Goal: Information Seeking & Learning: Learn about a topic

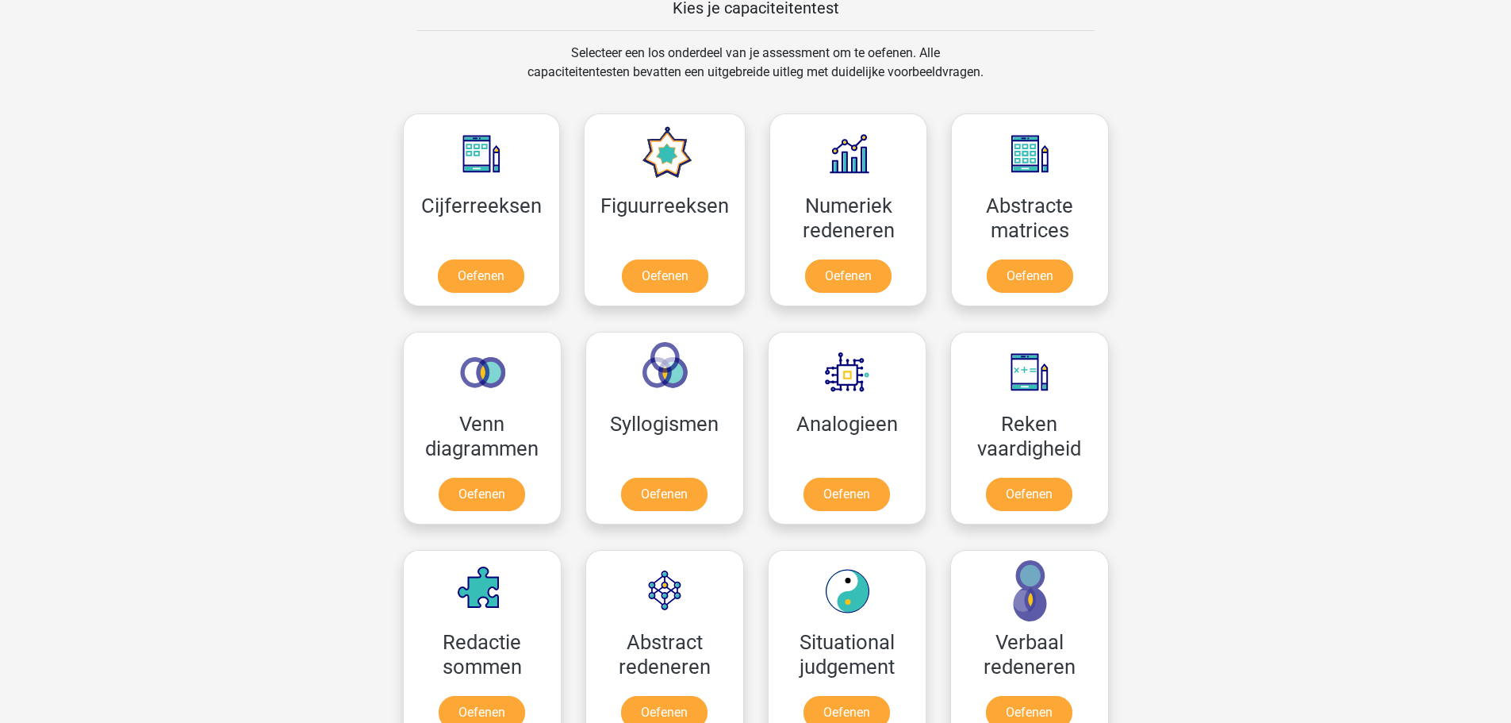
scroll to position [635, 0]
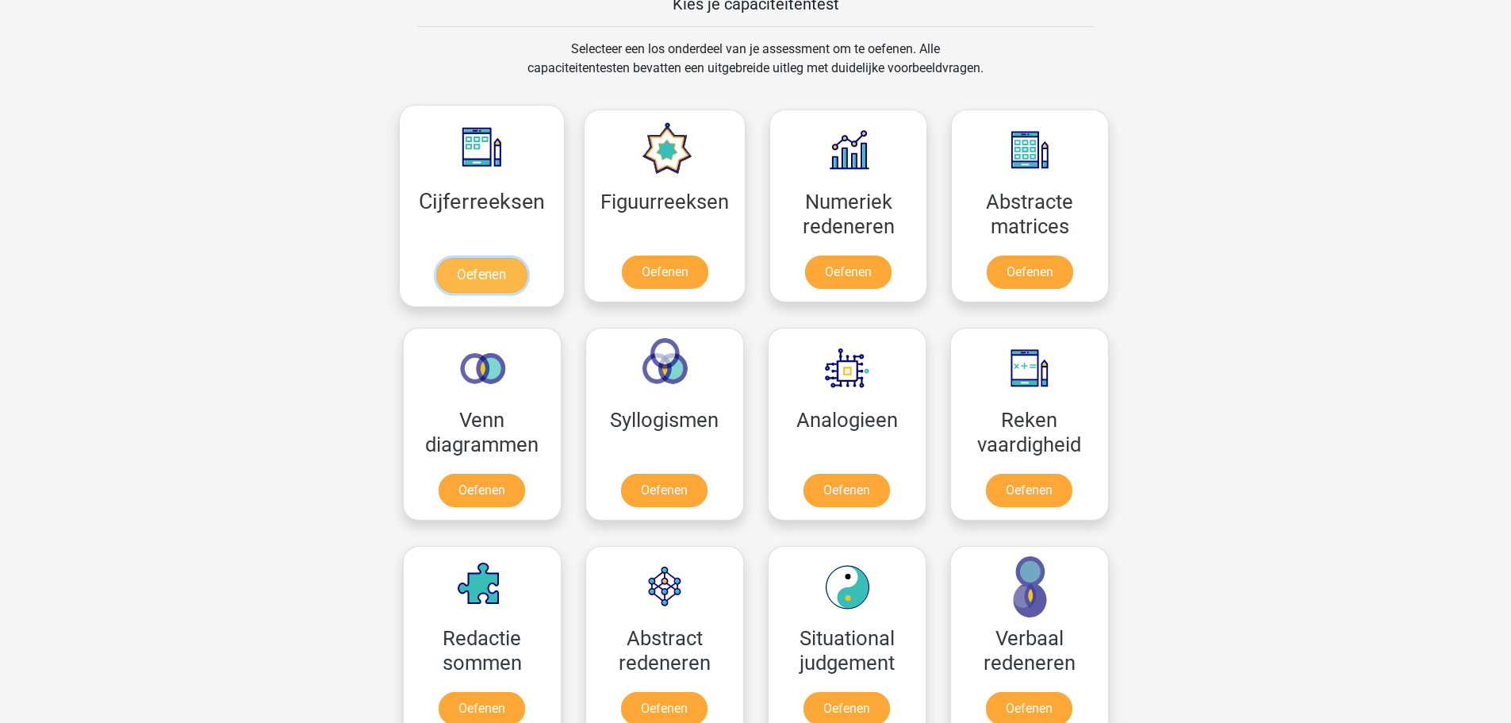
drag, startPoint x: 458, startPoint y: 279, endPoint x: 474, endPoint y: 287, distance: 18.5
click at [474, 287] on link "Oefenen" at bounding box center [481, 275] width 90 height 35
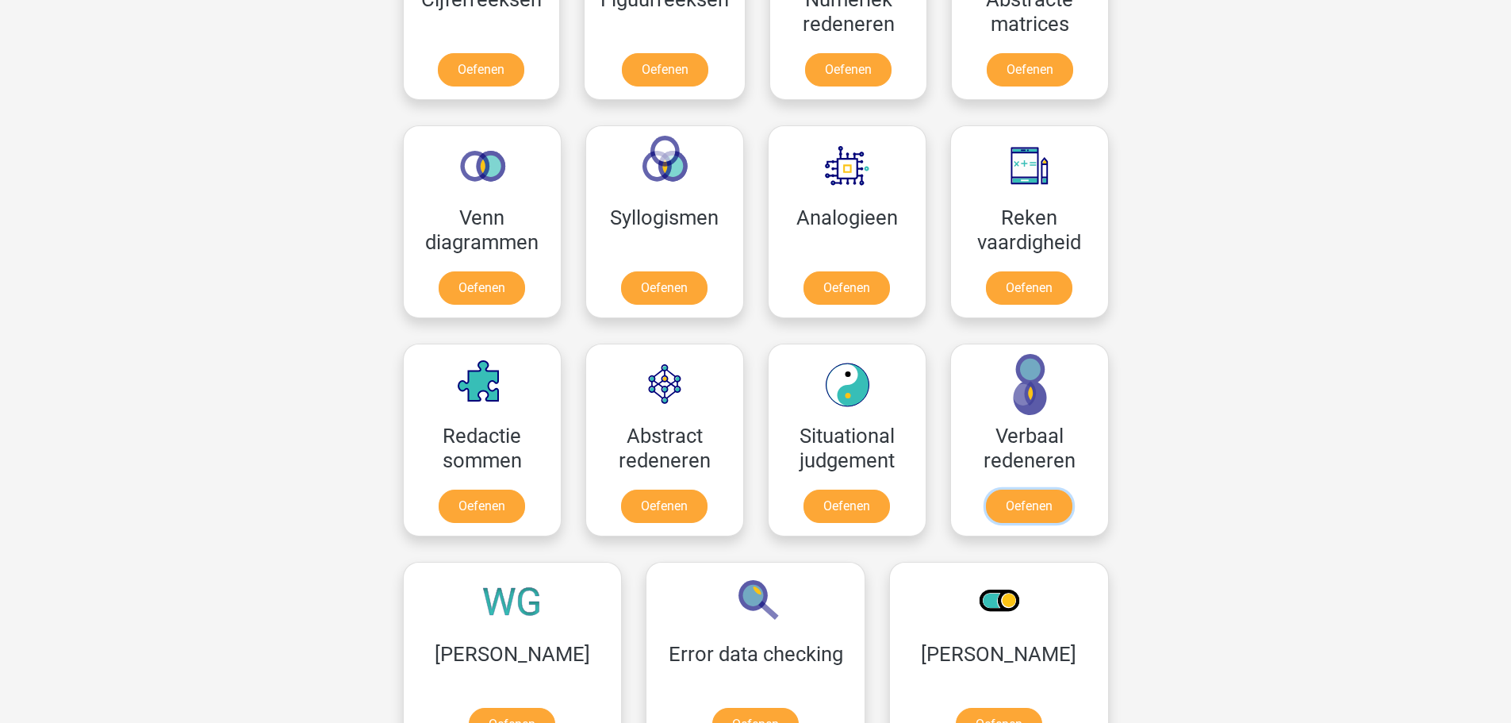
scroll to position [873, 0]
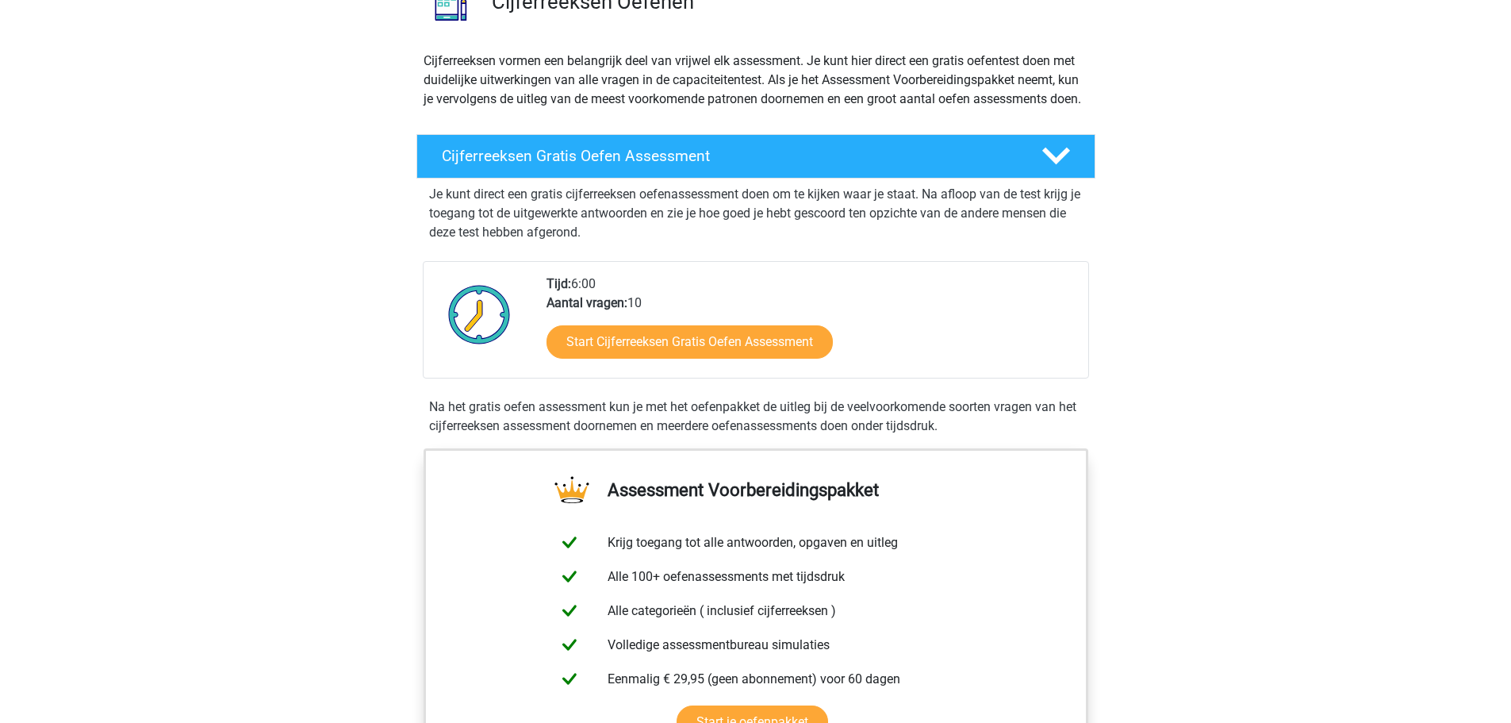
scroll to position [159, 0]
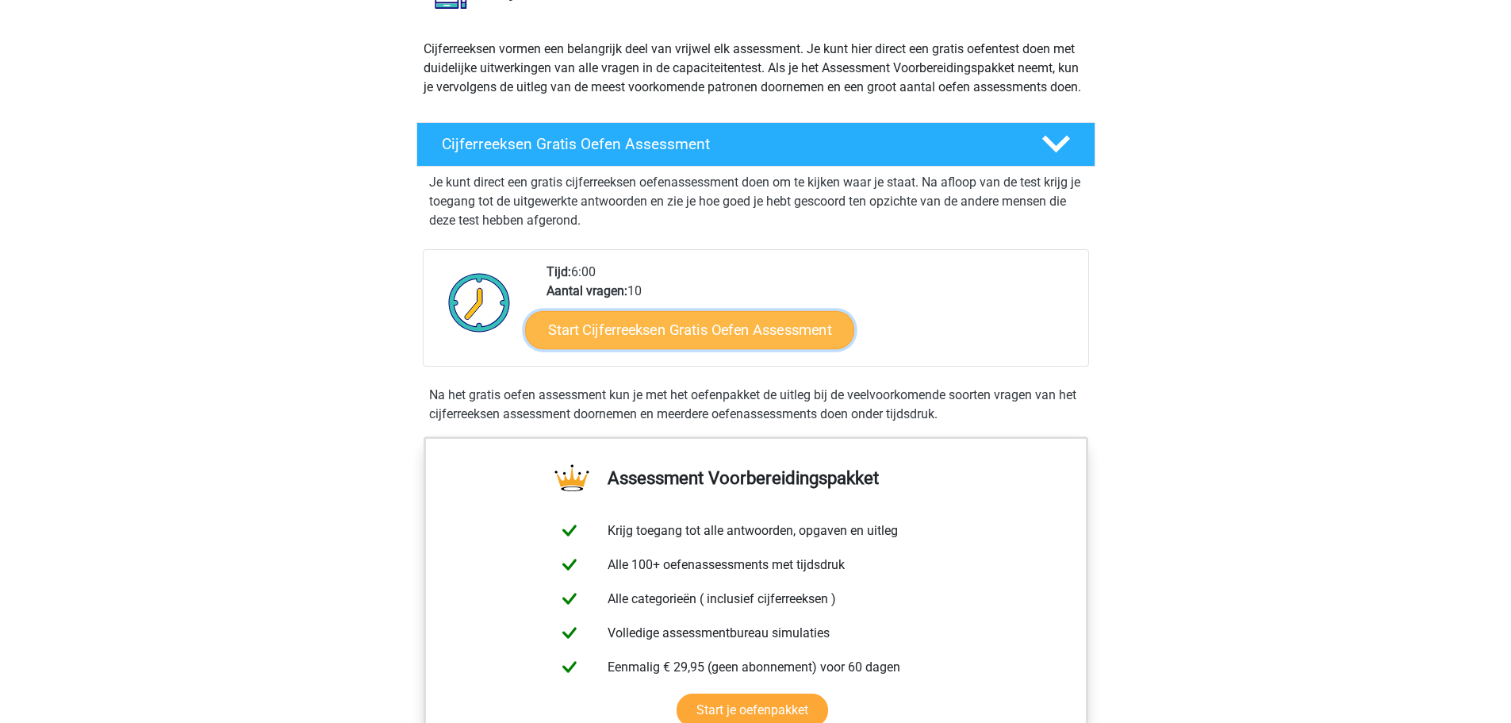
click at [673, 348] on link "Start Cijferreeksen Gratis Oefen Assessment" at bounding box center [689, 329] width 329 height 38
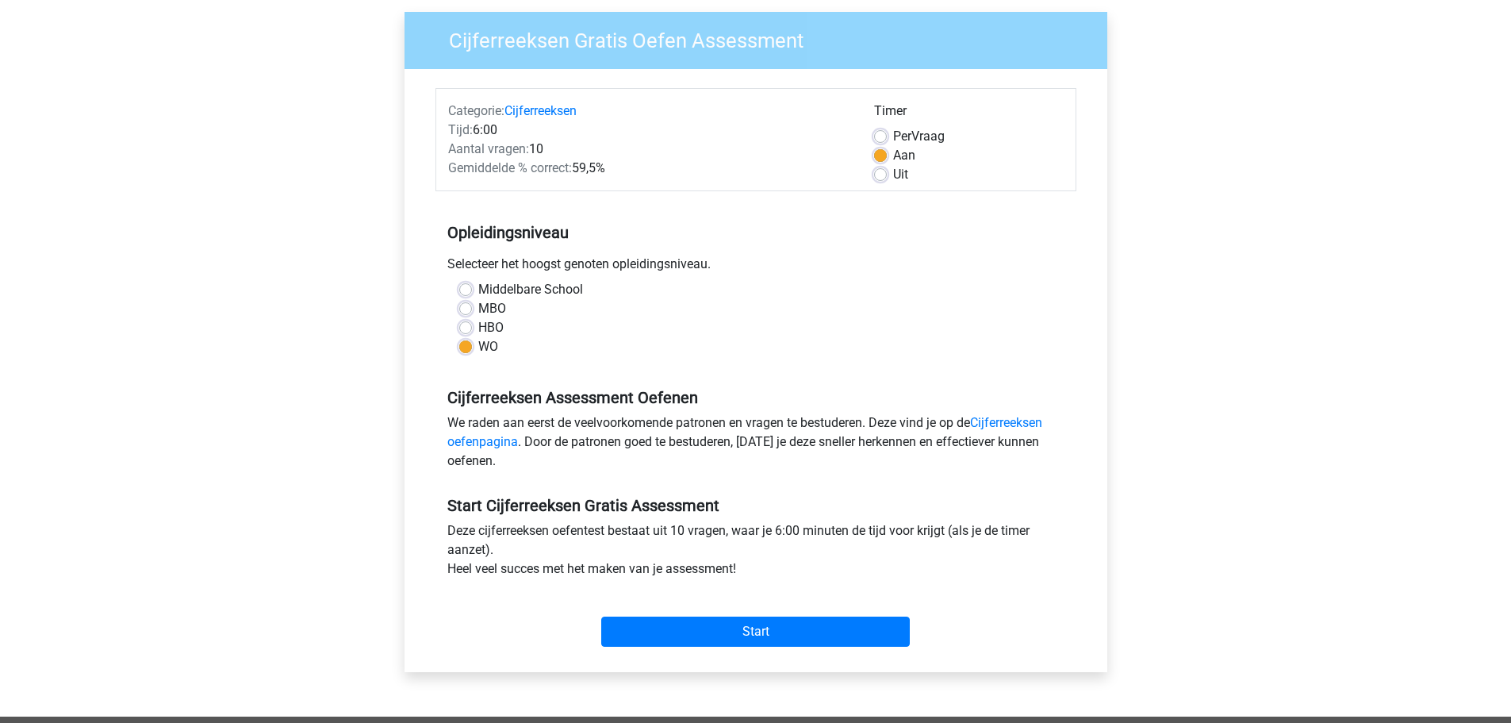
scroll to position [159, 0]
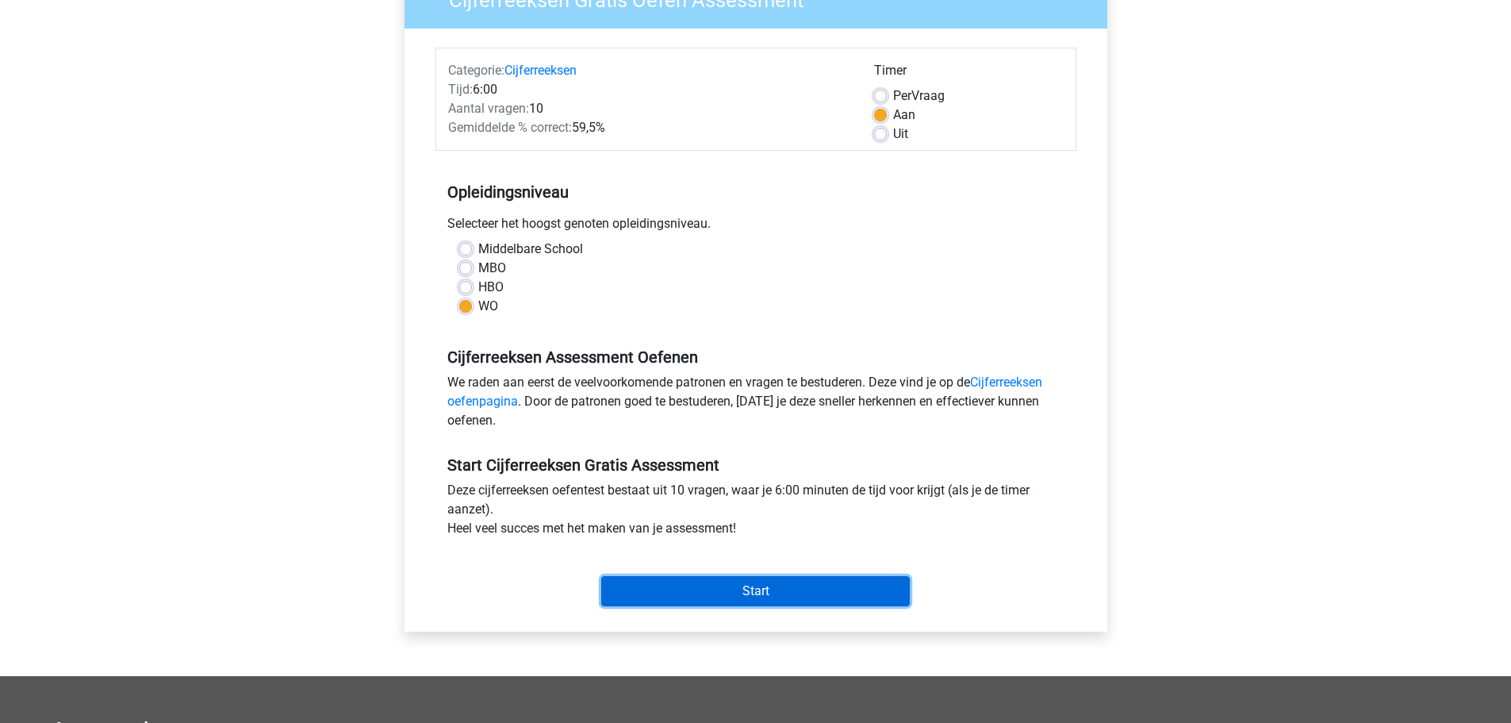
click at [781, 595] on input "Start" at bounding box center [755, 591] width 309 height 30
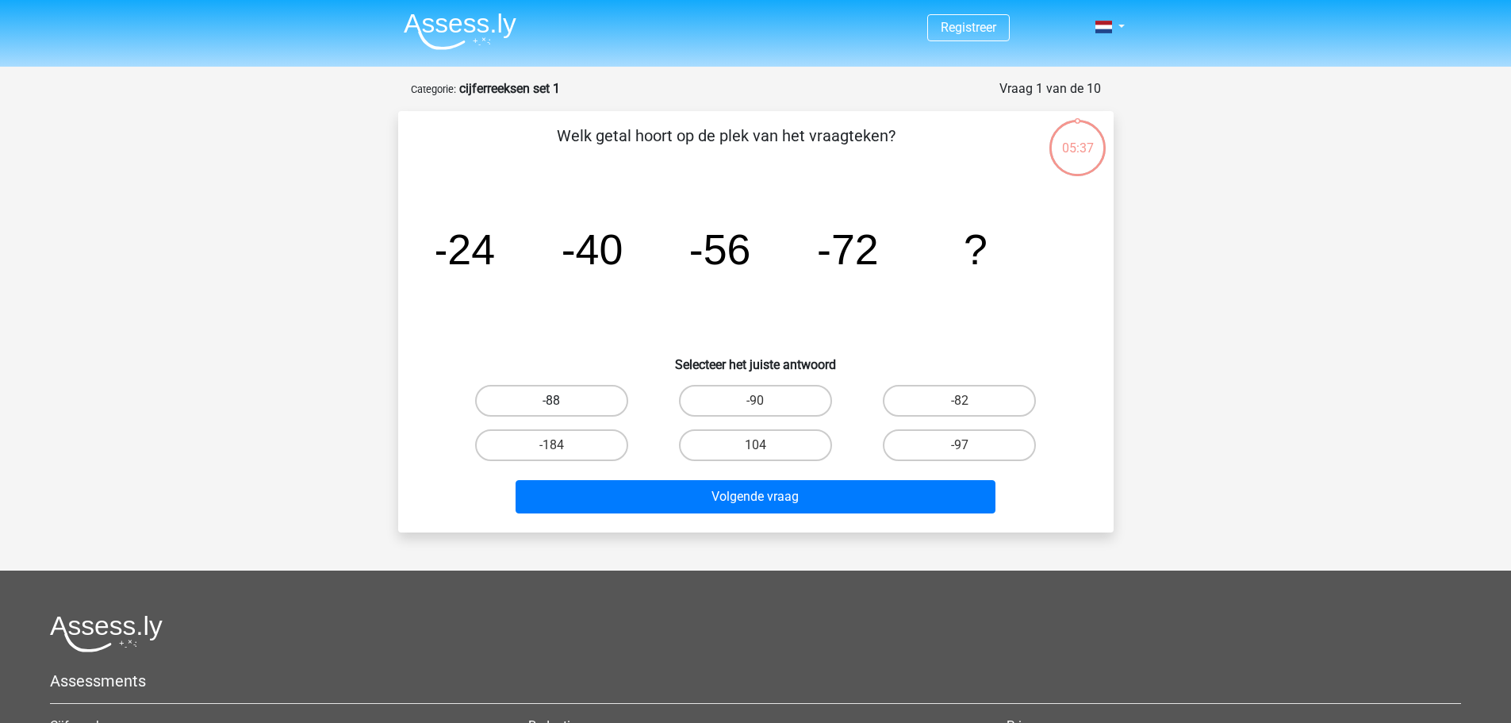
click at [518, 394] on label "-88" at bounding box center [551, 401] width 153 height 32
click at [551, 401] on input "-88" at bounding box center [556, 406] width 10 height 10
radio input "true"
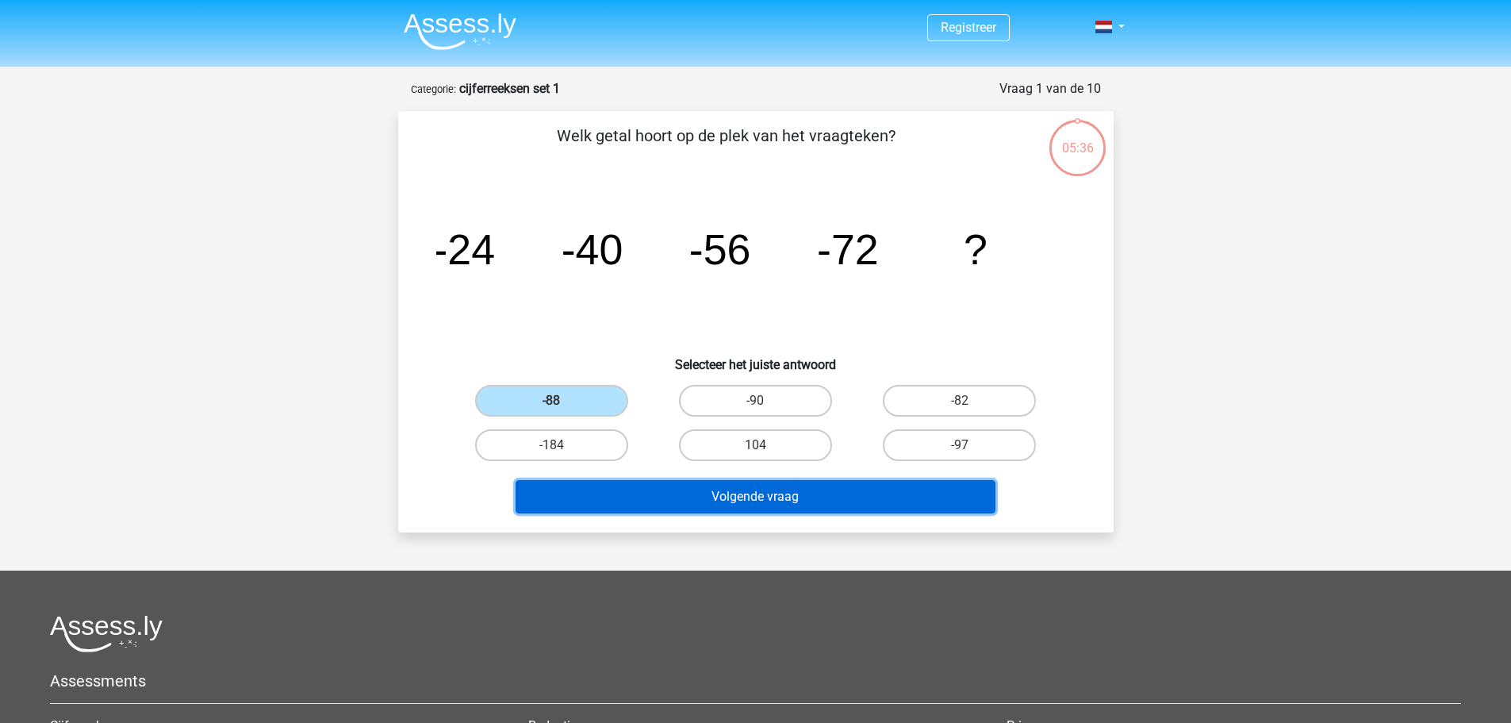
click at [710, 500] on button "Volgende vraag" at bounding box center [756, 496] width 480 height 33
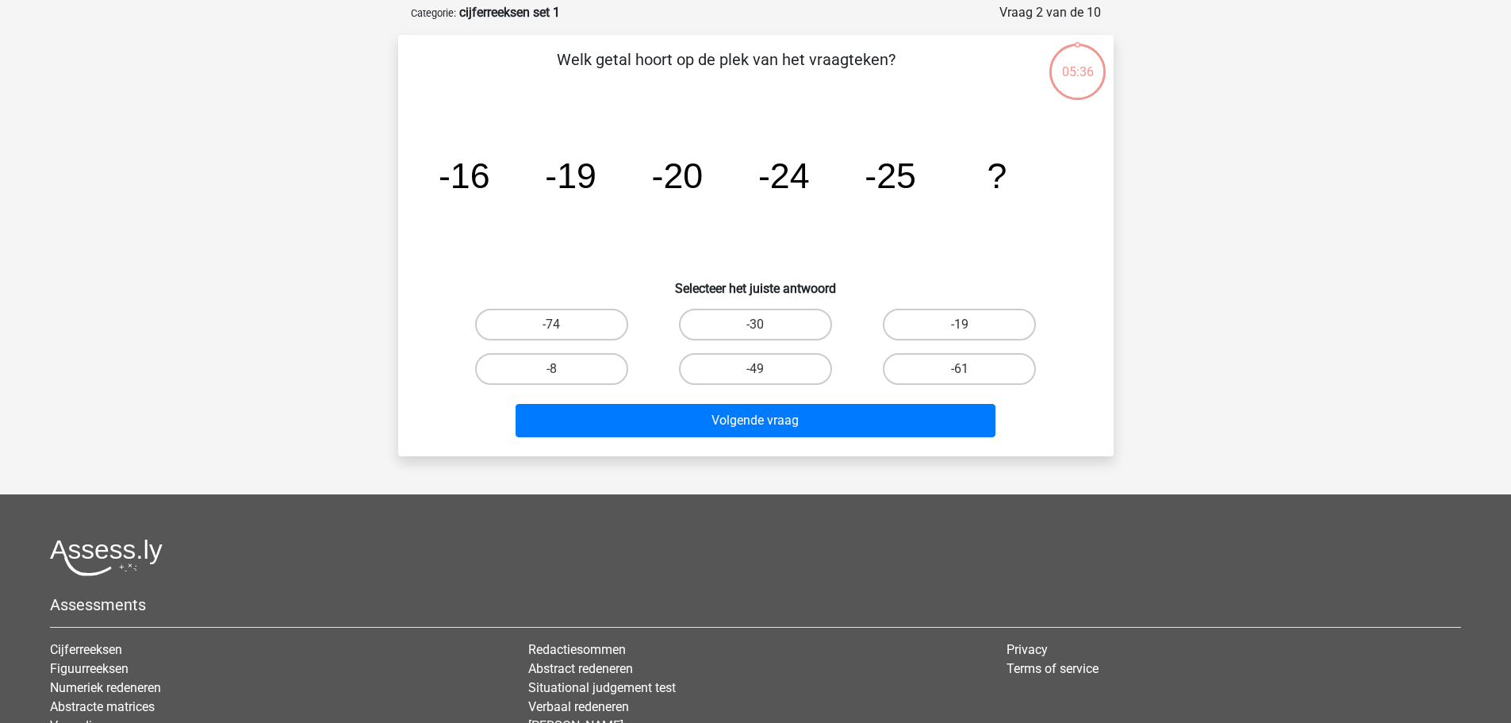
scroll to position [79, 0]
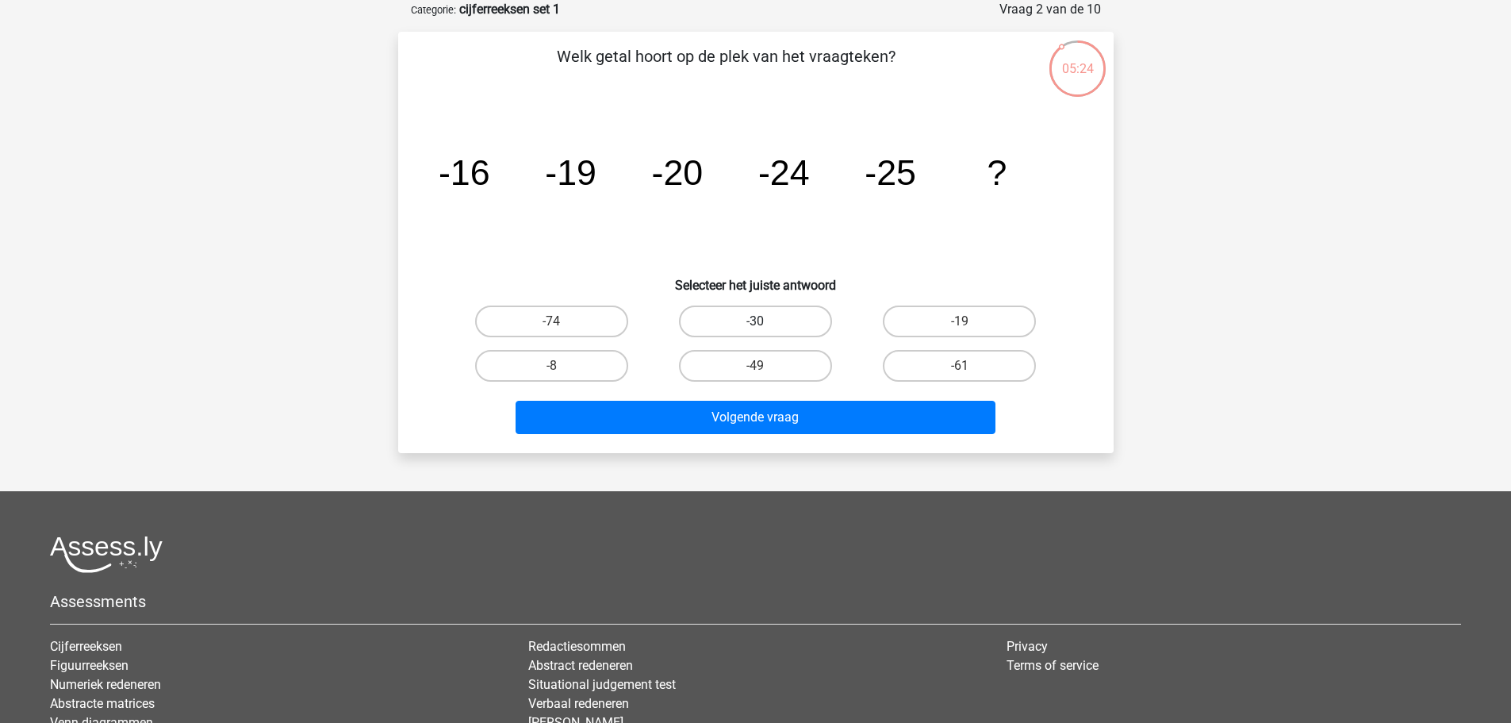
click at [729, 313] on label "-30" at bounding box center [755, 321] width 153 height 32
click at [755, 321] on input "-30" at bounding box center [760, 326] width 10 height 10
radio input "true"
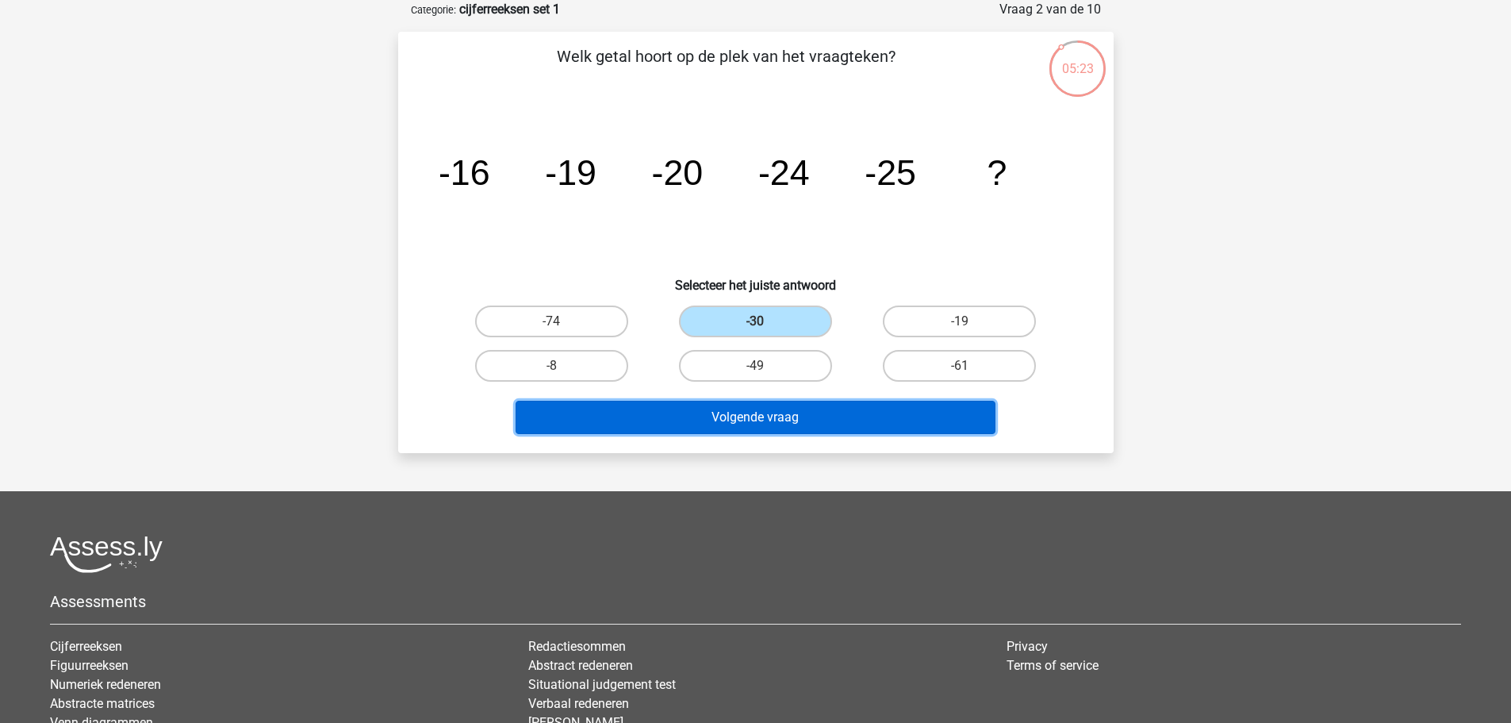
click at [762, 426] on button "Volgende vraag" at bounding box center [756, 417] width 480 height 33
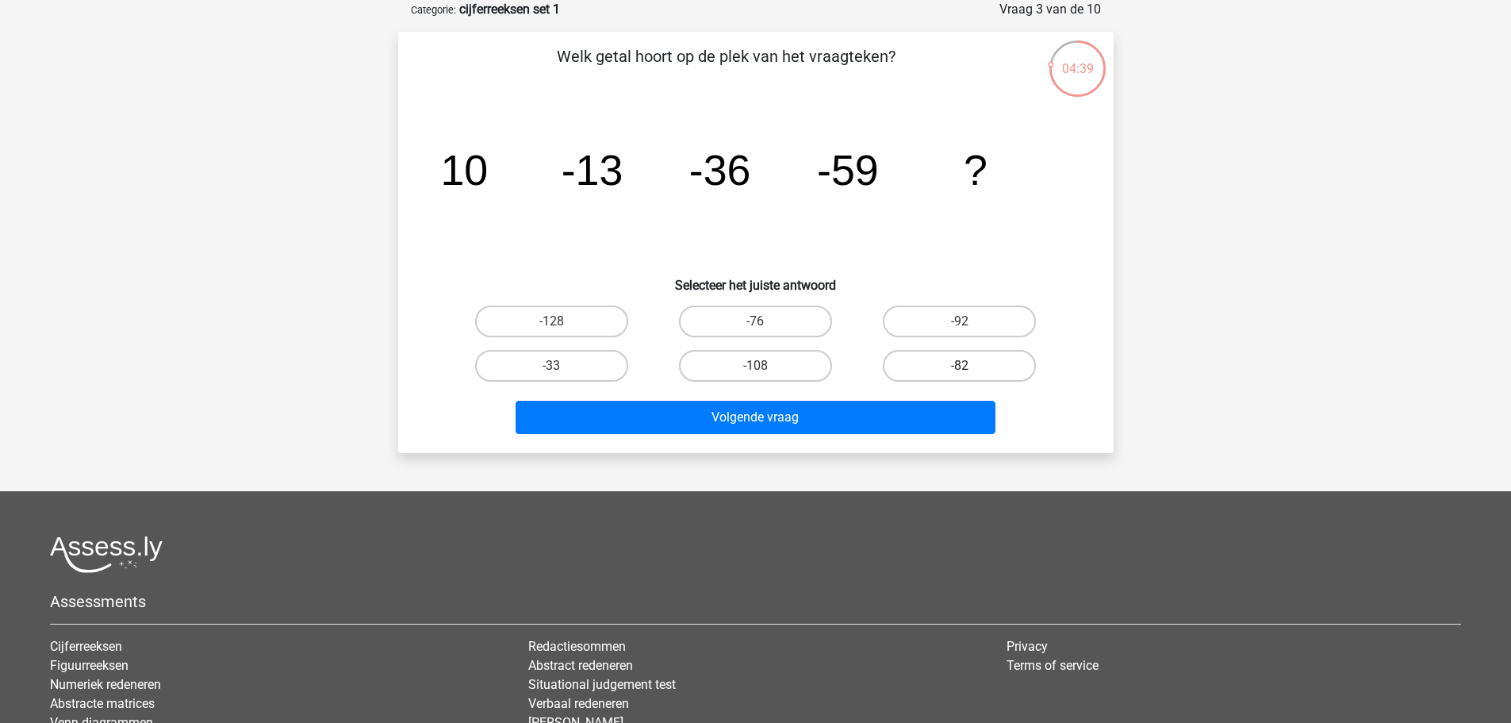
click at [1003, 373] on label "-82" at bounding box center [959, 366] width 153 height 32
click at [970, 373] on input "-82" at bounding box center [965, 371] width 10 height 10
radio input "true"
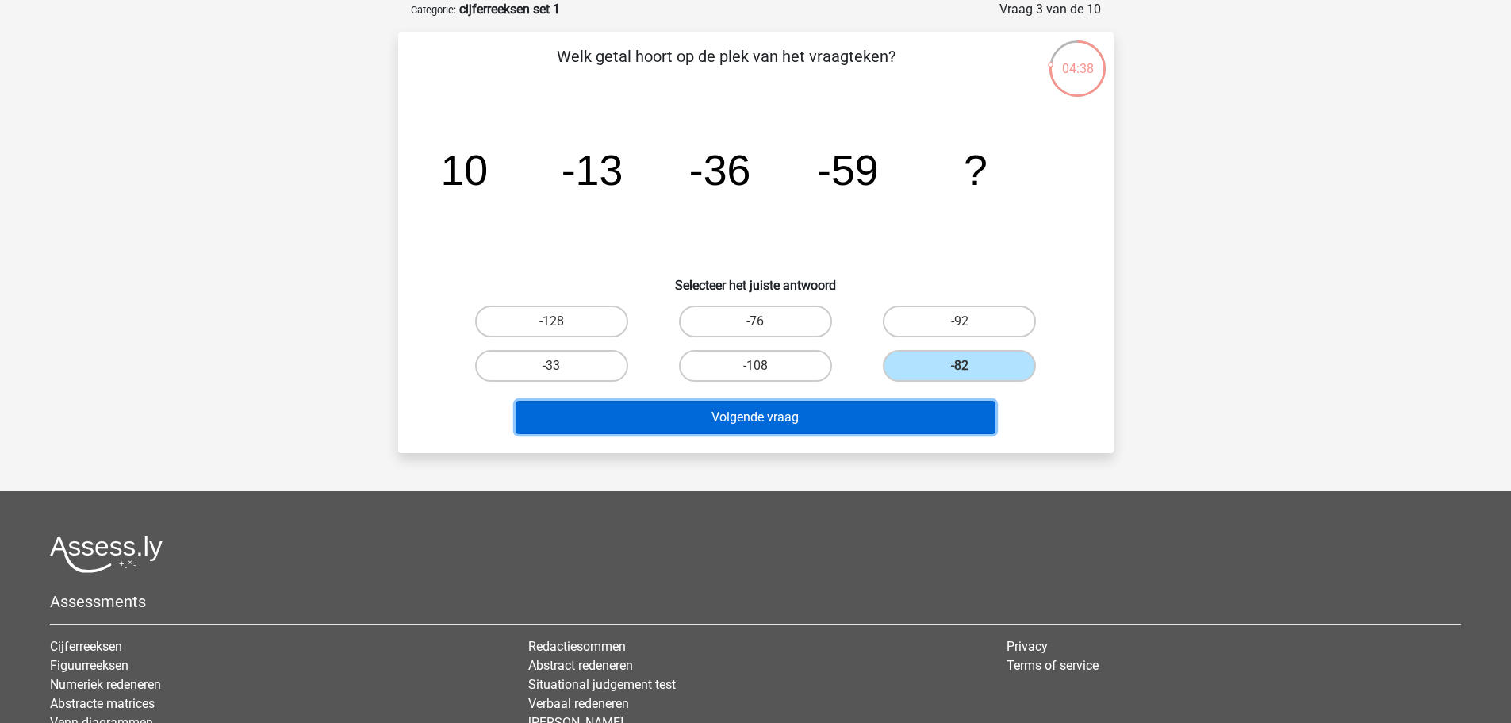
click at [831, 414] on button "Volgende vraag" at bounding box center [756, 417] width 480 height 33
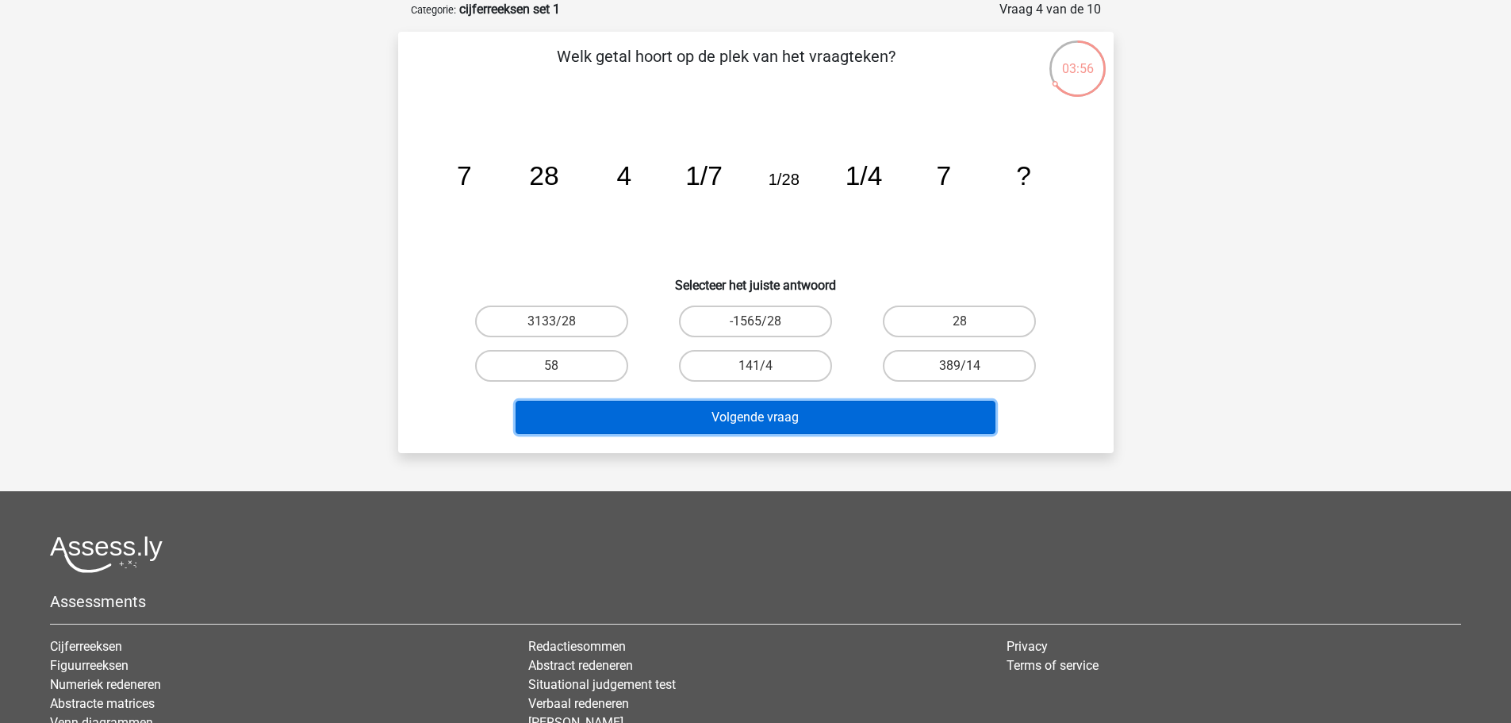
click at [742, 421] on button "Volgende vraag" at bounding box center [756, 417] width 480 height 33
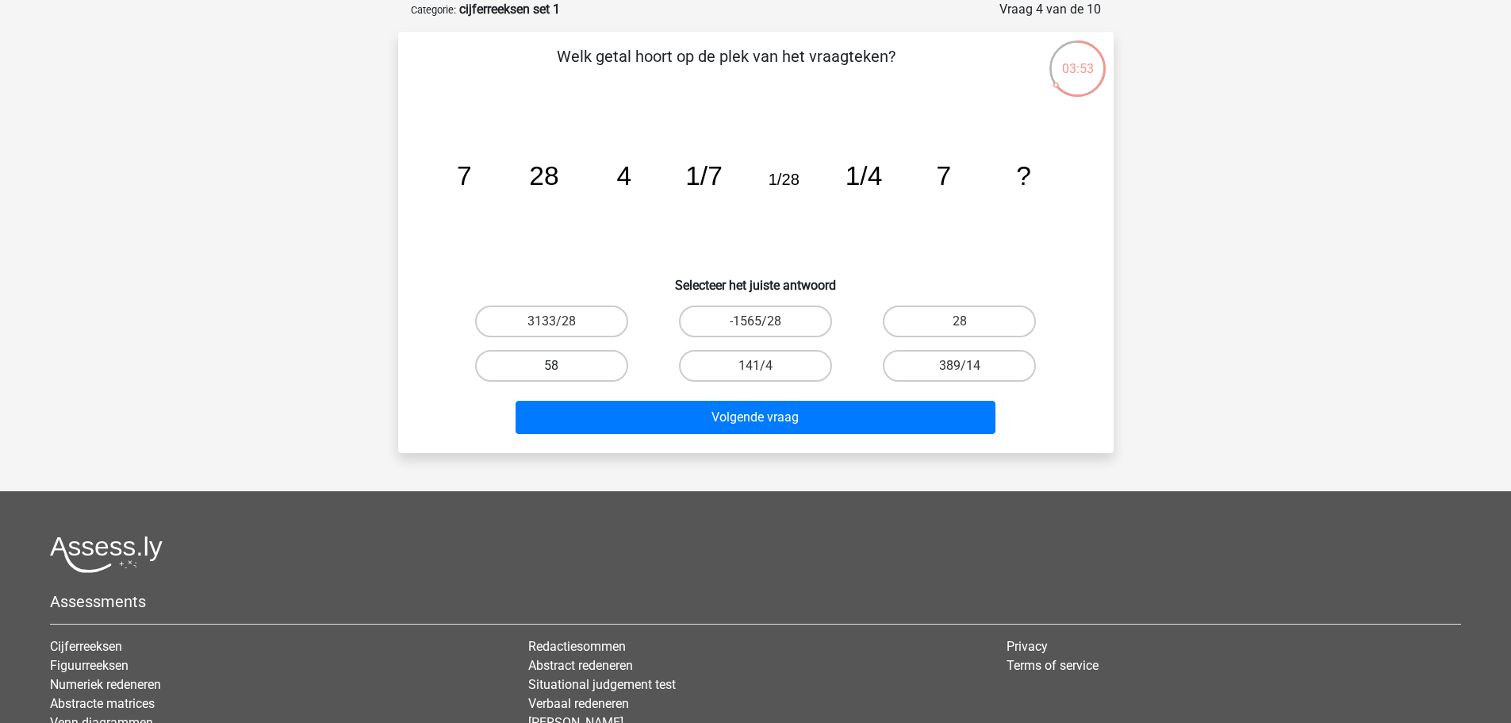
click at [505, 358] on label "58" at bounding box center [551, 366] width 153 height 32
click at [551, 366] on input "58" at bounding box center [556, 371] width 10 height 10
radio input "true"
click at [527, 319] on label "3133/28" at bounding box center [551, 321] width 153 height 32
click at [551, 321] on input "3133/28" at bounding box center [556, 326] width 10 height 10
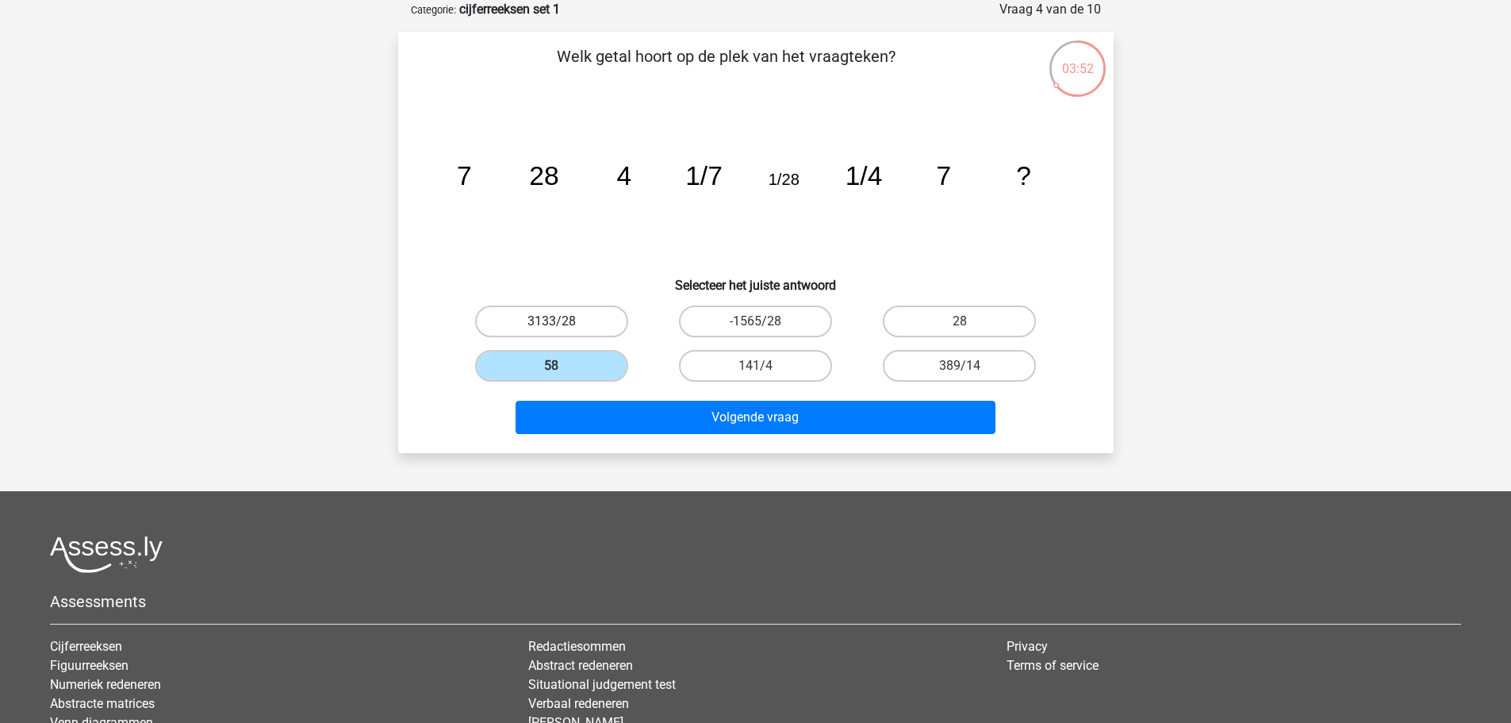
radio input "true"
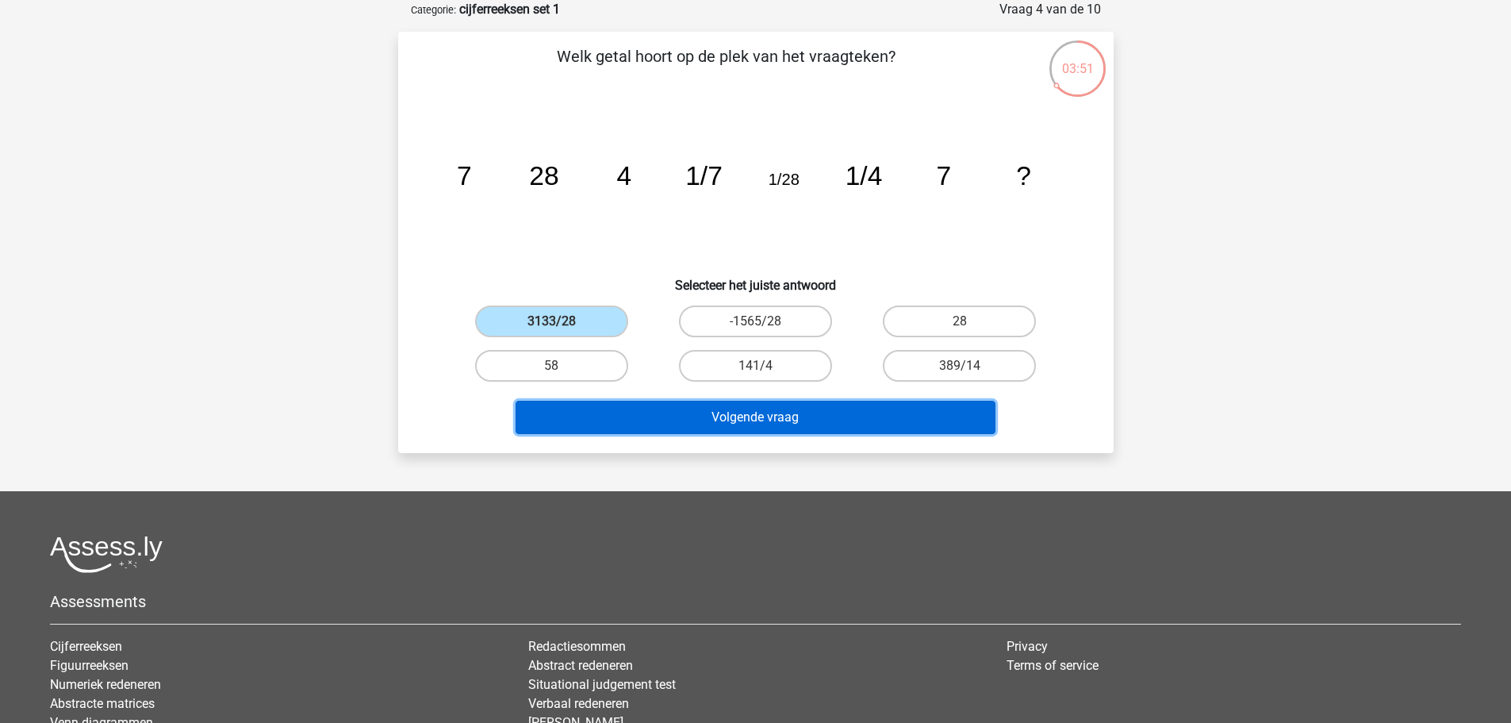
click at [668, 425] on button "Volgende vraag" at bounding box center [756, 417] width 480 height 33
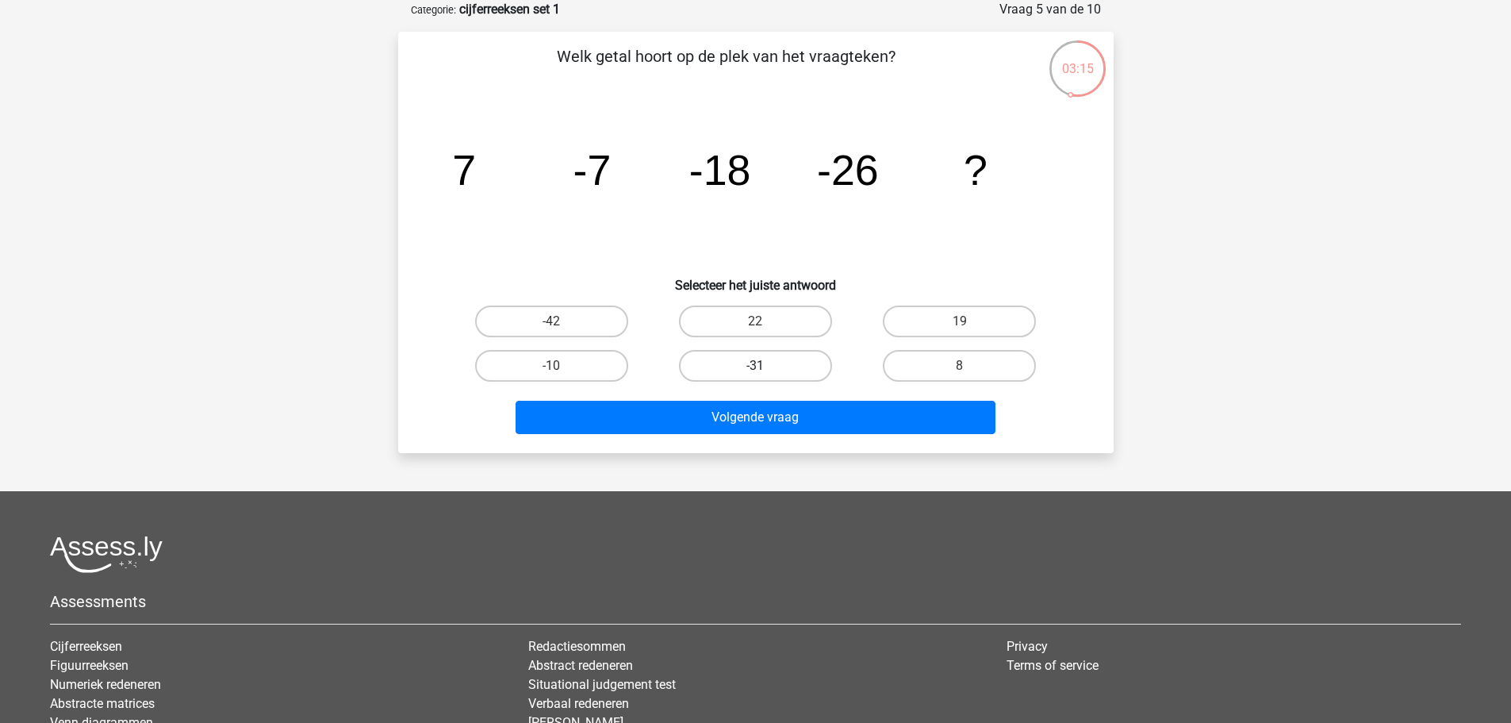
click at [774, 356] on label "-31" at bounding box center [755, 366] width 153 height 32
click at [765, 366] on input "-31" at bounding box center [760, 371] width 10 height 10
radio input "true"
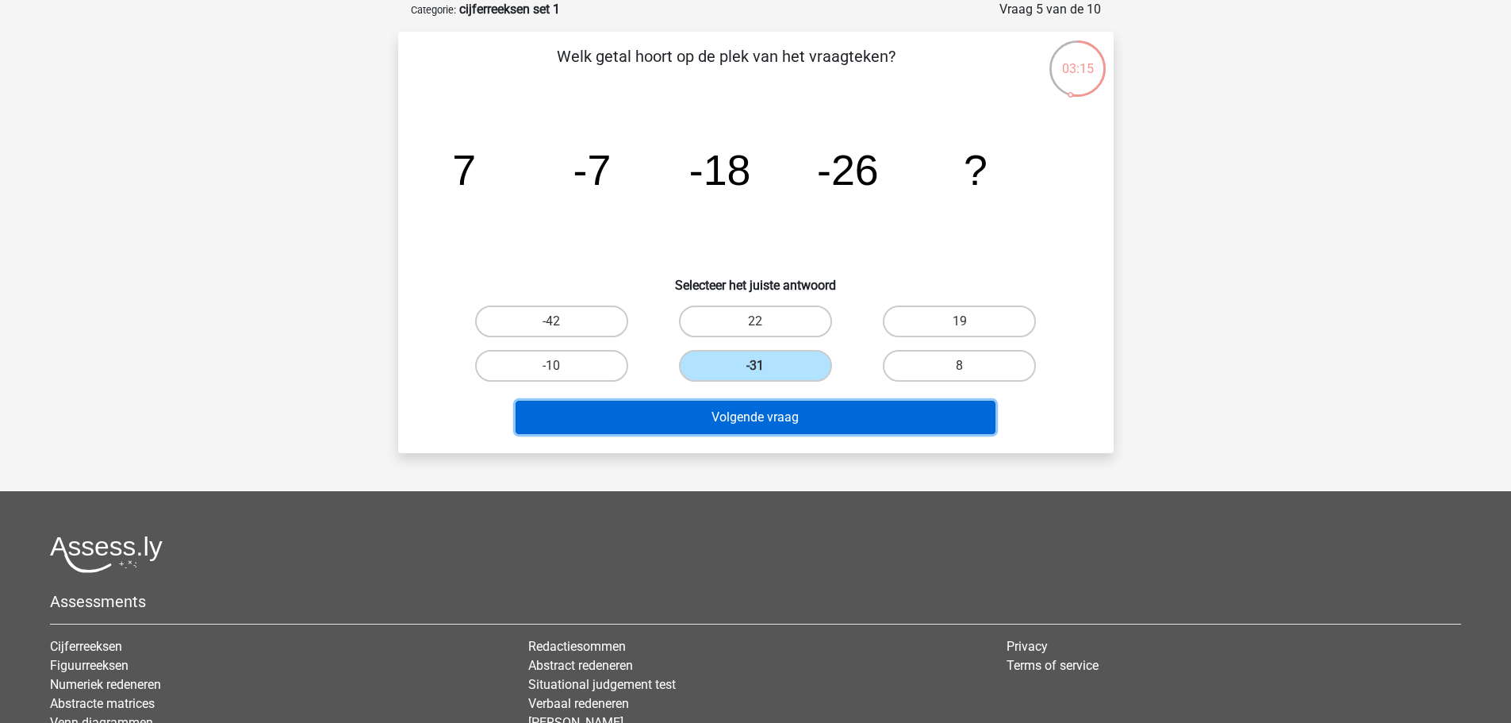
click at [759, 414] on button "Volgende vraag" at bounding box center [756, 417] width 480 height 33
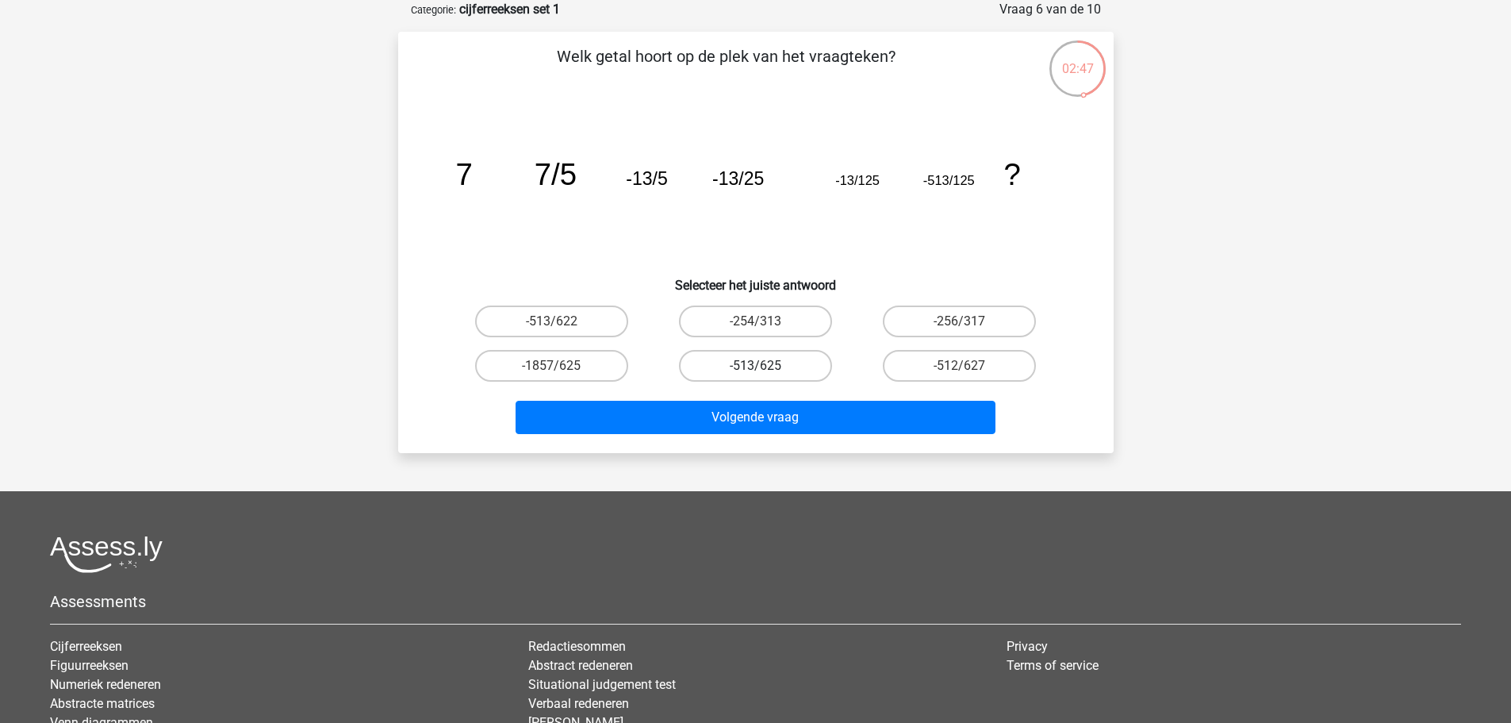
click at [731, 362] on label "-513/625" at bounding box center [755, 366] width 153 height 32
click at [755, 366] on input "-513/625" at bounding box center [760, 371] width 10 height 10
radio input "true"
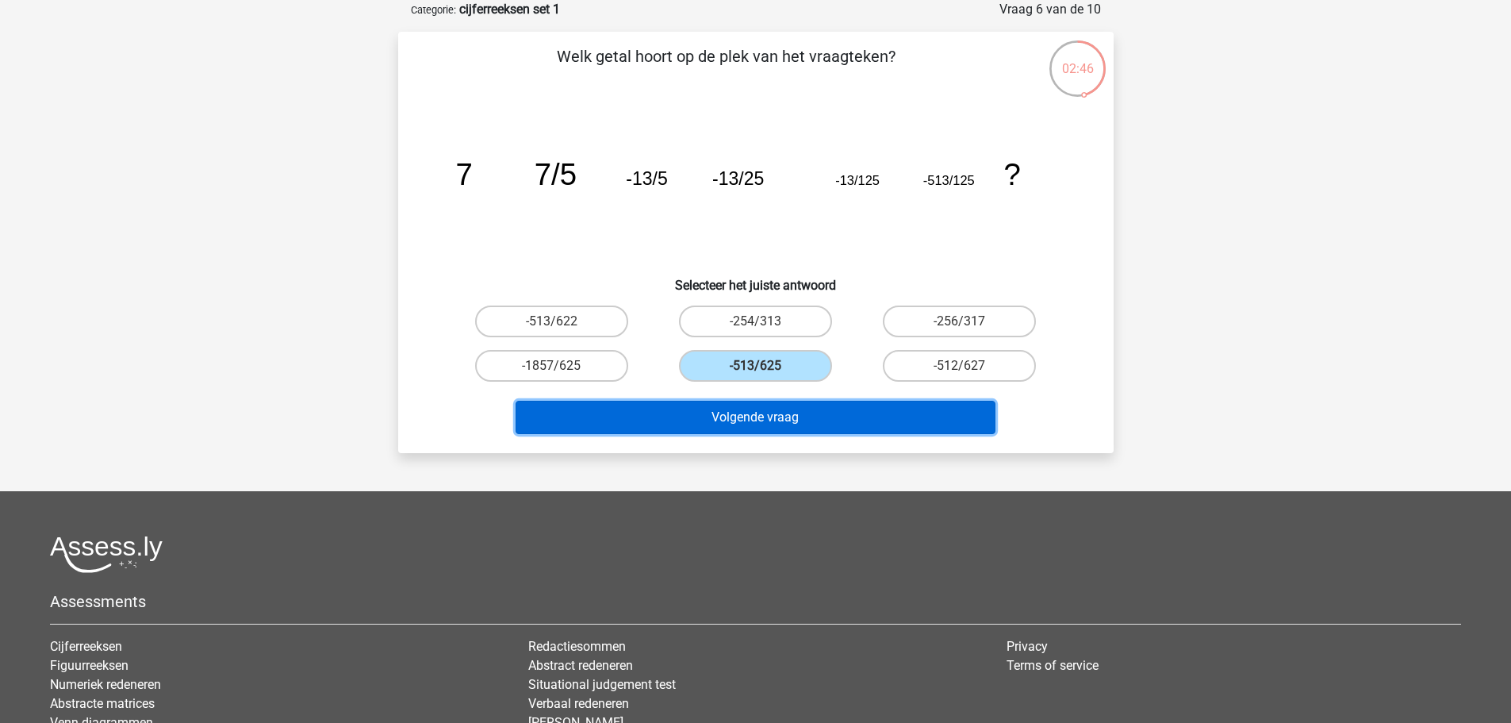
click at [742, 416] on button "Volgende vraag" at bounding box center [756, 417] width 480 height 33
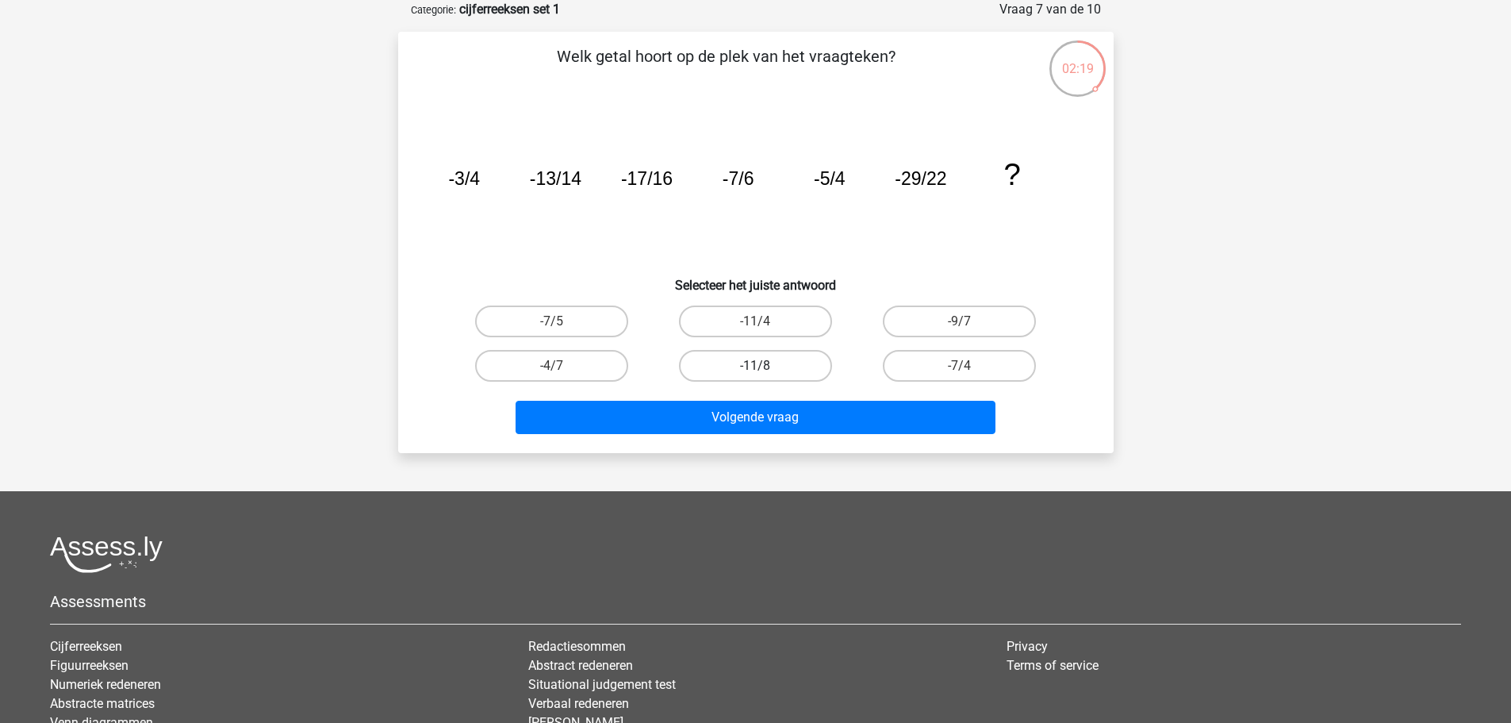
click at [777, 358] on label "-11/8" at bounding box center [755, 366] width 153 height 32
click at [765, 366] on input "-11/8" at bounding box center [760, 371] width 10 height 10
radio input "true"
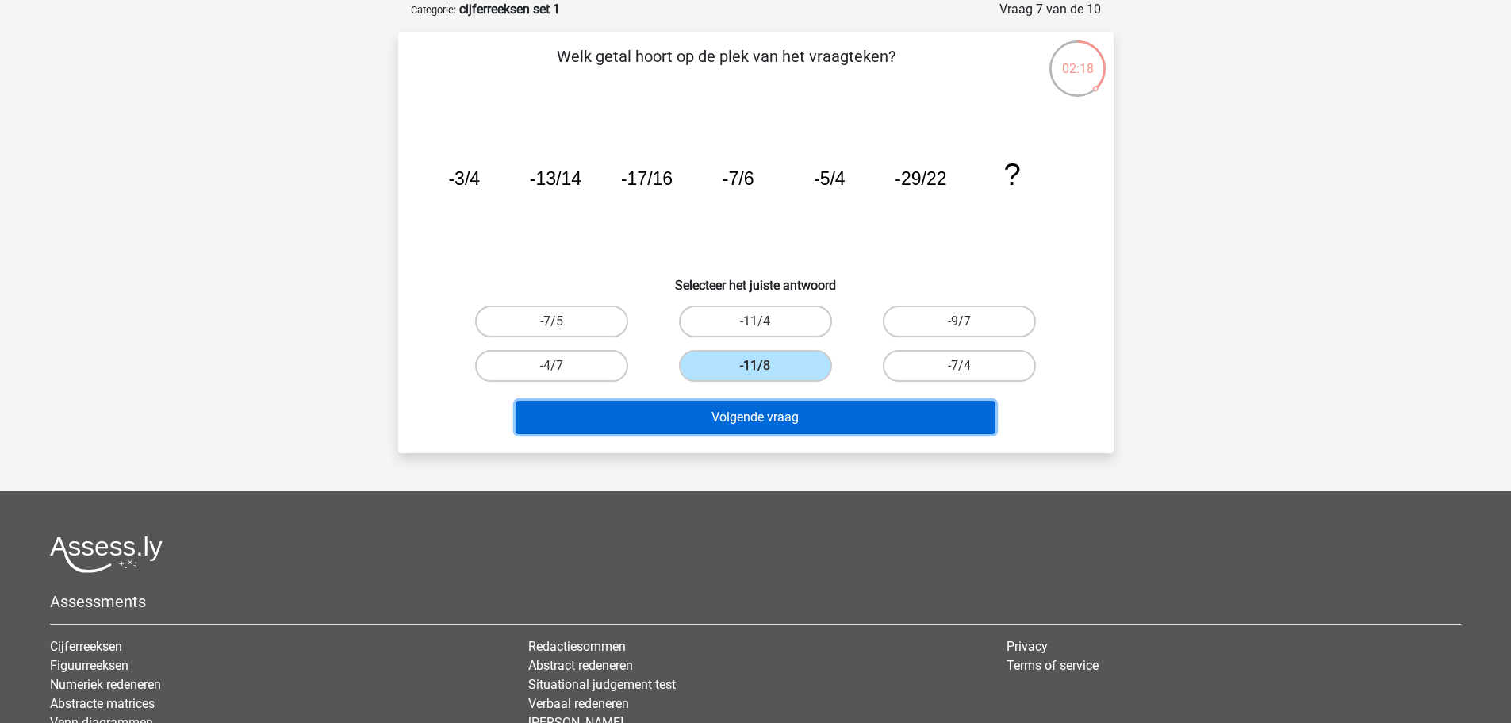
click at [775, 420] on button "Volgende vraag" at bounding box center [756, 417] width 480 height 33
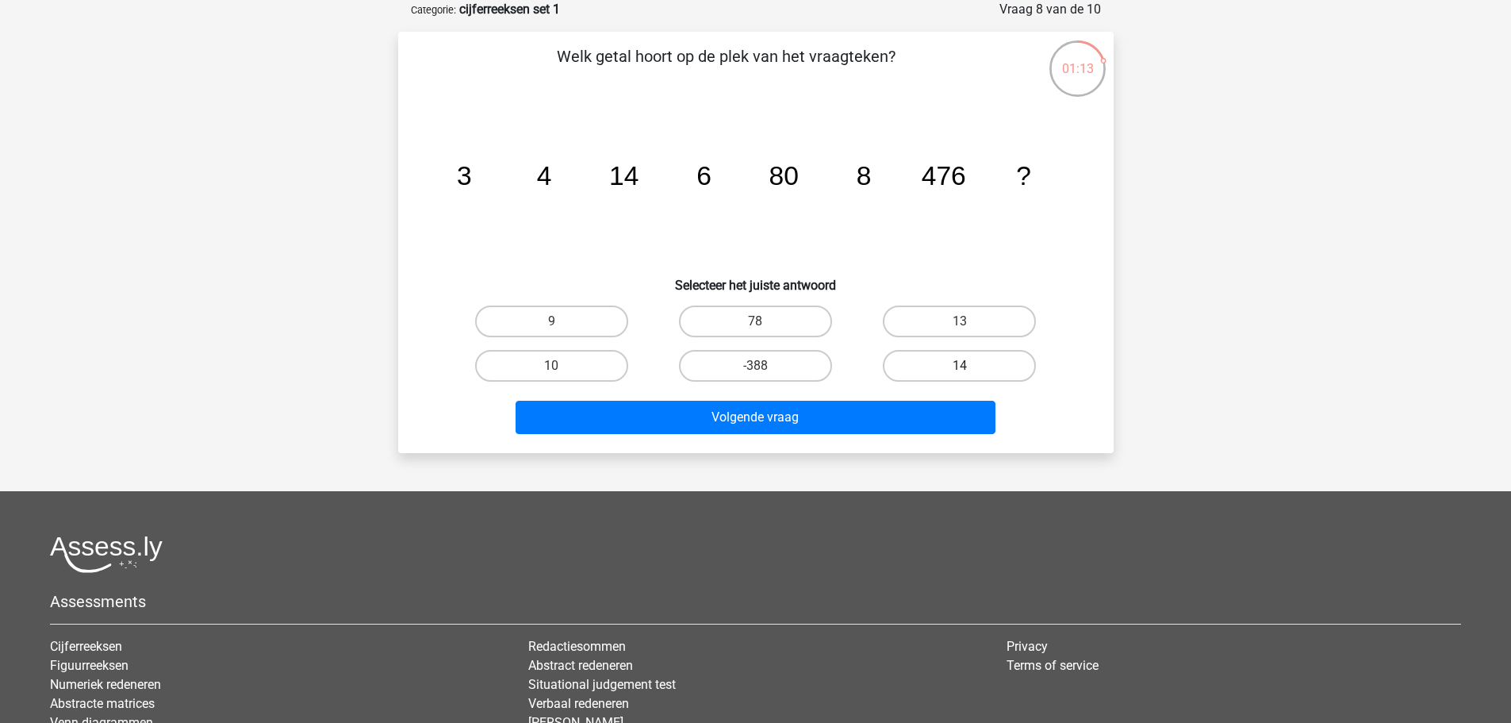
click at [970, 367] on label "14" at bounding box center [959, 366] width 153 height 32
click at [970, 367] on input "14" at bounding box center [965, 371] width 10 height 10
radio input "true"
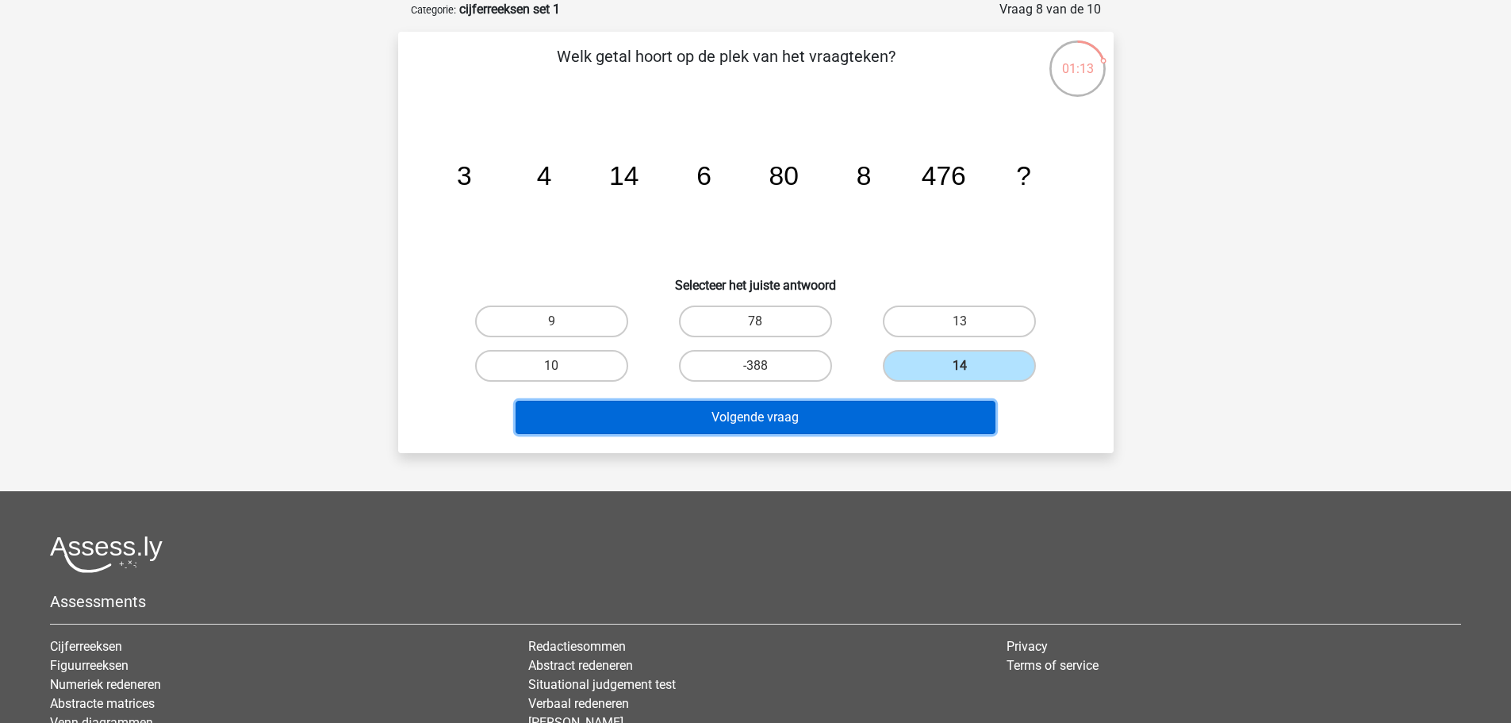
click at [873, 413] on button "Volgende vraag" at bounding box center [756, 417] width 480 height 33
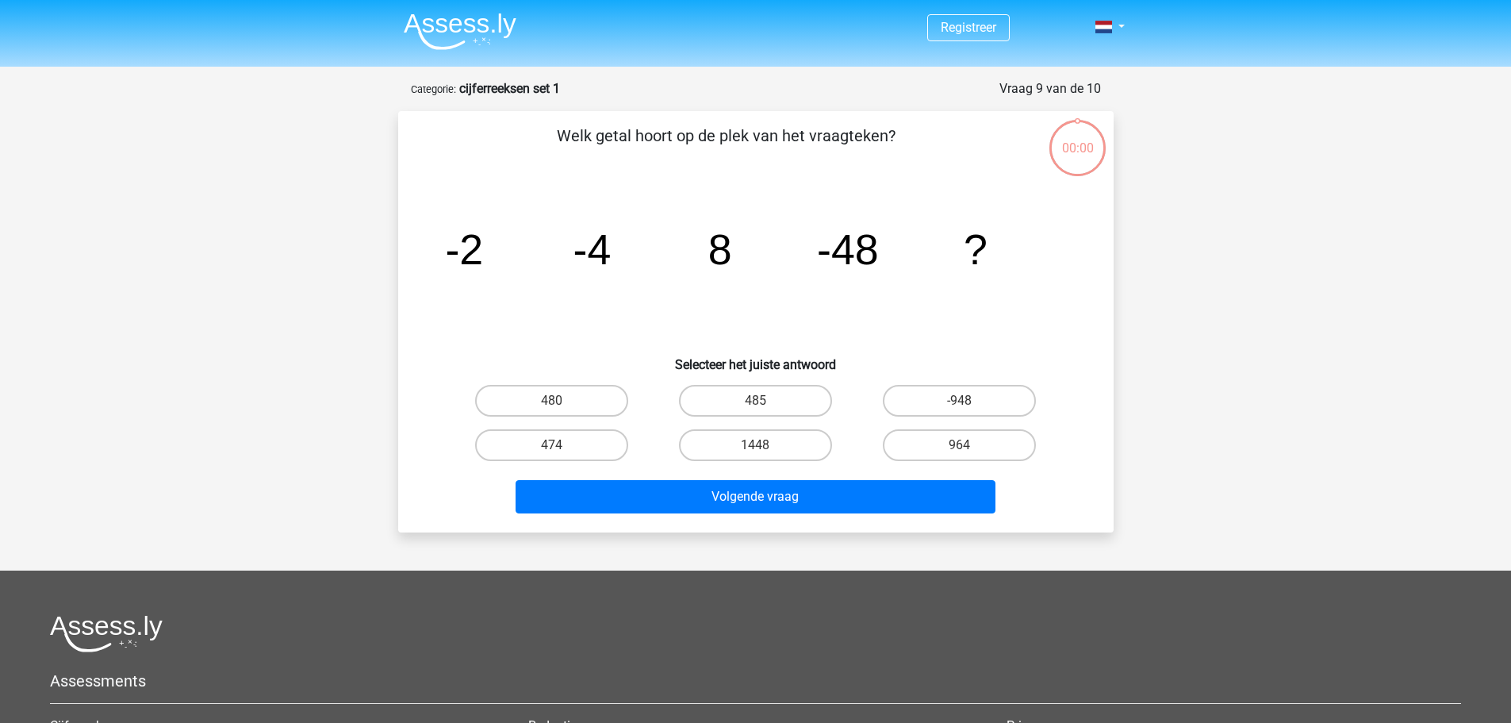
scroll to position [79, 0]
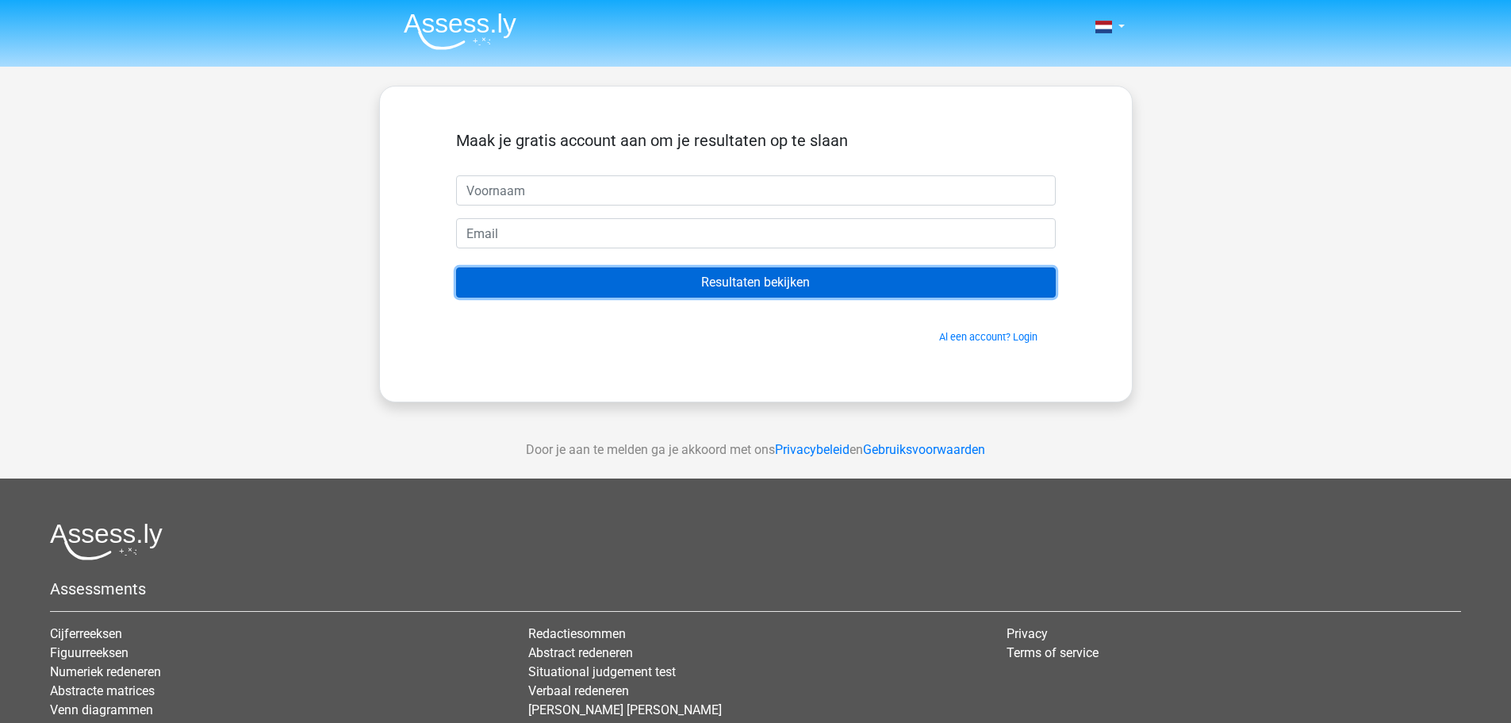
click at [758, 278] on input "Resultaten bekijken" at bounding box center [756, 282] width 600 height 30
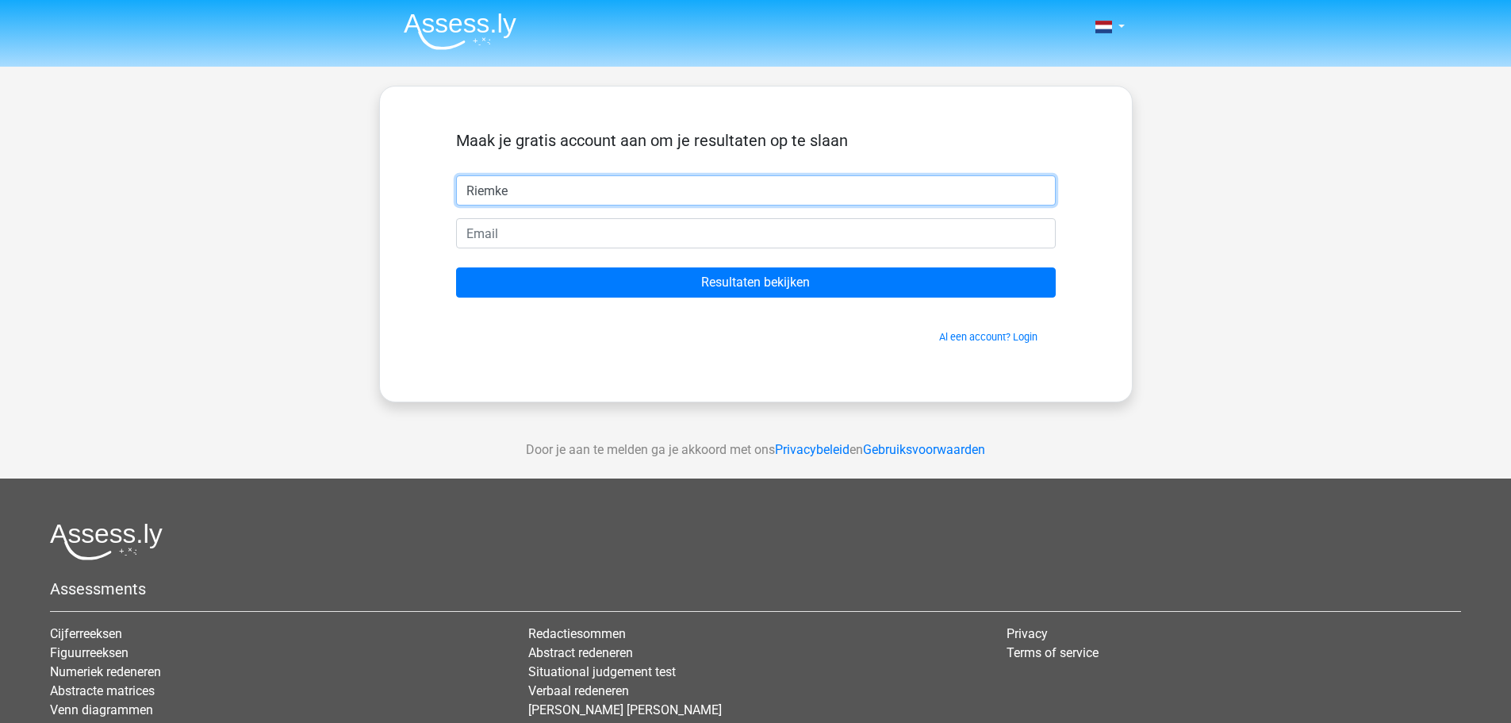
type input "Riemke"
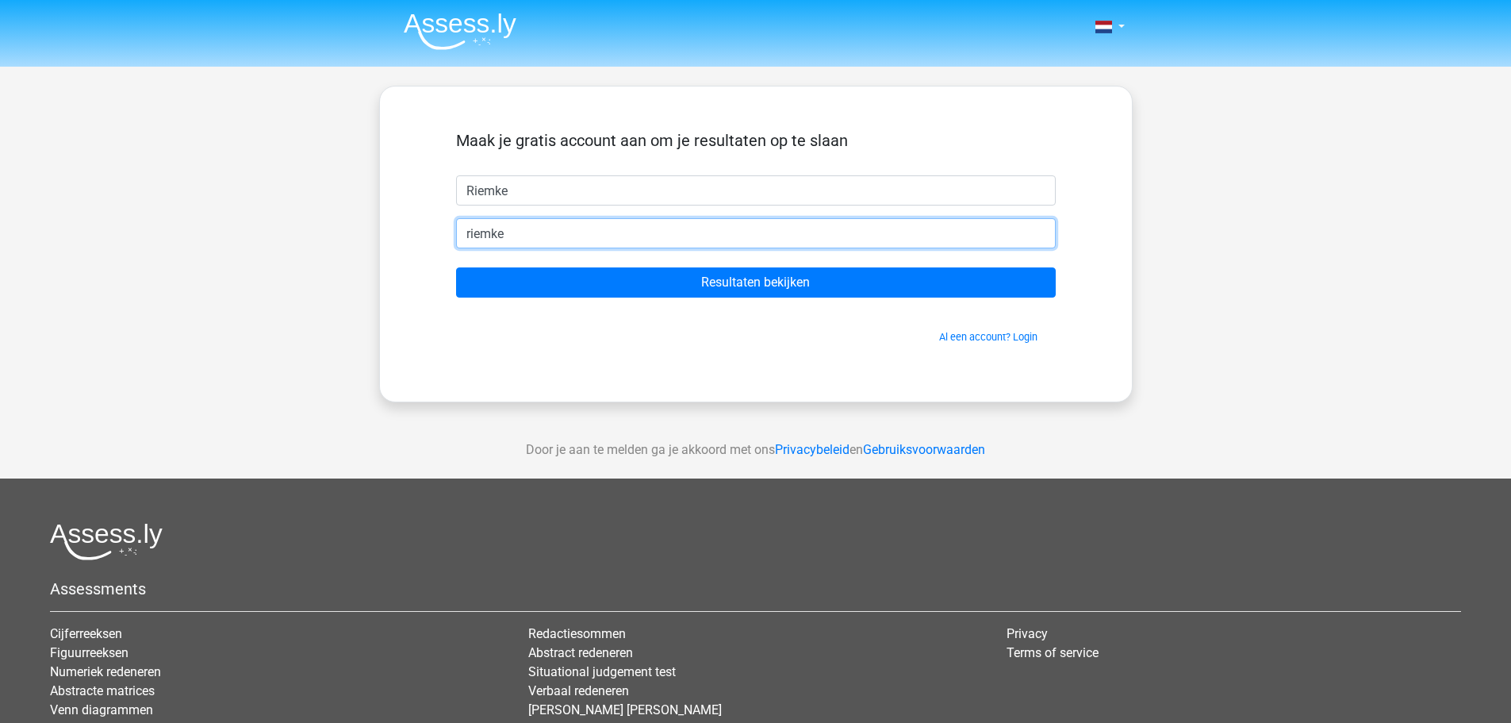
type input "[EMAIL_ADDRESS][DOMAIN_NAME]"
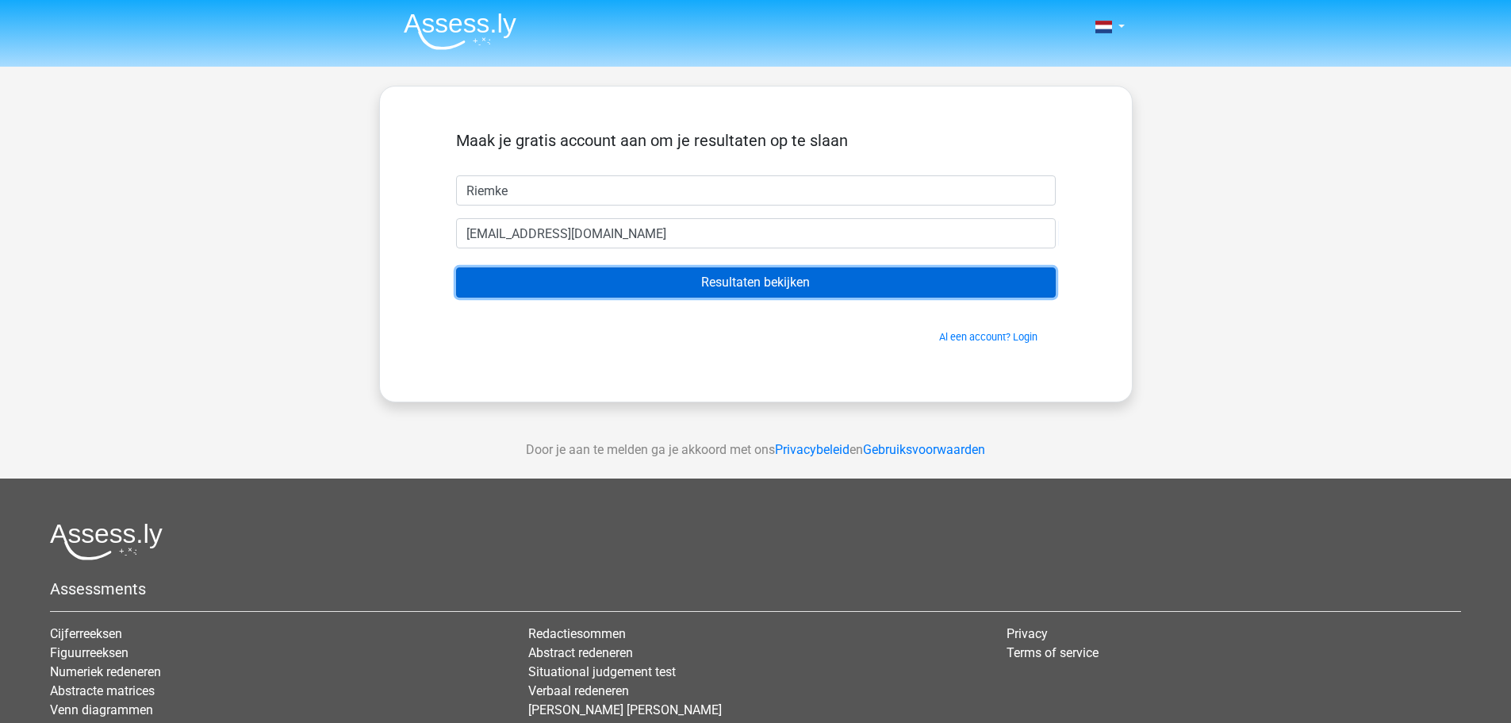
click at [763, 274] on input "Resultaten bekijken" at bounding box center [756, 282] width 600 height 30
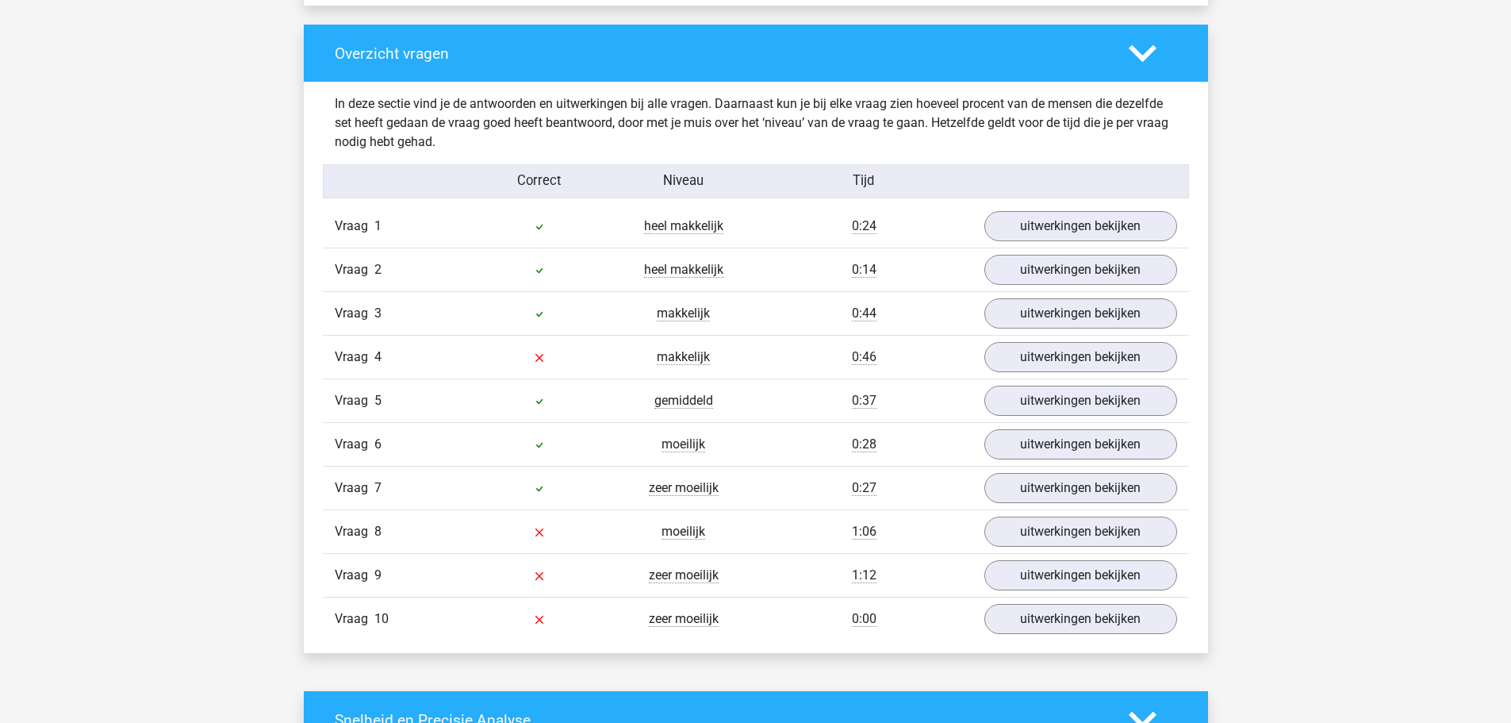
scroll to position [1190, 0]
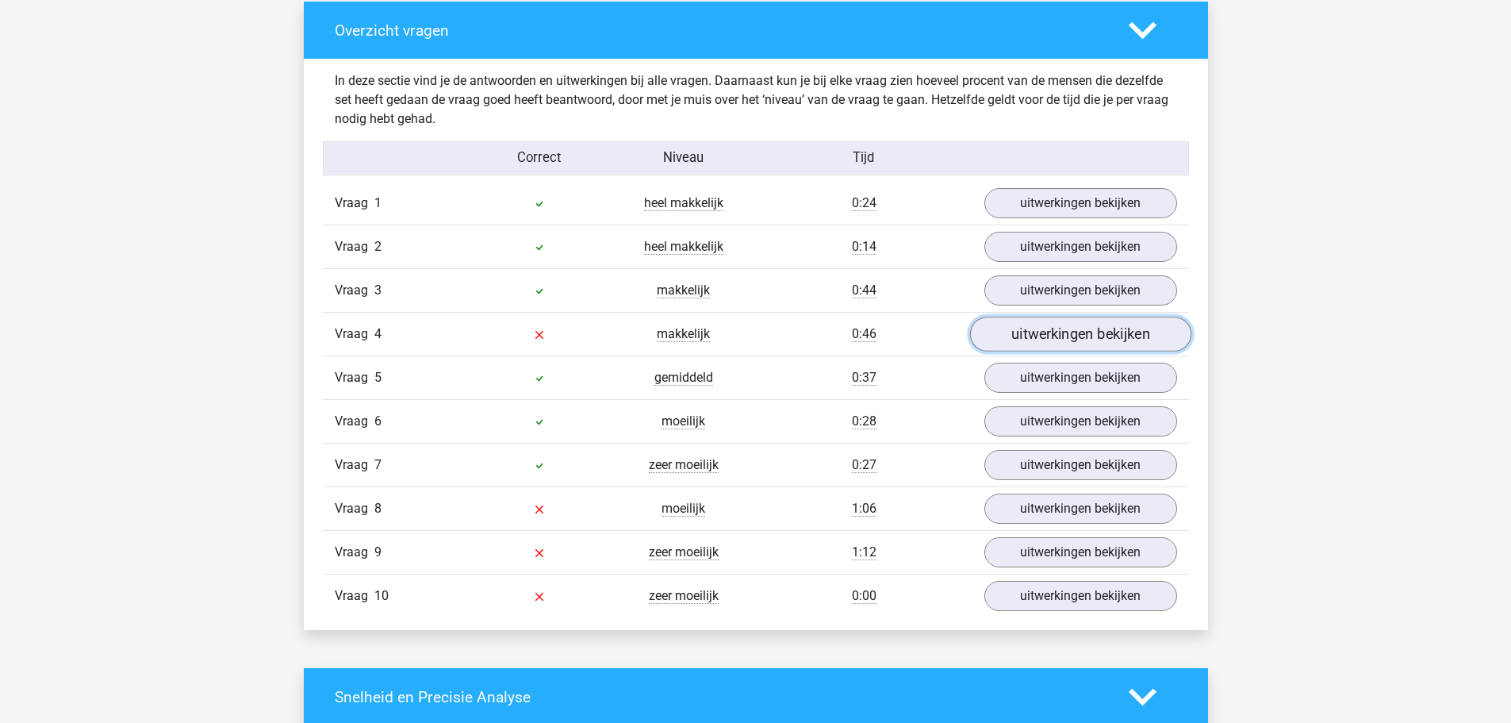
click at [1055, 337] on link "uitwerkingen bekijken" at bounding box center [1079, 334] width 221 height 35
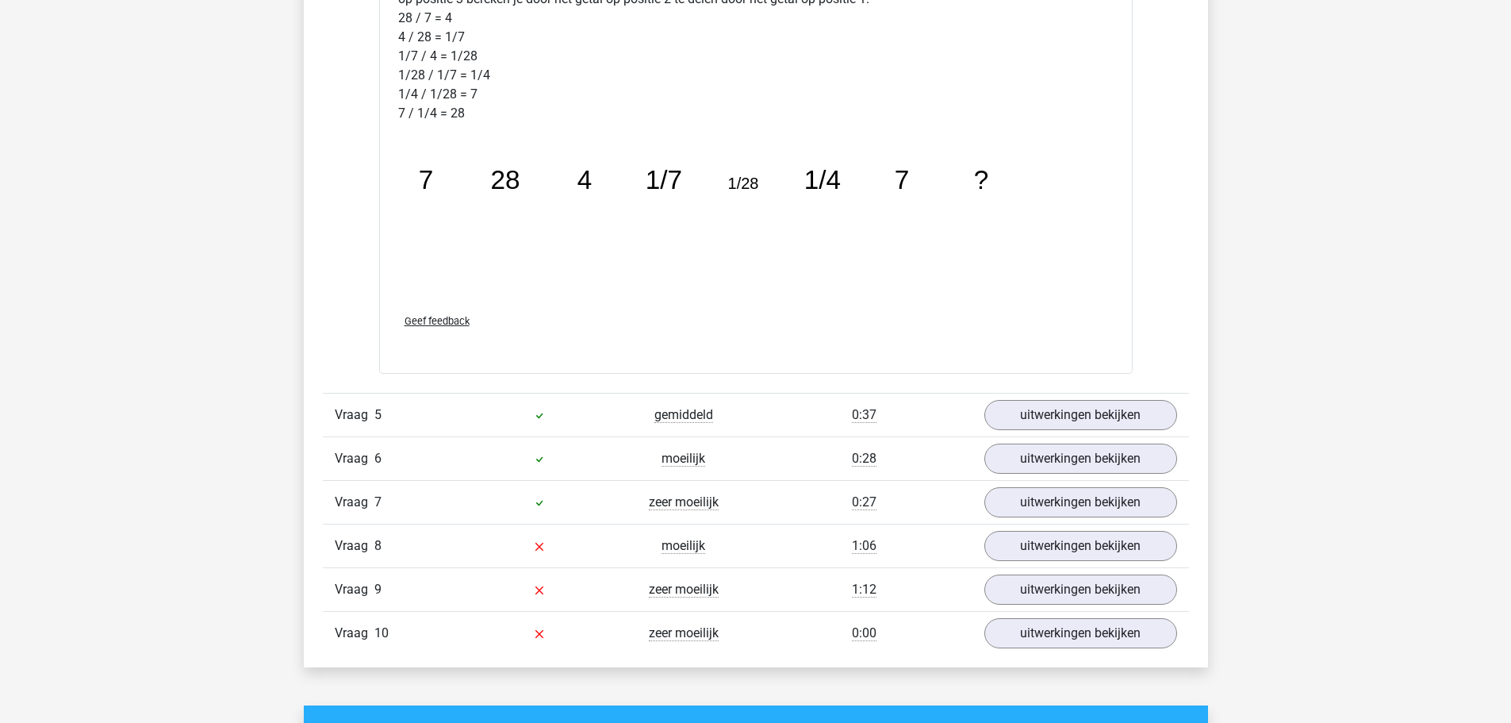
scroll to position [1983, 0]
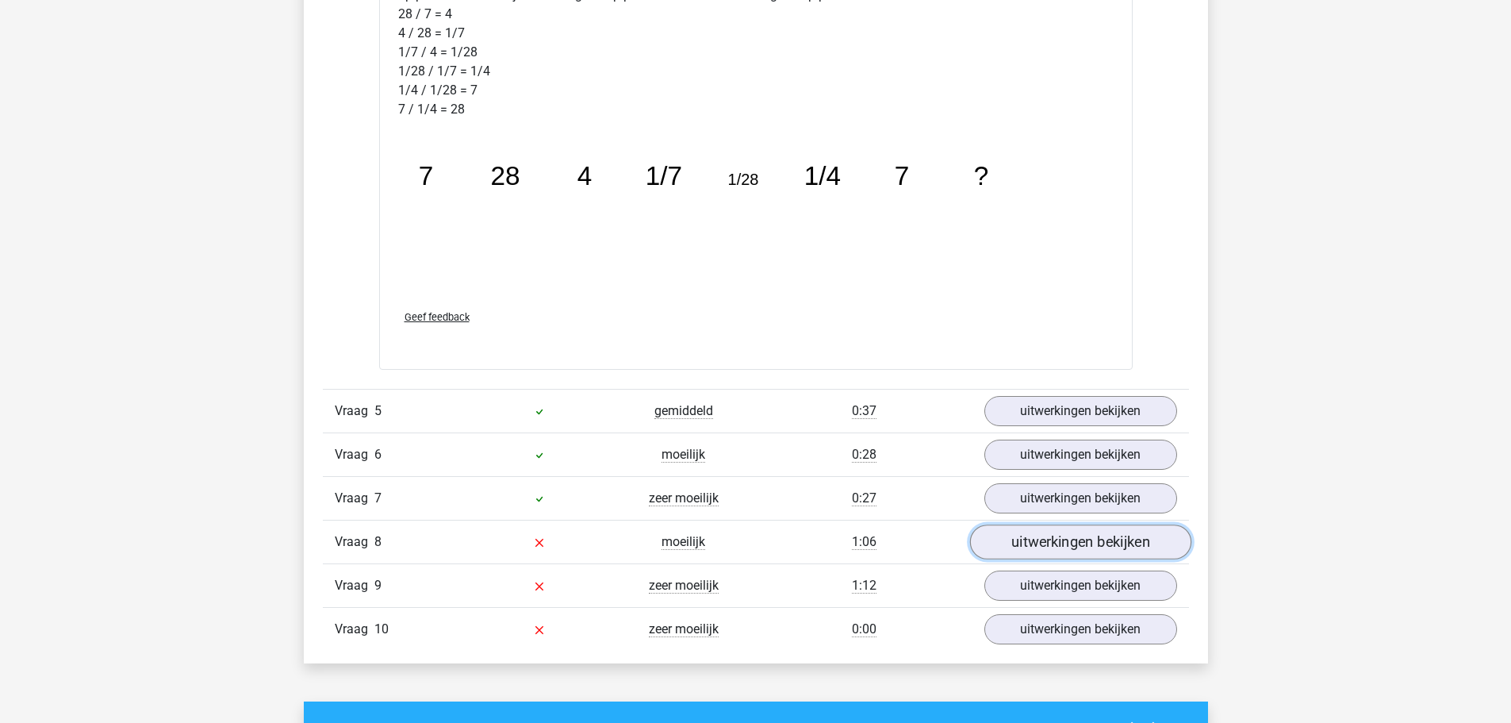
click at [1078, 539] on link "uitwerkingen bekijken" at bounding box center [1079, 541] width 221 height 35
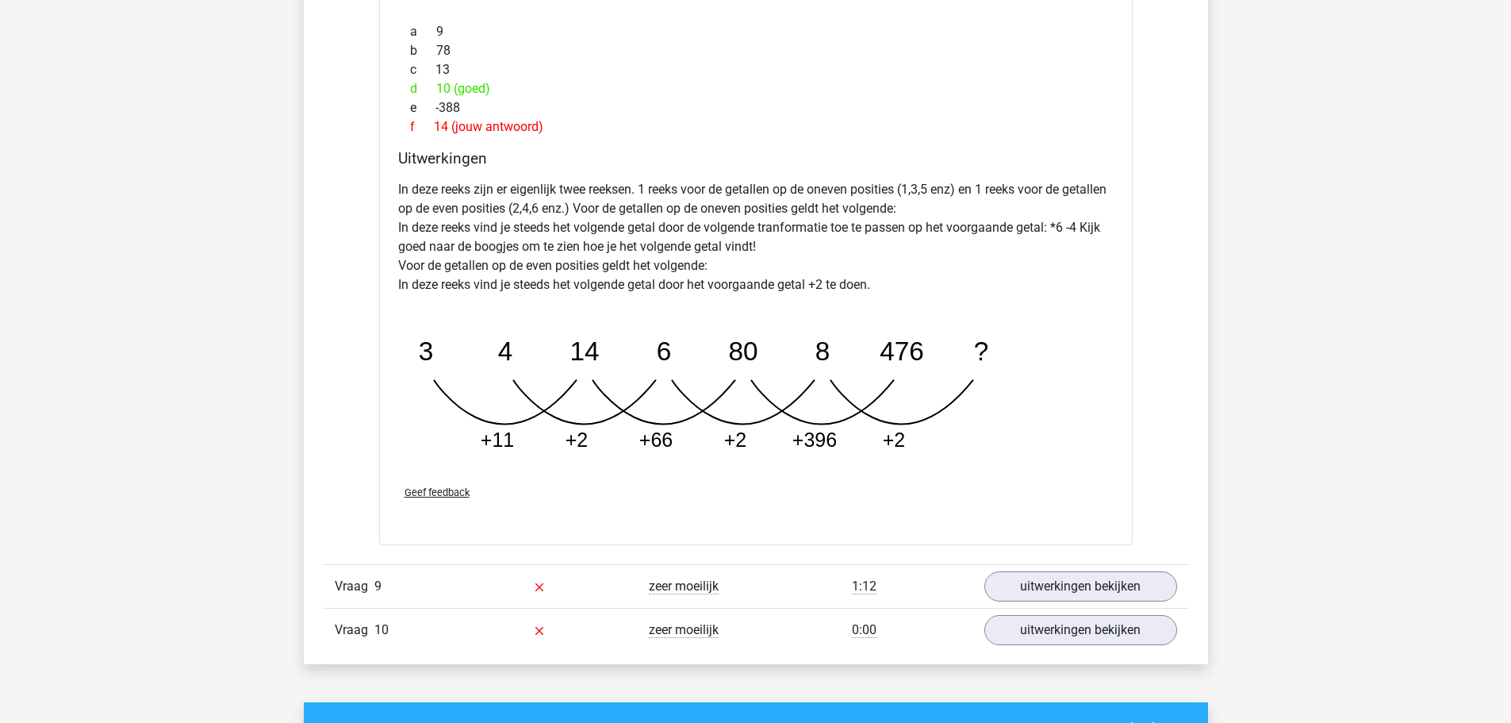
scroll to position [2776, 0]
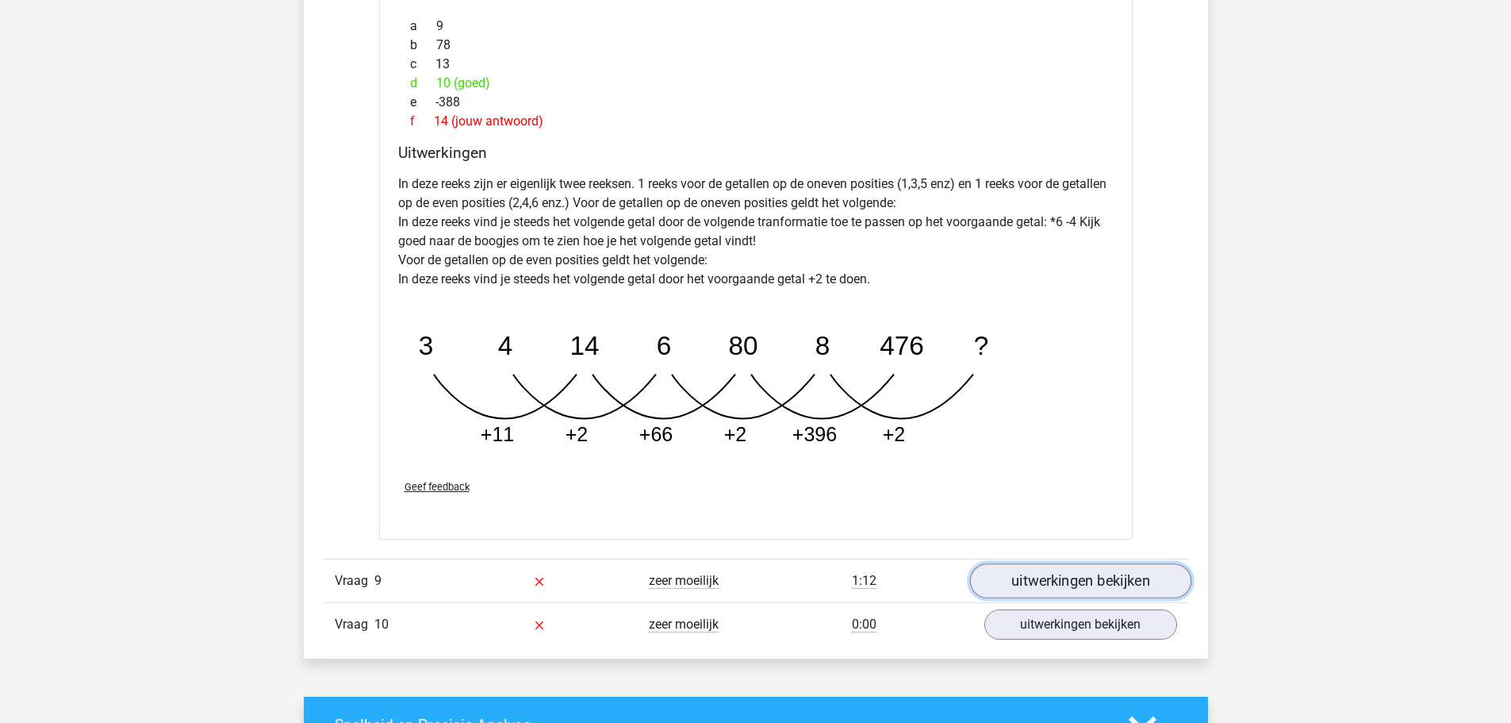
click at [1043, 586] on link "uitwerkingen bekijken" at bounding box center [1079, 580] width 221 height 35
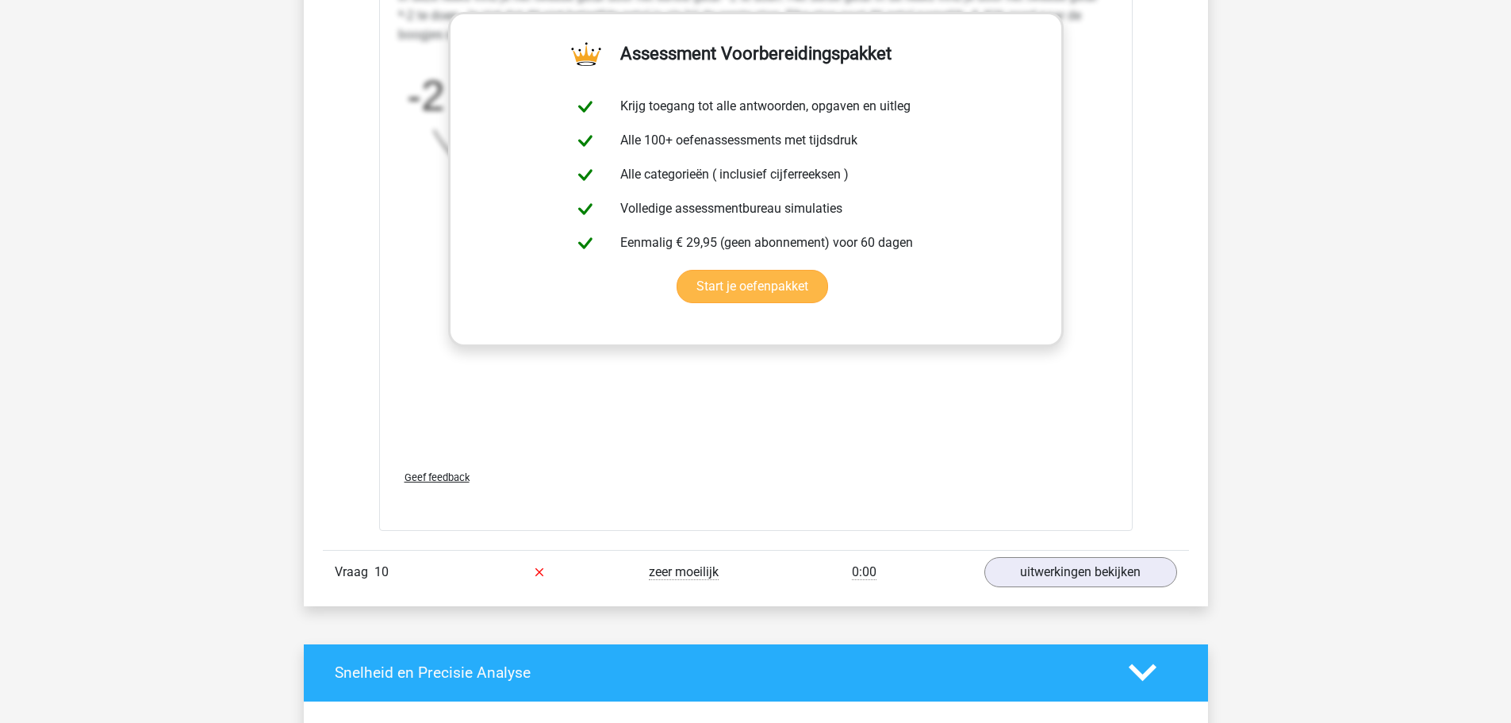
scroll to position [3887, 0]
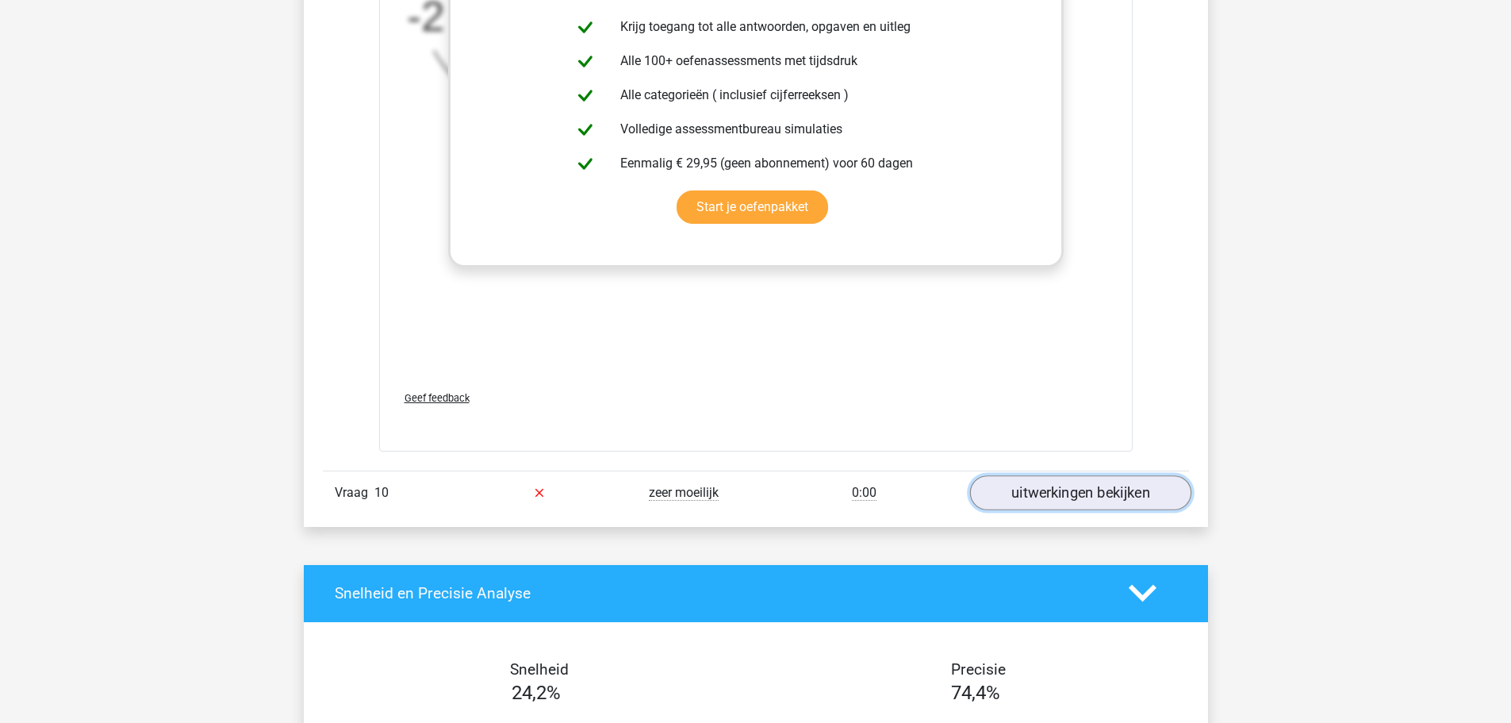
click at [1107, 497] on link "uitwerkingen bekijken" at bounding box center [1079, 492] width 221 height 35
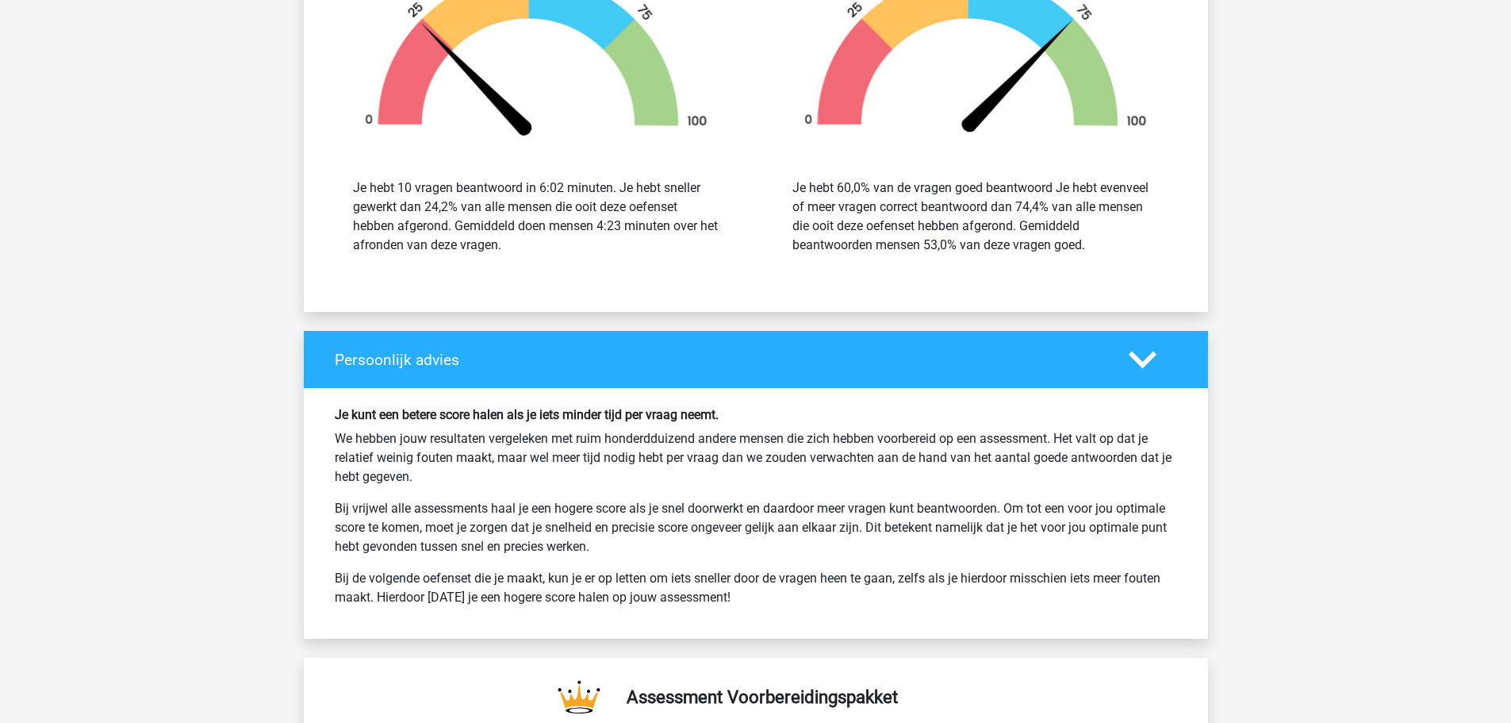
scroll to position [5711, 0]
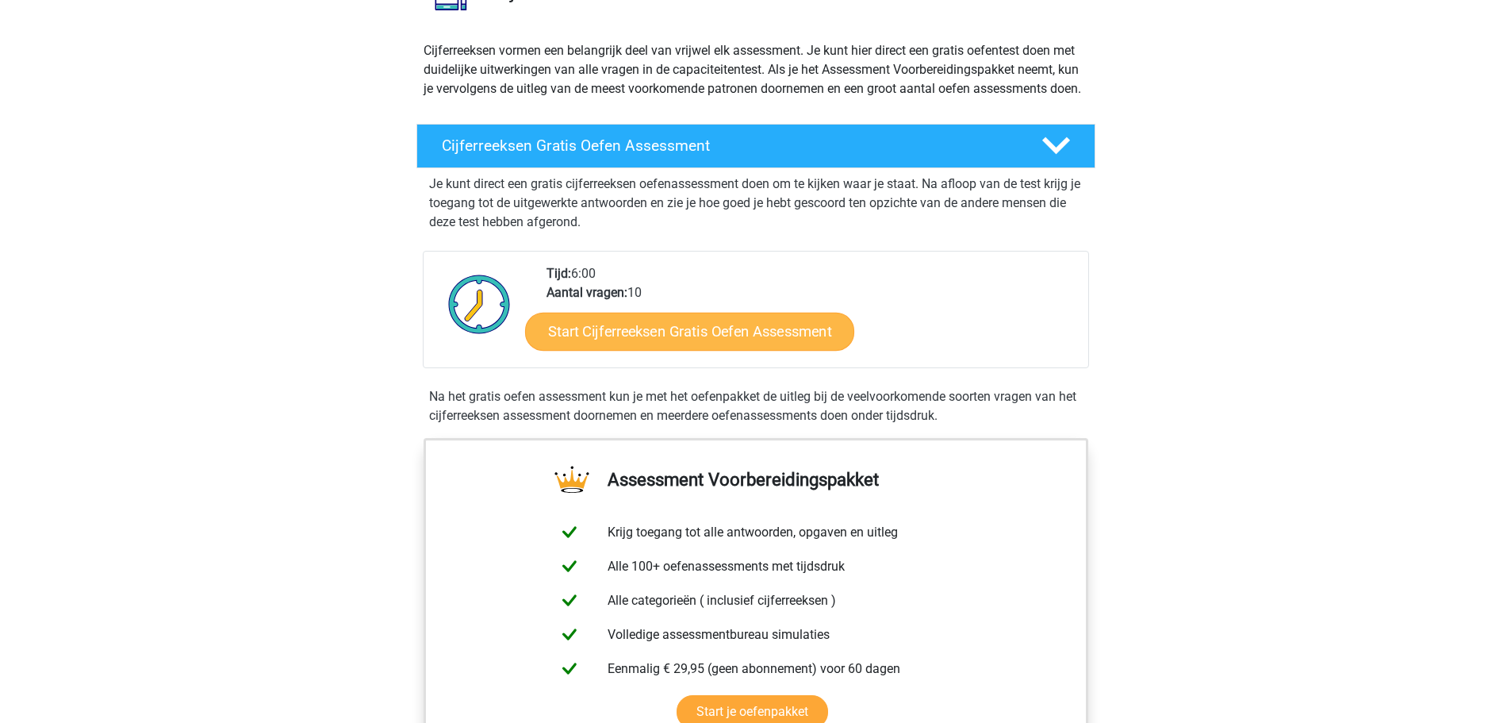
scroll to position [159, 0]
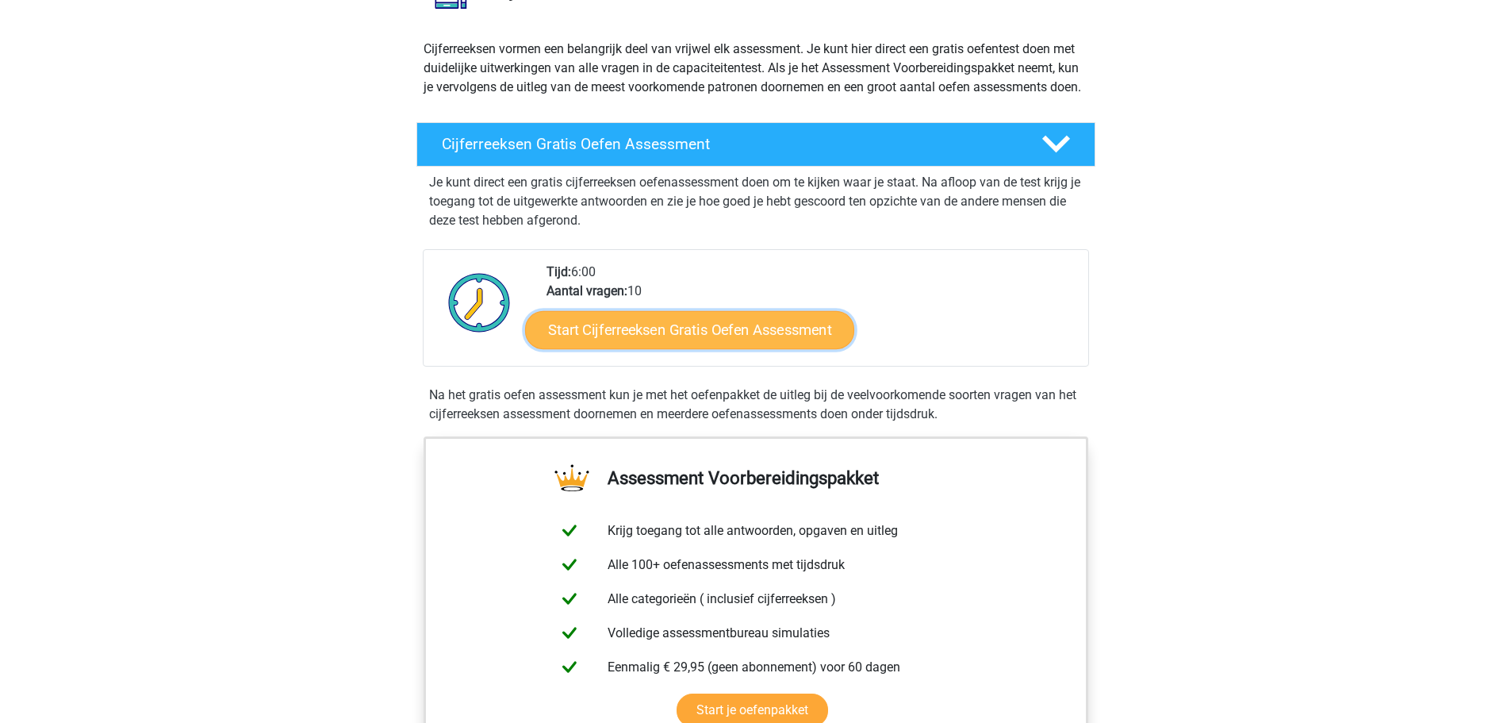
click at [651, 332] on link "Start Cijferreeksen Gratis Oefen Assessment" at bounding box center [689, 329] width 329 height 38
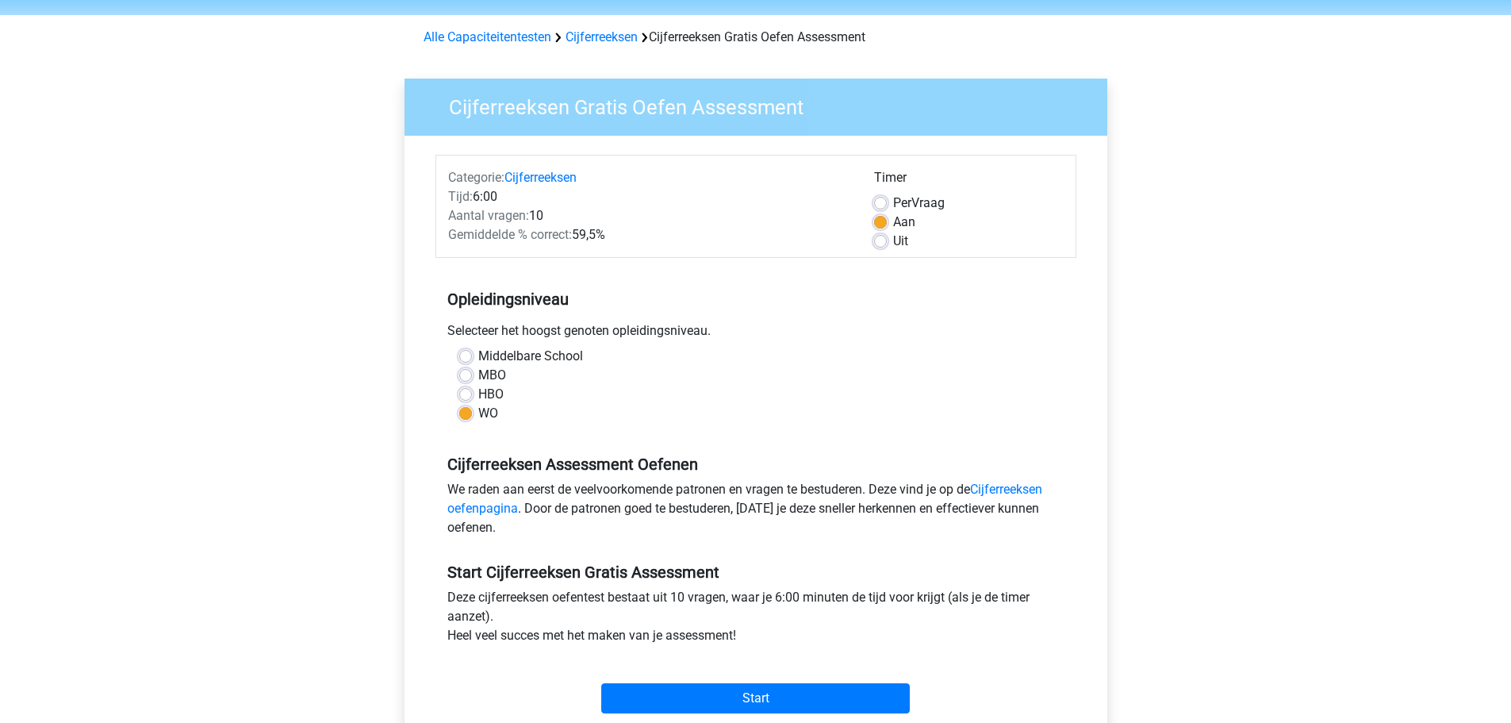
scroll to position [79, 0]
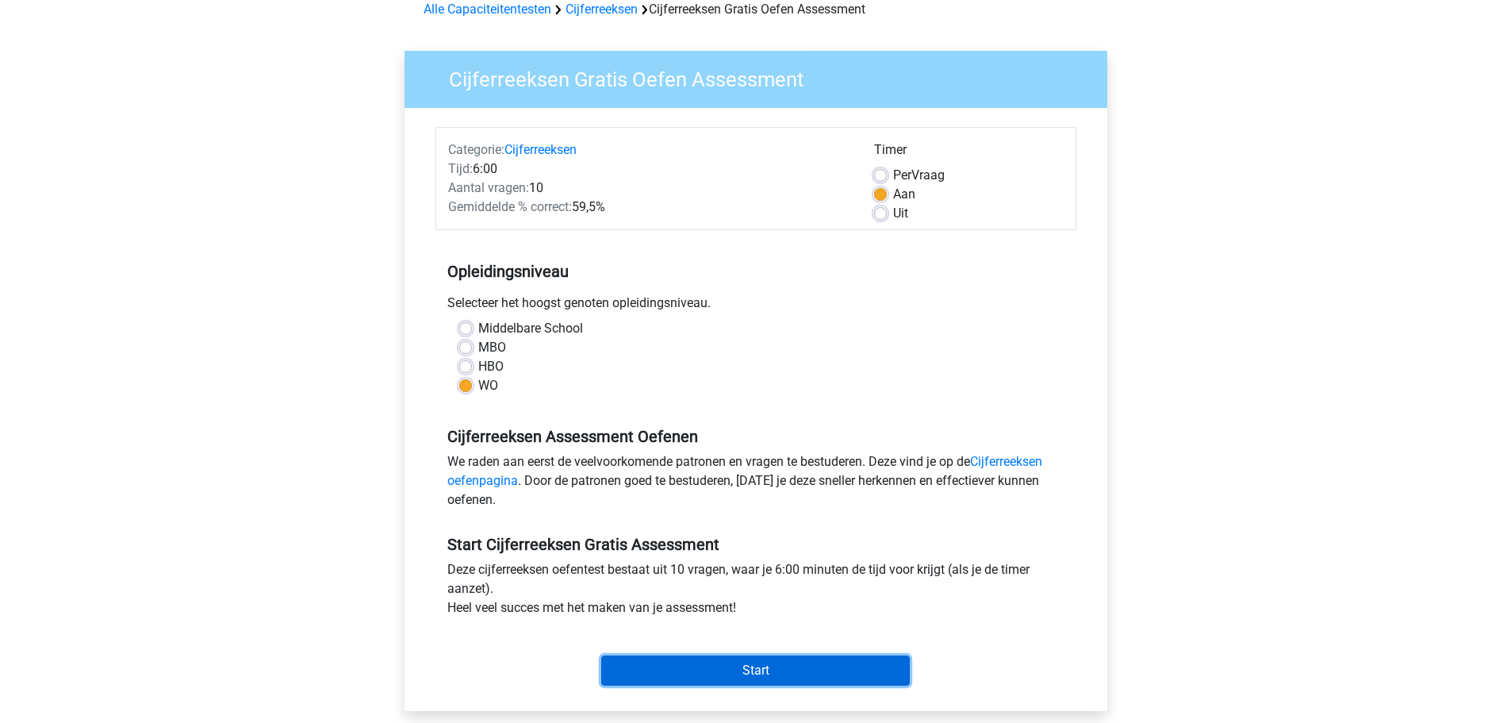
click at [749, 667] on input "Start" at bounding box center [755, 670] width 309 height 30
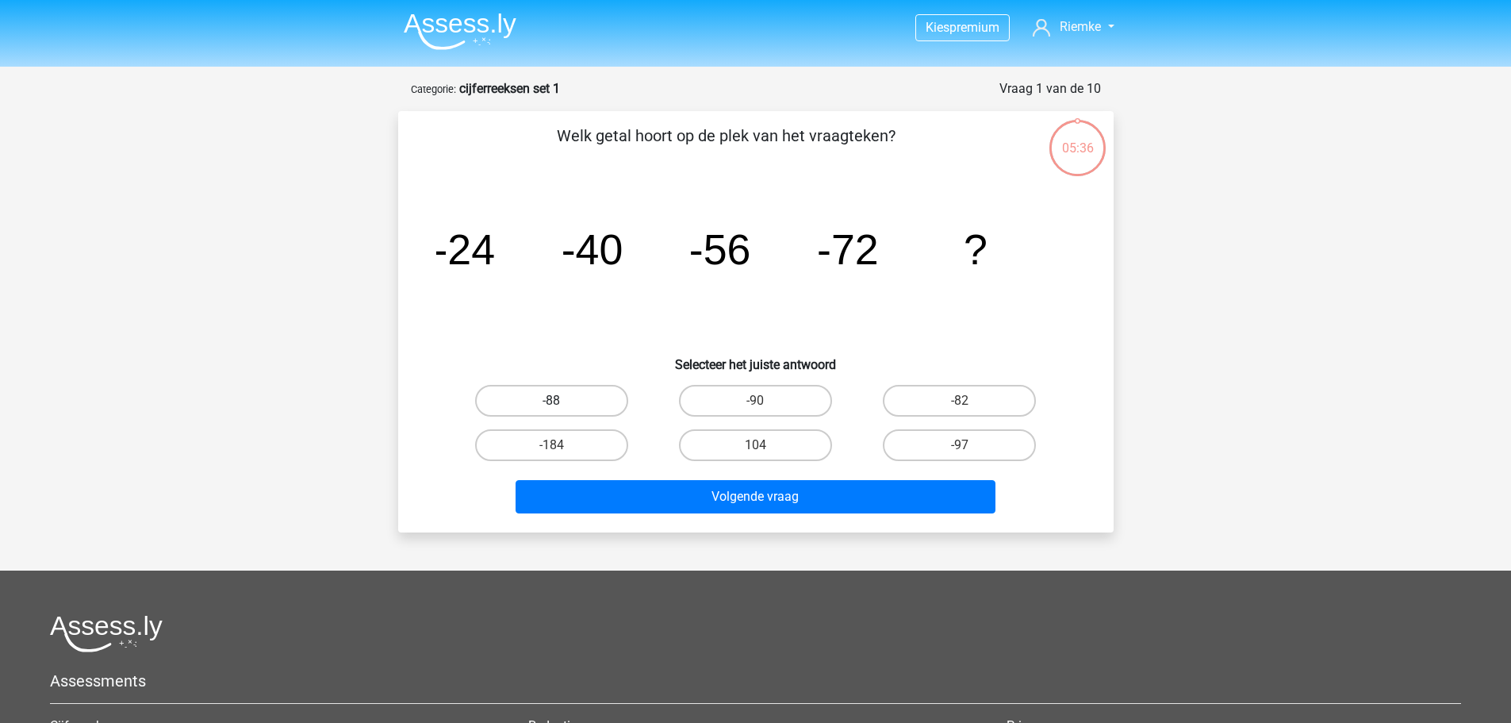
click at [581, 397] on label "-88" at bounding box center [551, 401] width 153 height 32
click at [562, 401] on input "-88" at bounding box center [556, 406] width 10 height 10
radio input "true"
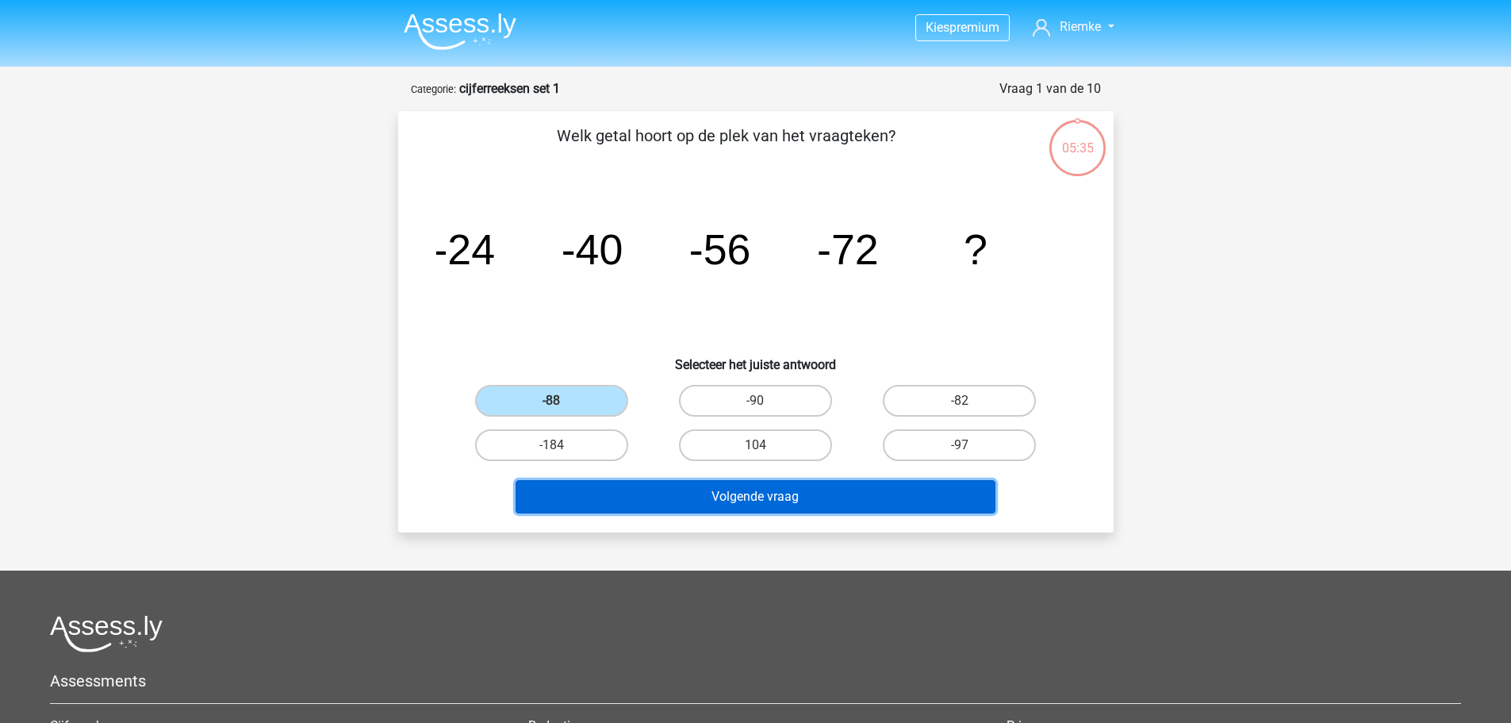
click at [821, 493] on button "Volgende vraag" at bounding box center [756, 496] width 480 height 33
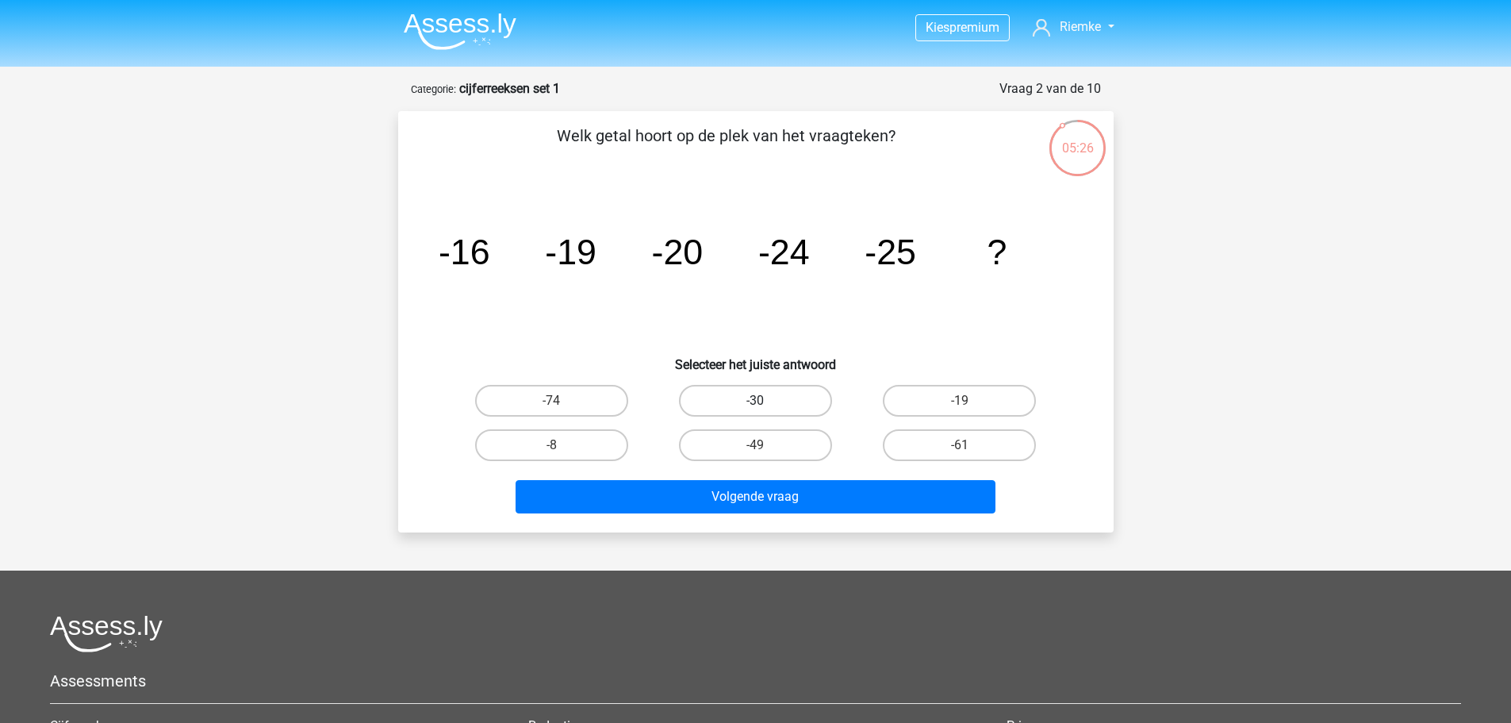
click at [784, 398] on label "-30" at bounding box center [755, 401] width 153 height 32
click at [765, 401] on input "-30" at bounding box center [760, 406] width 10 height 10
radio input "true"
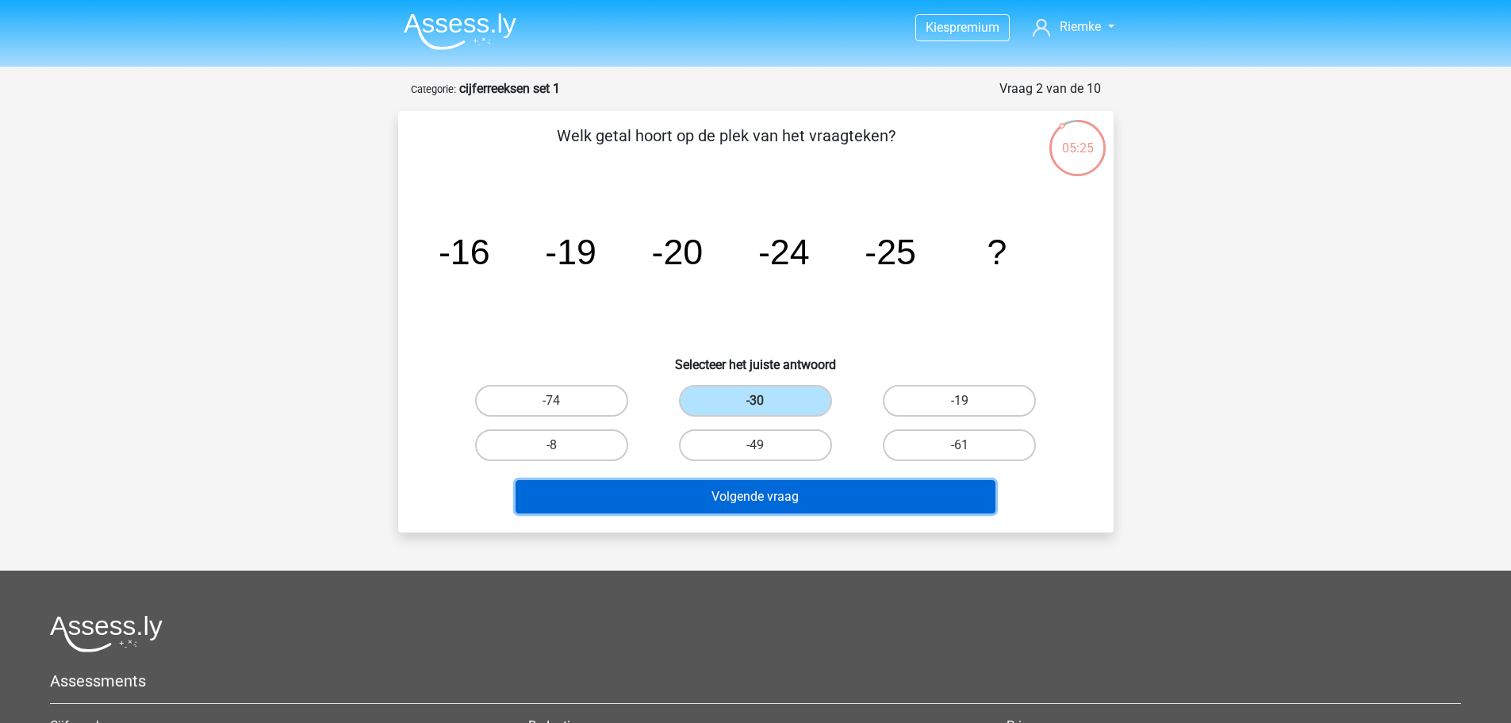
click at [785, 500] on button "Volgende vraag" at bounding box center [756, 496] width 480 height 33
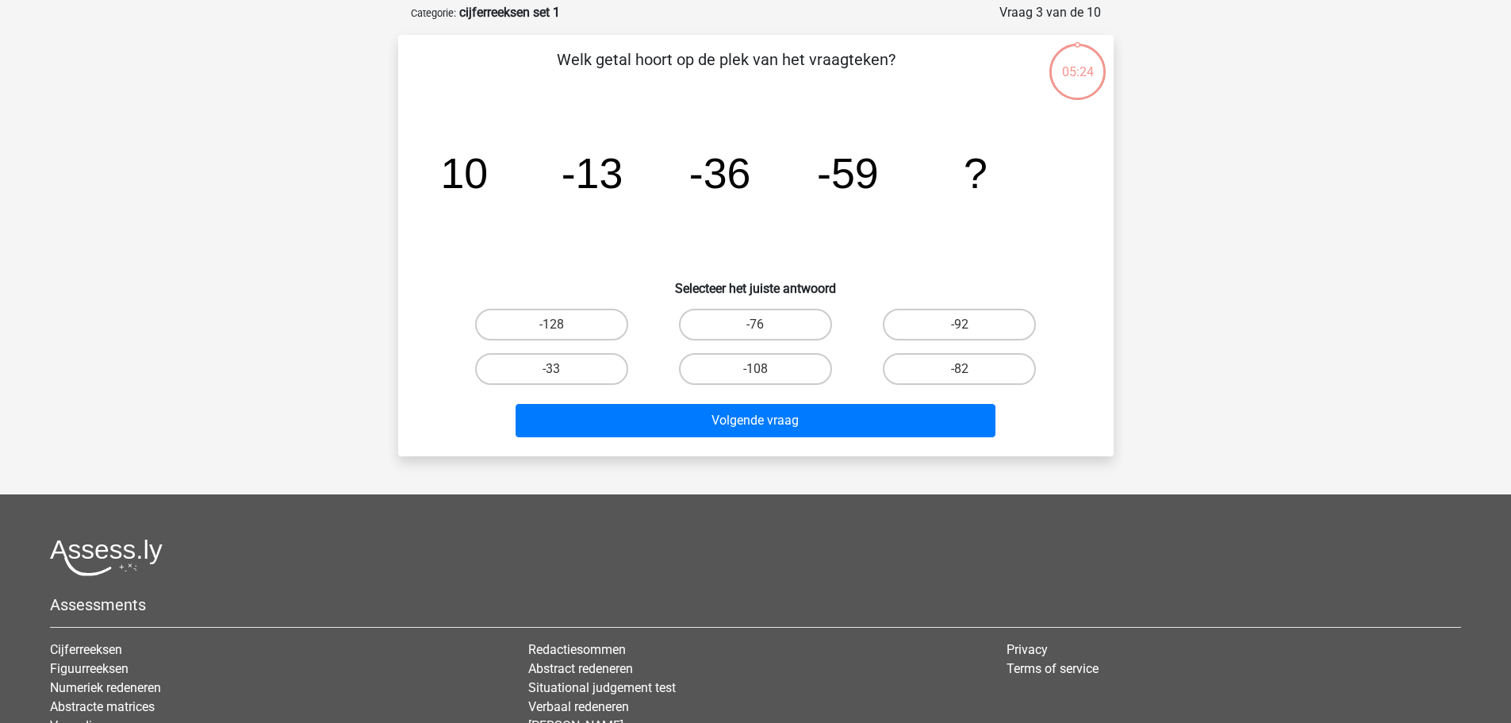
scroll to position [79, 0]
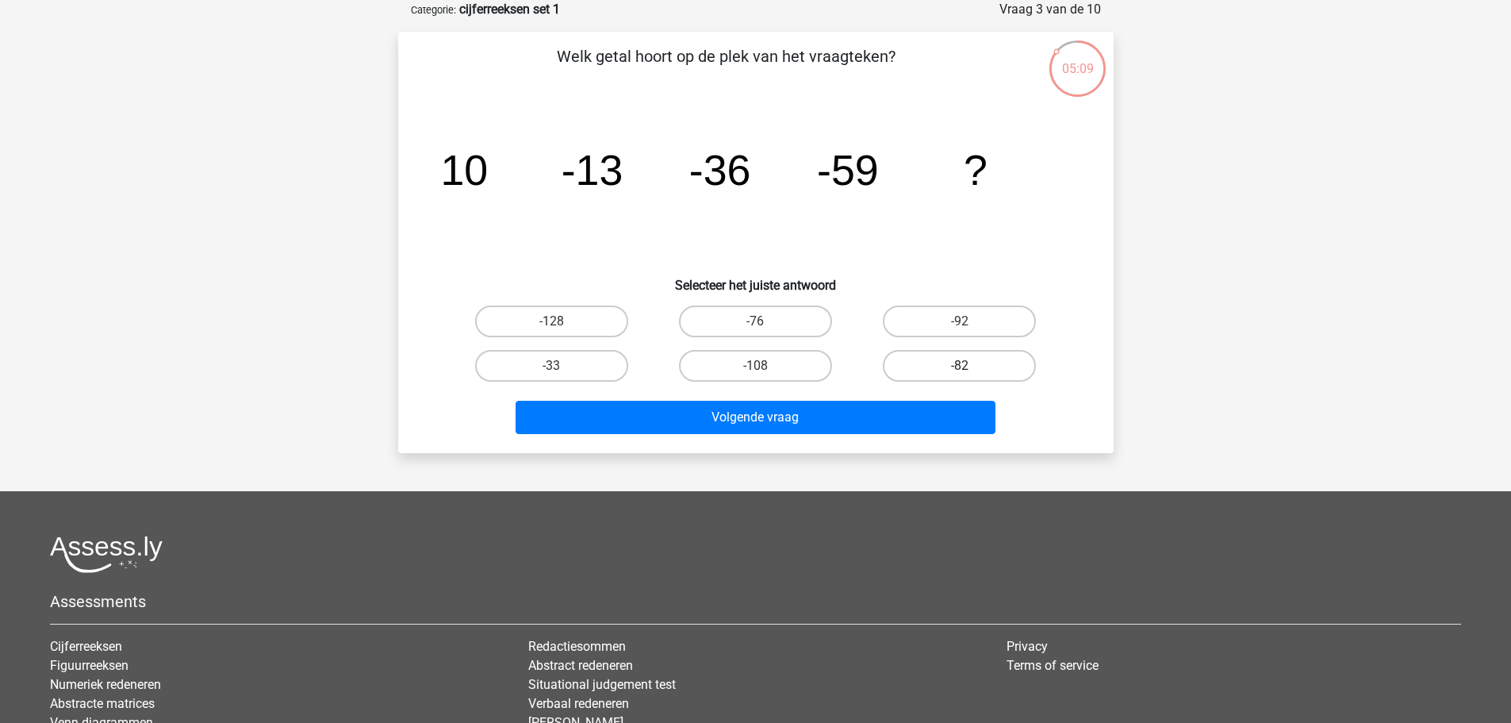
click at [957, 368] on label "-82" at bounding box center [959, 366] width 153 height 32
click at [960, 368] on input "-82" at bounding box center [965, 371] width 10 height 10
radio input "true"
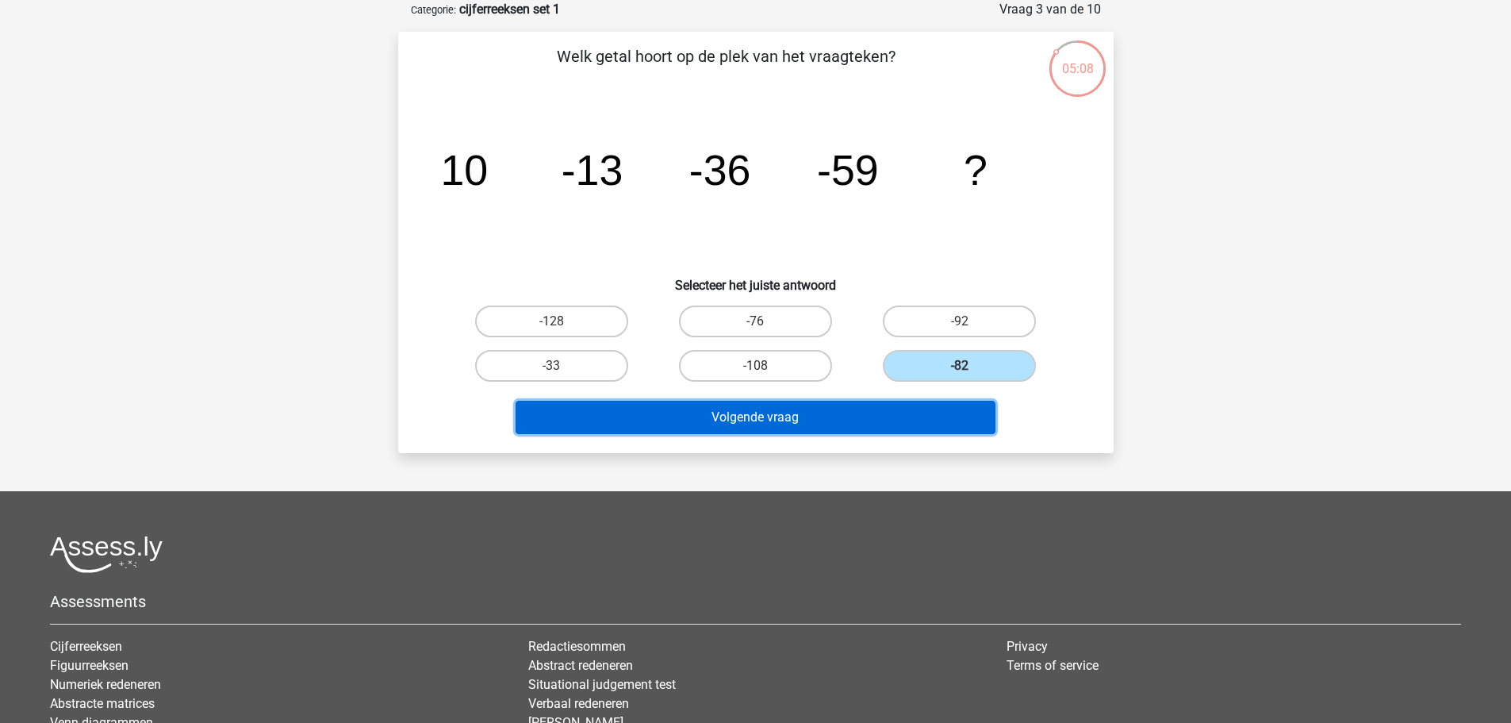
click at [920, 412] on button "Volgende vraag" at bounding box center [756, 417] width 480 height 33
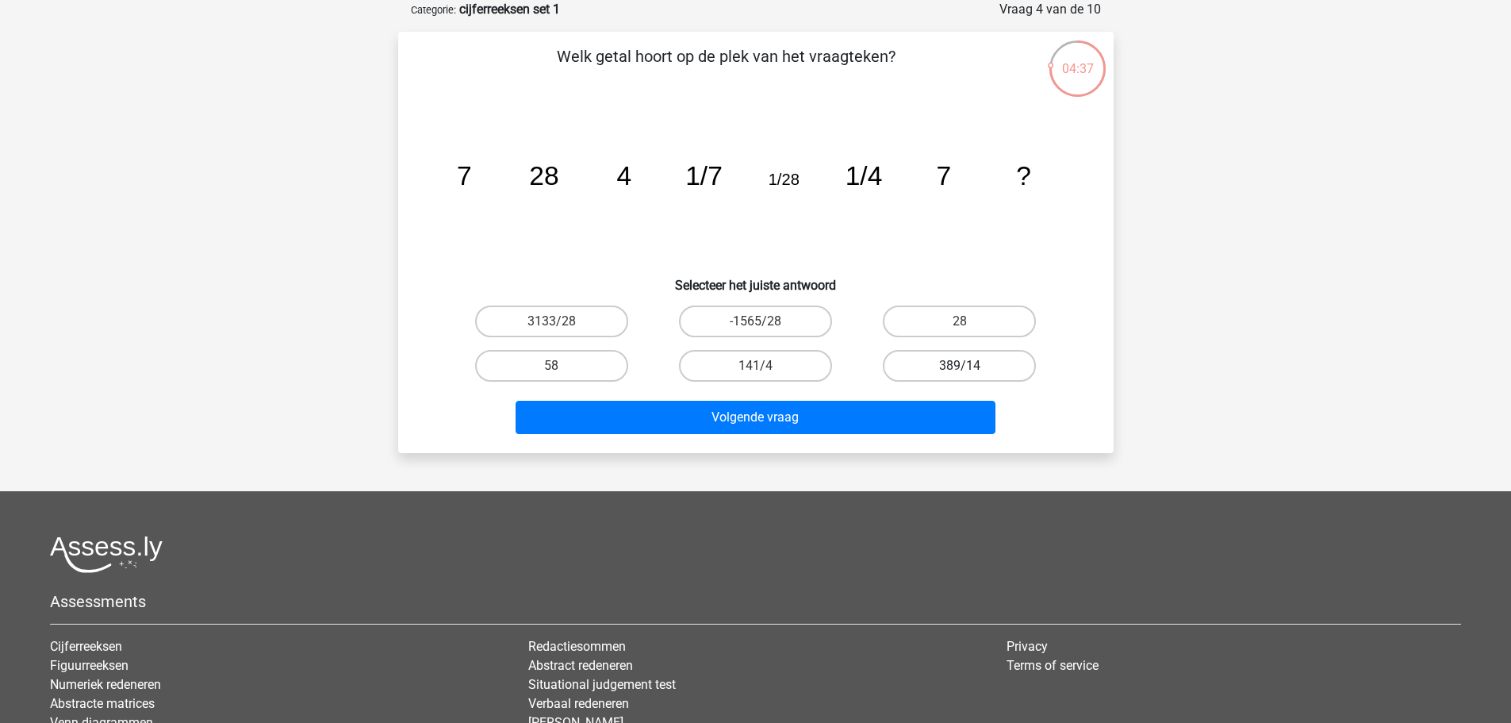
drag, startPoint x: 985, startPoint y: 328, endPoint x: 992, endPoint y: 359, distance: 32.4
click at [985, 328] on label "28" at bounding box center [959, 321] width 153 height 32
click at [970, 328] on input "28" at bounding box center [965, 326] width 10 height 10
radio input "true"
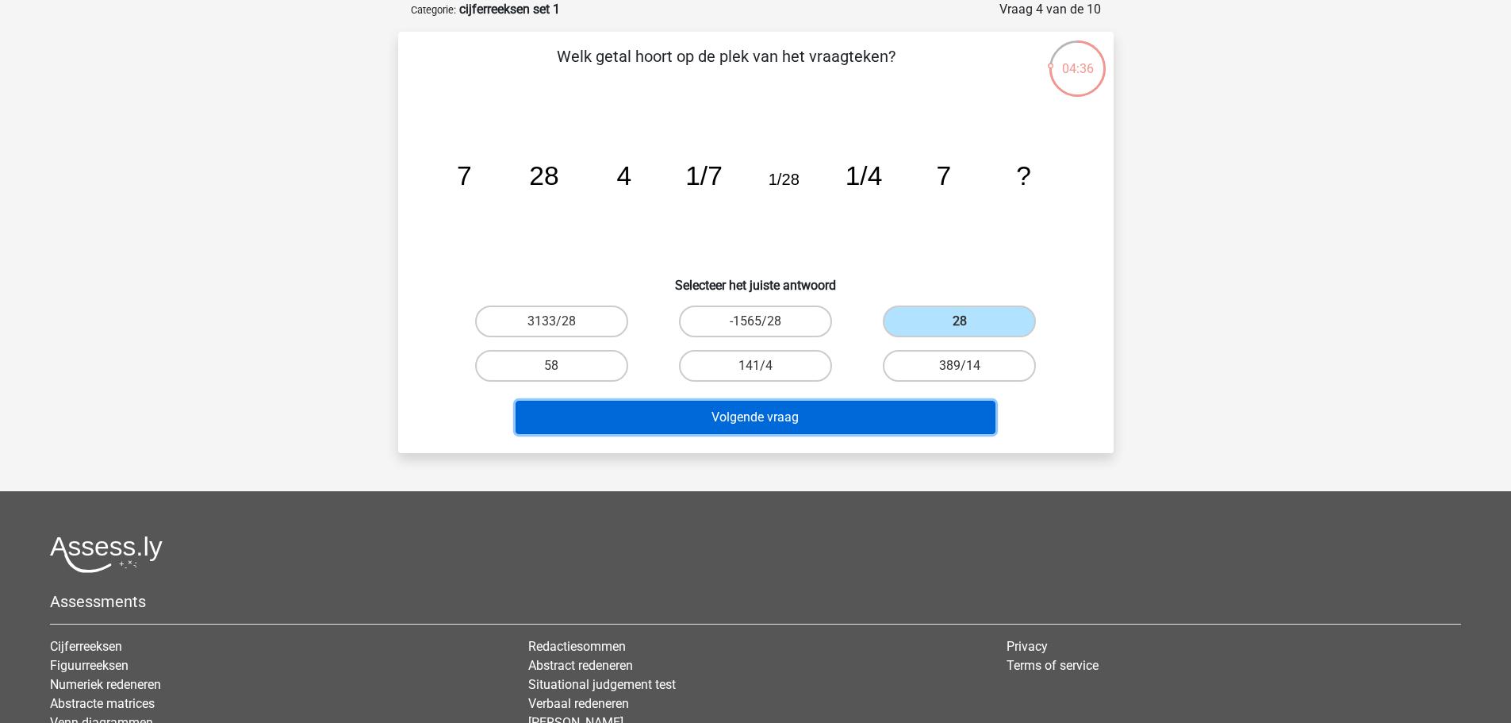
click at [793, 412] on button "Volgende vraag" at bounding box center [756, 417] width 480 height 33
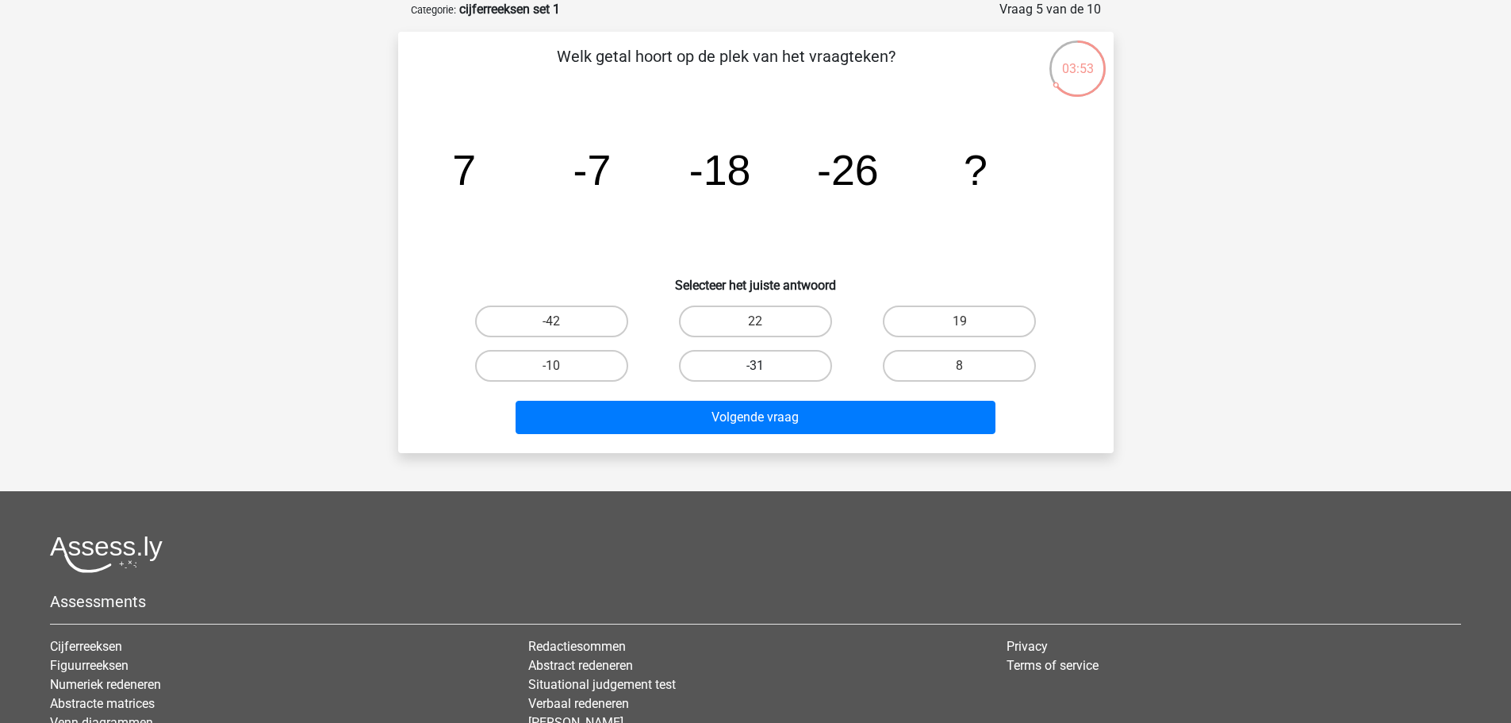
click at [762, 376] on label "-31" at bounding box center [755, 366] width 153 height 32
click at [762, 376] on input "-31" at bounding box center [760, 371] width 10 height 10
radio input "true"
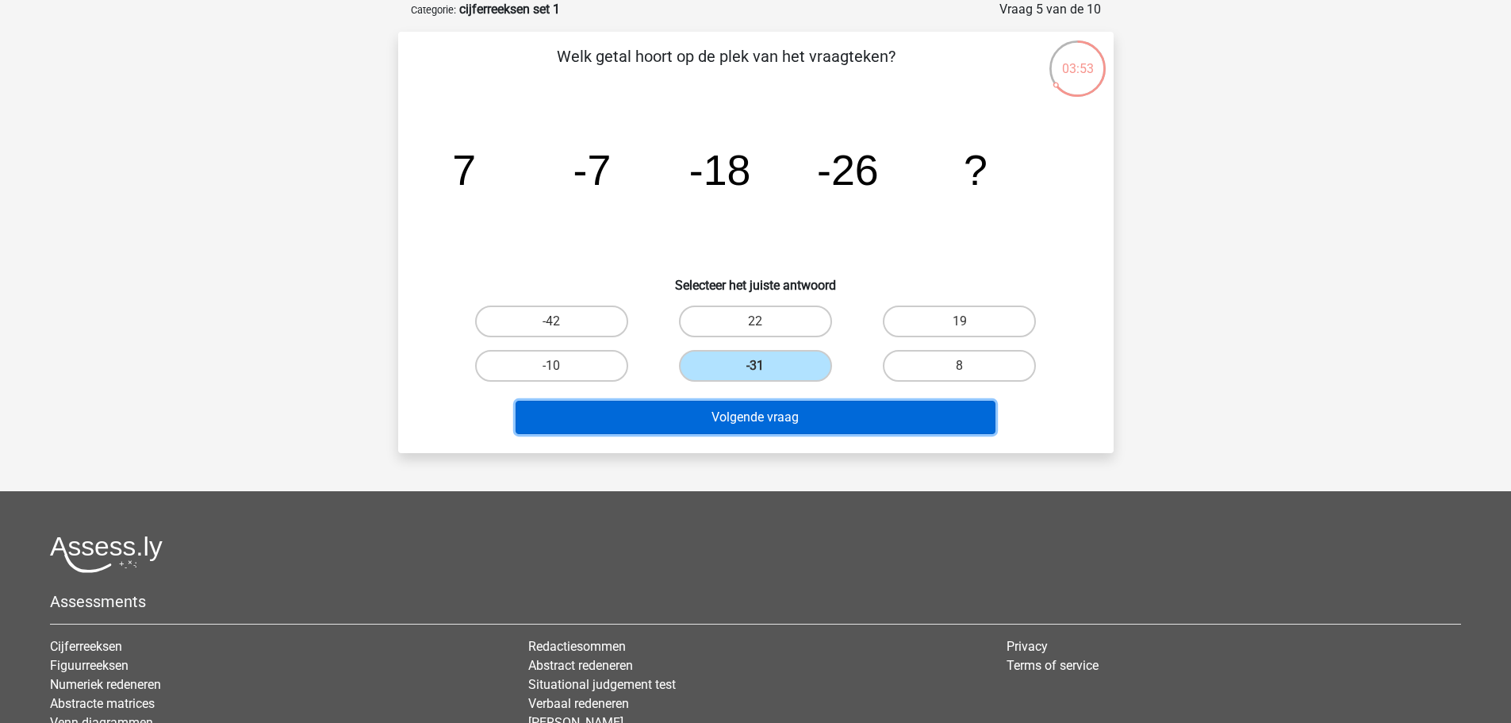
click at [758, 410] on button "Volgende vraag" at bounding box center [756, 417] width 480 height 33
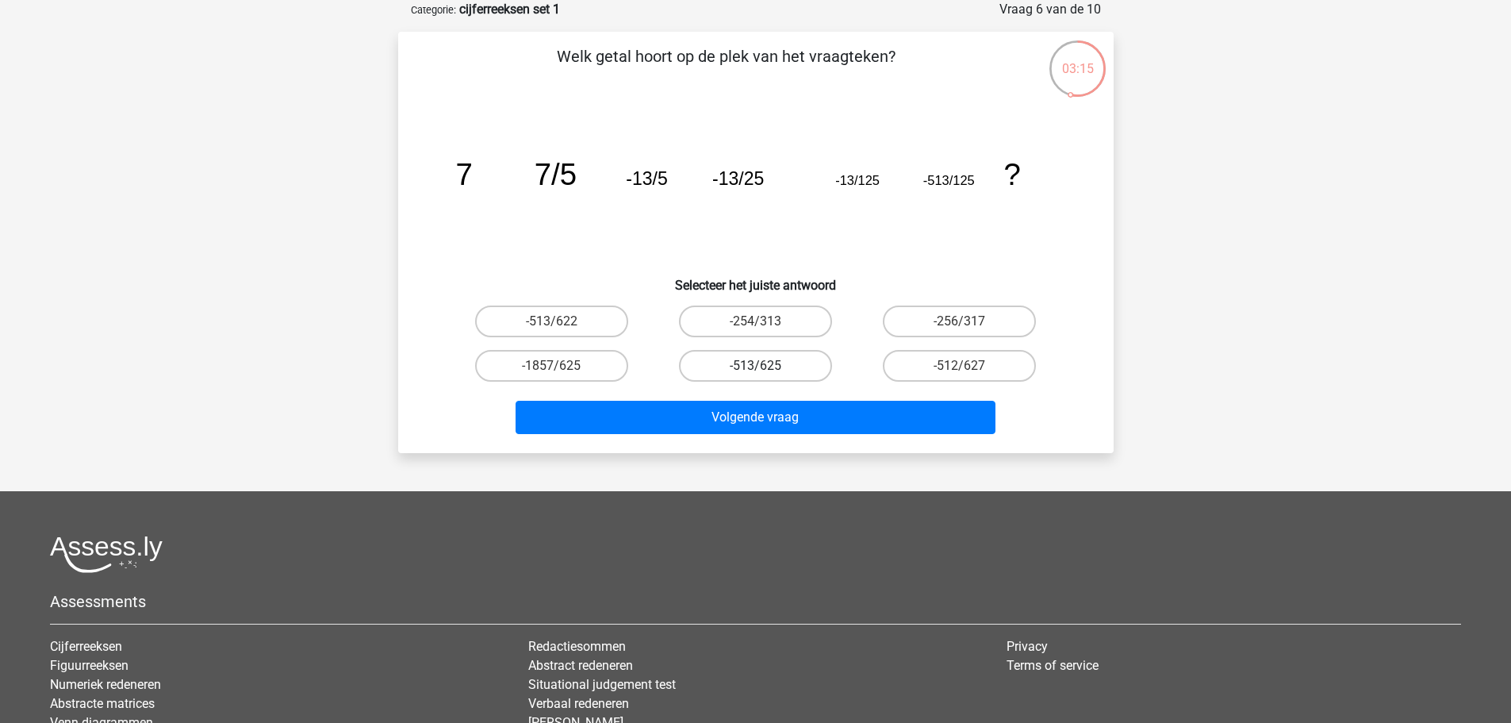
click at [730, 362] on label "-513/625" at bounding box center [755, 366] width 153 height 32
click at [755, 366] on input "-513/625" at bounding box center [760, 371] width 10 height 10
radio input "true"
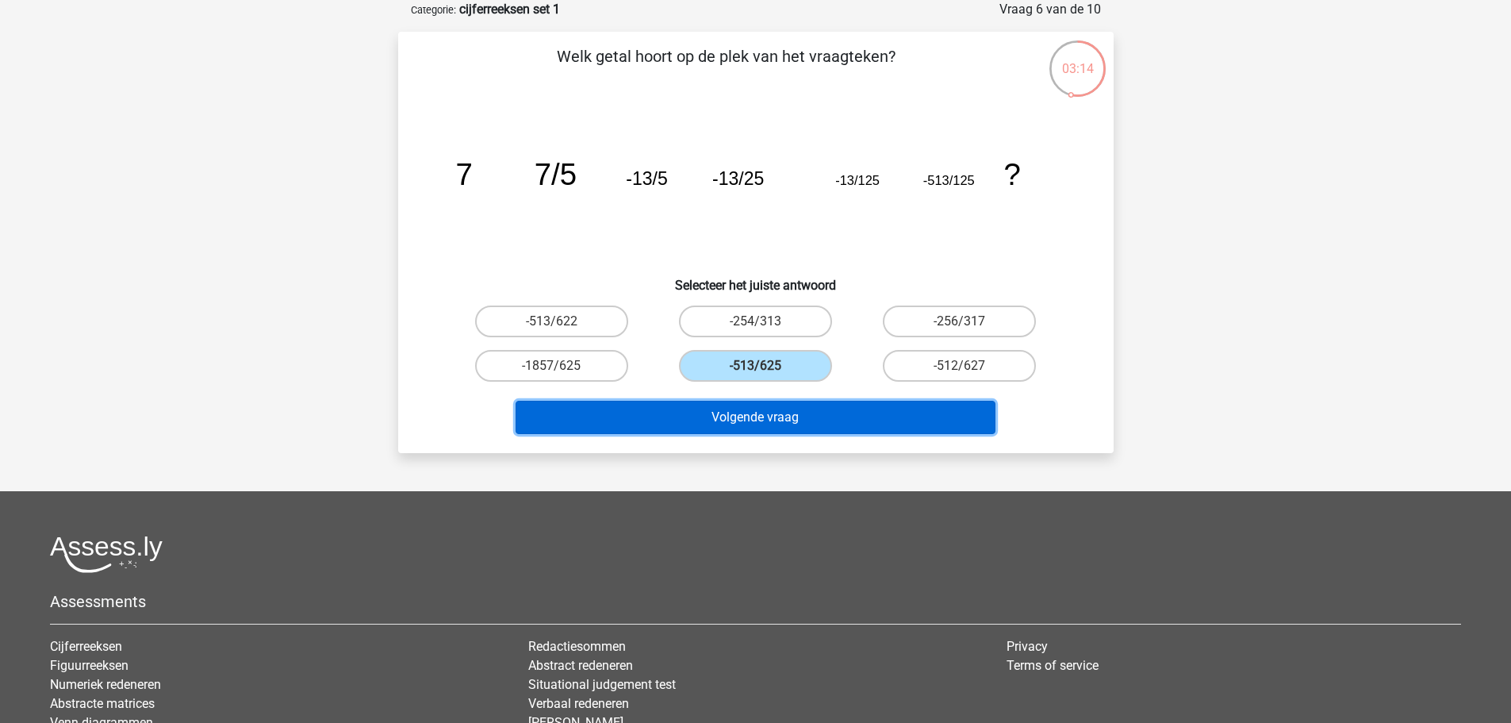
click at [752, 414] on button "Volgende vraag" at bounding box center [756, 417] width 480 height 33
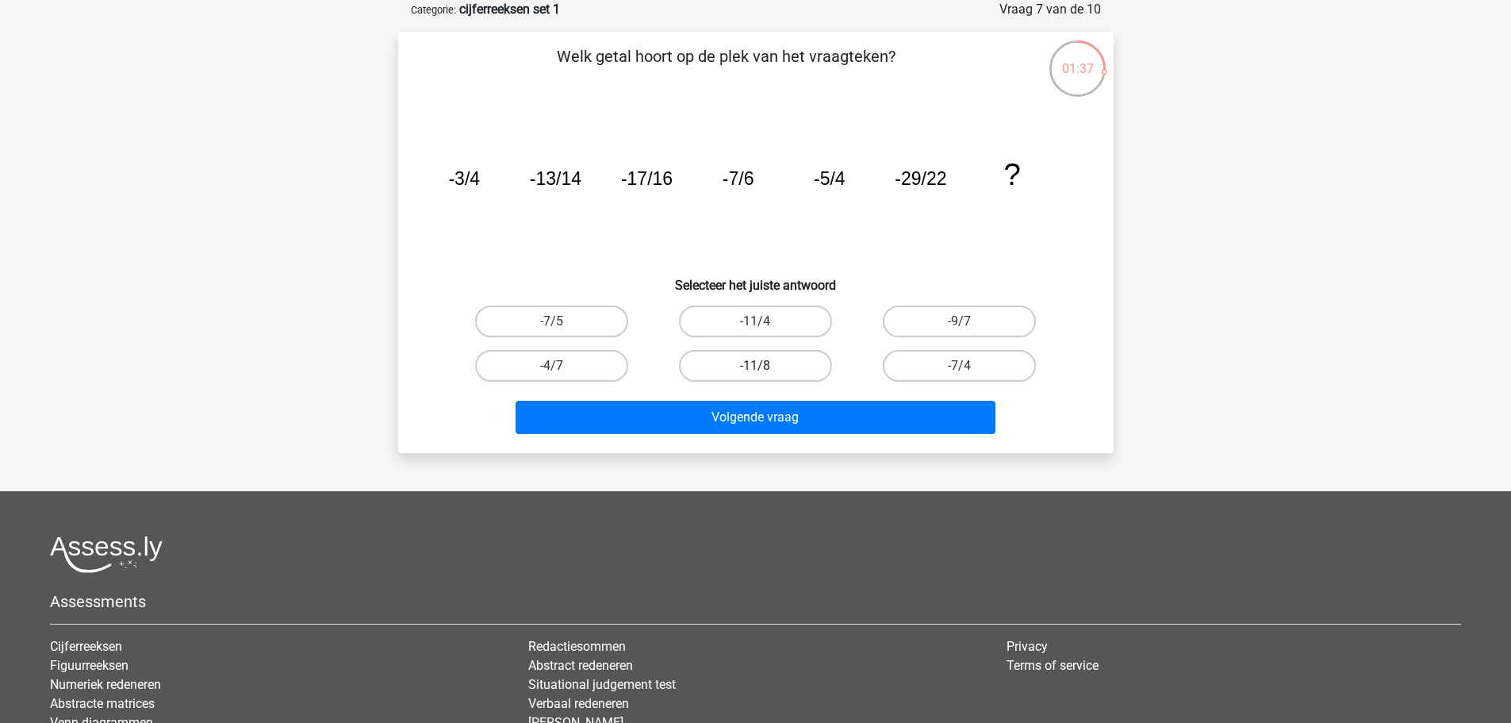
click at [763, 354] on label "-11/8" at bounding box center [755, 366] width 153 height 32
click at [763, 366] on input "-11/8" at bounding box center [760, 371] width 10 height 10
radio input "true"
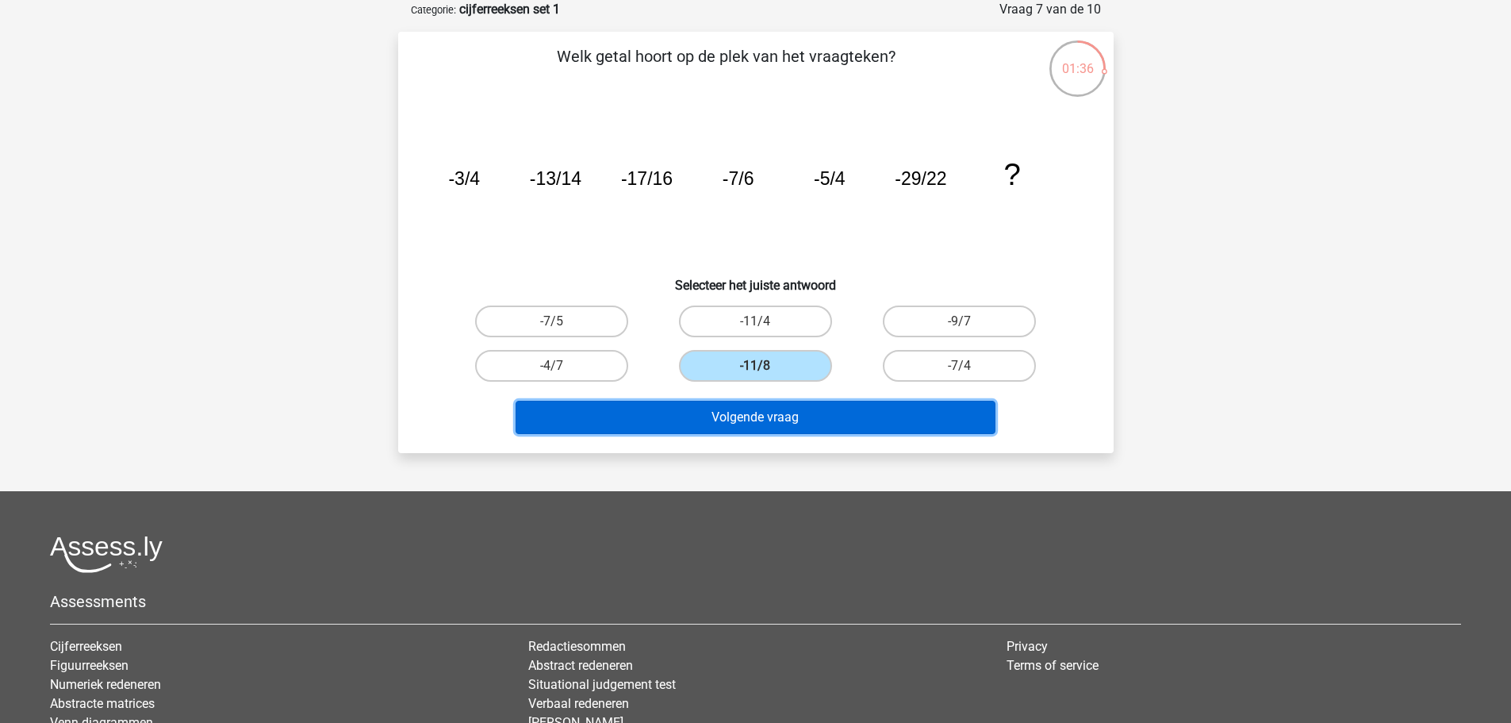
click at [775, 415] on button "Volgende vraag" at bounding box center [756, 417] width 480 height 33
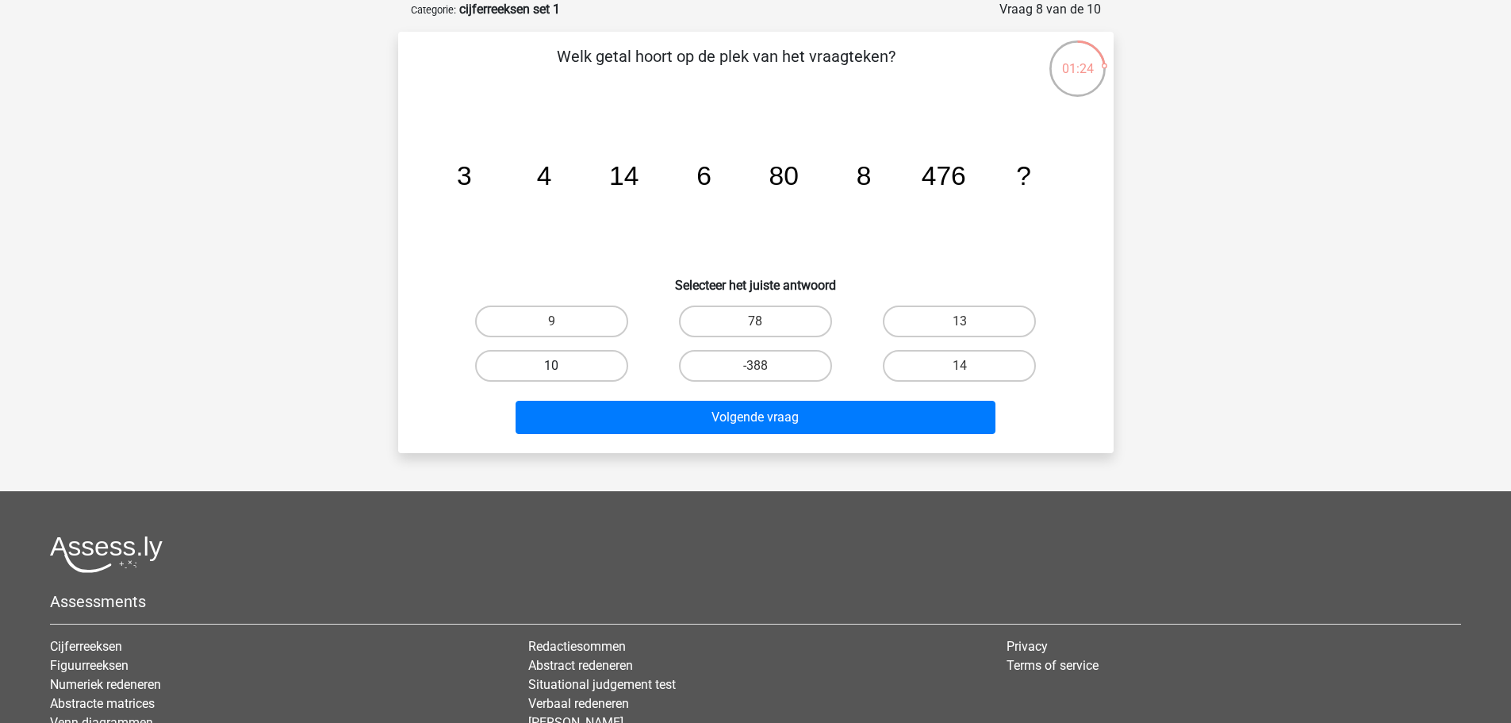
click at [587, 361] on label "10" at bounding box center [551, 366] width 153 height 32
click at [562, 366] on input "10" at bounding box center [556, 371] width 10 height 10
radio input "true"
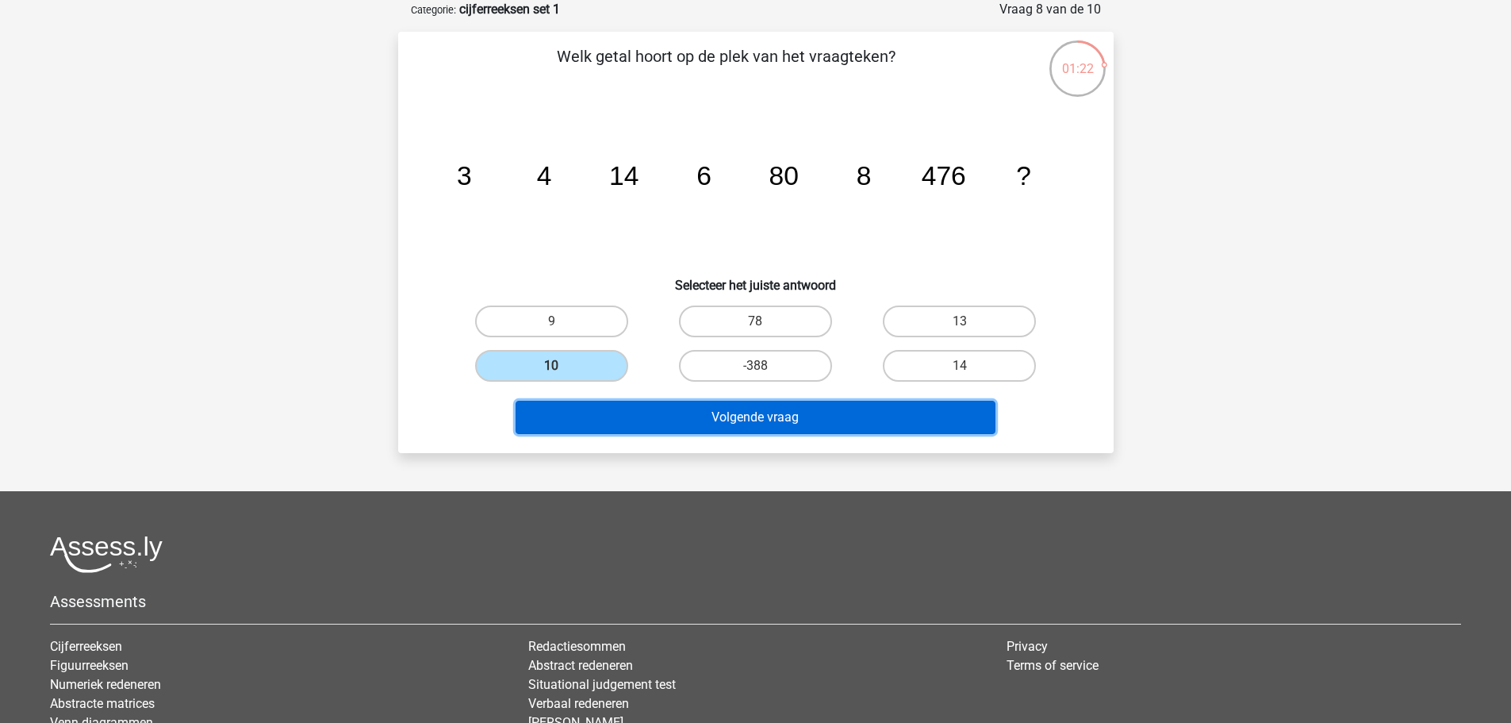
click at [765, 419] on button "Volgende vraag" at bounding box center [756, 417] width 480 height 33
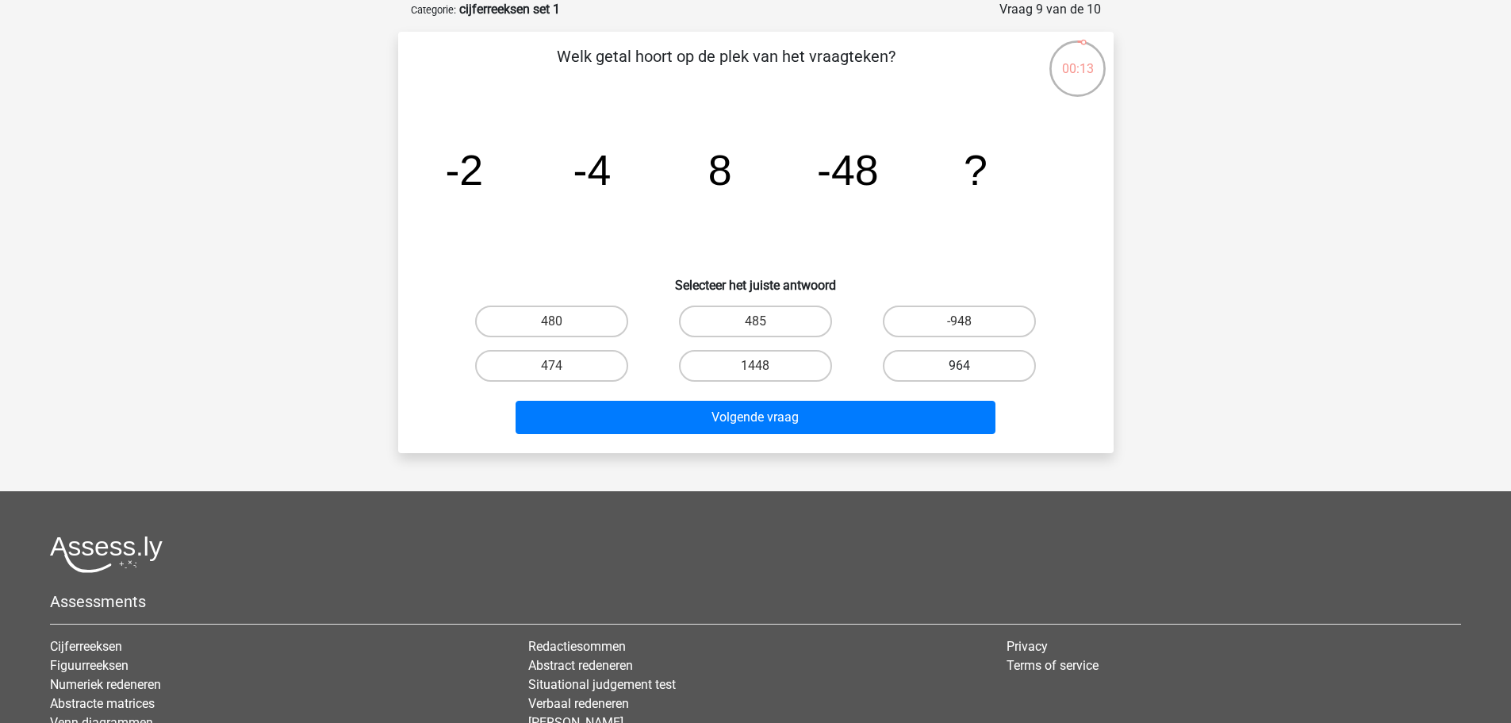
click at [977, 368] on label "964" at bounding box center [959, 366] width 153 height 32
click at [970, 368] on input "964" at bounding box center [965, 371] width 10 height 10
radio input "true"
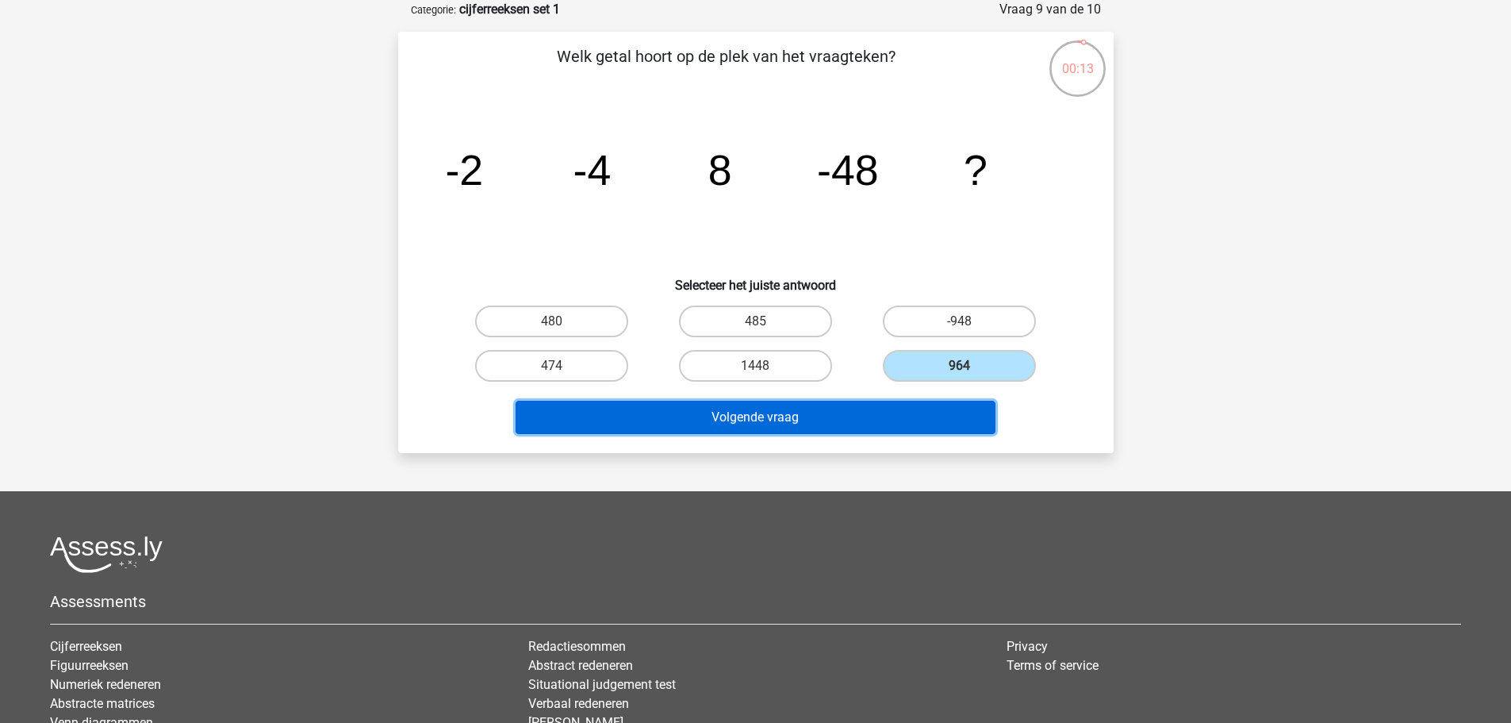
click at [854, 414] on button "Volgende vraag" at bounding box center [756, 417] width 480 height 33
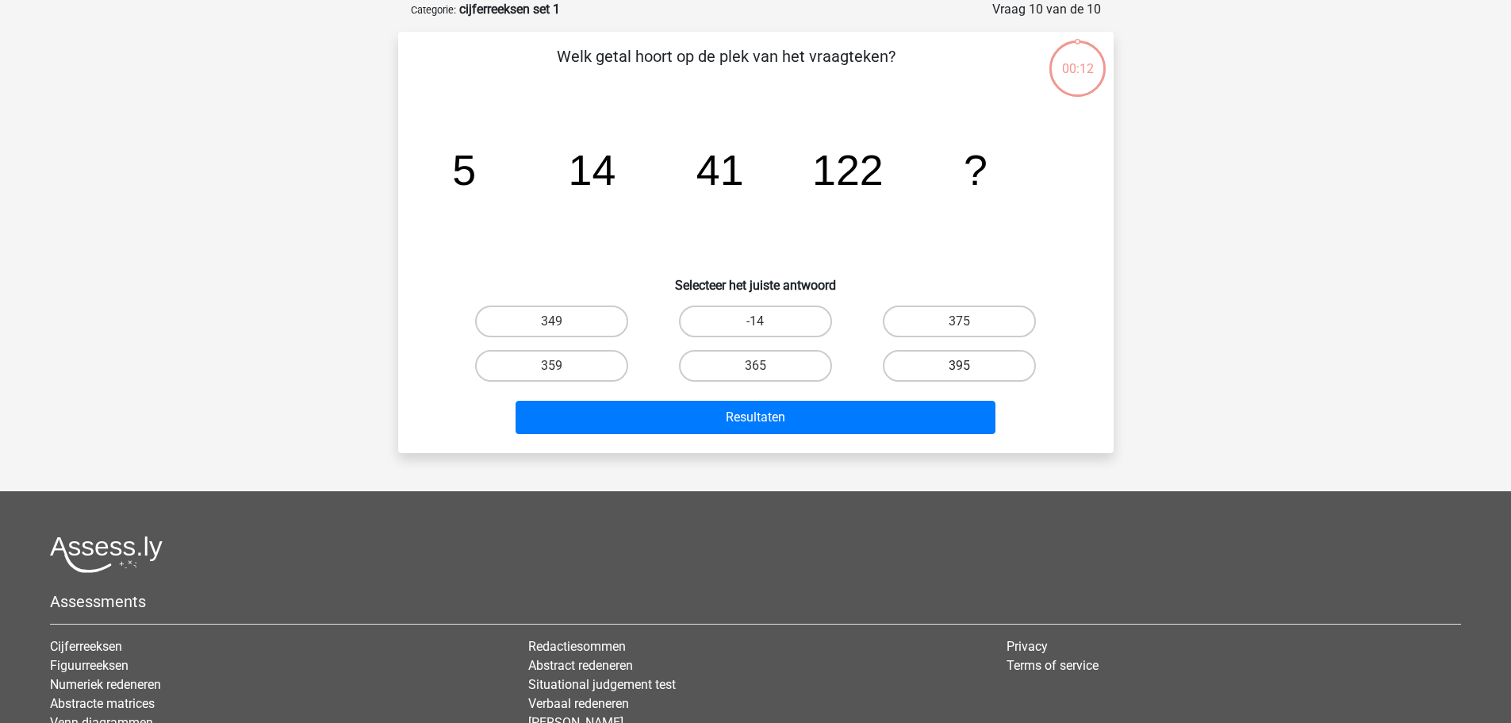
click at [957, 351] on label "395" at bounding box center [959, 366] width 153 height 32
click at [960, 366] on input "395" at bounding box center [965, 371] width 10 height 10
radio input "true"
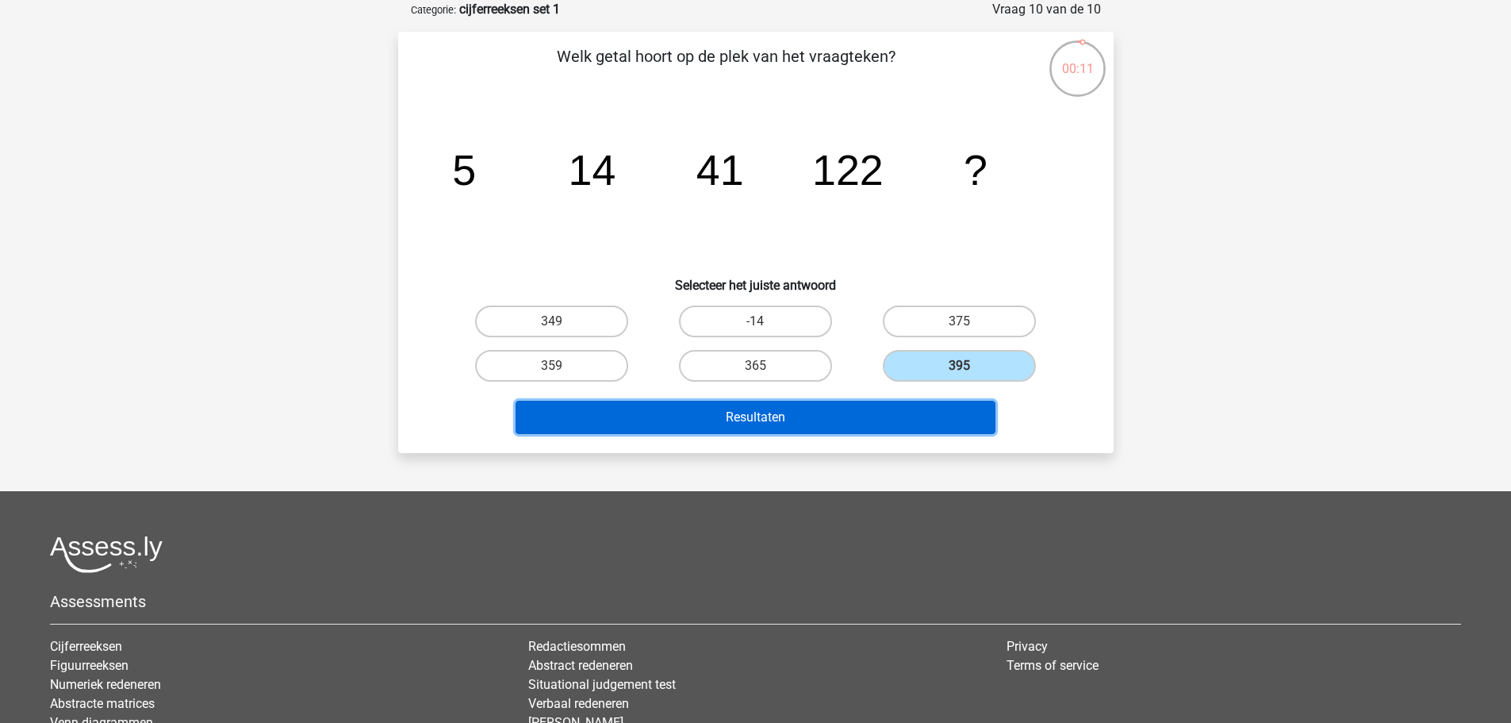
click at [835, 421] on button "Resultaten" at bounding box center [756, 417] width 480 height 33
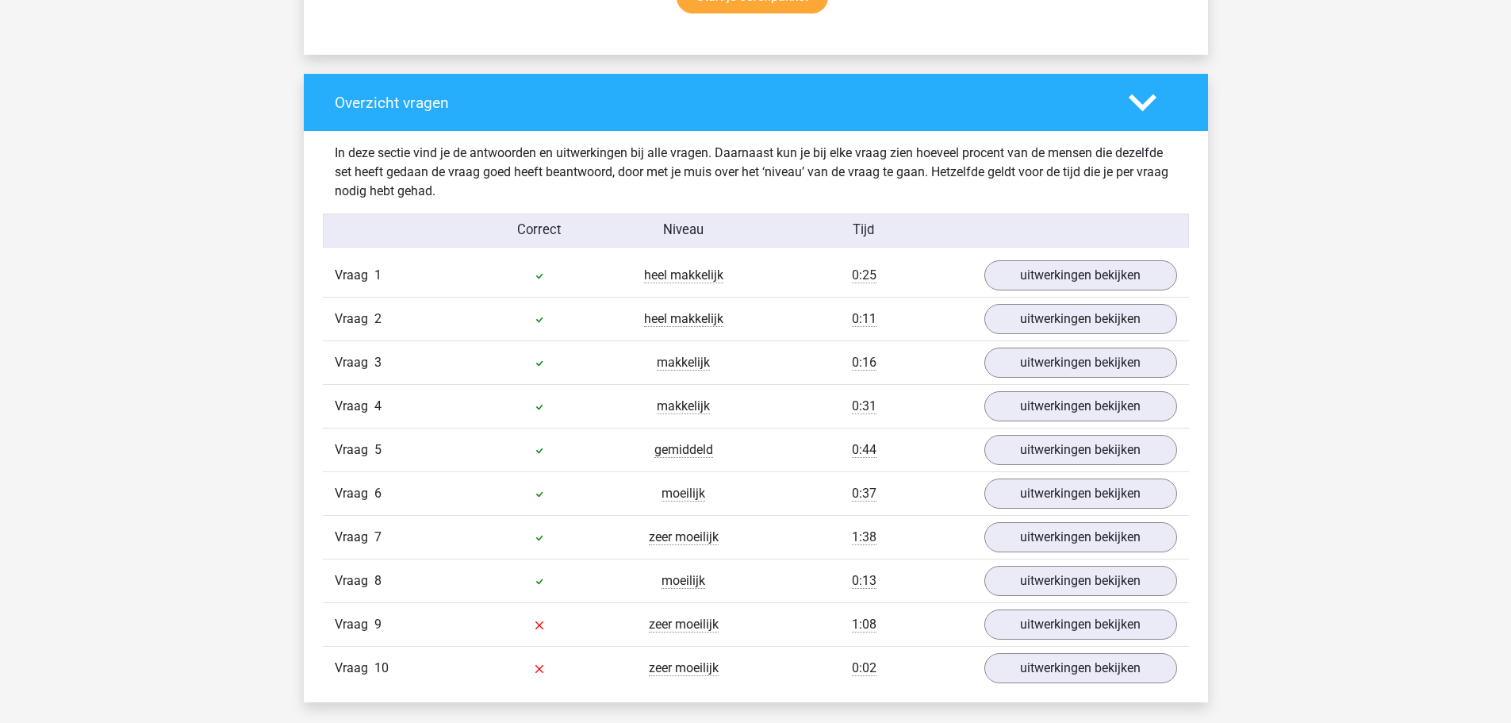
scroll to position [1269, 0]
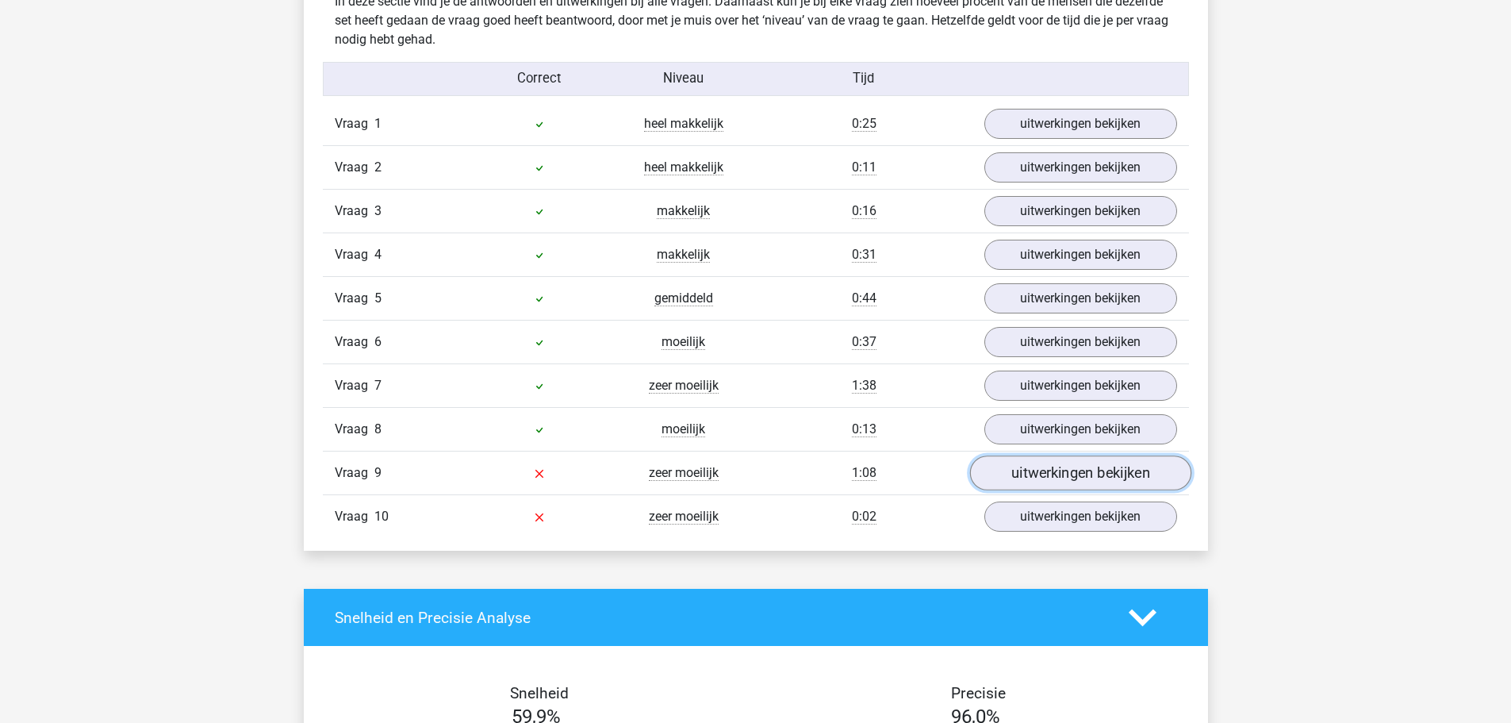
click at [1087, 478] on link "uitwerkingen bekijken" at bounding box center [1079, 473] width 221 height 35
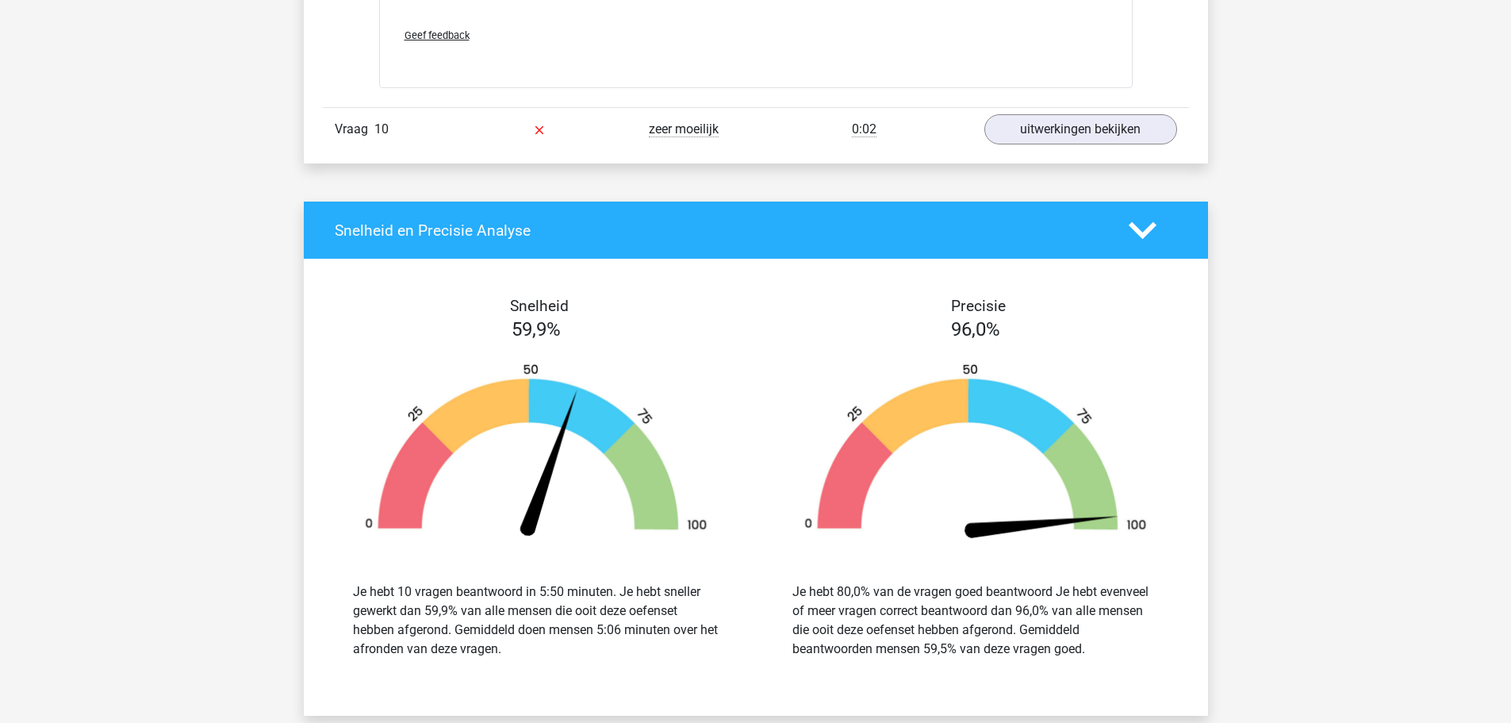
scroll to position [2697, 0]
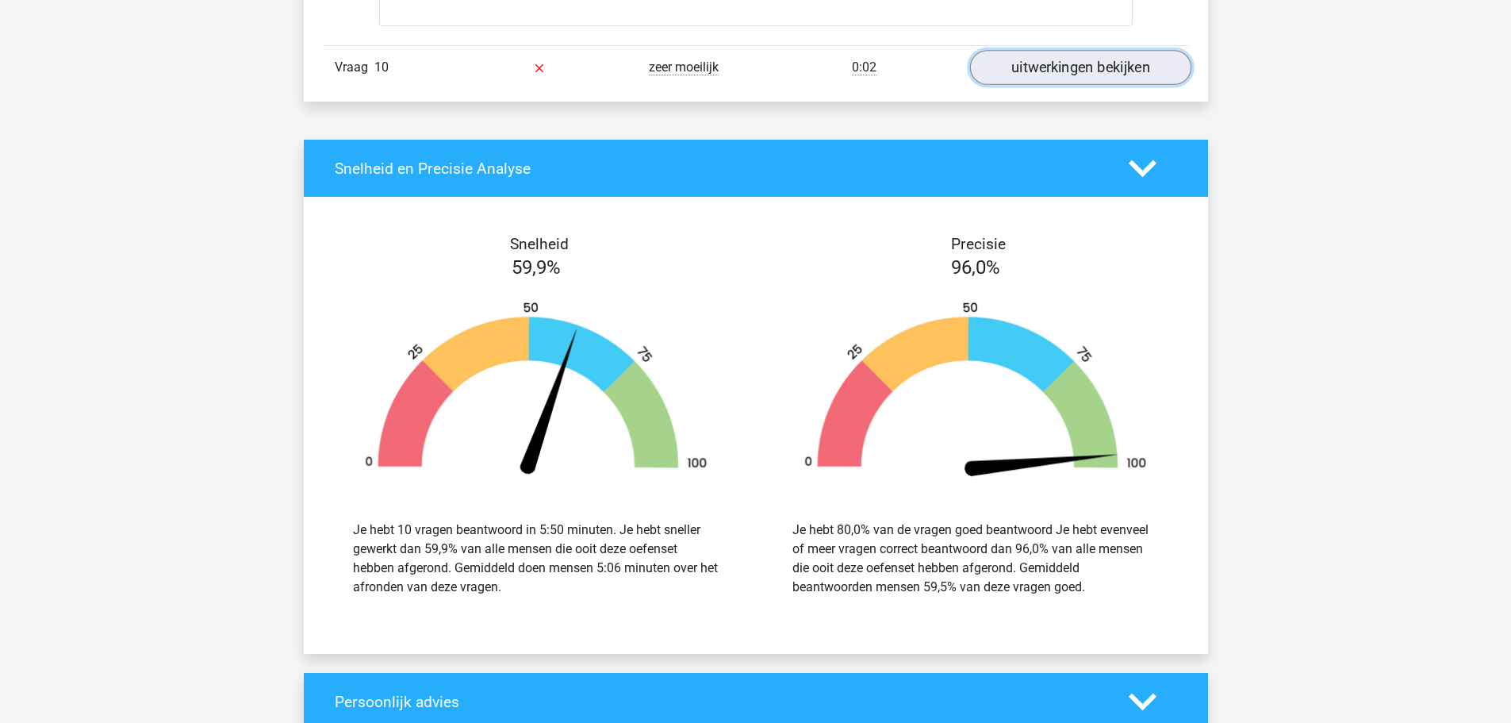
click at [1051, 62] on link "uitwerkingen bekijken" at bounding box center [1079, 67] width 221 height 35
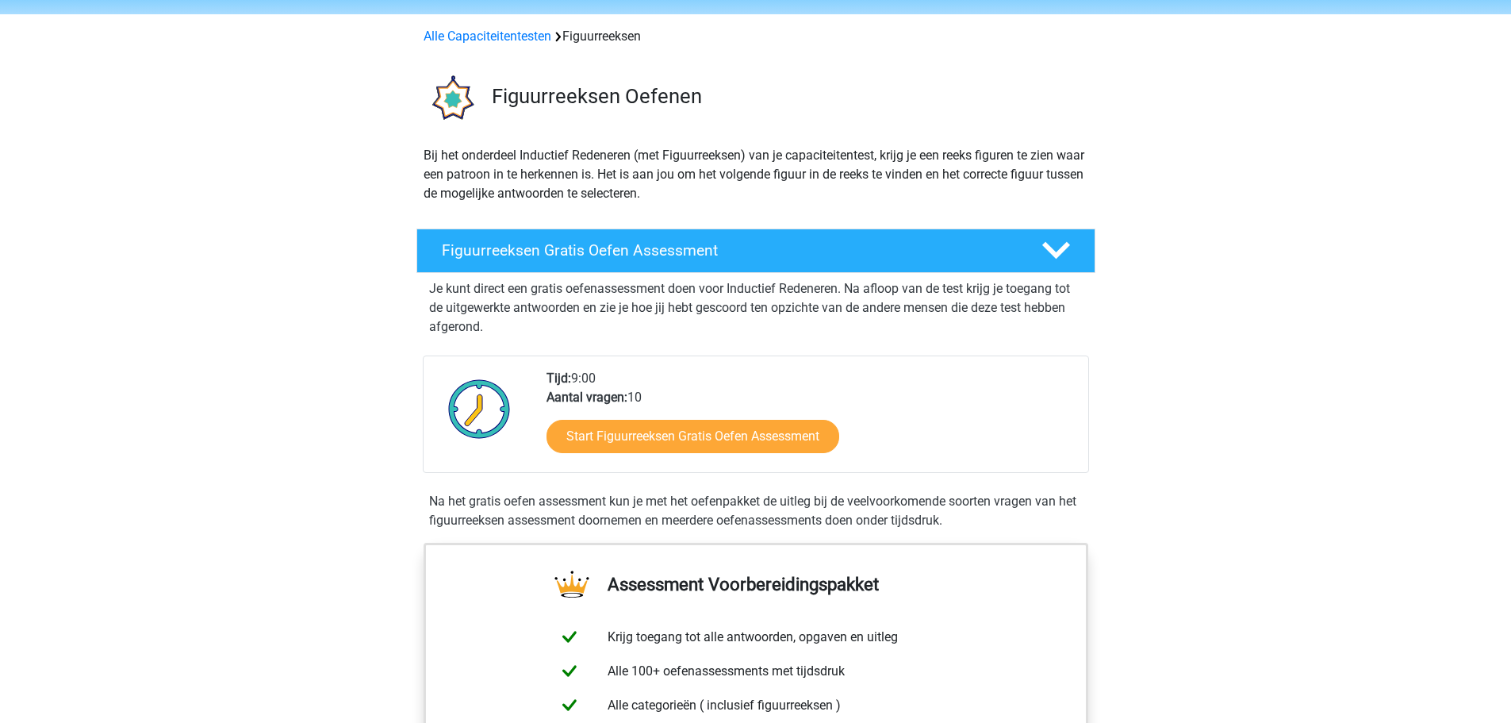
scroll to position [79, 0]
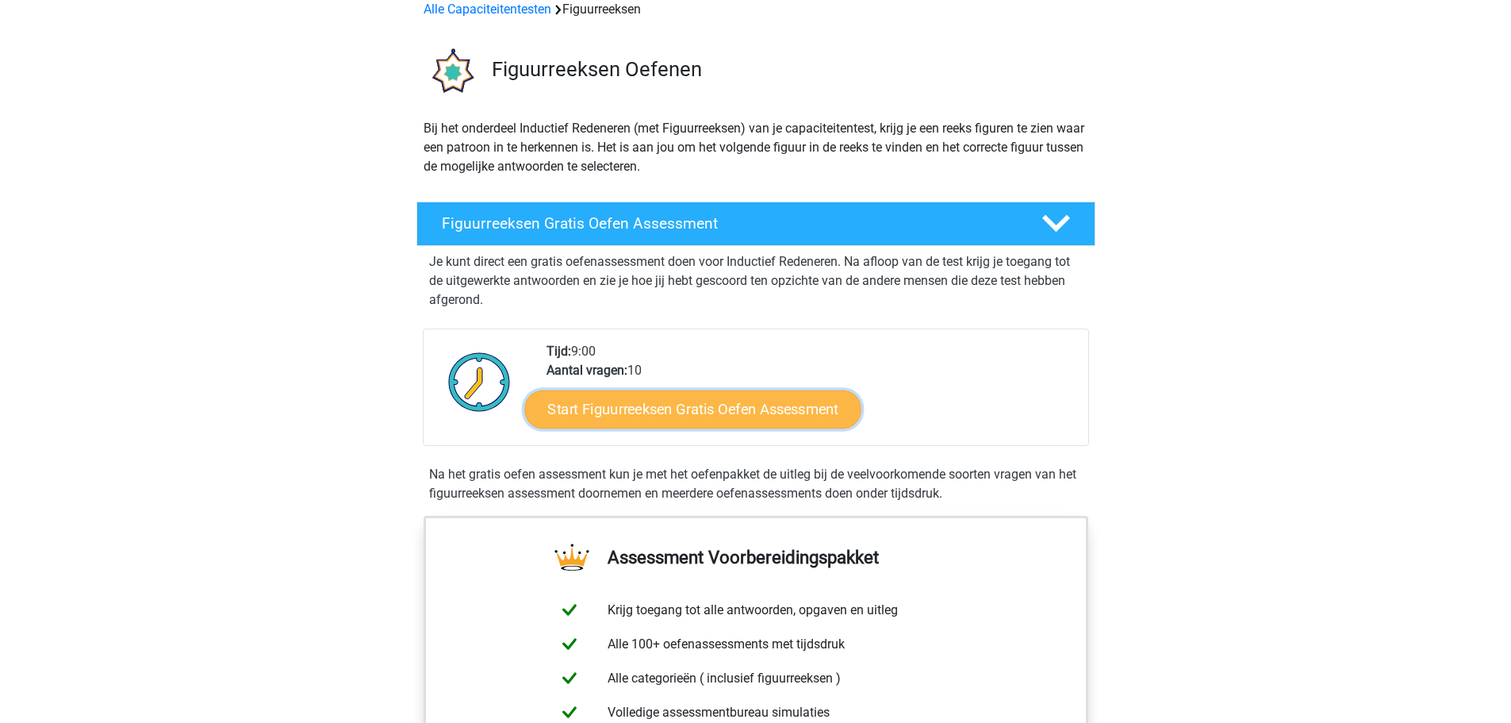
click at [662, 412] on link "Start Figuurreeksen Gratis Oefen Assessment" at bounding box center [692, 408] width 336 height 38
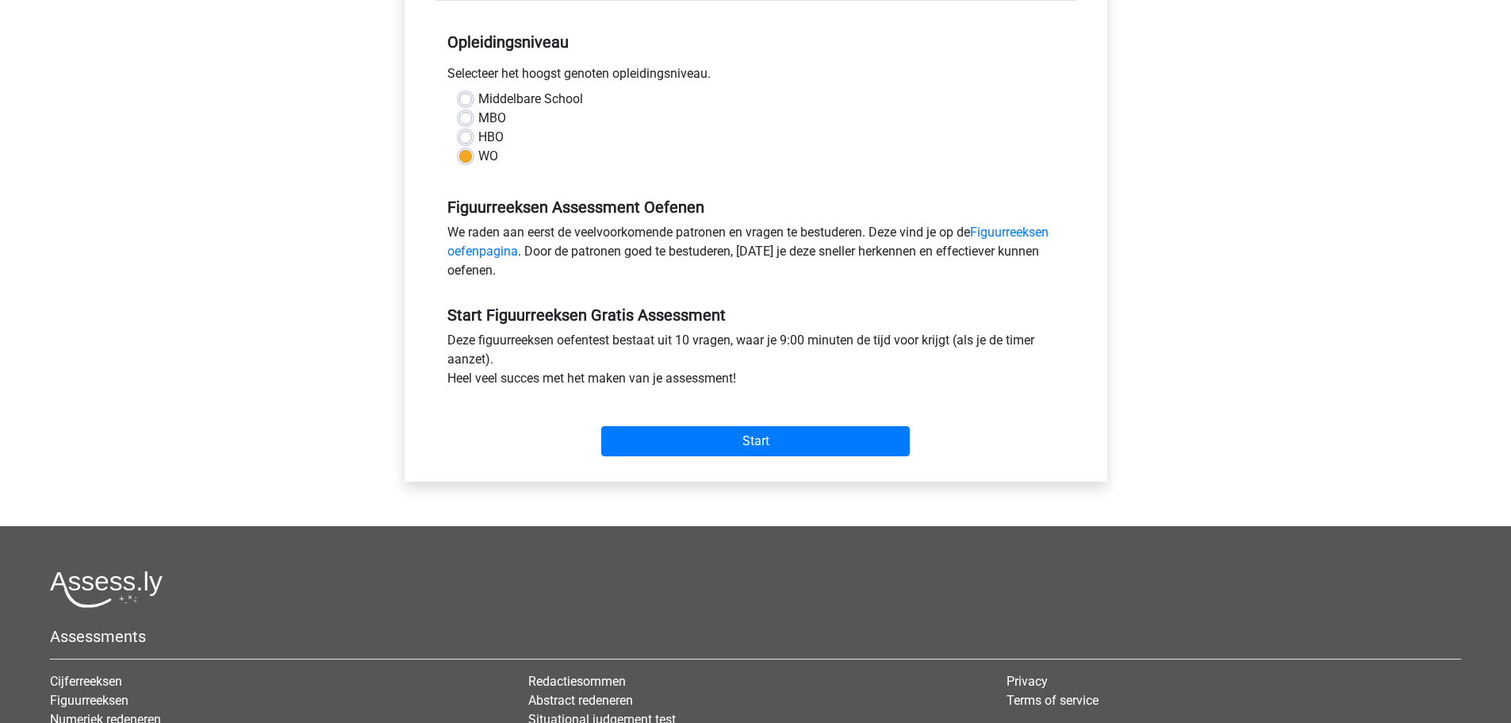
scroll to position [317, 0]
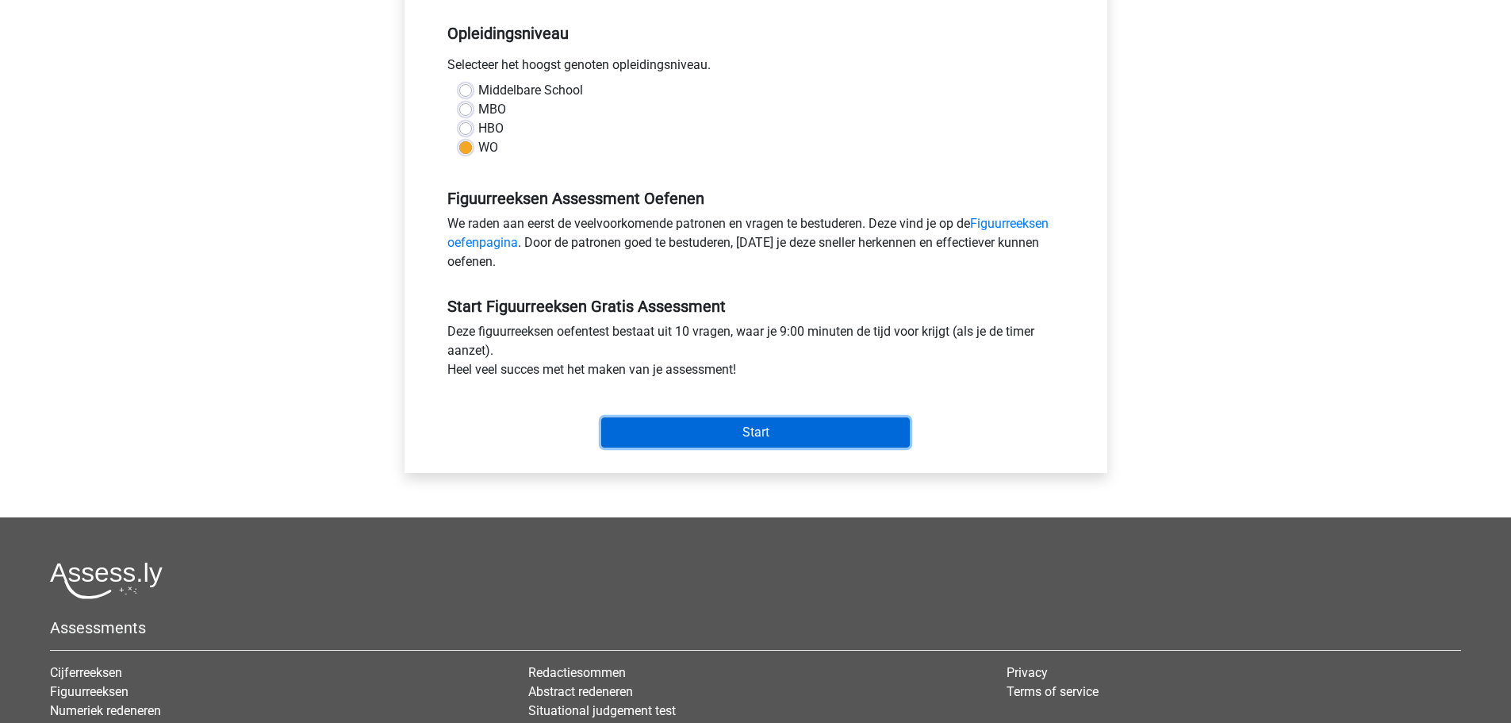
click at [754, 434] on input "Start" at bounding box center [755, 432] width 309 height 30
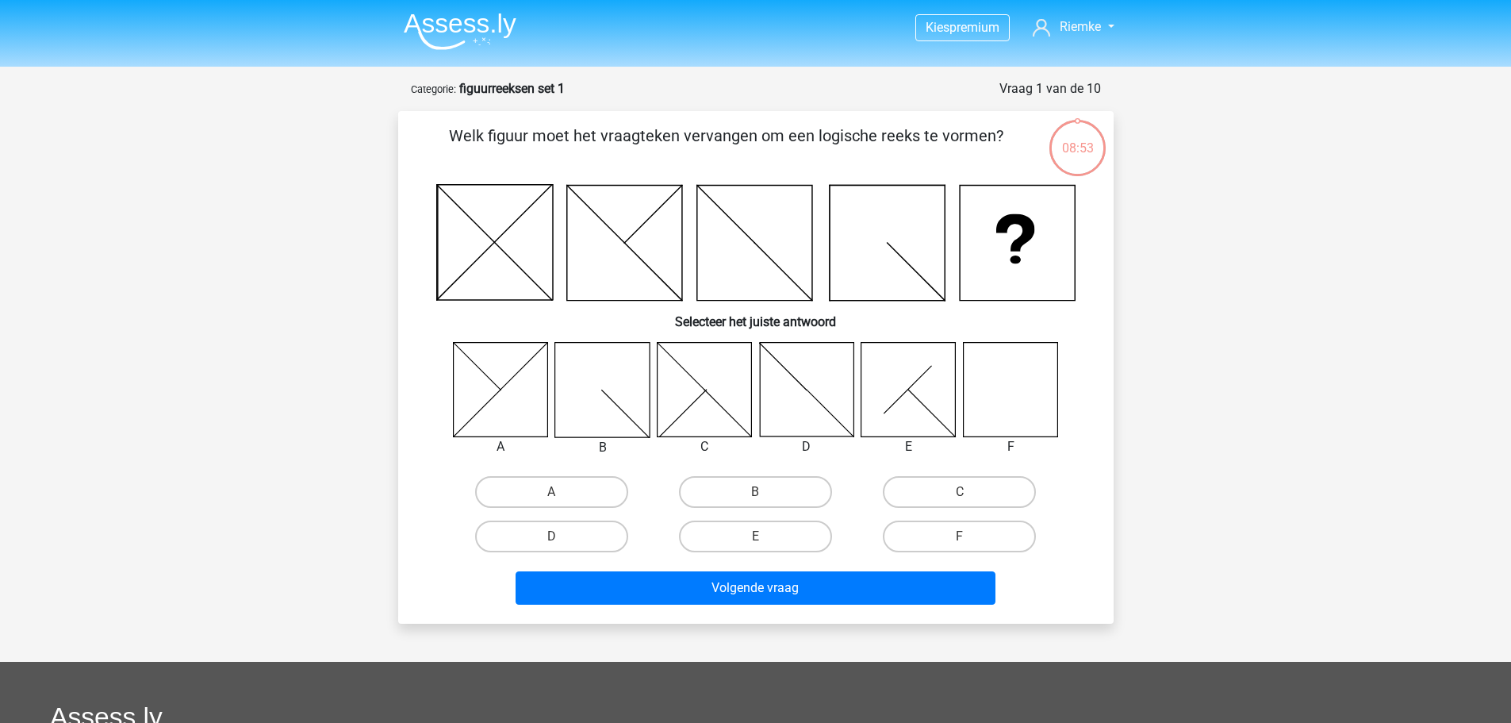
click at [1033, 391] on icon at bounding box center [1010, 389] width 94 height 94
click at [957, 542] on label "F" at bounding box center [959, 536] width 153 height 32
click at [960, 542] on input "F" at bounding box center [965, 541] width 10 height 10
radio input "true"
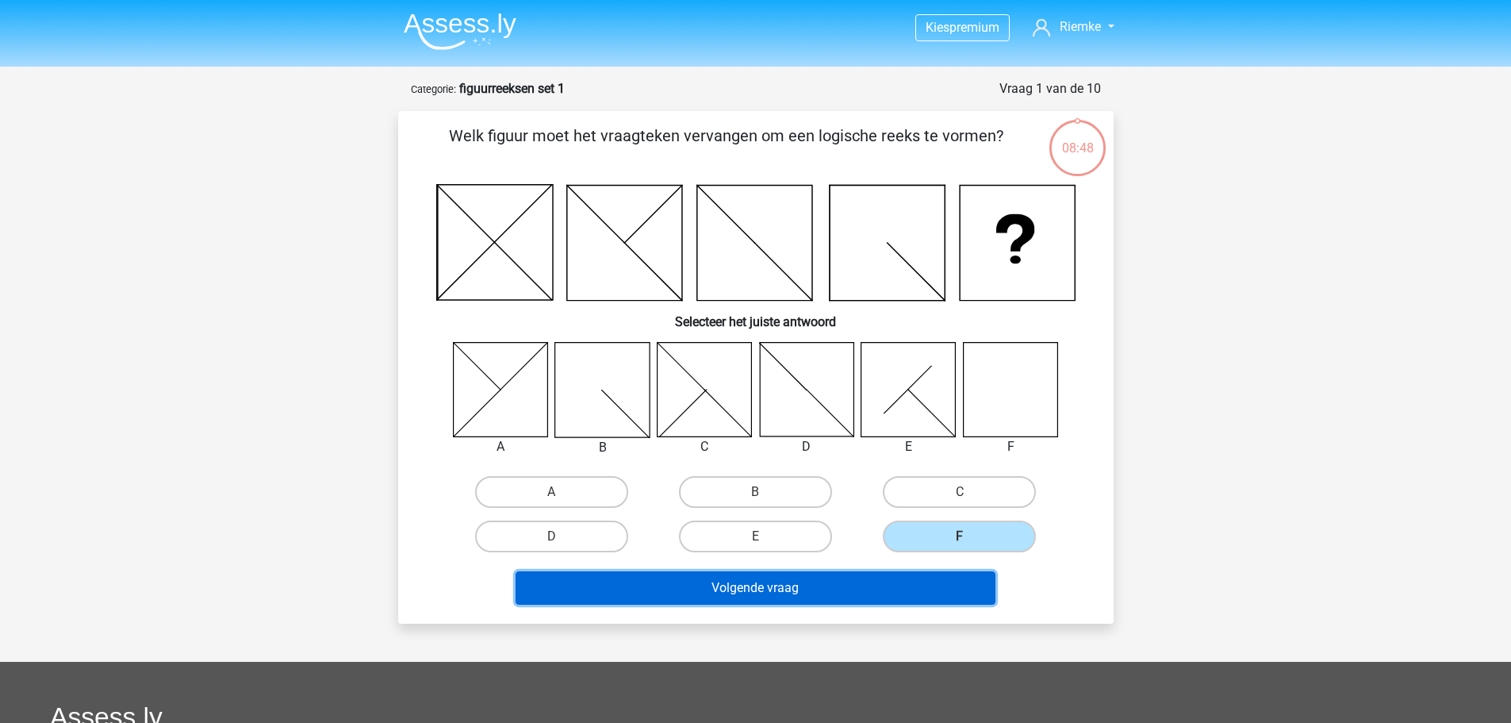
click at [800, 589] on button "Volgende vraag" at bounding box center [756, 587] width 480 height 33
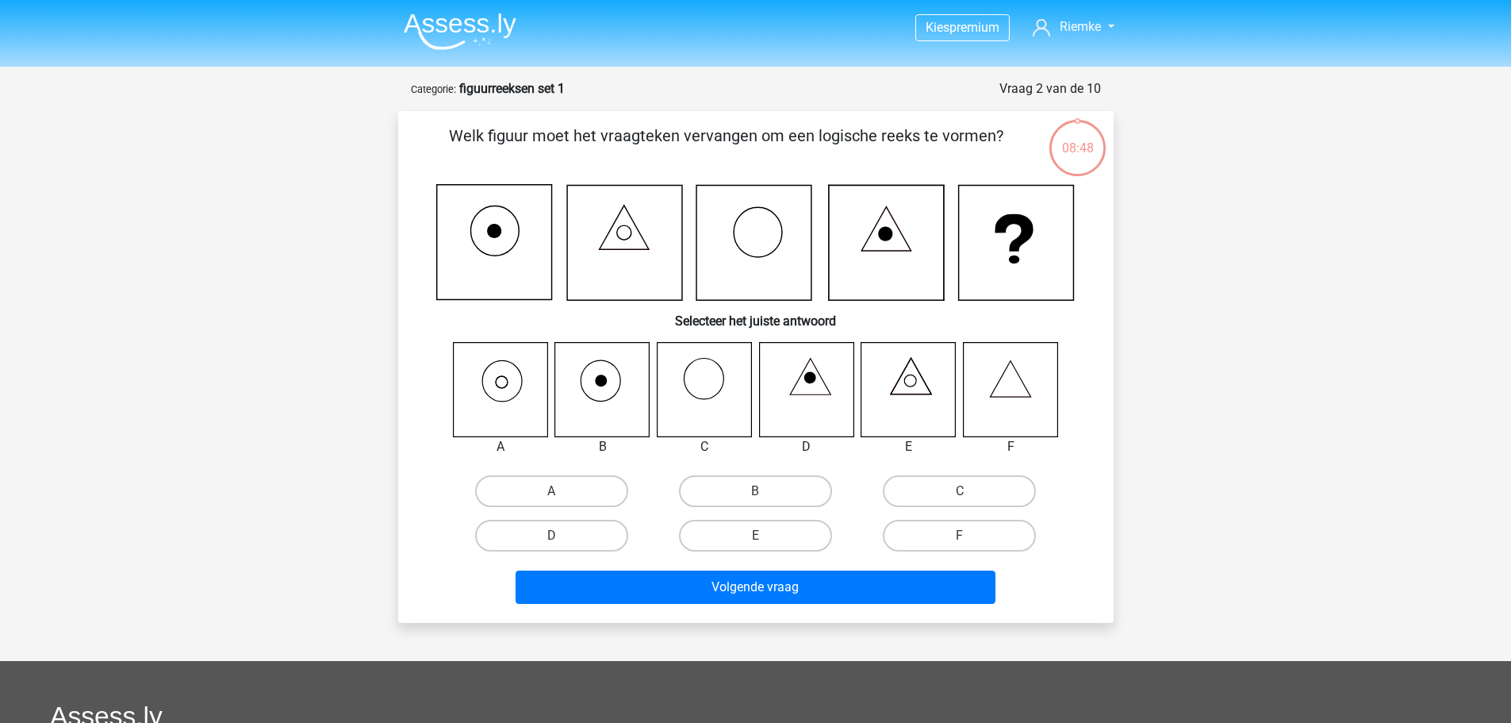
scroll to position [79, 0]
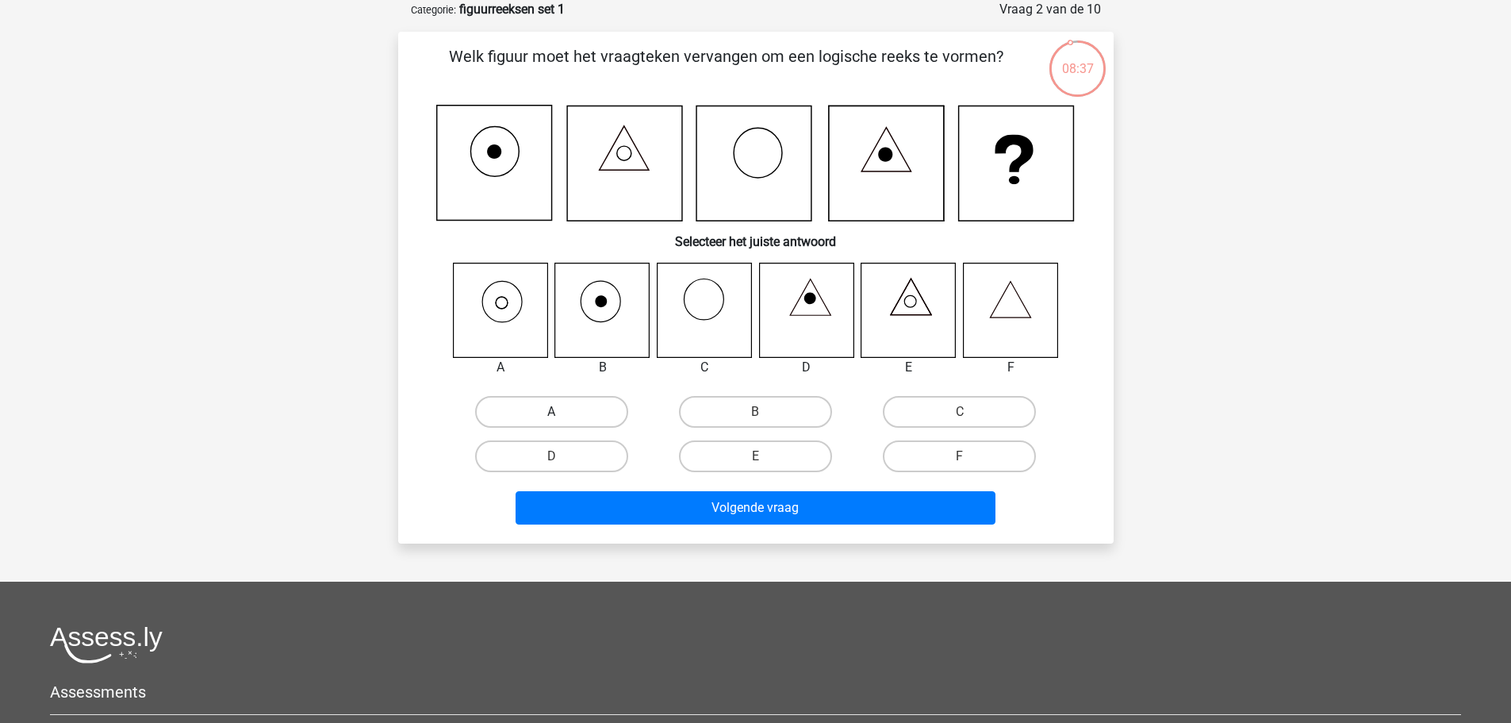
click at [521, 414] on label "A" at bounding box center [551, 412] width 153 height 32
click at [551, 414] on input "A" at bounding box center [556, 417] width 10 height 10
radio input "true"
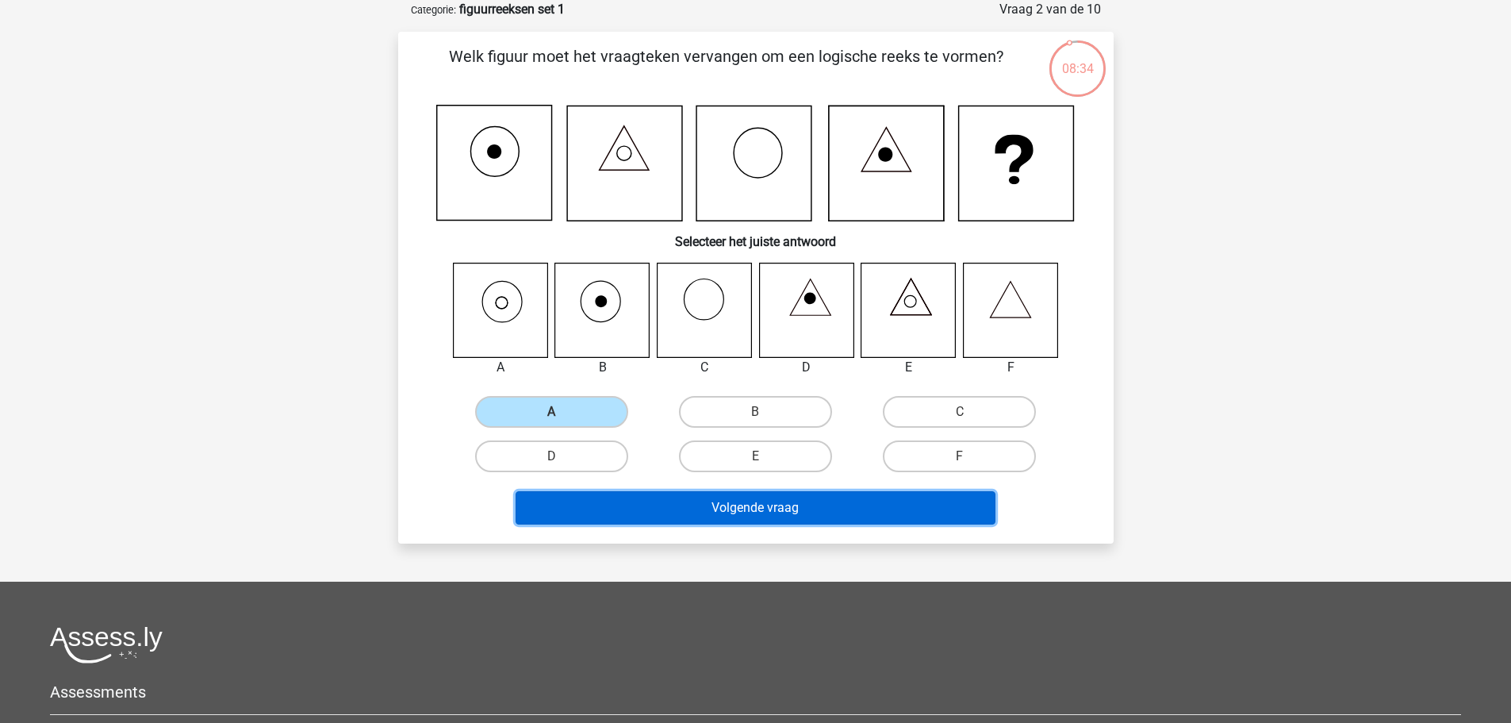
click at [823, 505] on button "Volgende vraag" at bounding box center [756, 507] width 480 height 33
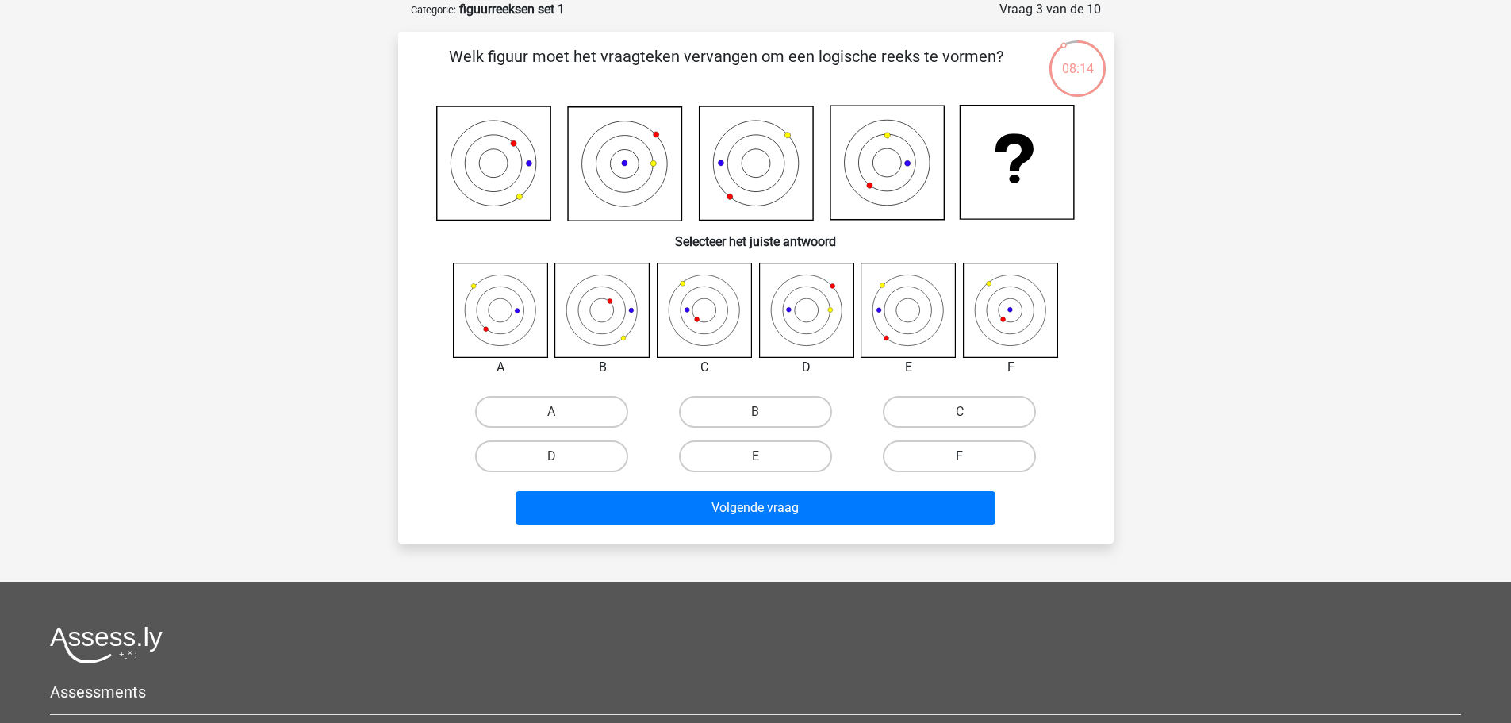
click at [992, 453] on label "F" at bounding box center [959, 456] width 153 height 32
click at [970, 456] on input "F" at bounding box center [965, 461] width 10 height 10
radio input "true"
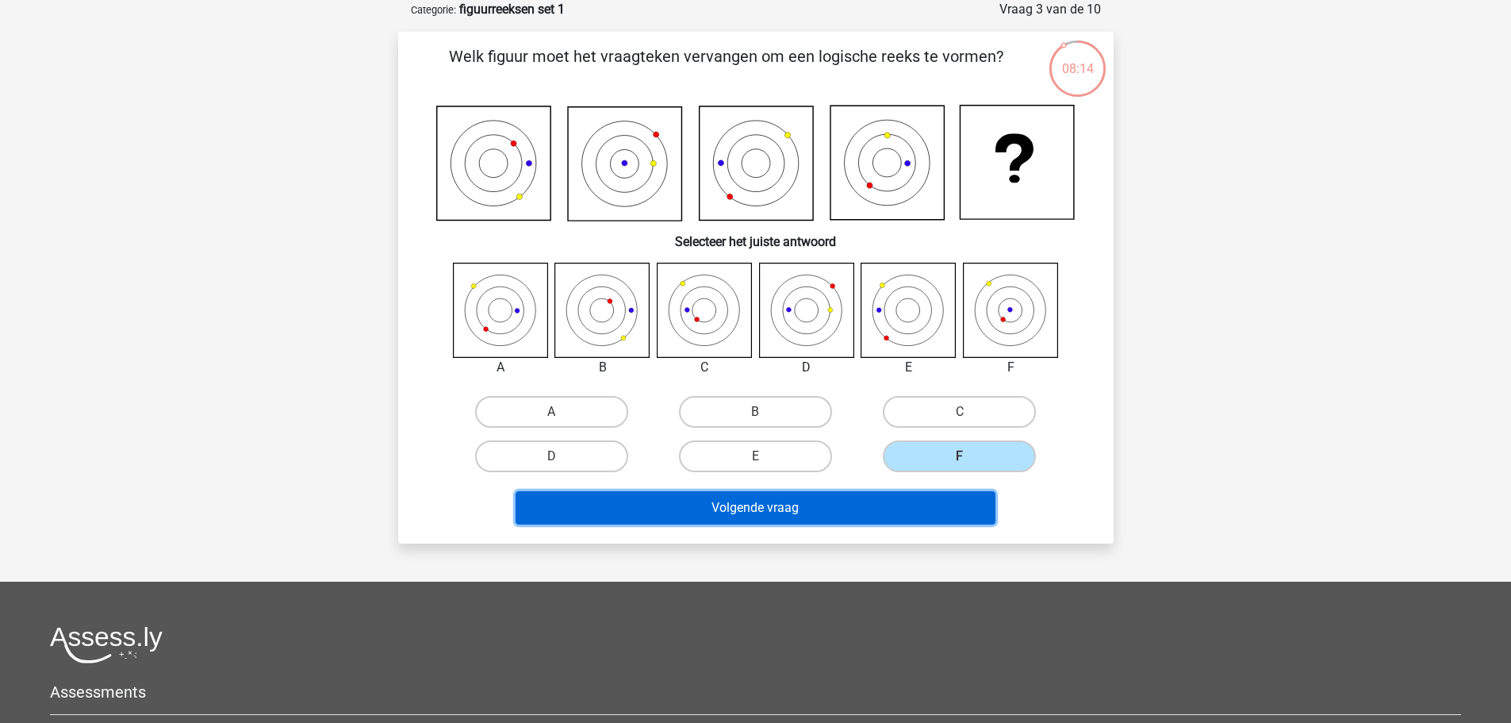
click at [915, 495] on button "Volgende vraag" at bounding box center [756, 507] width 480 height 33
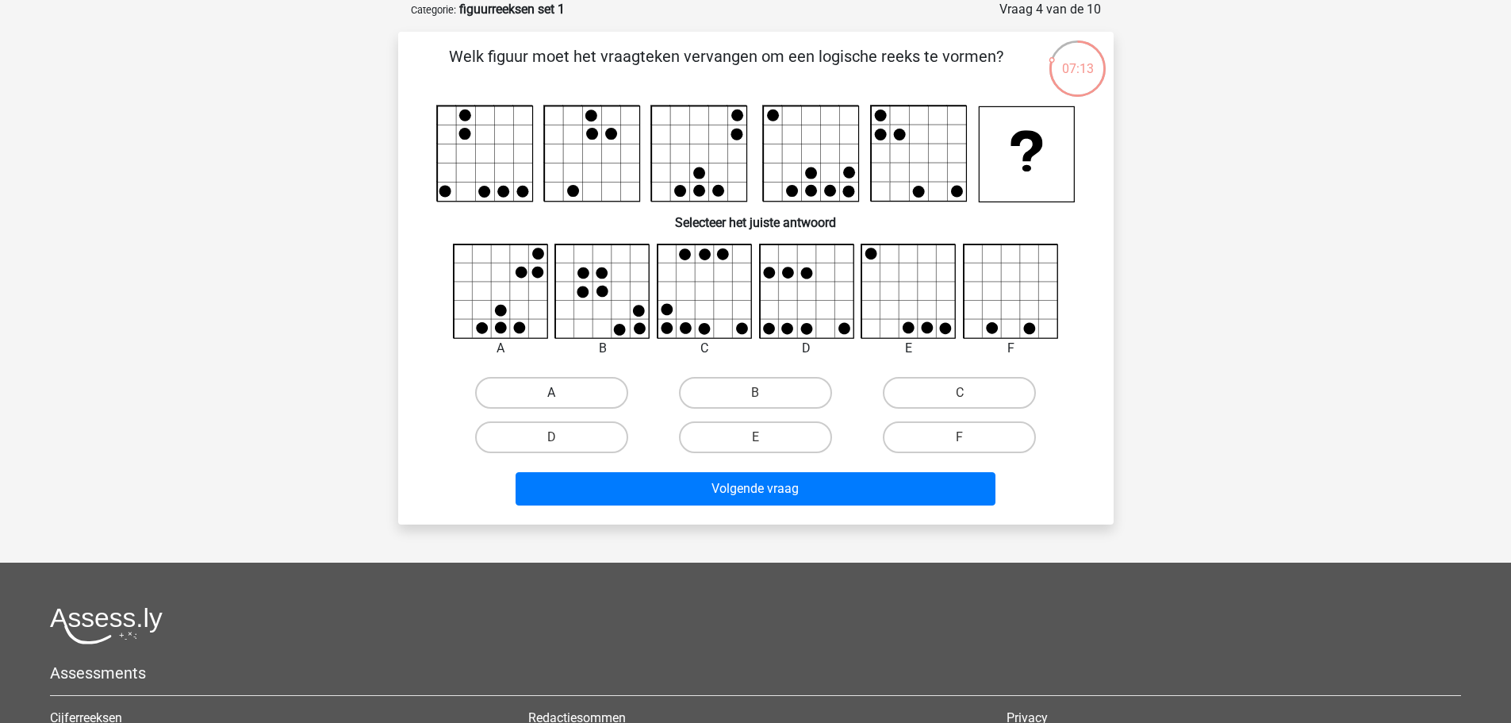
click at [597, 395] on label "A" at bounding box center [551, 393] width 153 height 32
click at [562, 395] on input "A" at bounding box center [556, 398] width 10 height 10
radio input "true"
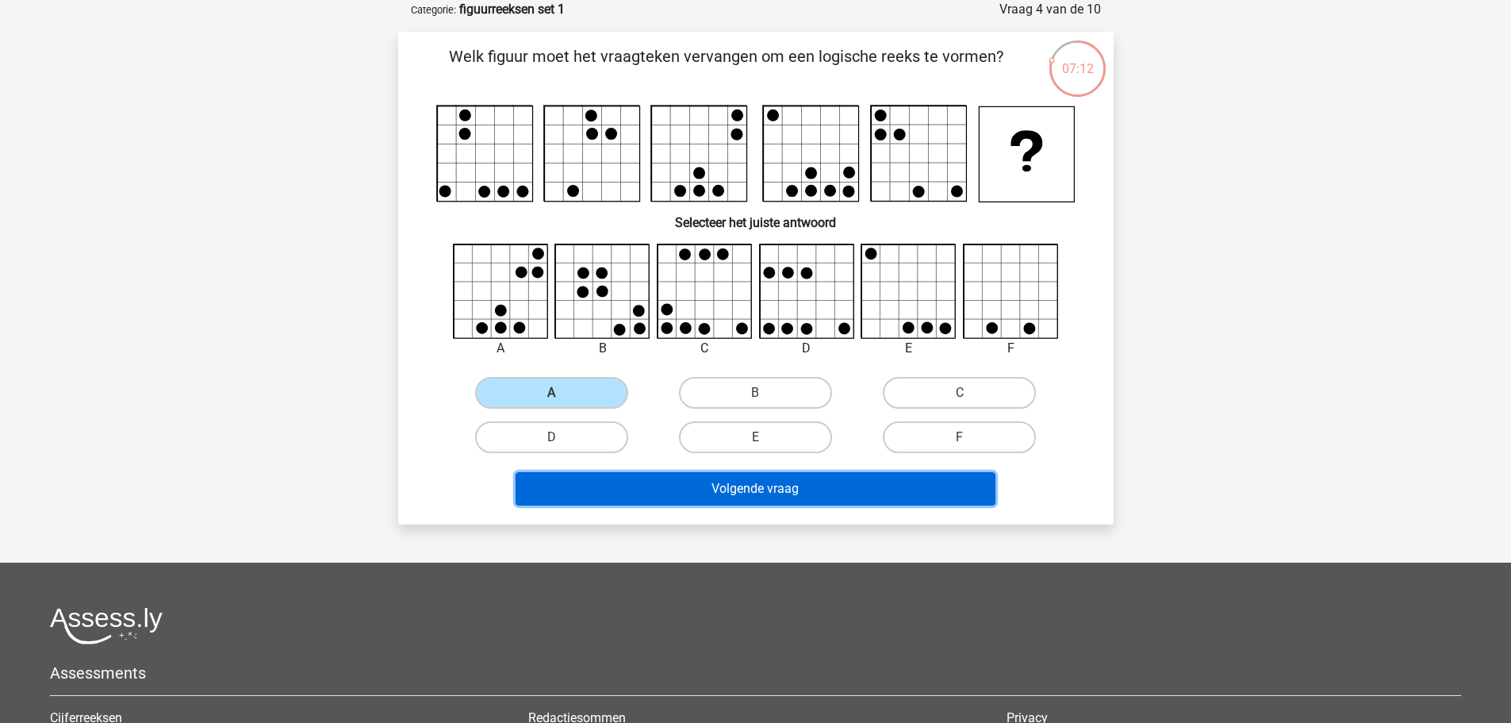
click at [768, 492] on button "Volgende vraag" at bounding box center [756, 488] width 480 height 33
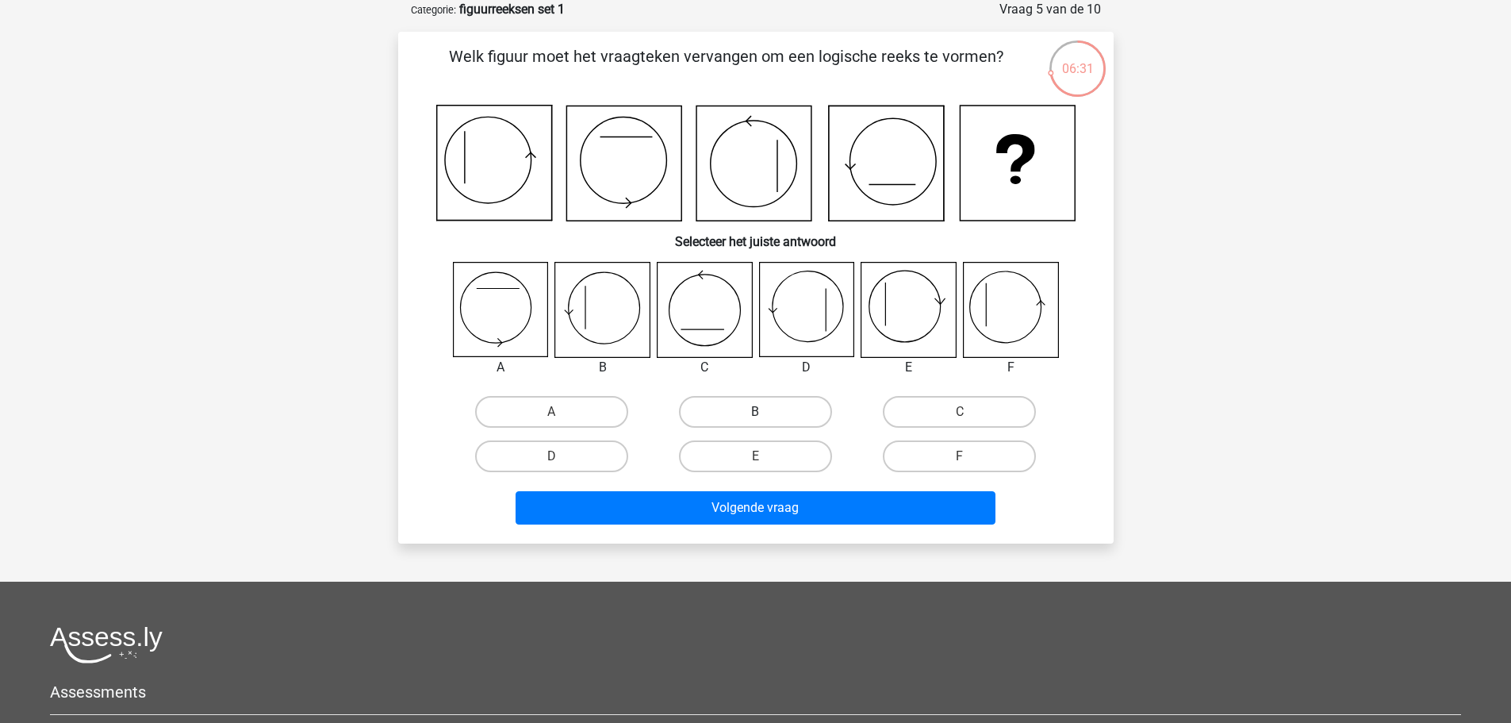
click at [749, 409] on label "B" at bounding box center [755, 412] width 153 height 32
click at [755, 412] on input "B" at bounding box center [760, 417] width 10 height 10
radio input "true"
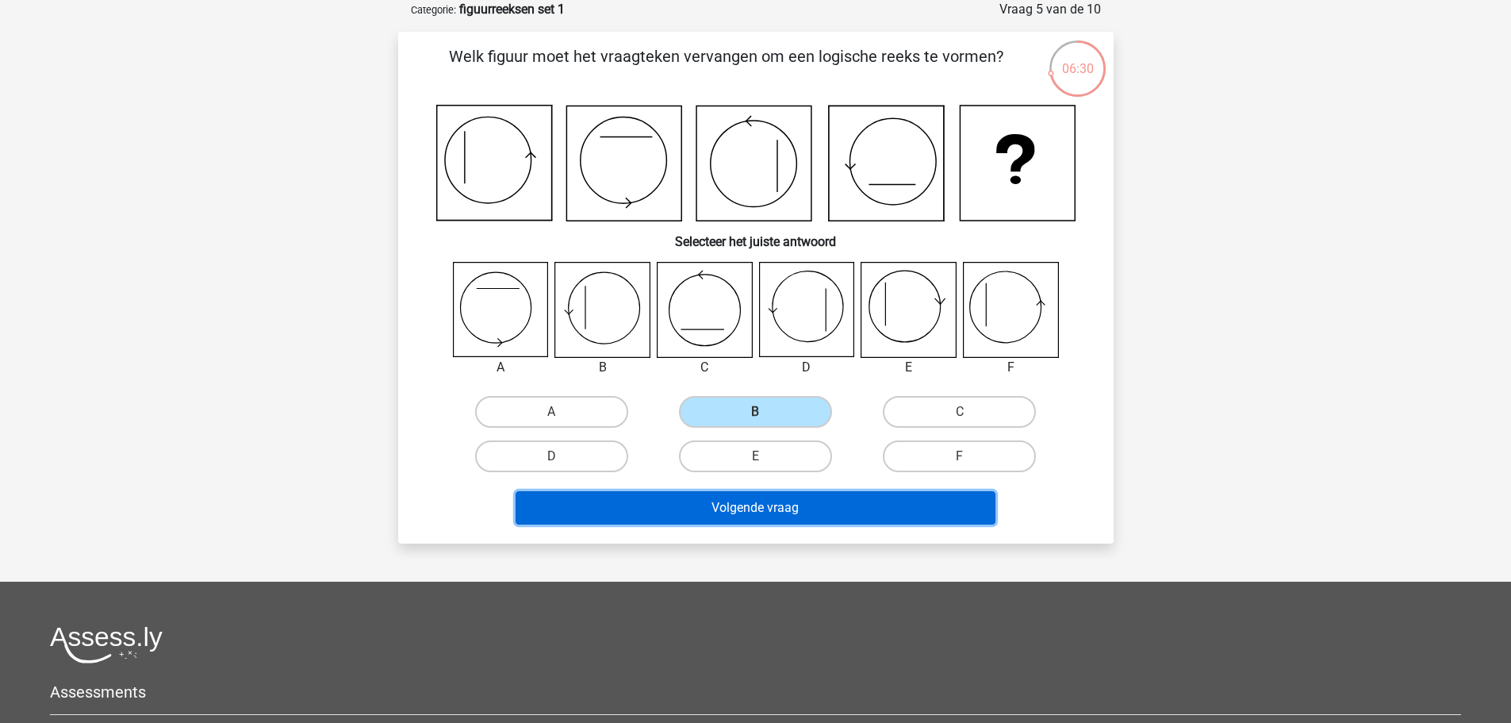
click at [787, 492] on button "Volgende vraag" at bounding box center [756, 507] width 480 height 33
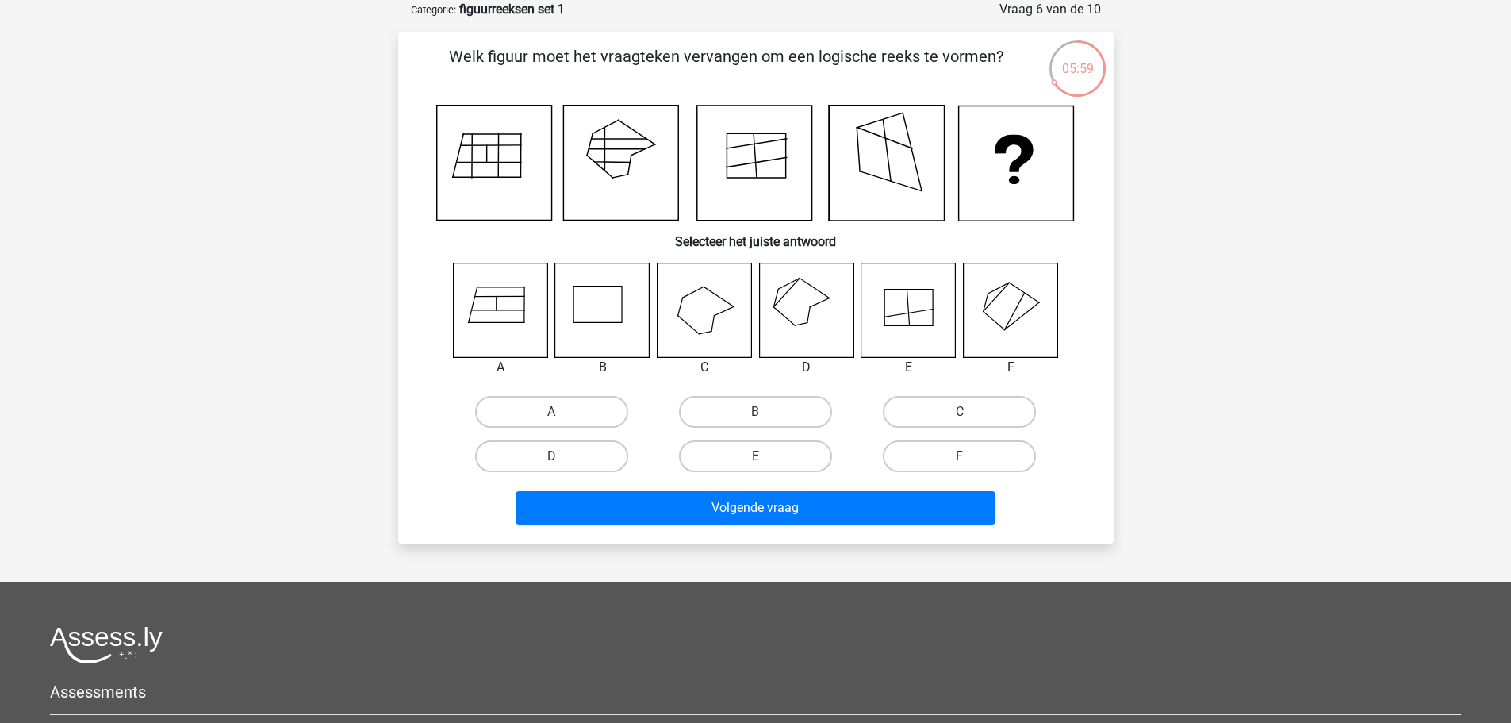
click at [808, 294] on icon at bounding box center [806, 310] width 94 height 94
click at [571, 452] on label "D" at bounding box center [551, 456] width 153 height 32
click at [562, 456] on input "D" at bounding box center [556, 461] width 10 height 10
radio input "true"
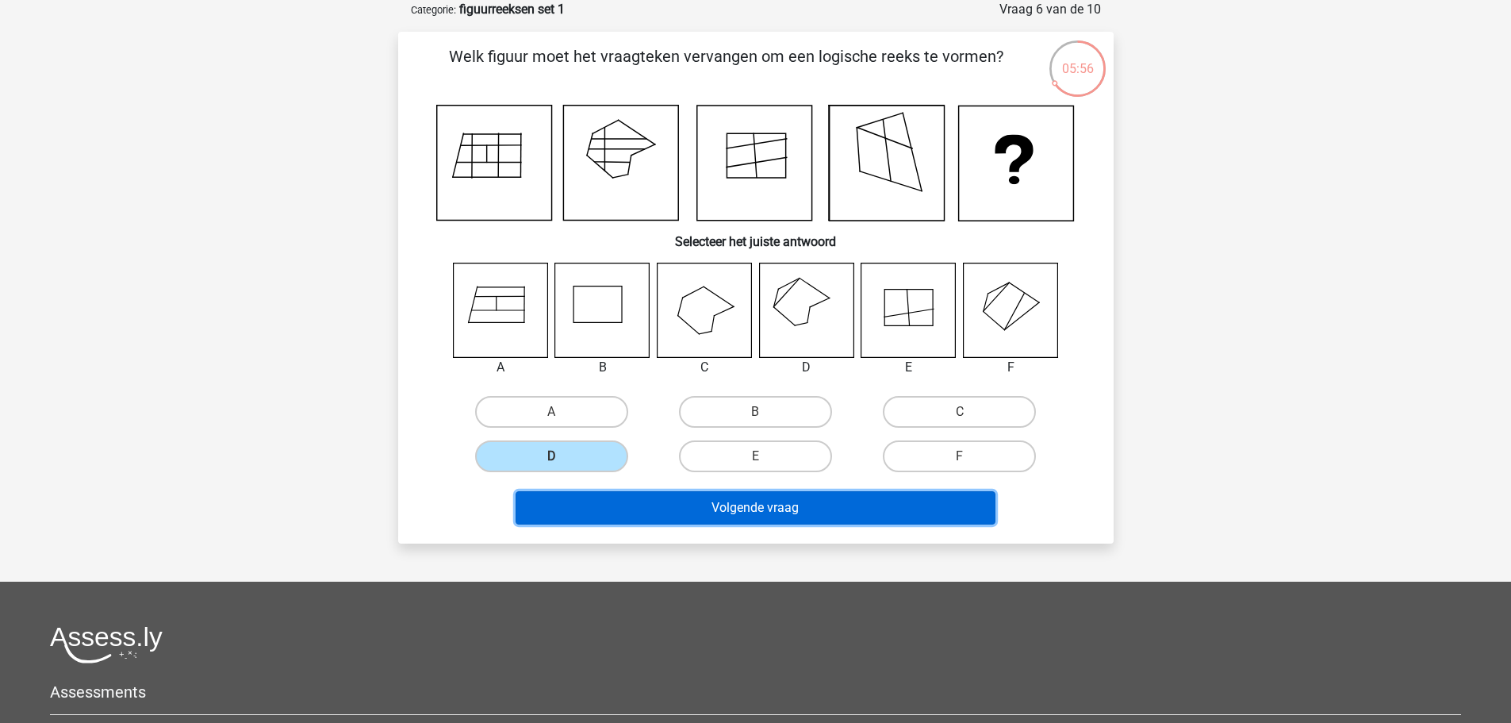
click at [729, 502] on button "Volgende vraag" at bounding box center [756, 507] width 480 height 33
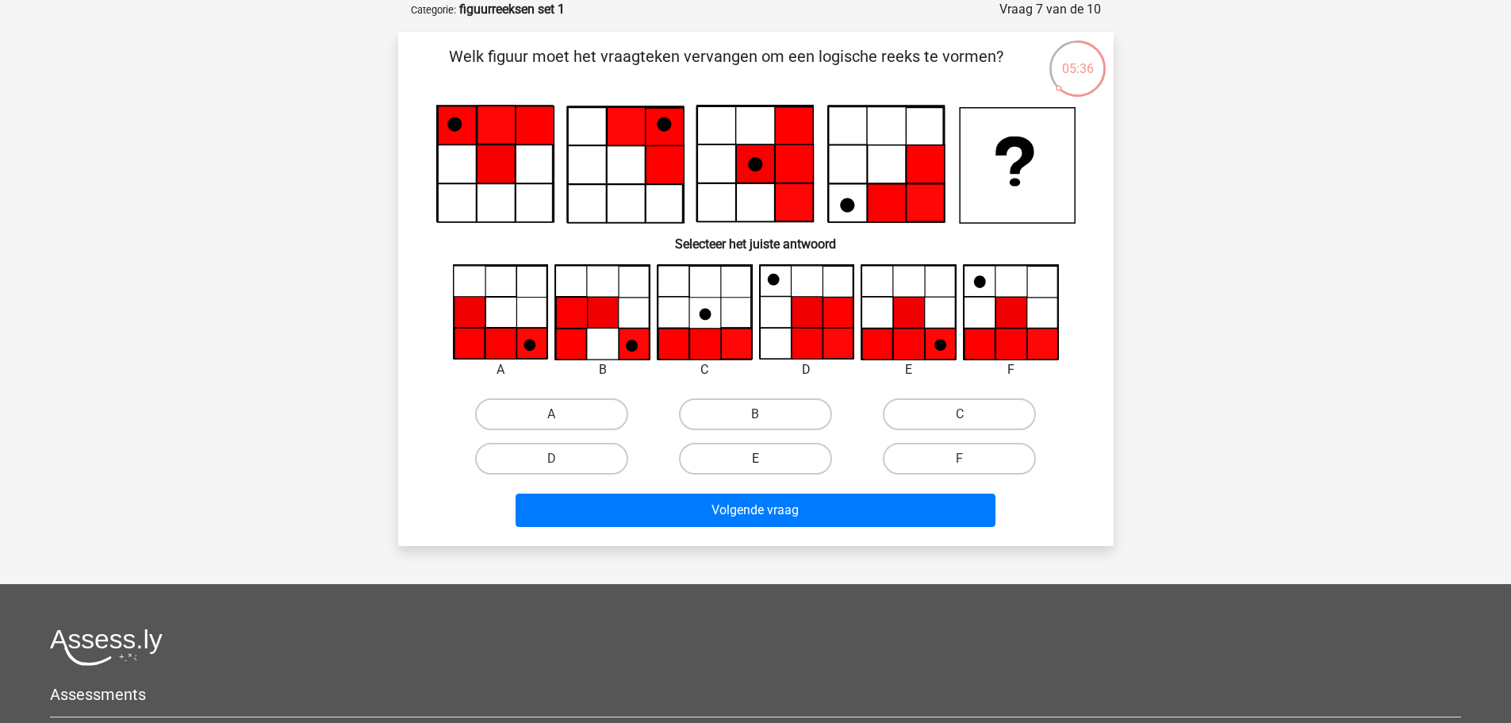
click at [757, 451] on label "E" at bounding box center [755, 459] width 153 height 32
click at [757, 459] on input "E" at bounding box center [760, 464] width 10 height 10
radio input "true"
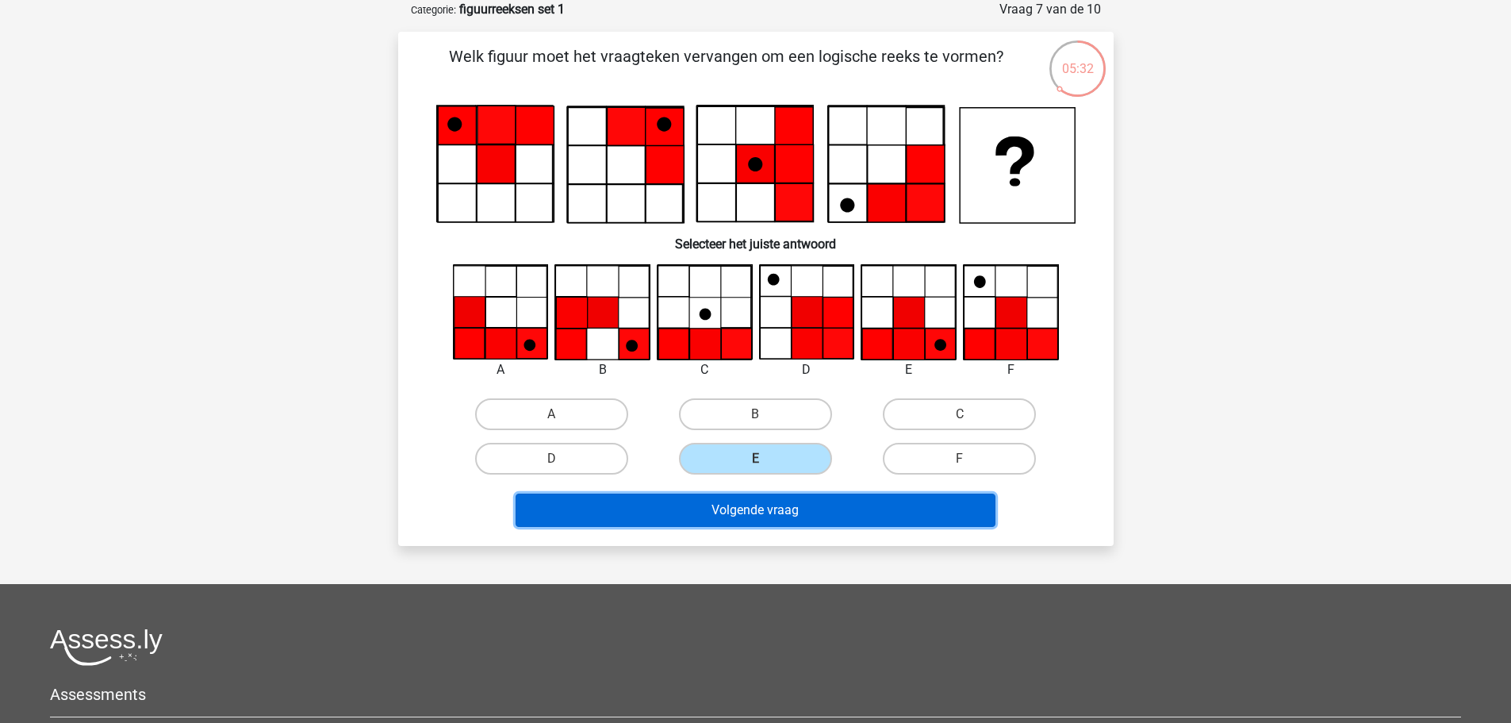
click at [766, 512] on button "Volgende vraag" at bounding box center [756, 509] width 480 height 33
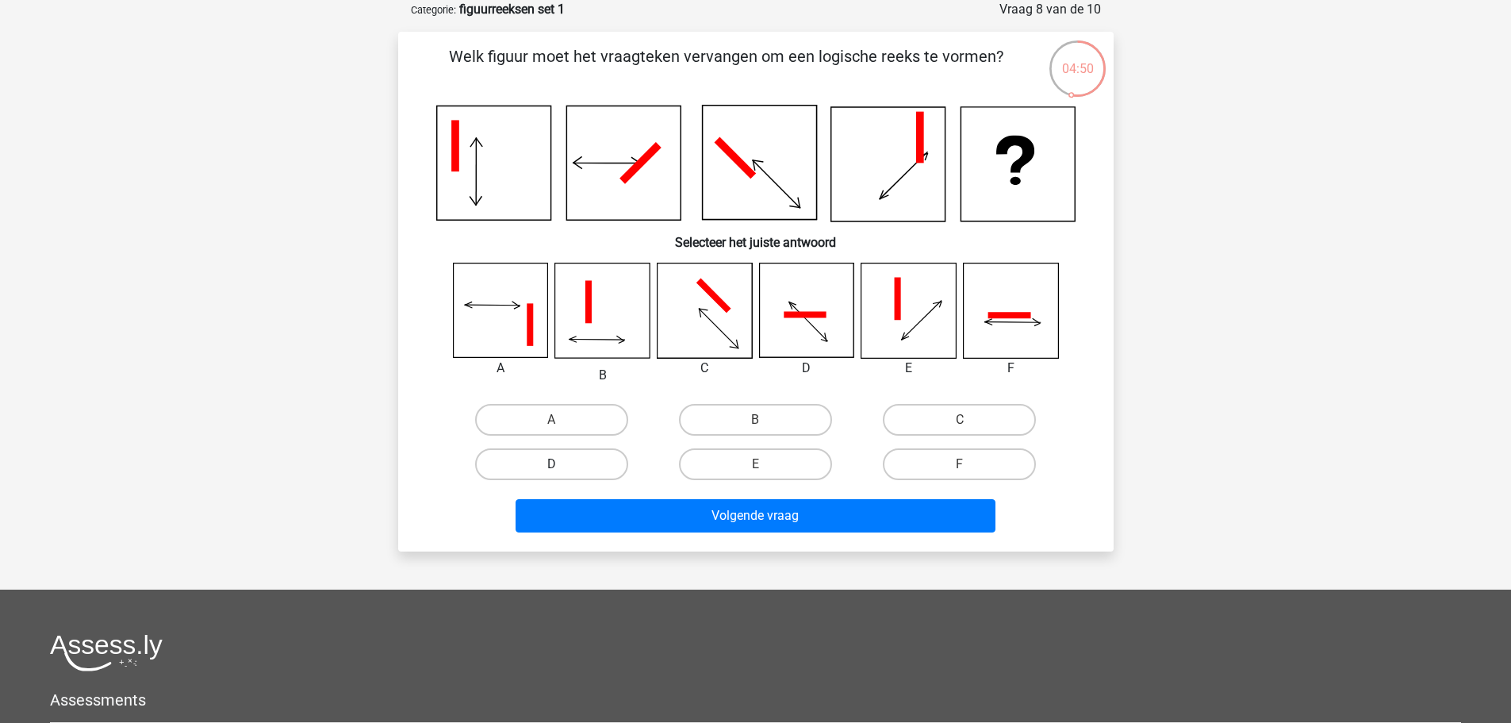
click at [600, 466] on label "D" at bounding box center [551, 464] width 153 height 32
click at [562, 466] on input "D" at bounding box center [556, 469] width 10 height 10
radio input "true"
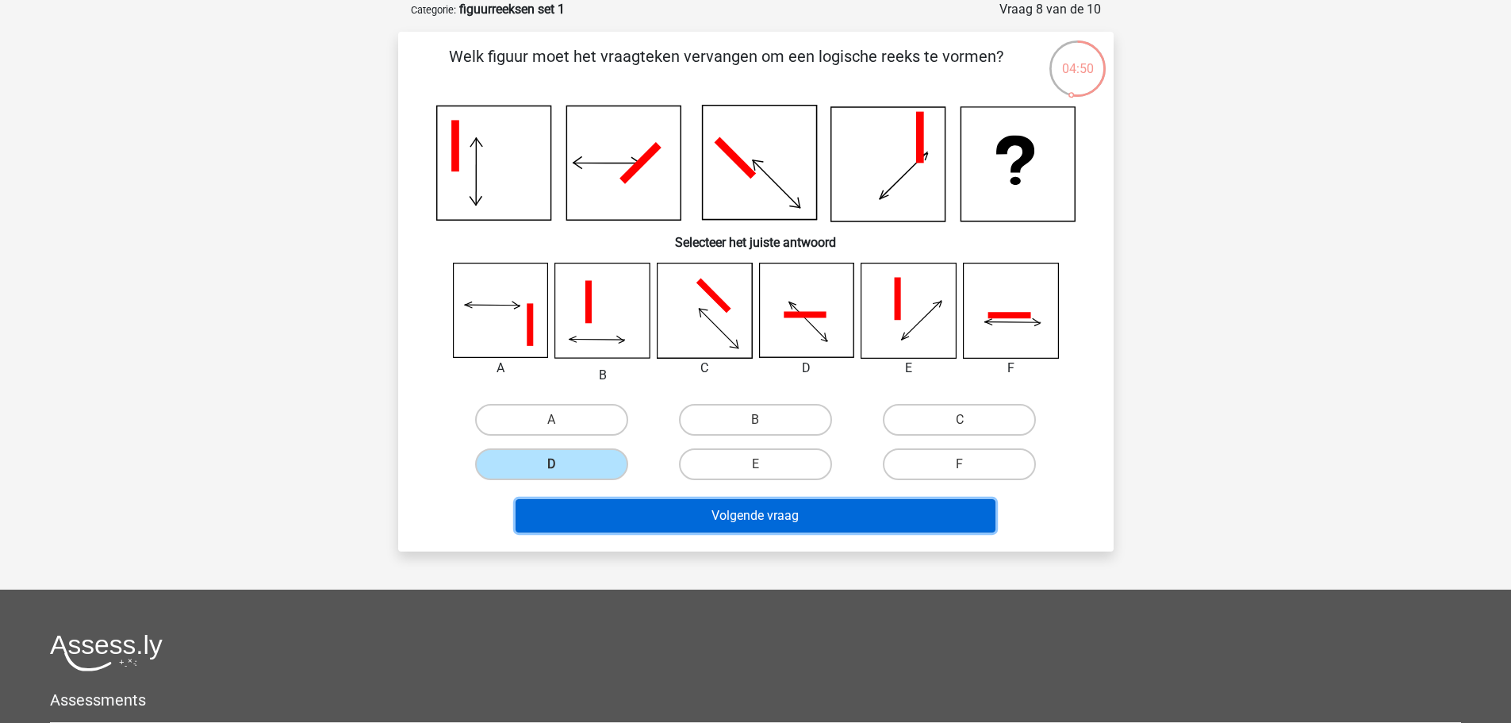
click at [668, 521] on button "Volgende vraag" at bounding box center [756, 515] width 480 height 33
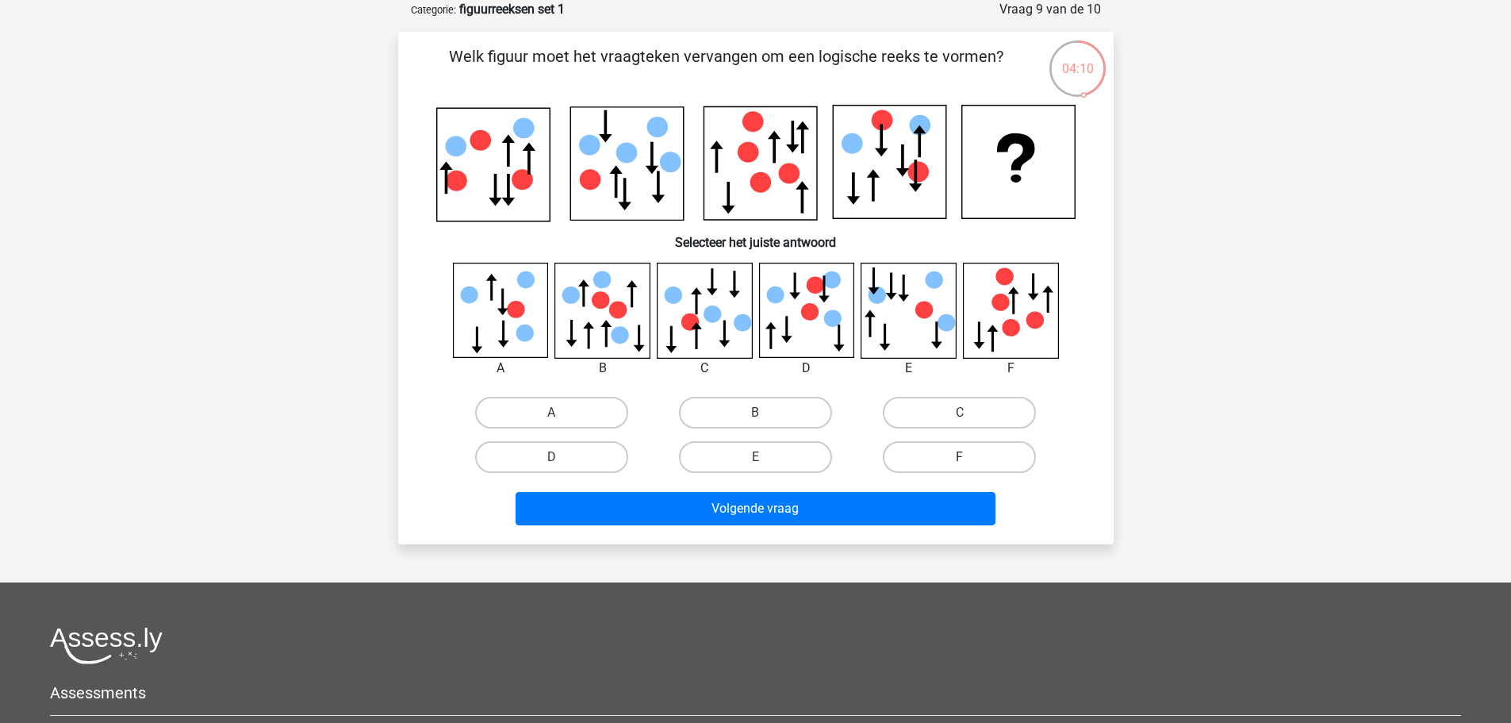
click at [976, 450] on label "F" at bounding box center [959, 457] width 153 height 32
click at [970, 457] on input "F" at bounding box center [965, 462] width 10 height 10
radio input "true"
click at [778, 457] on label "E" at bounding box center [755, 457] width 153 height 32
click at [765, 457] on input "E" at bounding box center [760, 462] width 10 height 10
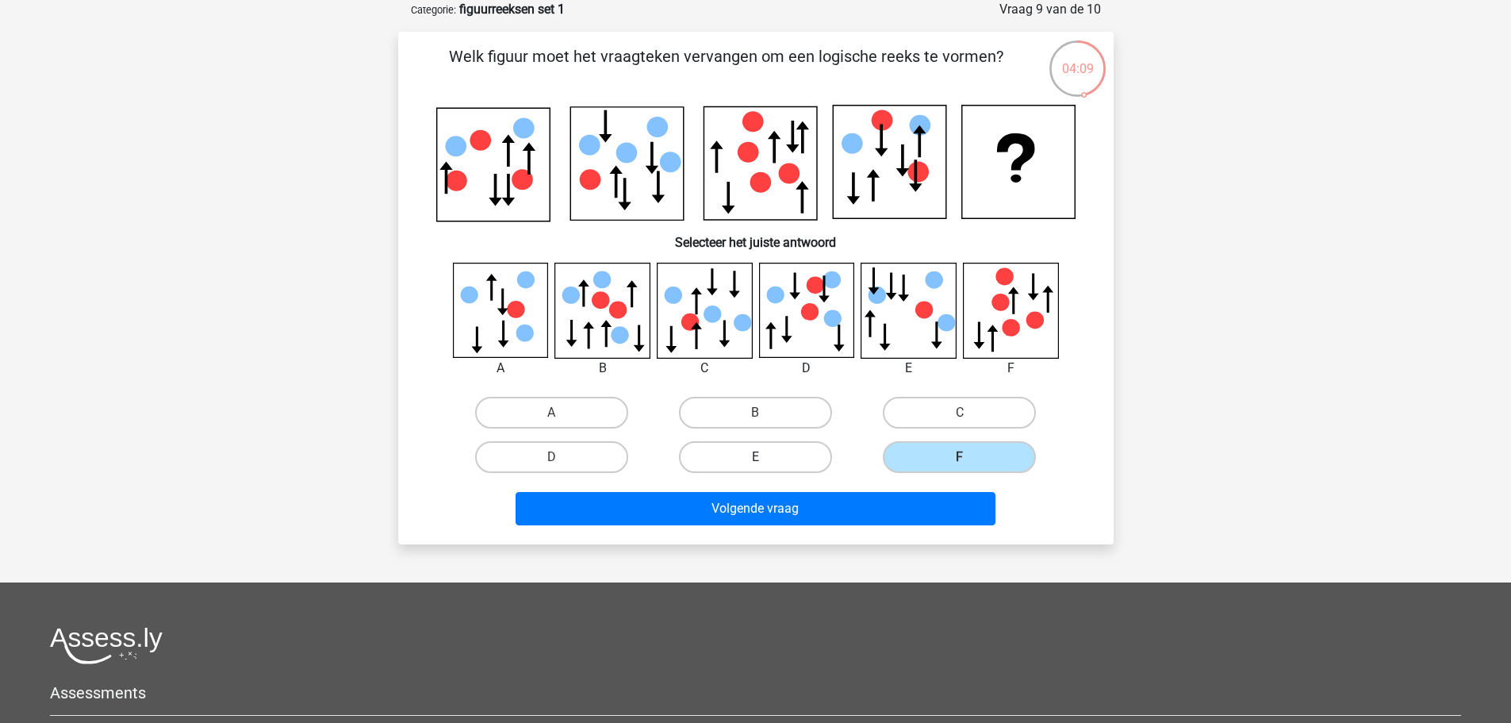
radio input "true"
click at [723, 414] on label "B" at bounding box center [755, 413] width 153 height 32
click at [755, 414] on input "B" at bounding box center [760, 417] width 10 height 10
radio input "true"
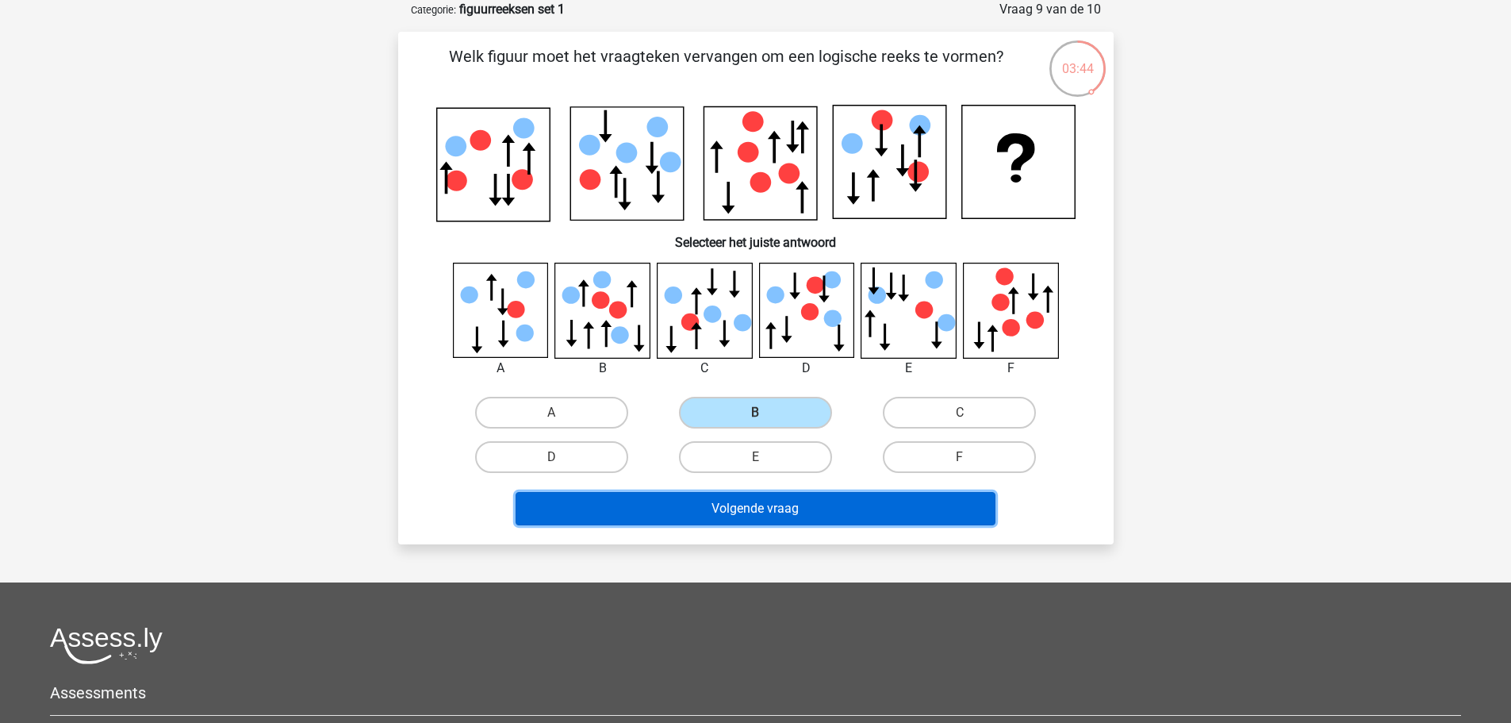
click at [723, 507] on button "Volgende vraag" at bounding box center [756, 508] width 480 height 33
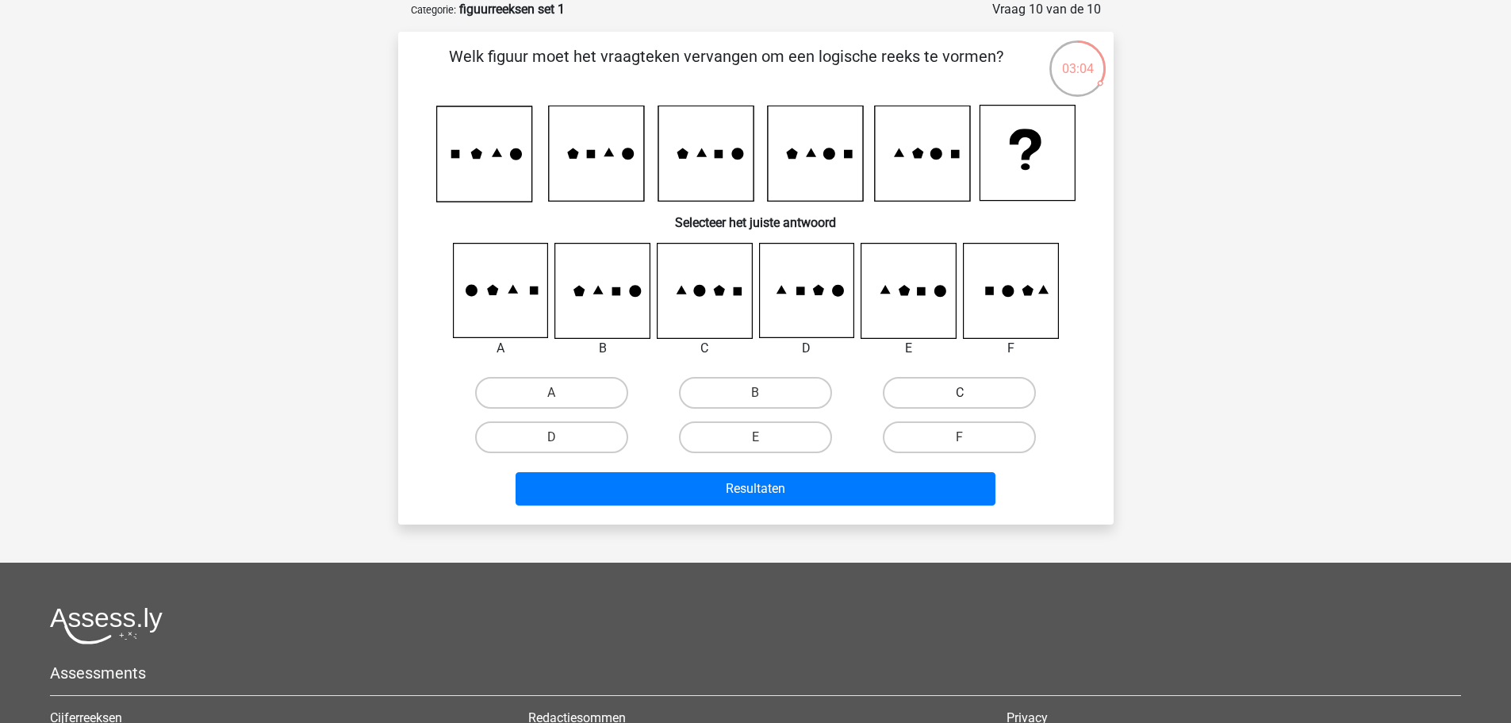
click at [991, 392] on label "C" at bounding box center [959, 393] width 153 height 32
click at [970, 393] on input "C" at bounding box center [965, 398] width 10 height 10
radio input "true"
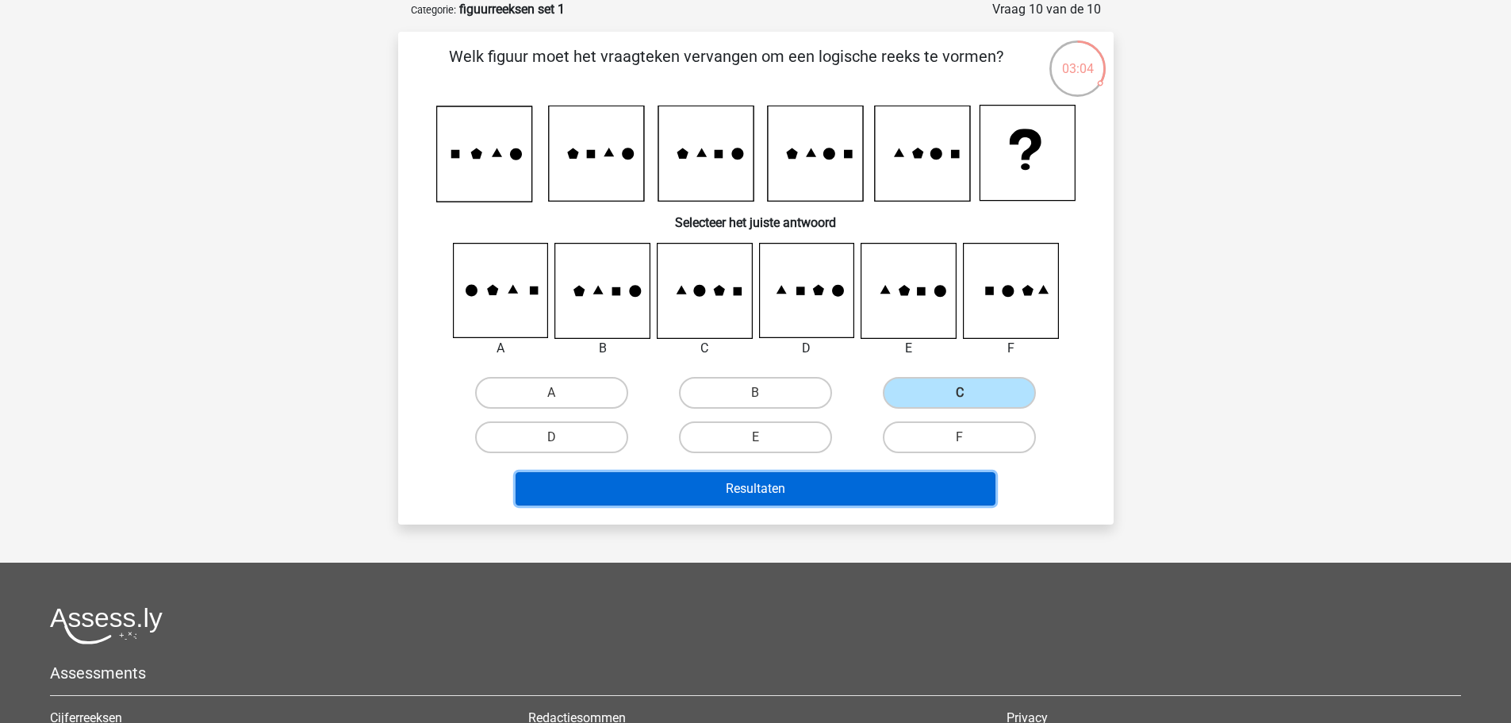
click at [827, 488] on button "Resultaten" at bounding box center [756, 488] width 480 height 33
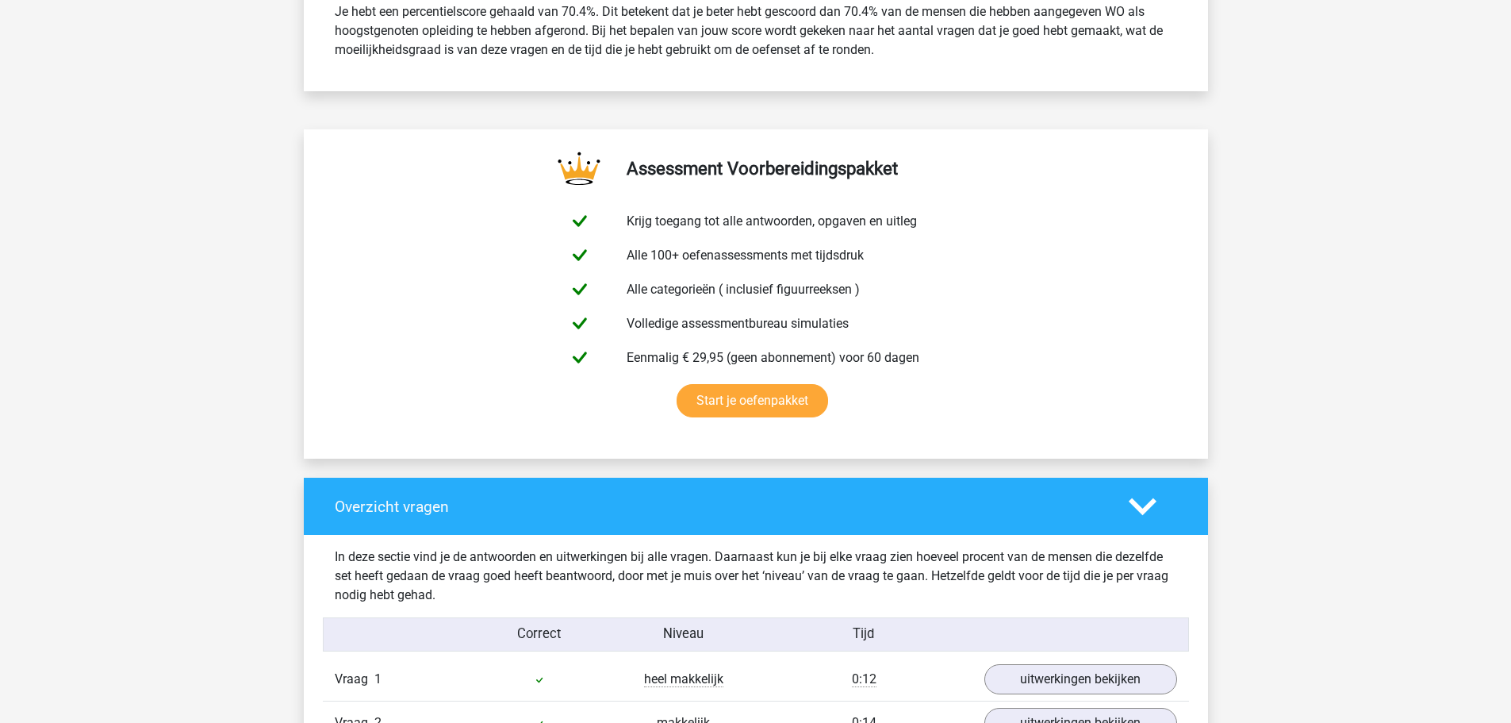
scroll to position [1031, 0]
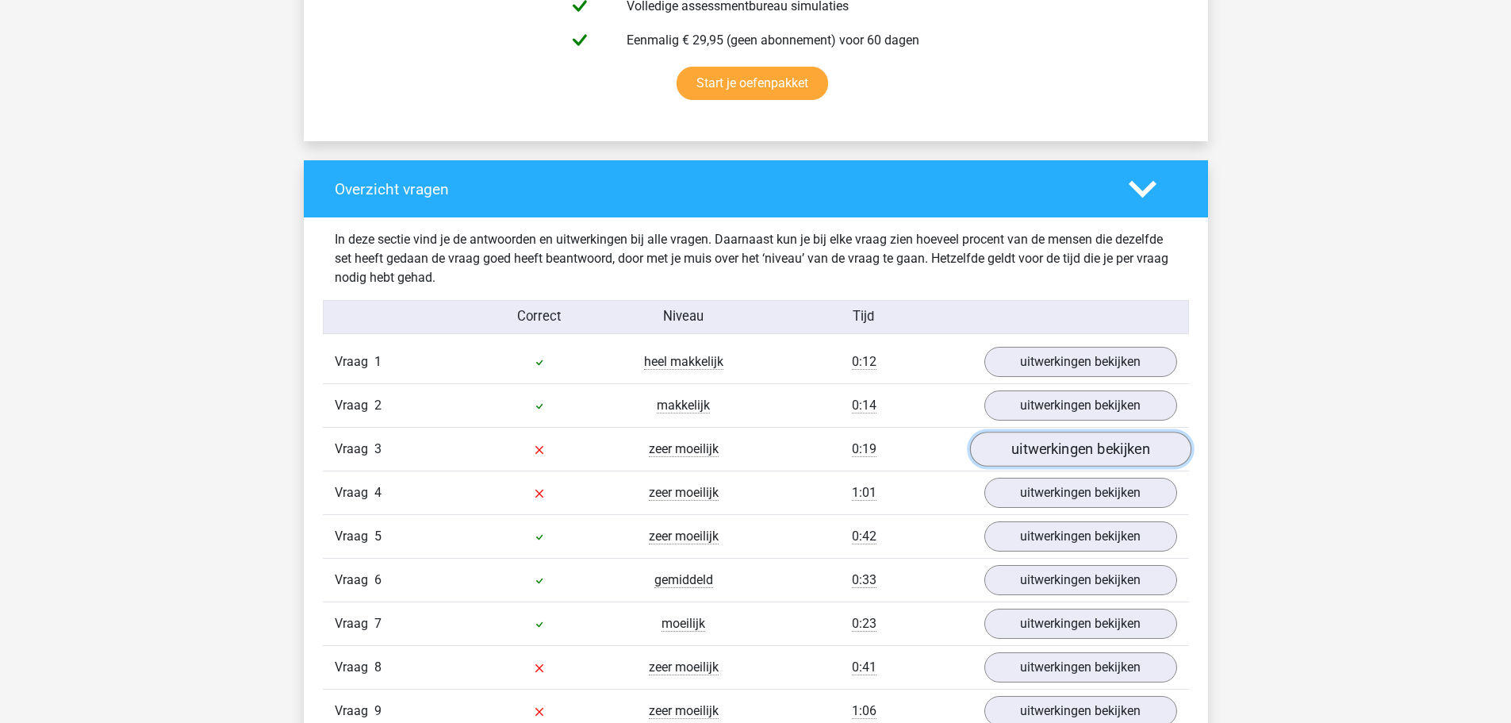
click at [1095, 452] on link "uitwerkingen bekijken" at bounding box center [1079, 449] width 221 height 35
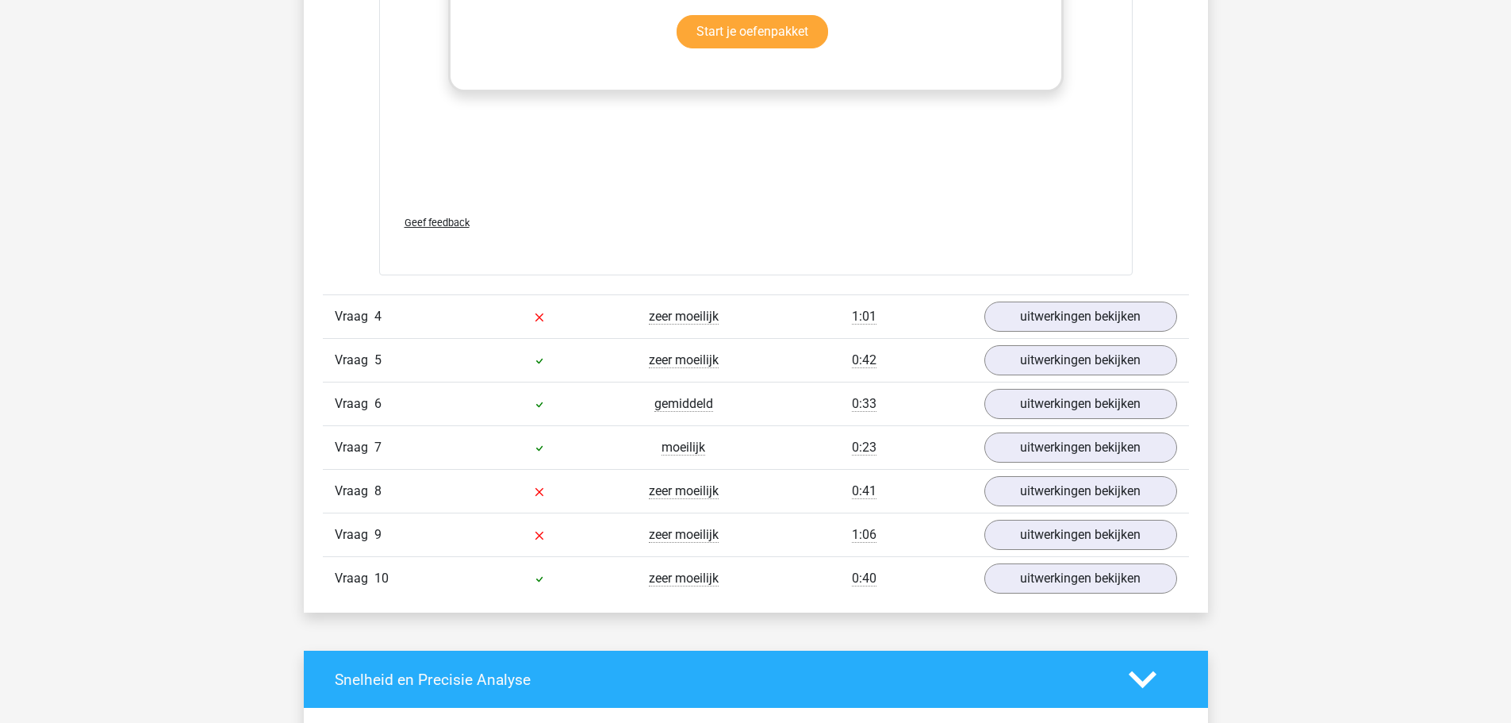
scroll to position [2618, 0]
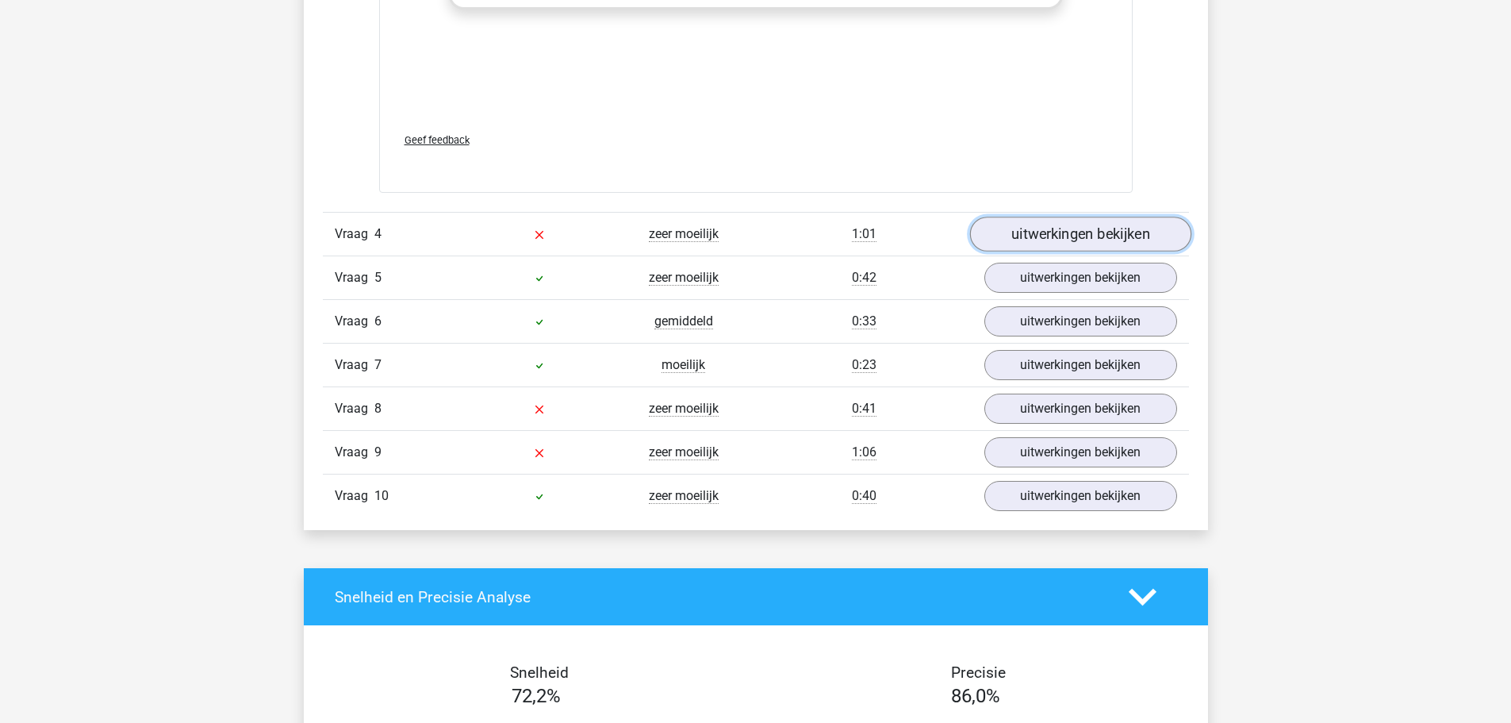
click at [1054, 231] on link "uitwerkingen bekijken" at bounding box center [1079, 234] width 221 height 35
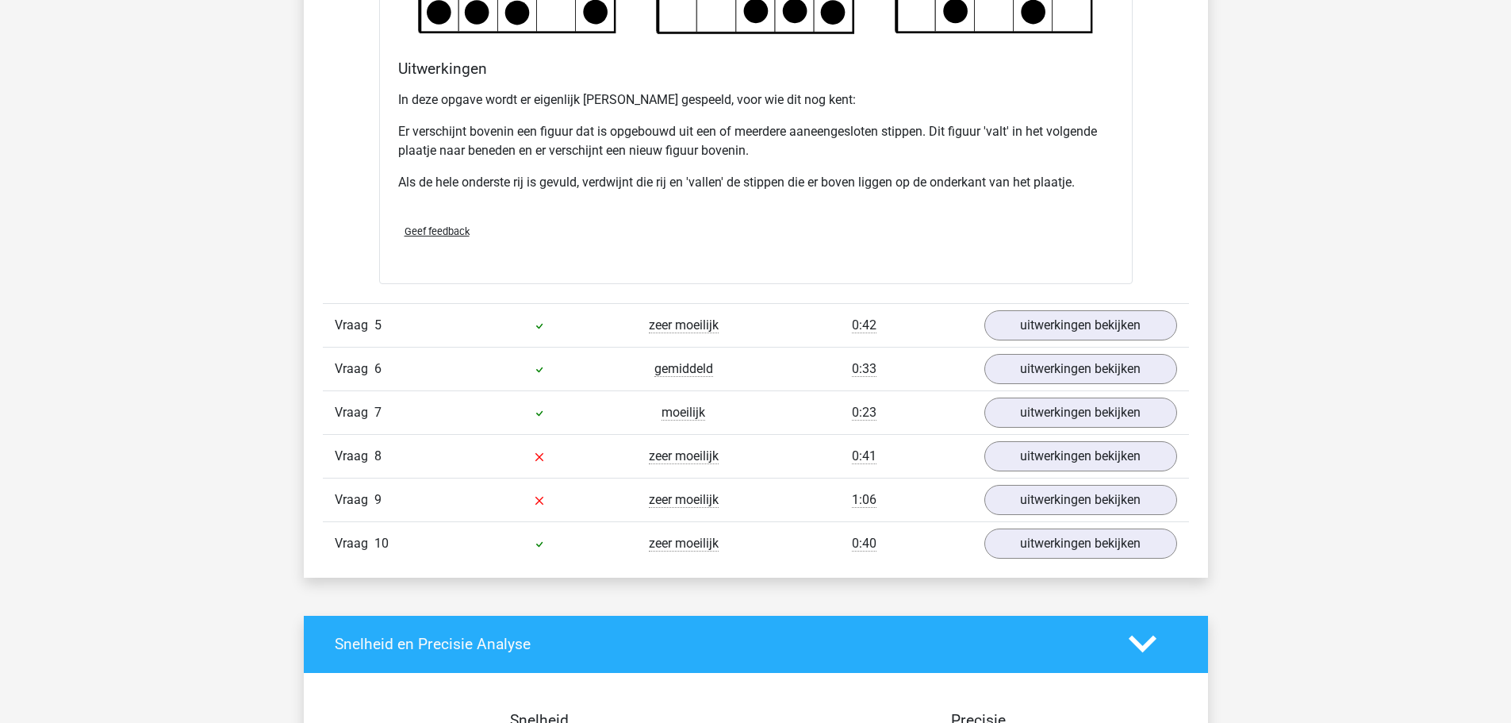
scroll to position [3649, 0]
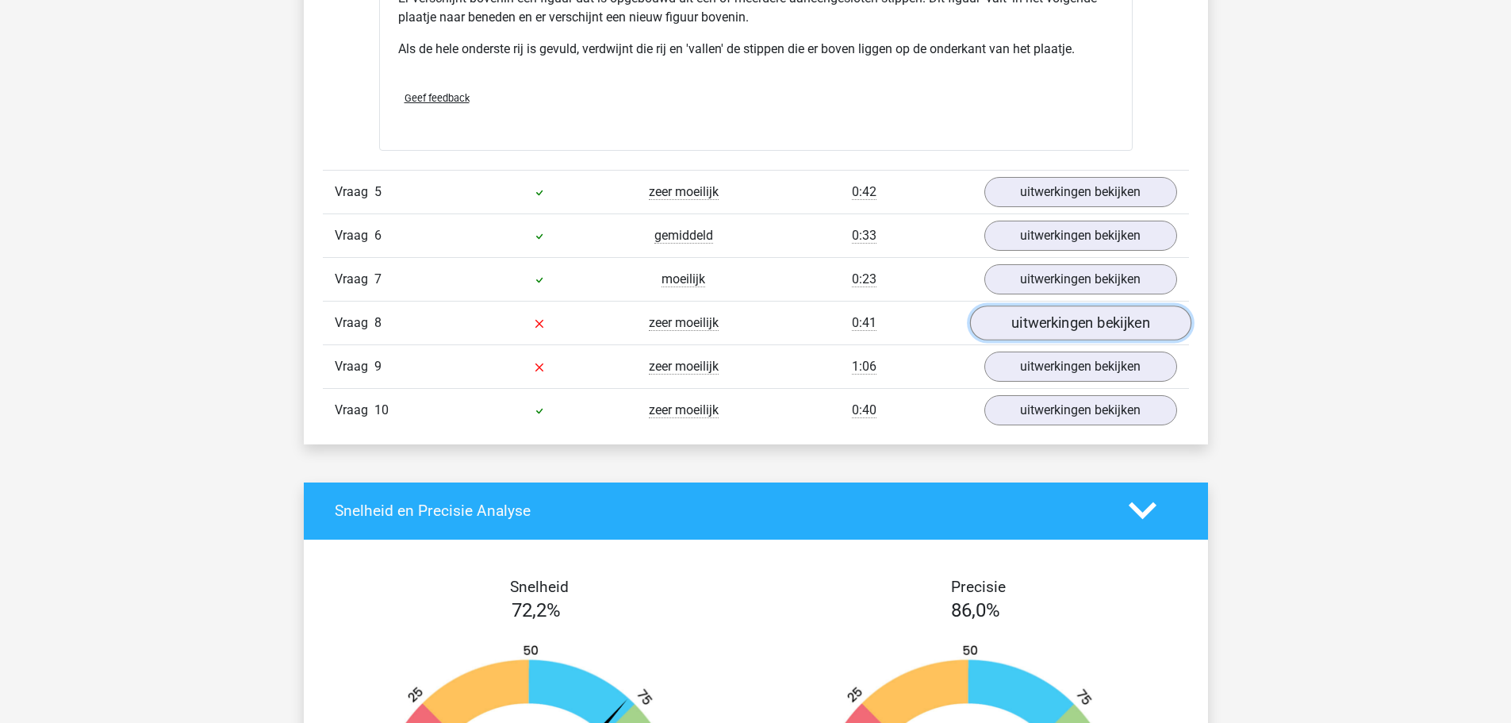
click at [1090, 326] on link "uitwerkingen bekijken" at bounding box center [1079, 322] width 221 height 35
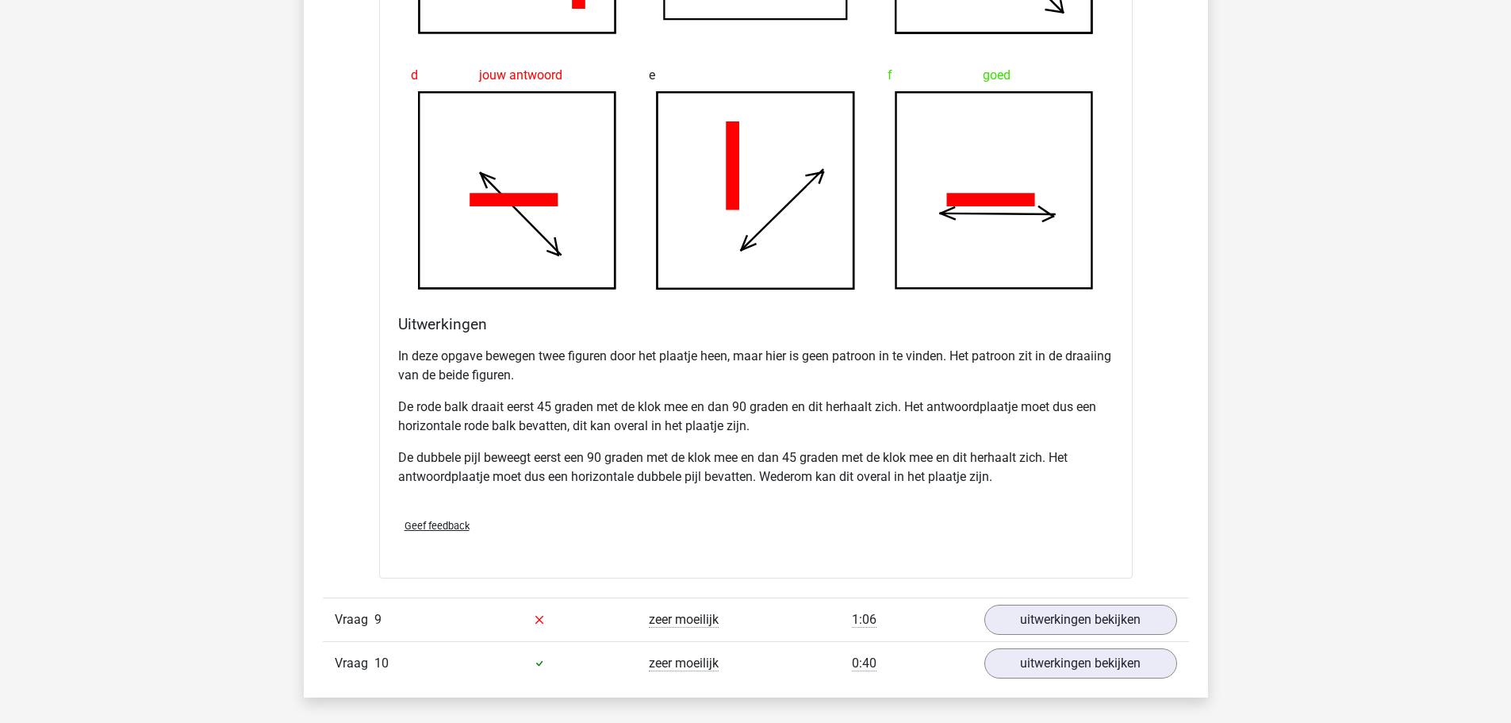
scroll to position [4522, 0]
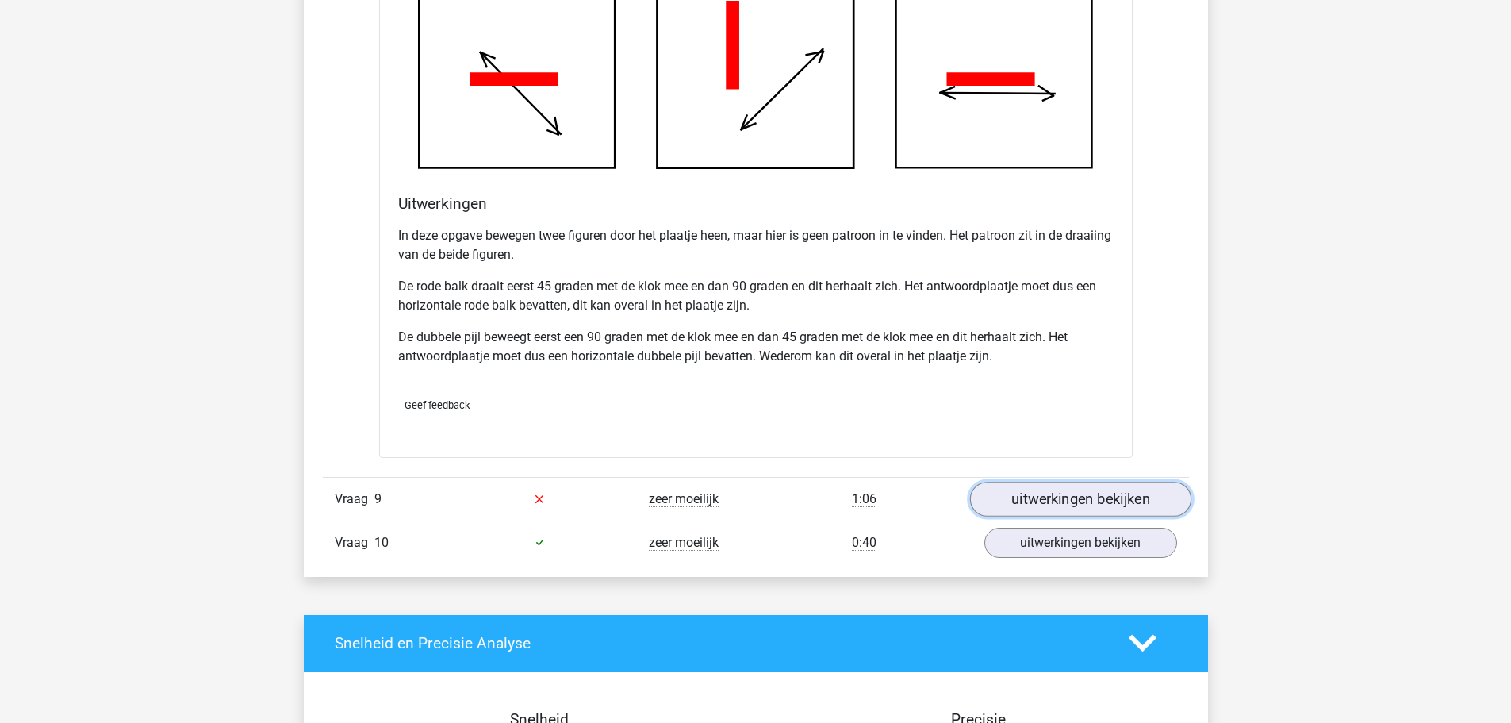
click at [1053, 497] on link "uitwerkingen bekijken" at bounding box center [1079, 499] width 221 height 35
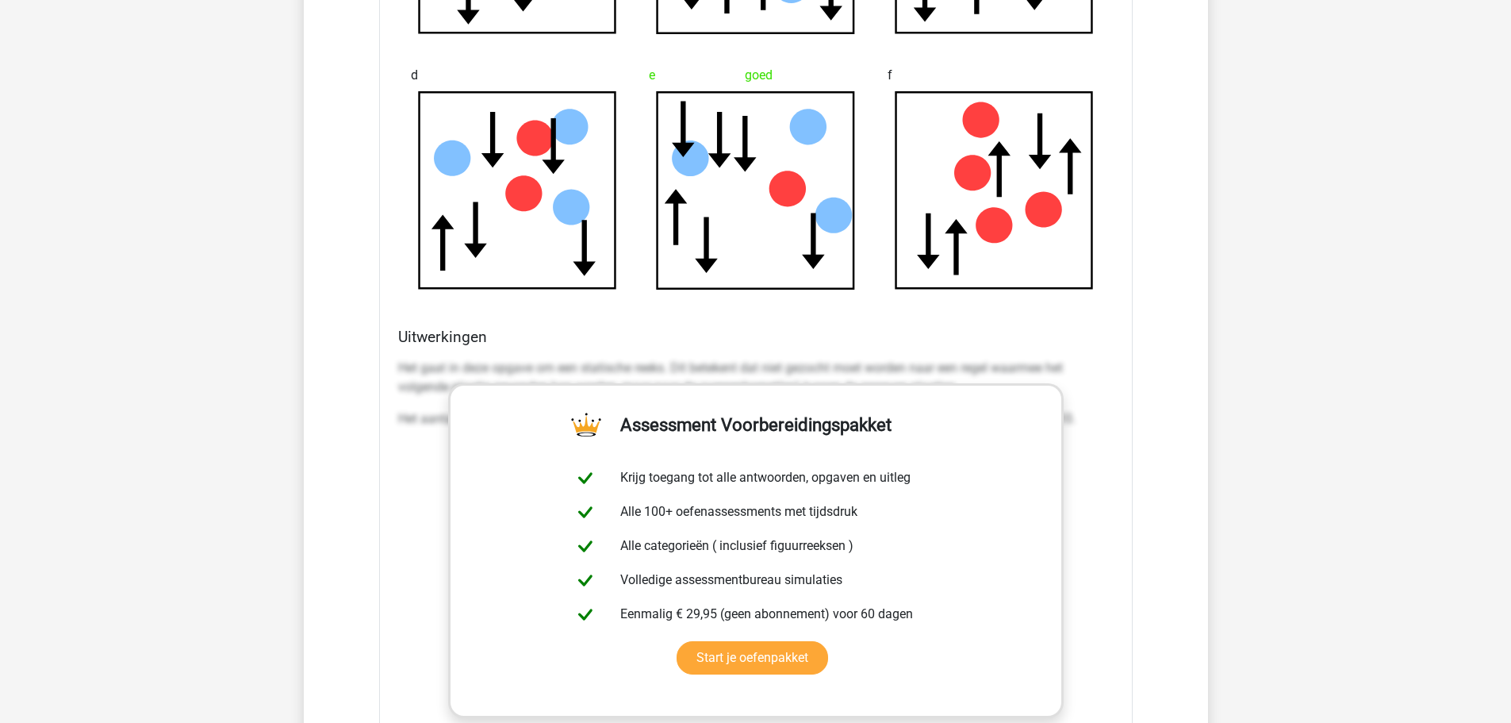
scroll to position [5473, 0]
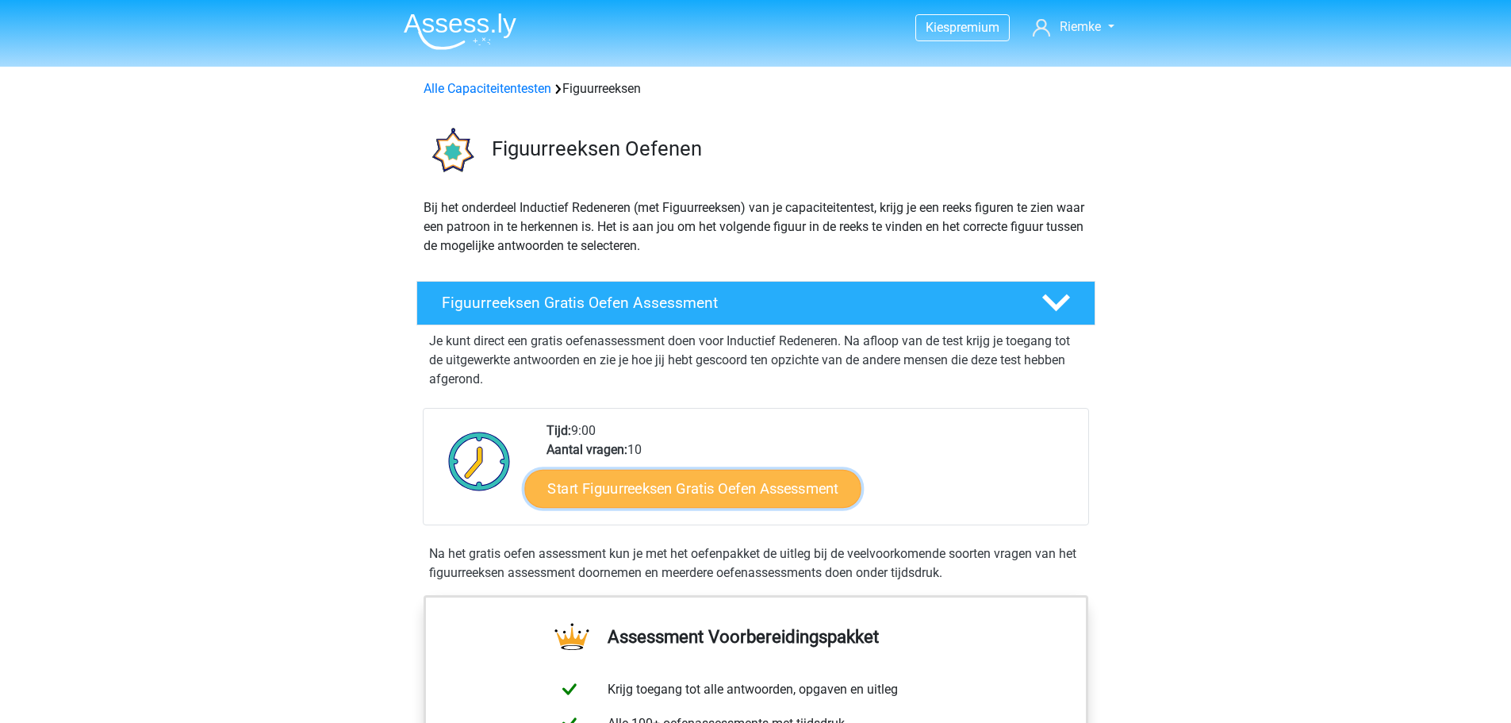
click at [685, 494] on link "Start Figuurreeksen Gratis Oefen Assessment" at bounding box center [692, 488] width 336 height 38
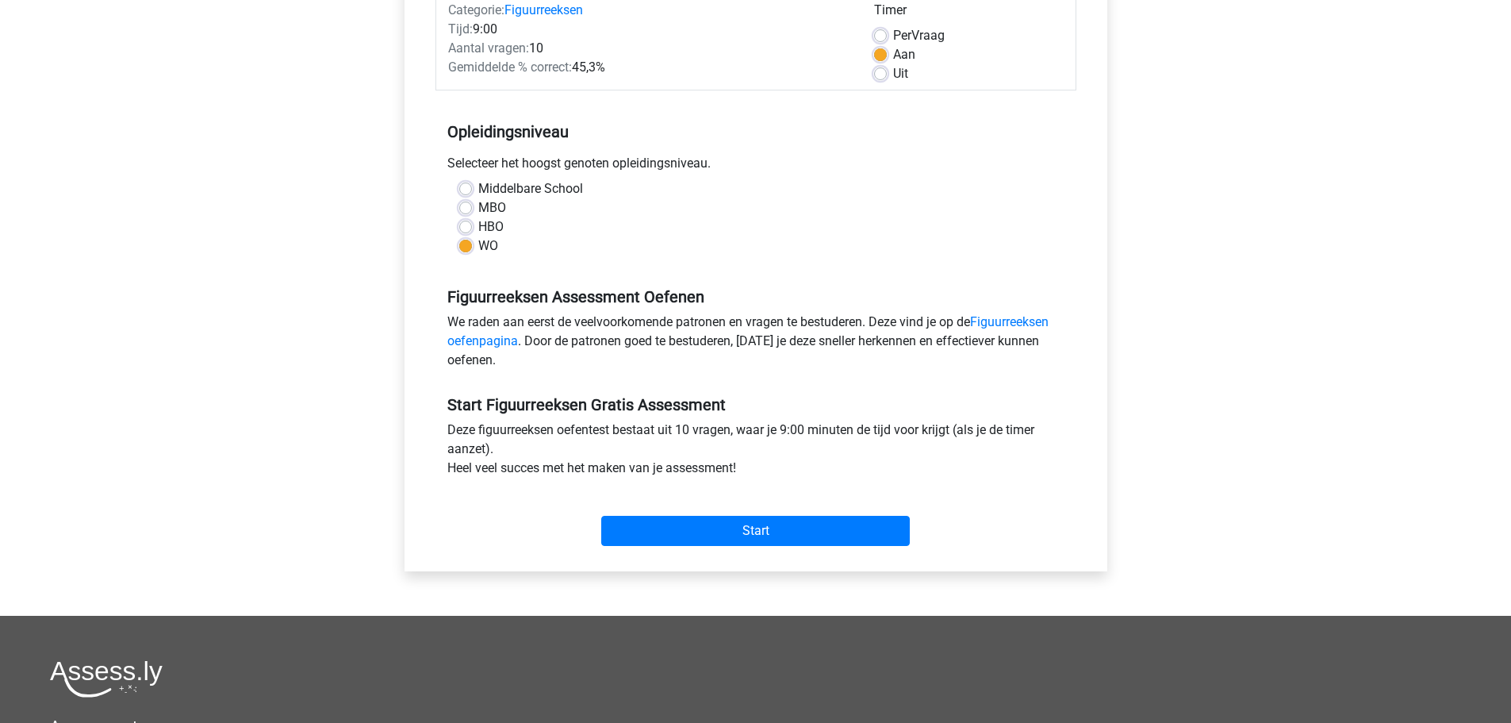
scroll to position [238, 0]
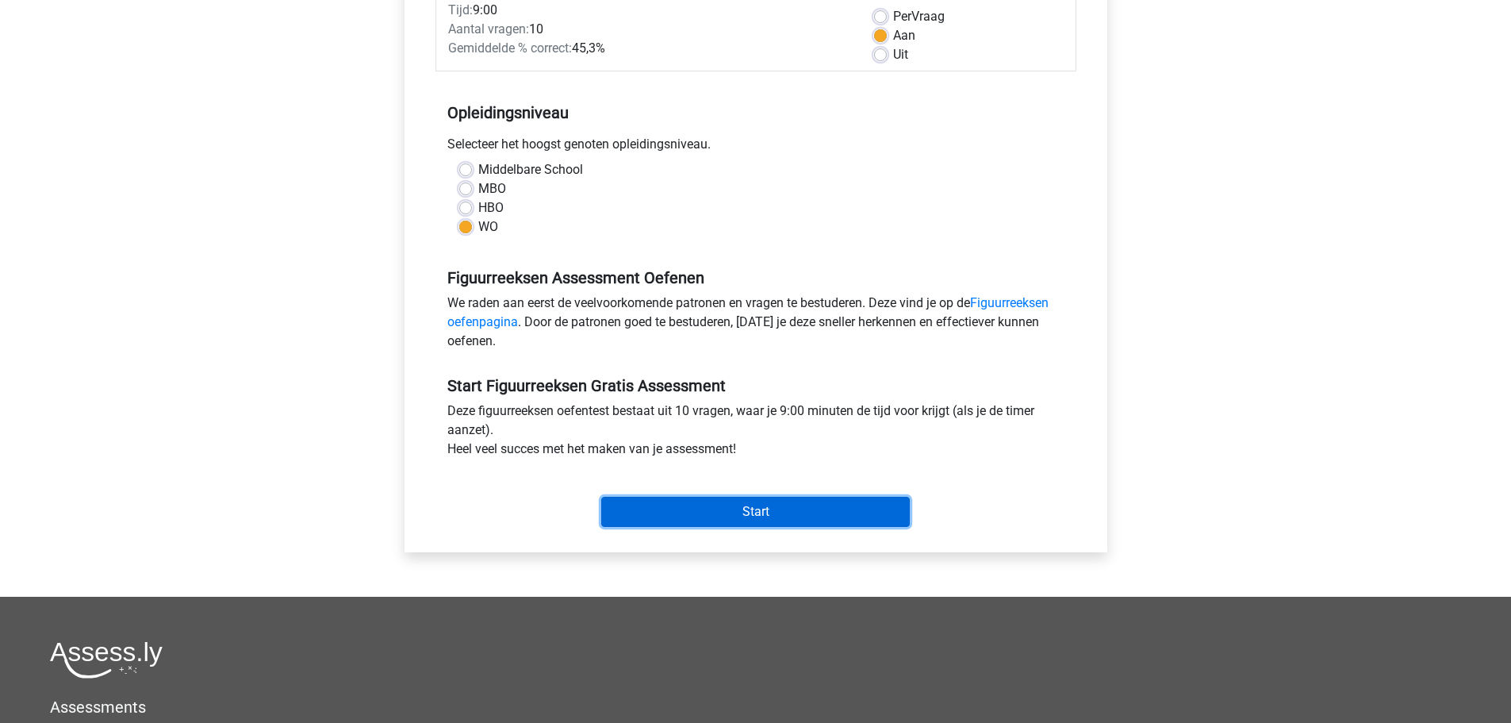
click at [749, 514] on input "Start" at bounding box center [755, 512] width 309 height 30
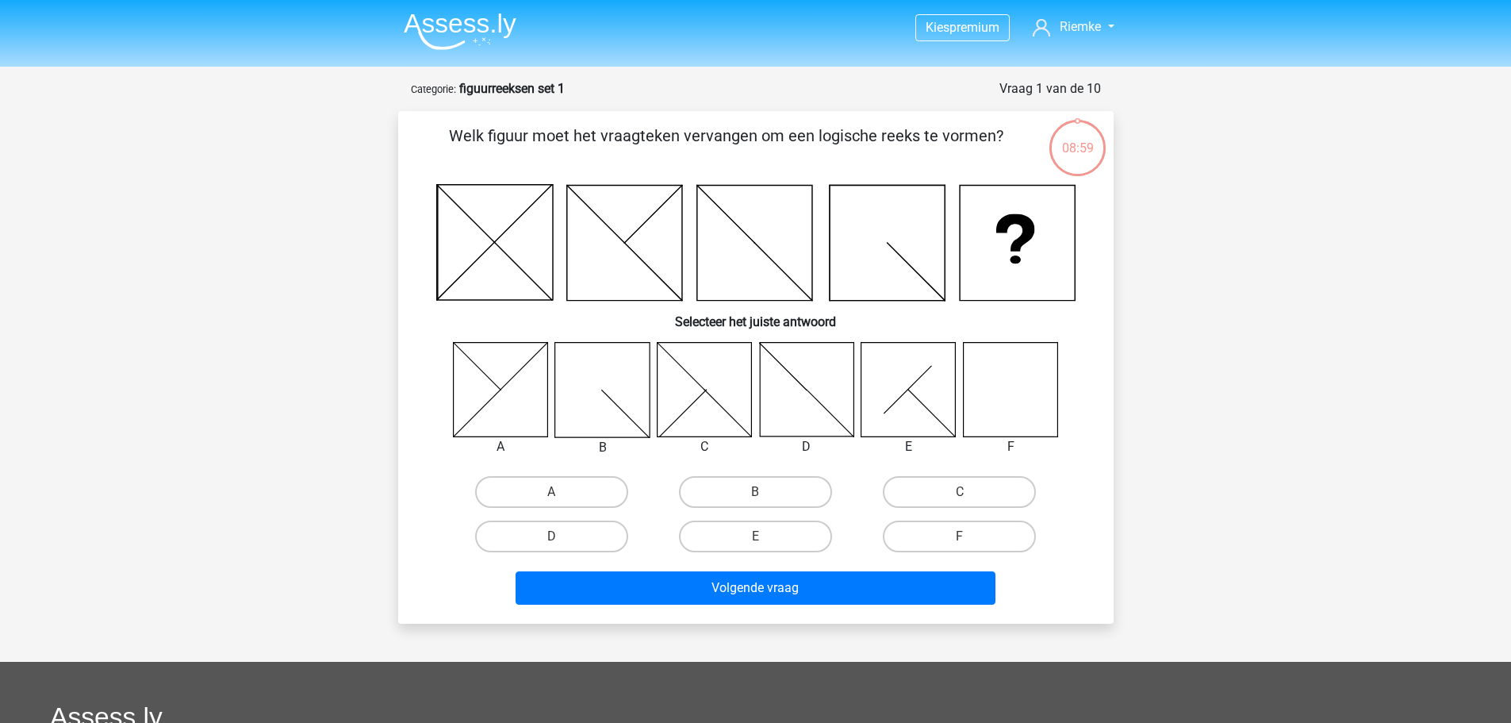
click at [992, 385] on icon at bounding box center [1010, 389] width 94 height 94
click at [947, 536] on label "F" at bounding box center [959, 536] width 153 height 32
click at [960, 536] on input "F" at bounding box center [965, 541] width 10 height 10
radio input "true"
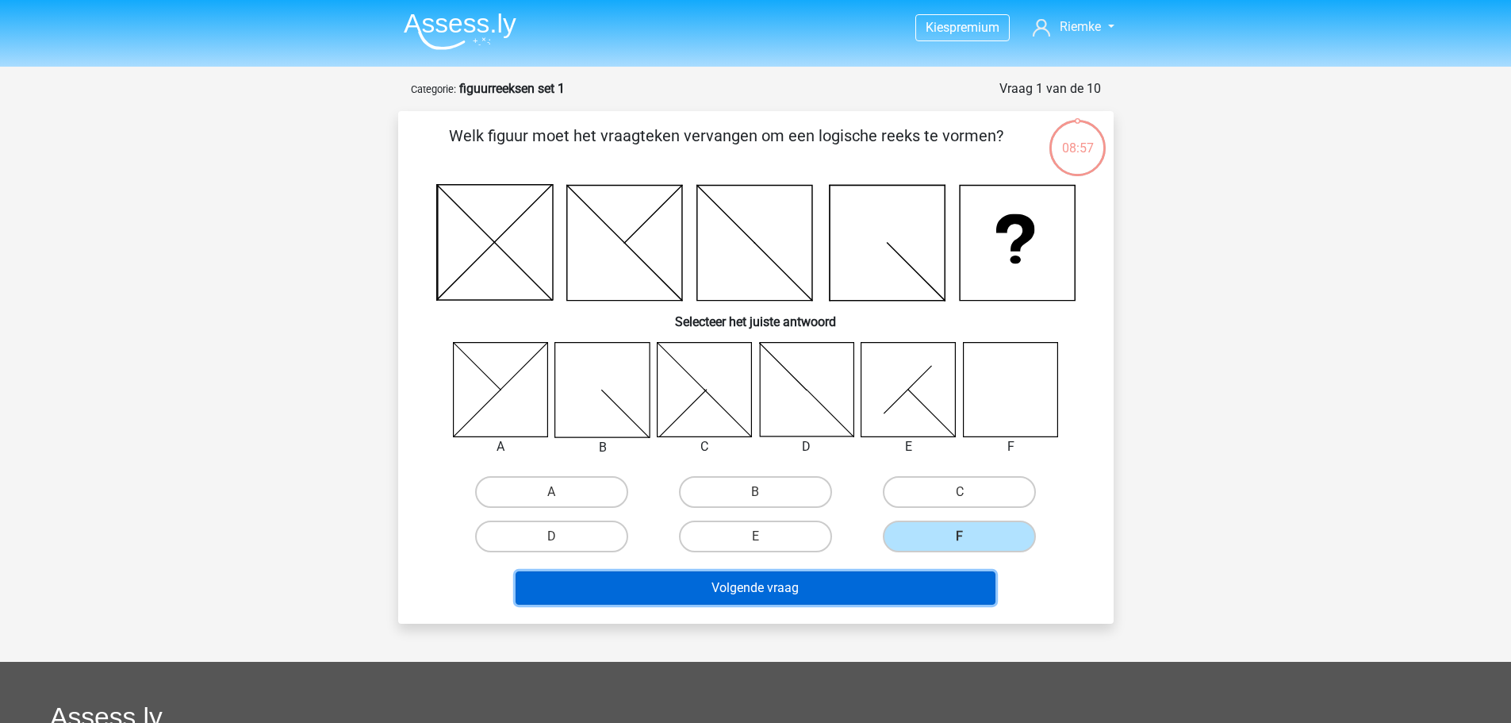
click at [790, 582] on button "Volgende vraag" at bounding box center [756, 587] width 480 height 33
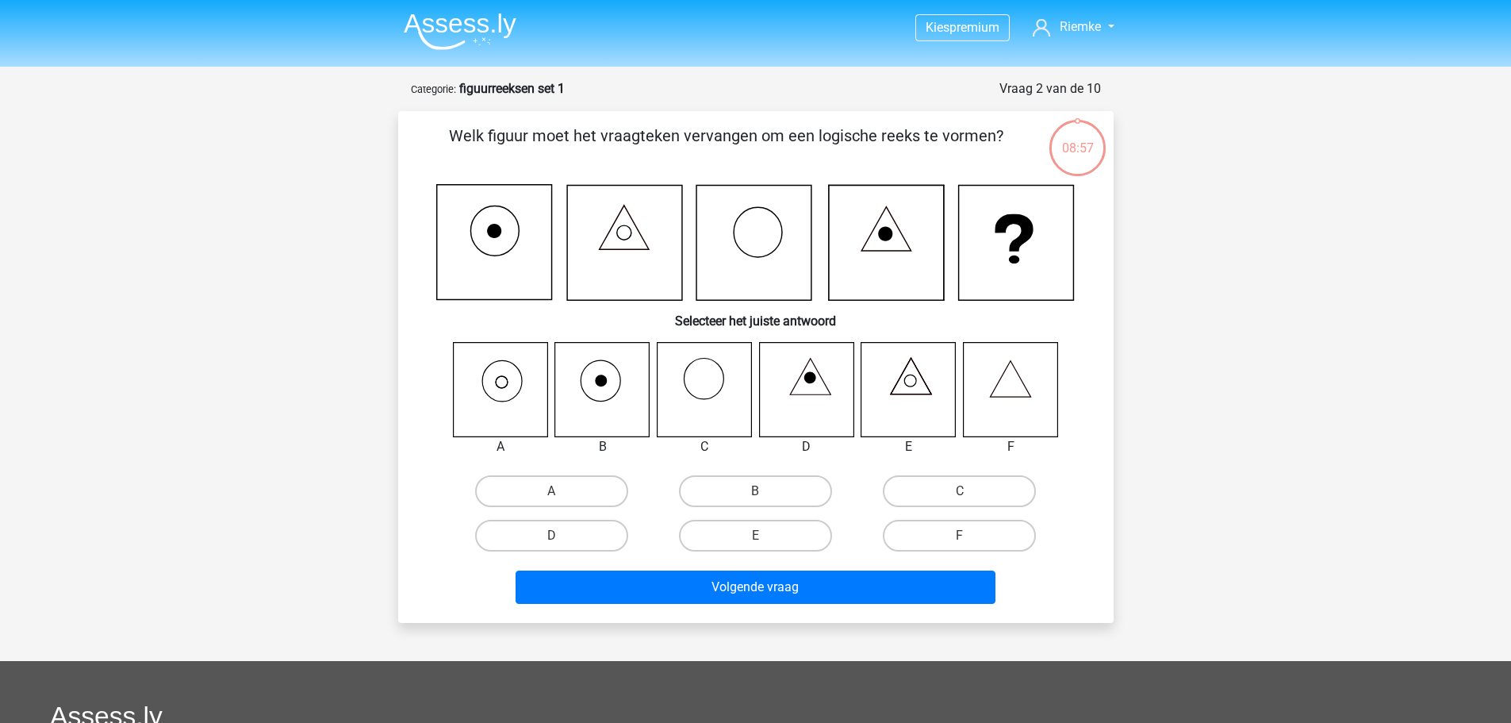
scroll to position [79, 0]
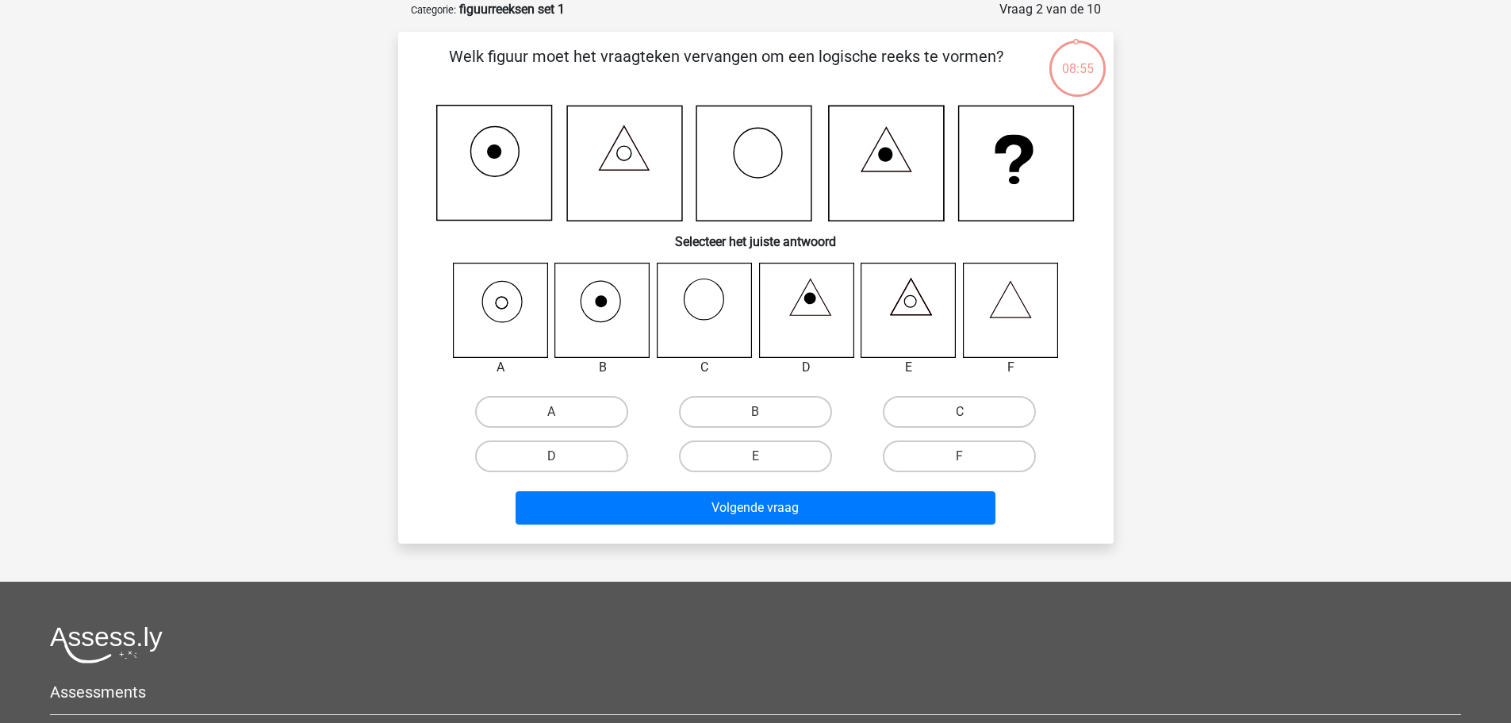
click at [488, 305] on icon at bounding box center [500, 310] width 94 height 94
click at [531, 416] on label "A" at bounding box center [551, 412] width 153 height 32
click at [551, 416] on input "A" at bounding box center [556, 417] width 10 height 10
radio input "true"
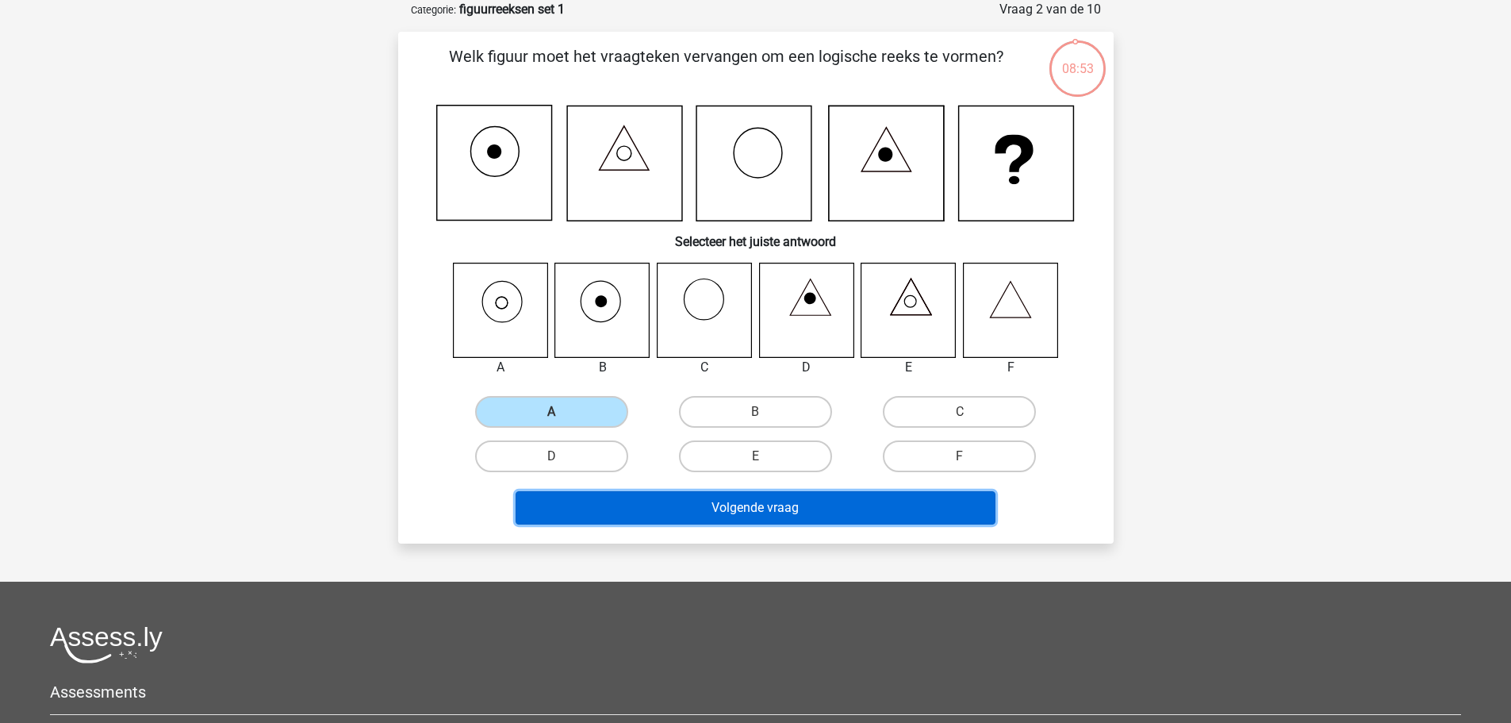
click at [772, 507] on button "Volgende vraag" at bounding box center [756, 507] width 480 height 33
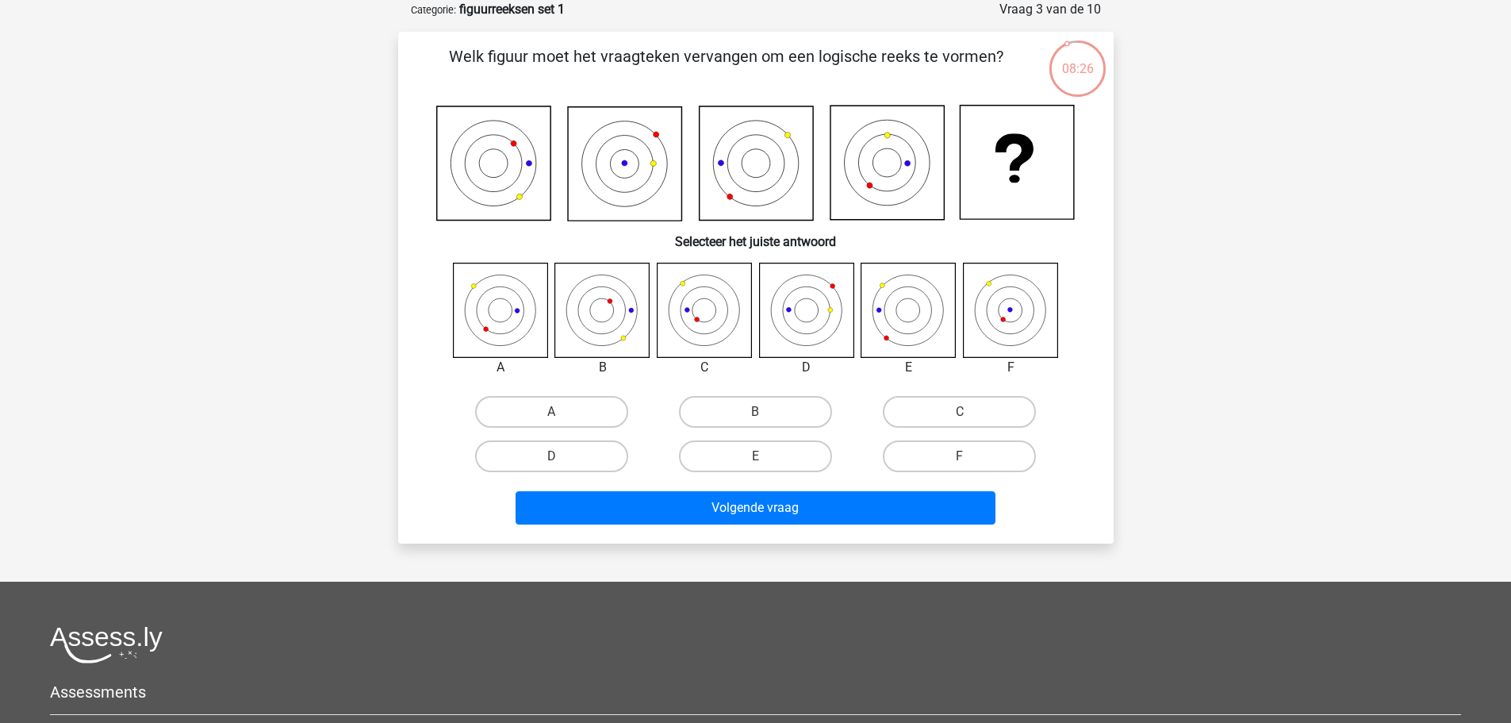
click at [706, 315] on icon at bounding box center [704, 310] width 94 height 94
click at [971, 409] on label "C" at bounding box center [959, 412] width 153 height 32
click at [970, 412] on input "C" at bounding box center [965, 417] width 10 height 10
radio input "true"
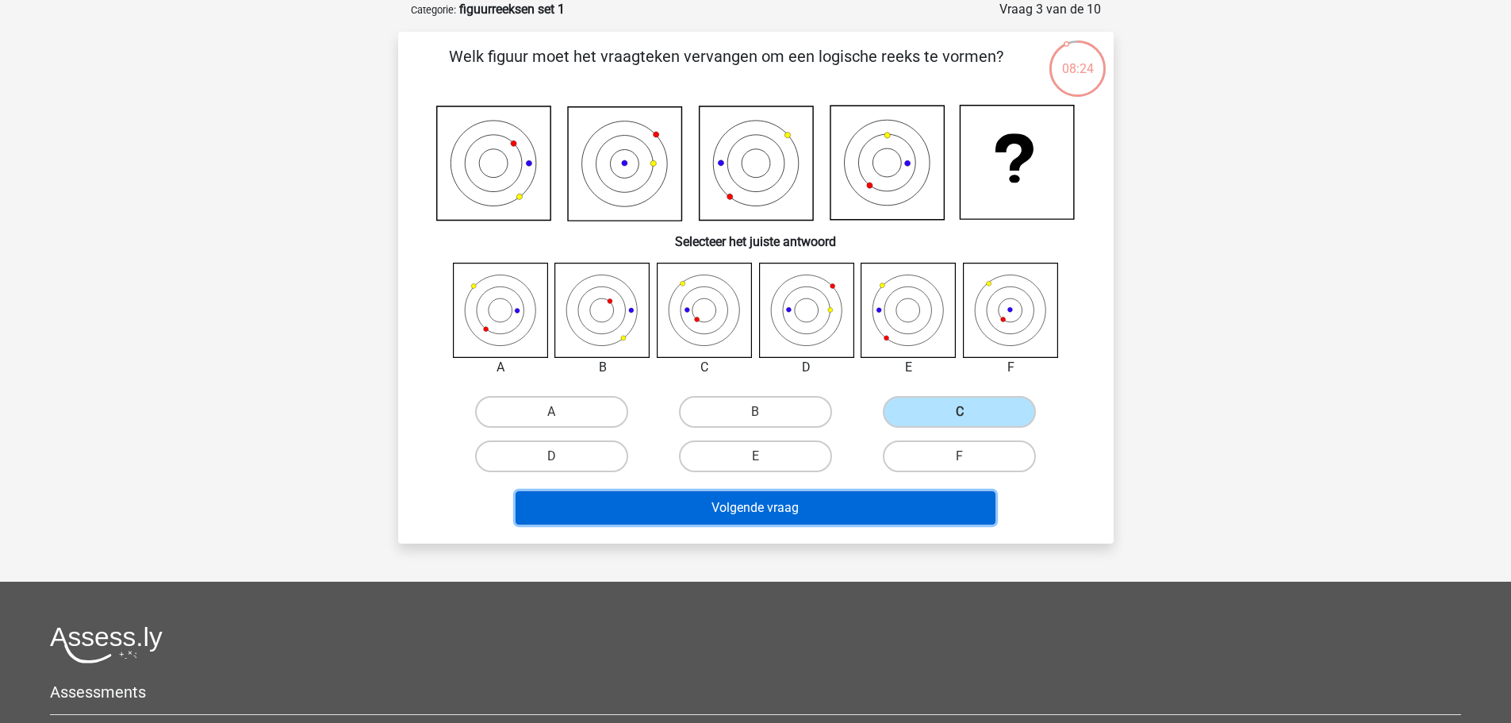
click at [807, 501] on button "Volgende vraag" at bounding box center [756, 507] width 480 height 33
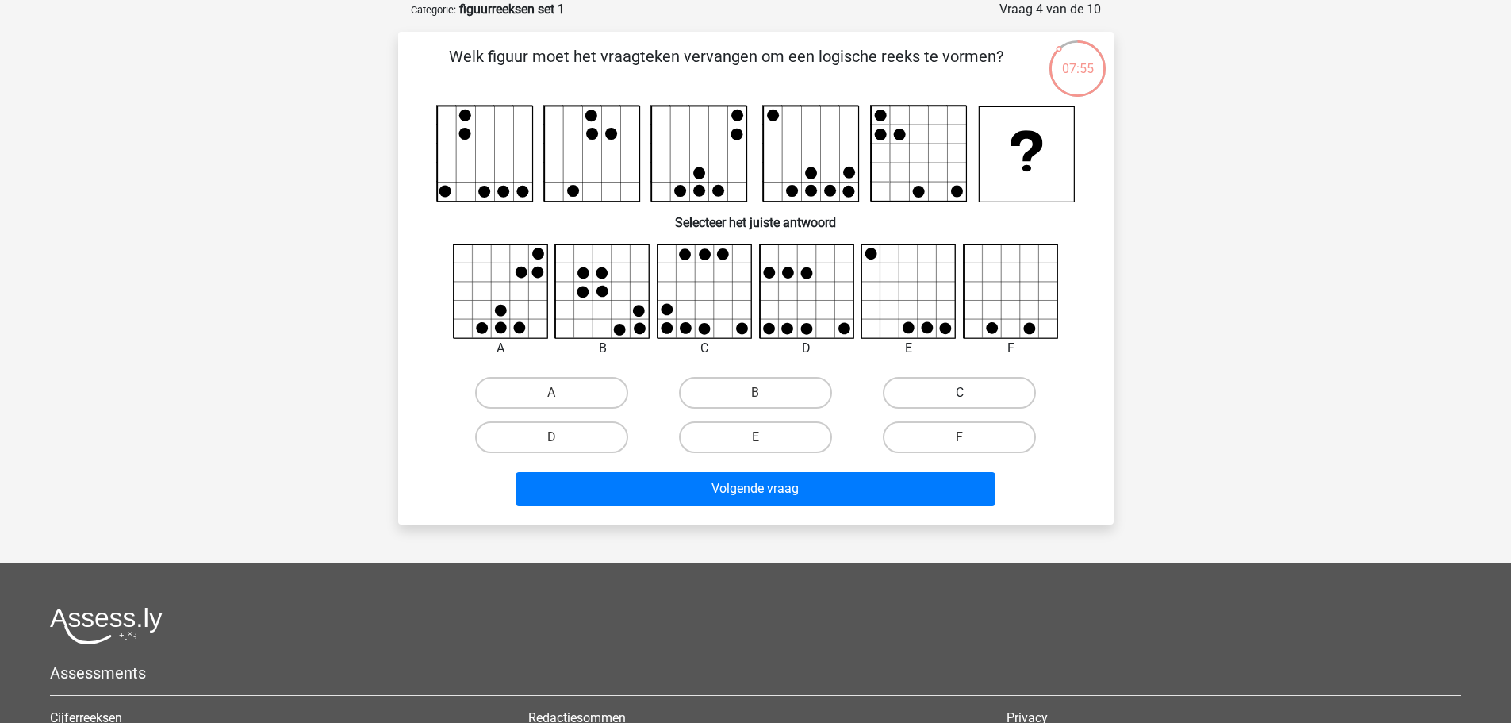
click at [965, 387] on label "C" at bounding box center [959, 393] width 153 height 32
click at [965, 393] on input "C" at bounding box center [965, 398] width 10 height 10
radio input "true"
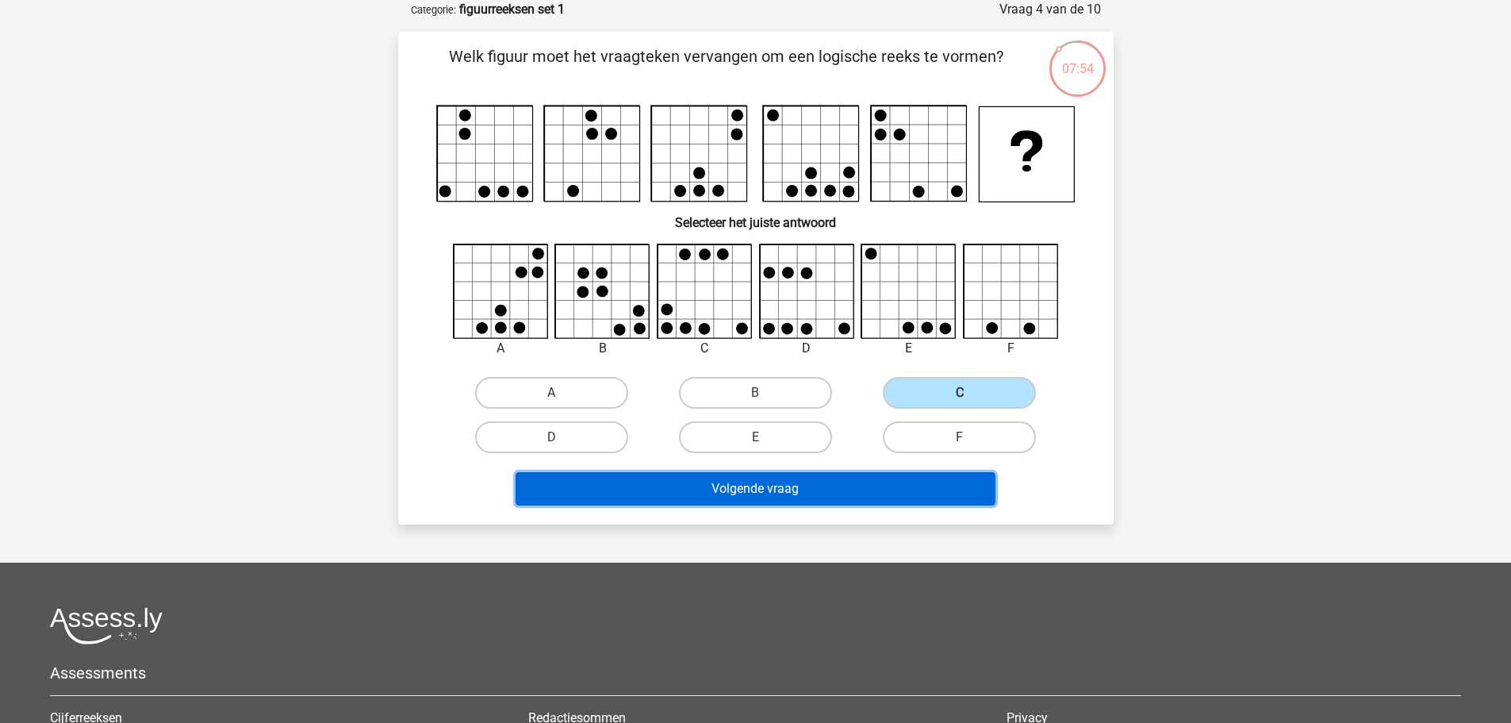
click at [865, 489] on button "Volgende vraag" at bounding box center [756, 488] width 480 height 33
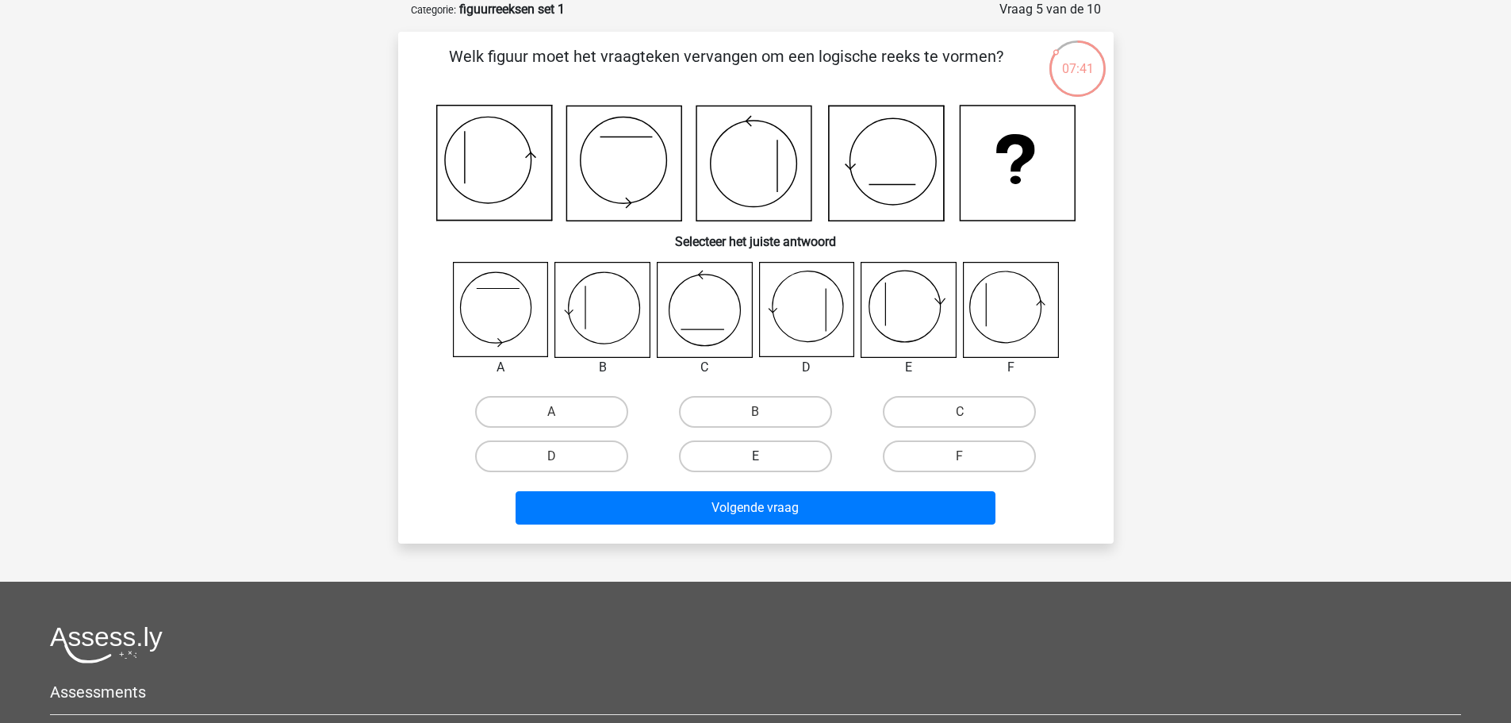
click at [776, 452] on label "E" at bounding box center [755, 456] width 153 height 32
click at [765, 456] on input "E" at bounding box center [760, 461] width 10 height 10
radio input "true"
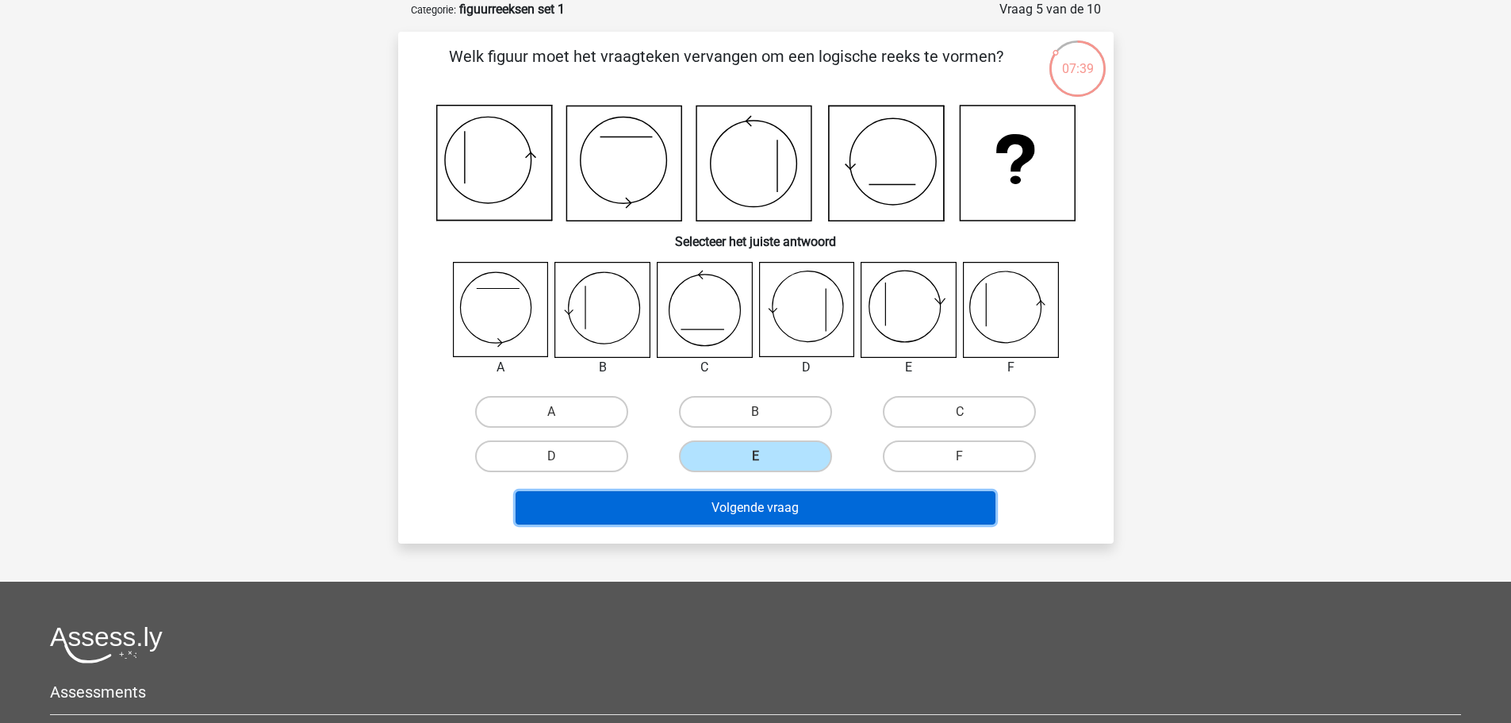
click at [789, 508] on button "Volgende vraag" at bounding box center [756, 507] width 480 height 33
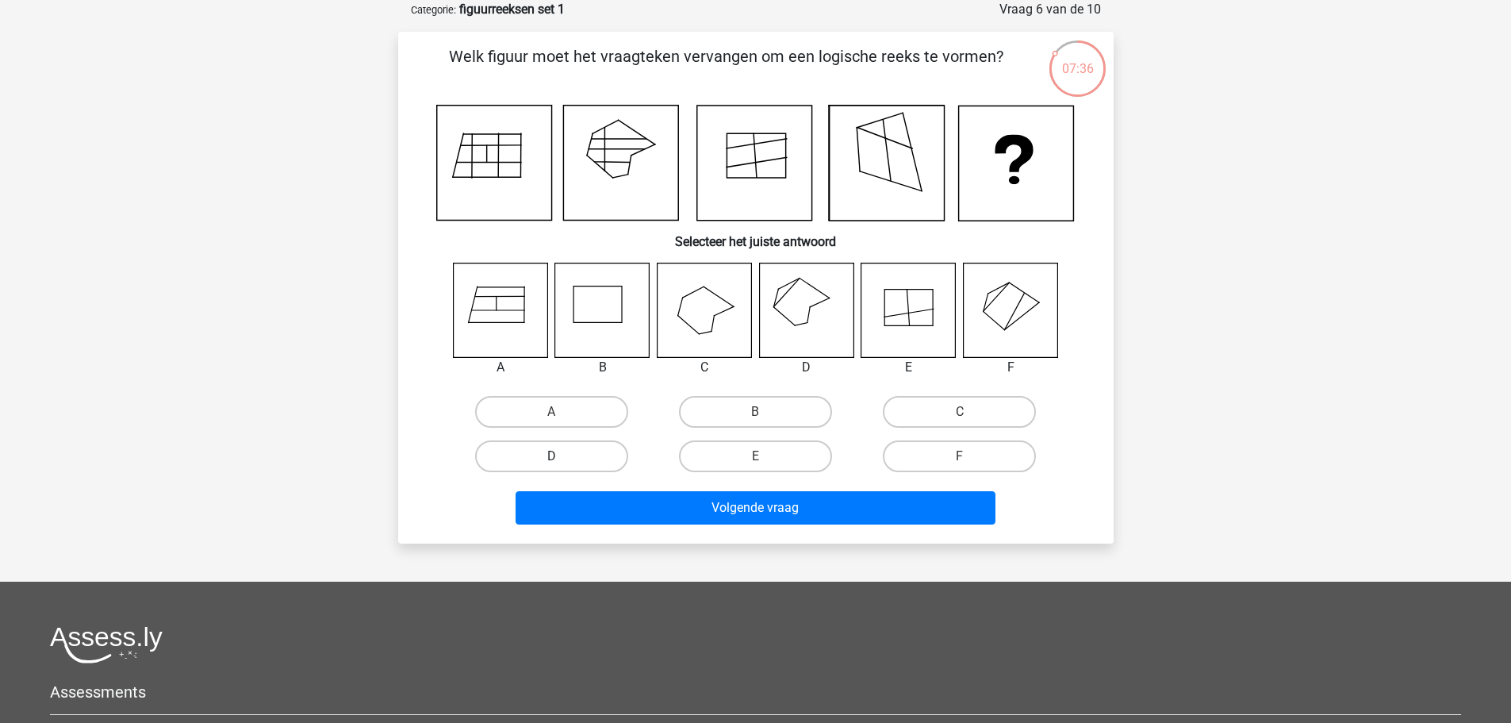
click at [585, 462] on label "D" at bounding box center [551, 456] width 153 height 32
click at [562, 462] on input "D" at bounding box center [556, 461] width 10 height 10
radio input "true"
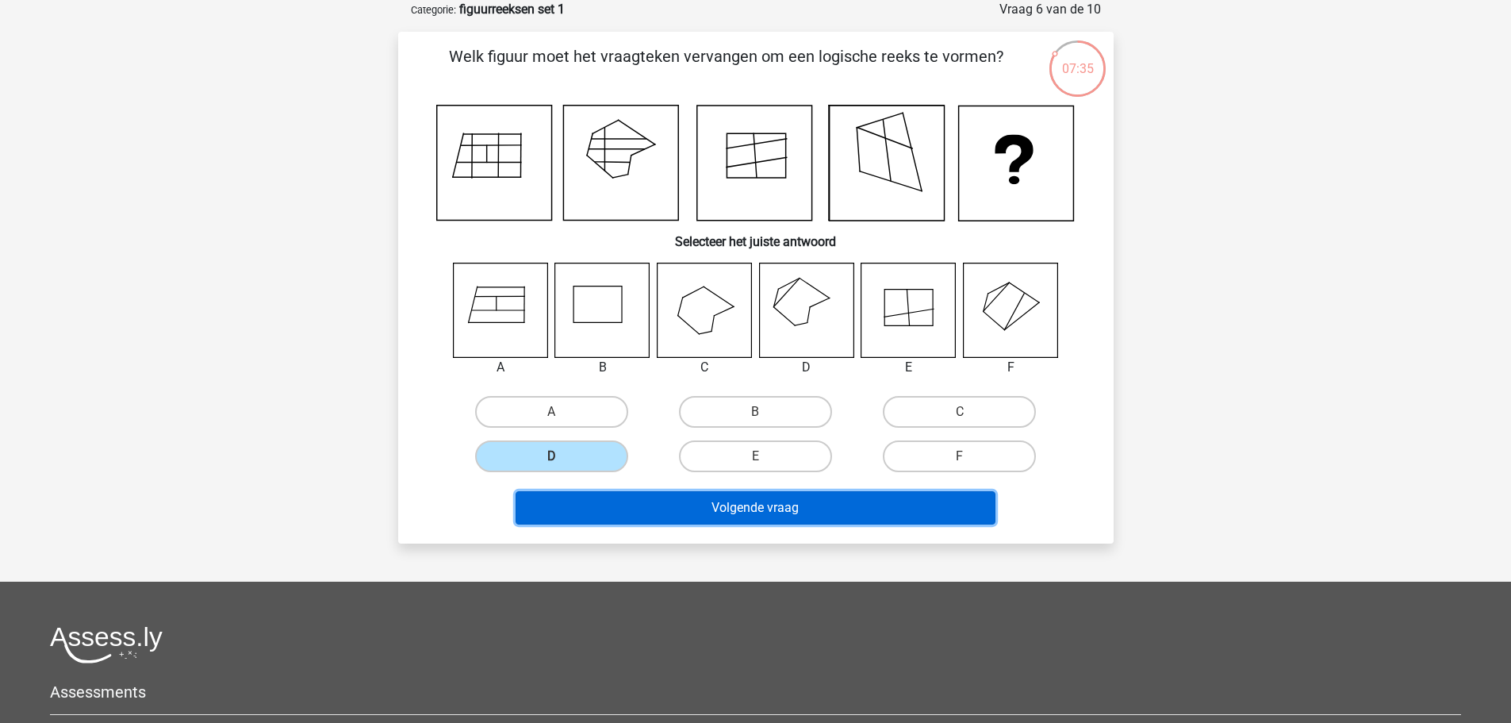
click at [720, 499] on button "Volgende vraag" at bounding box center [756, 507] width 480 height 33
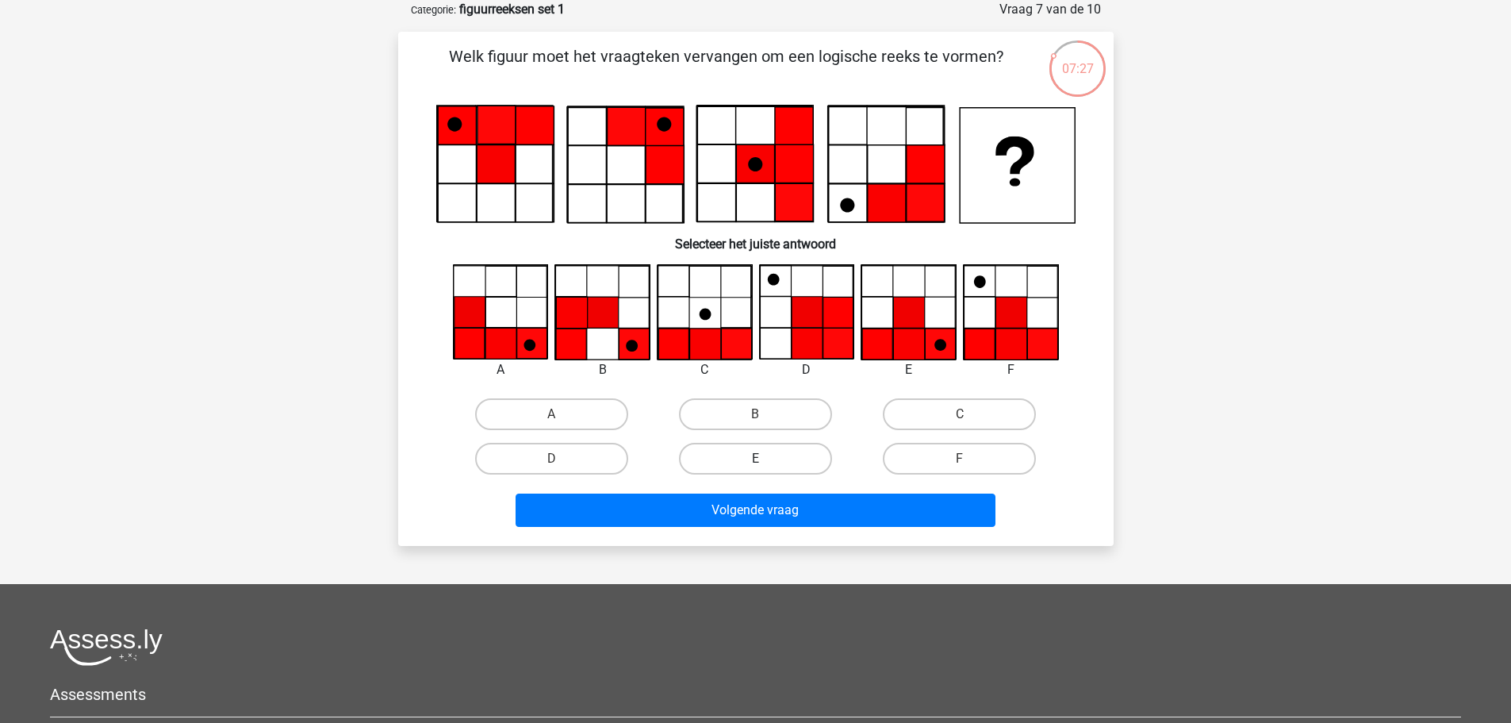
click at [753, 462] on label "E" at bounding box center [755, 459] width 153 height 32
click at [755, 462] on input "E" at bounding box center [760, 464] width 10 height 10
radio input "true"
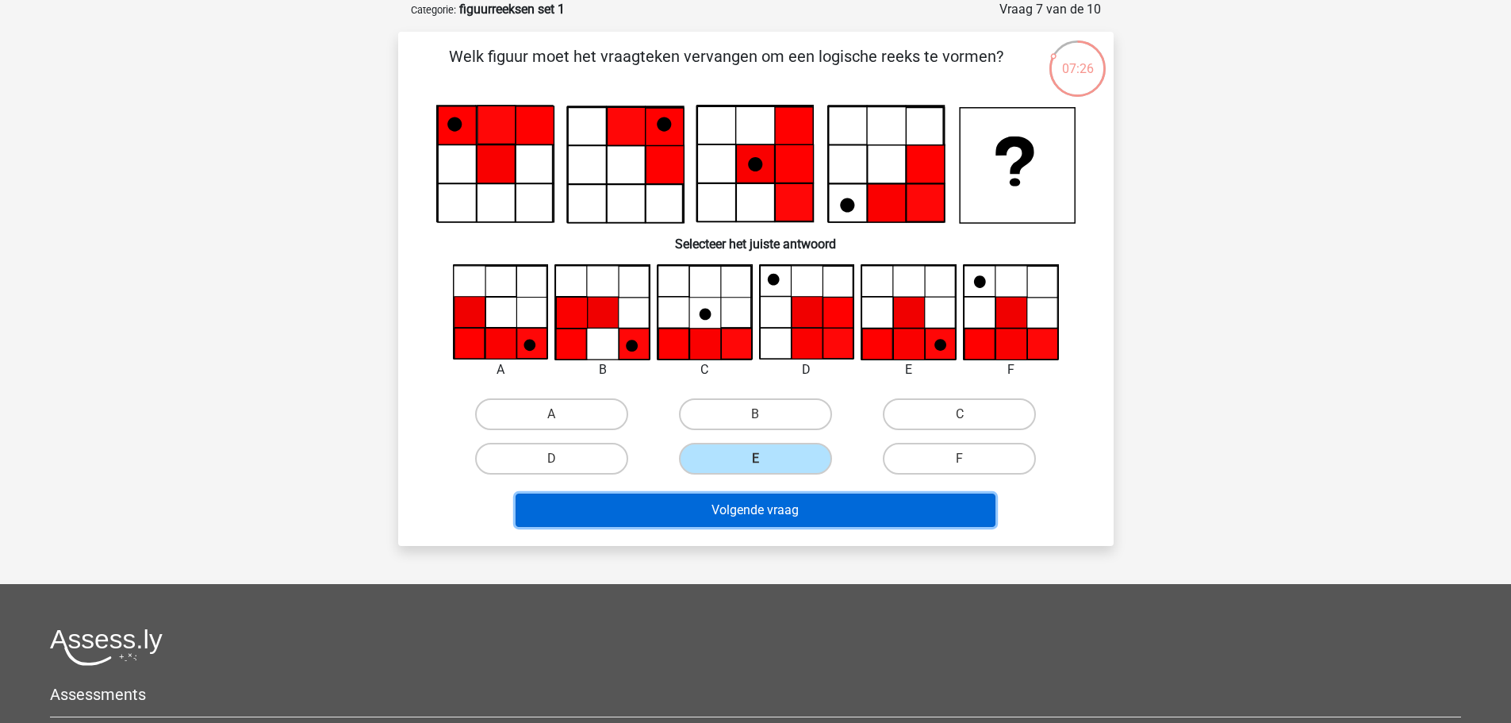
click at [769, 516] on button "Volgende vraag" at bounding box center [756, 509] width 480 height 33
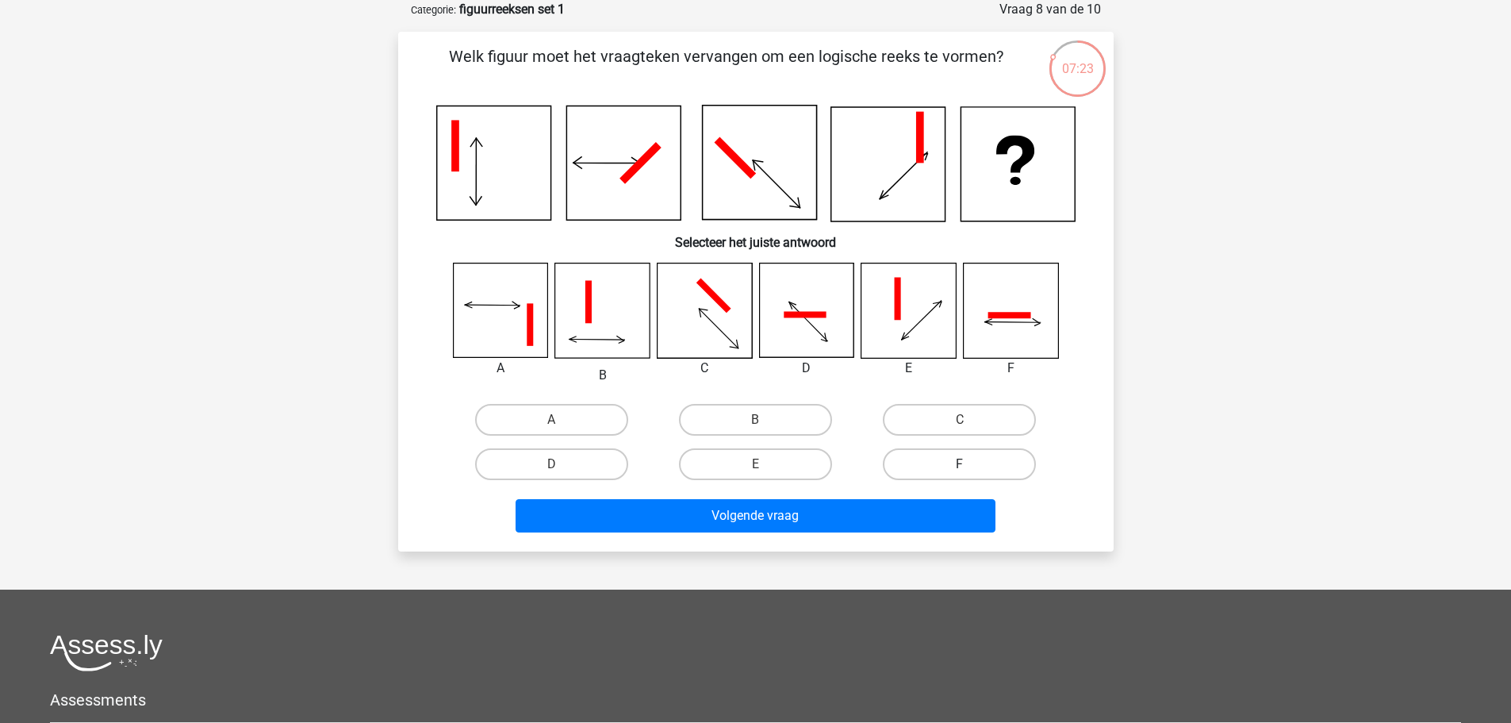
click at [952, 465] on label "F" at bounding box center [959, 464] width 153 height 32
click at [960, 465] on input "F" at bounding box center [965, 469] width 10 height 10
radio input "true"
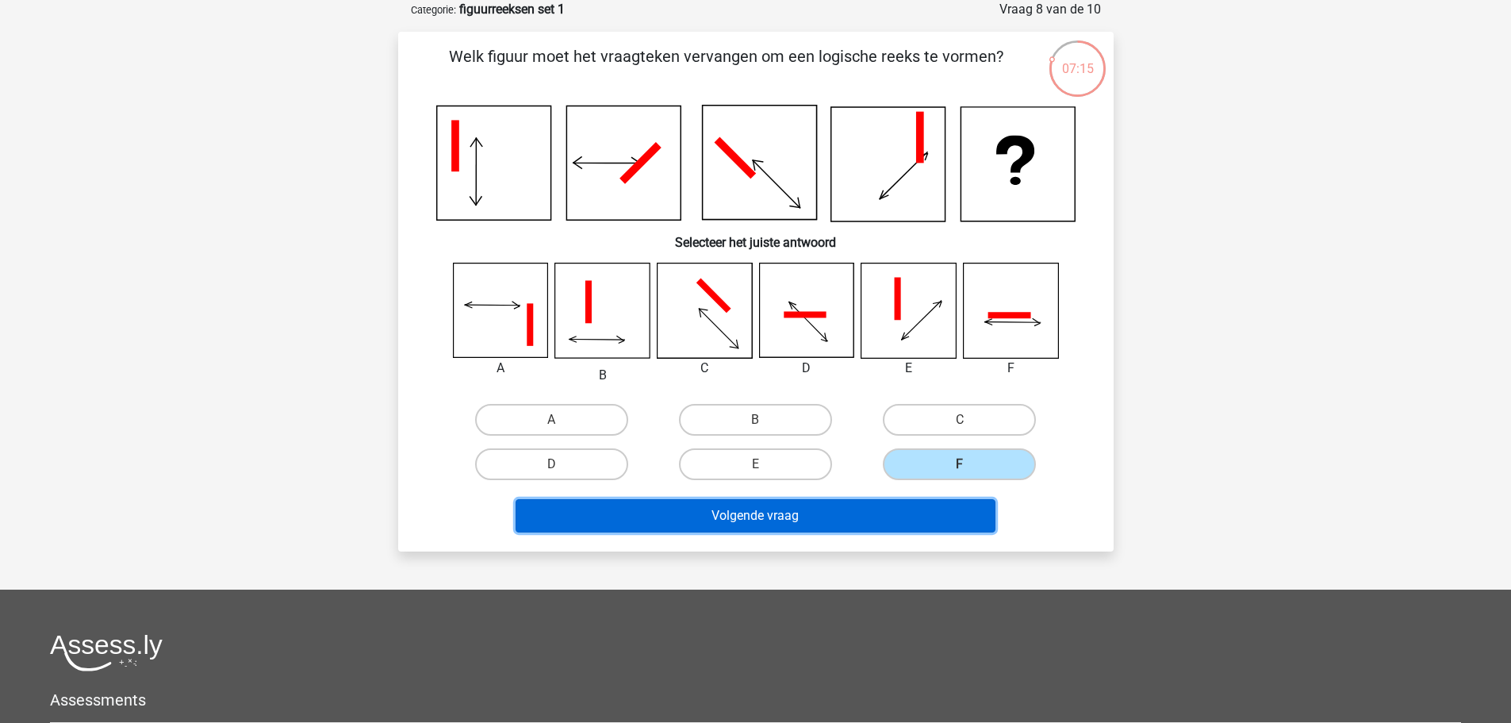
click at [766, 524] on button "Volgende vraag" at bounding box center [756, 515] width 480 height 33
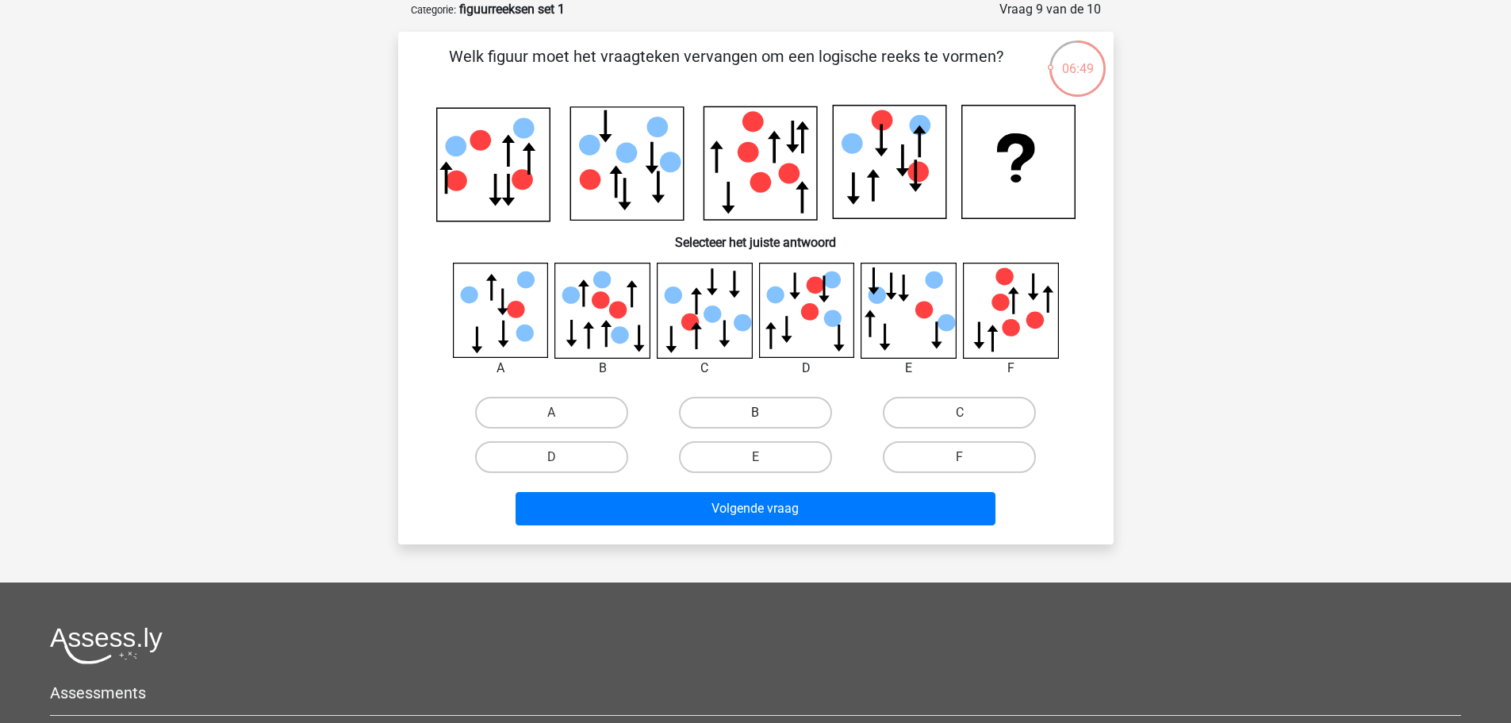
click at [786, 412] on label "B" at bounding box center [755, 413] width 153 height 32
click at [765, 412] on input "B" at bounding box center [760, 417] width 10 height 10
radio input "true"
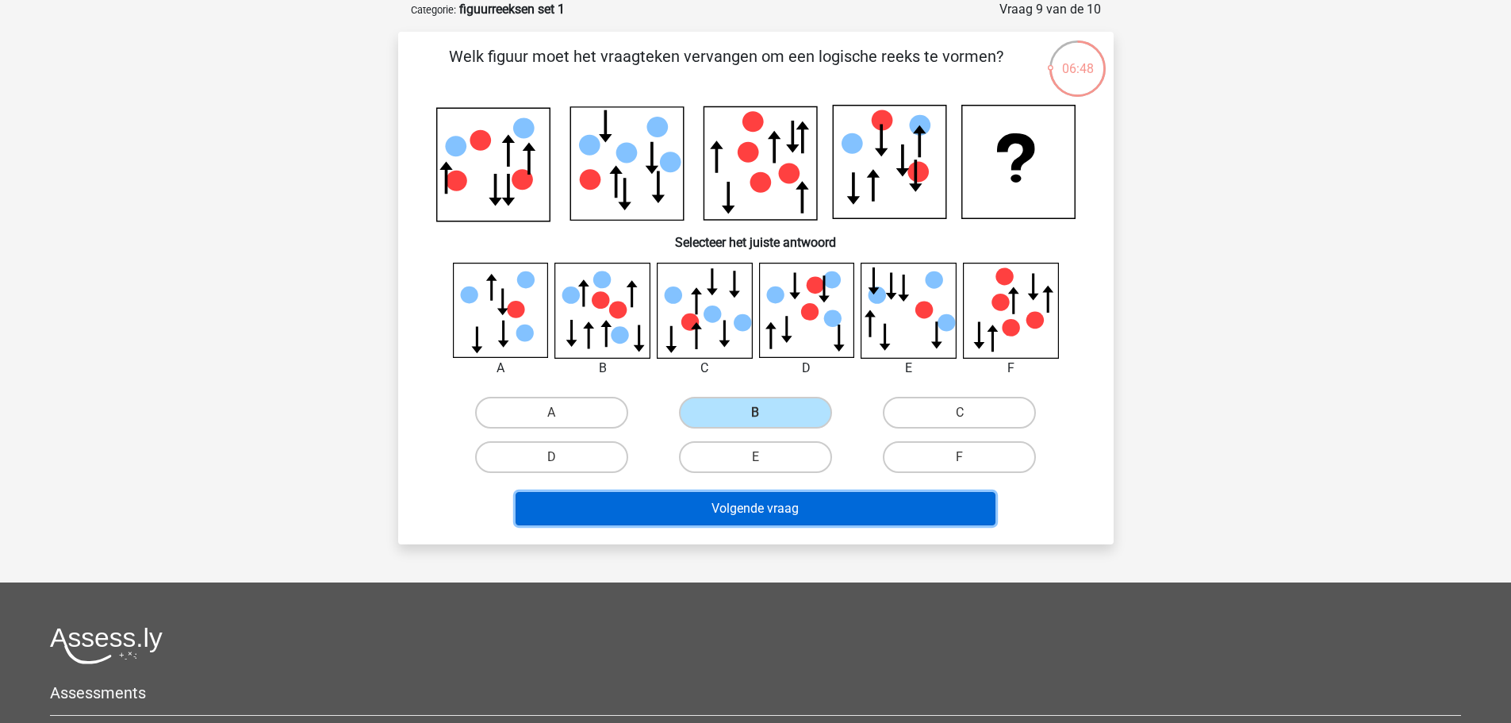
click at [788, 501] on button "Volgende vraag" at bounding box center [756, 508] width 480 height 33
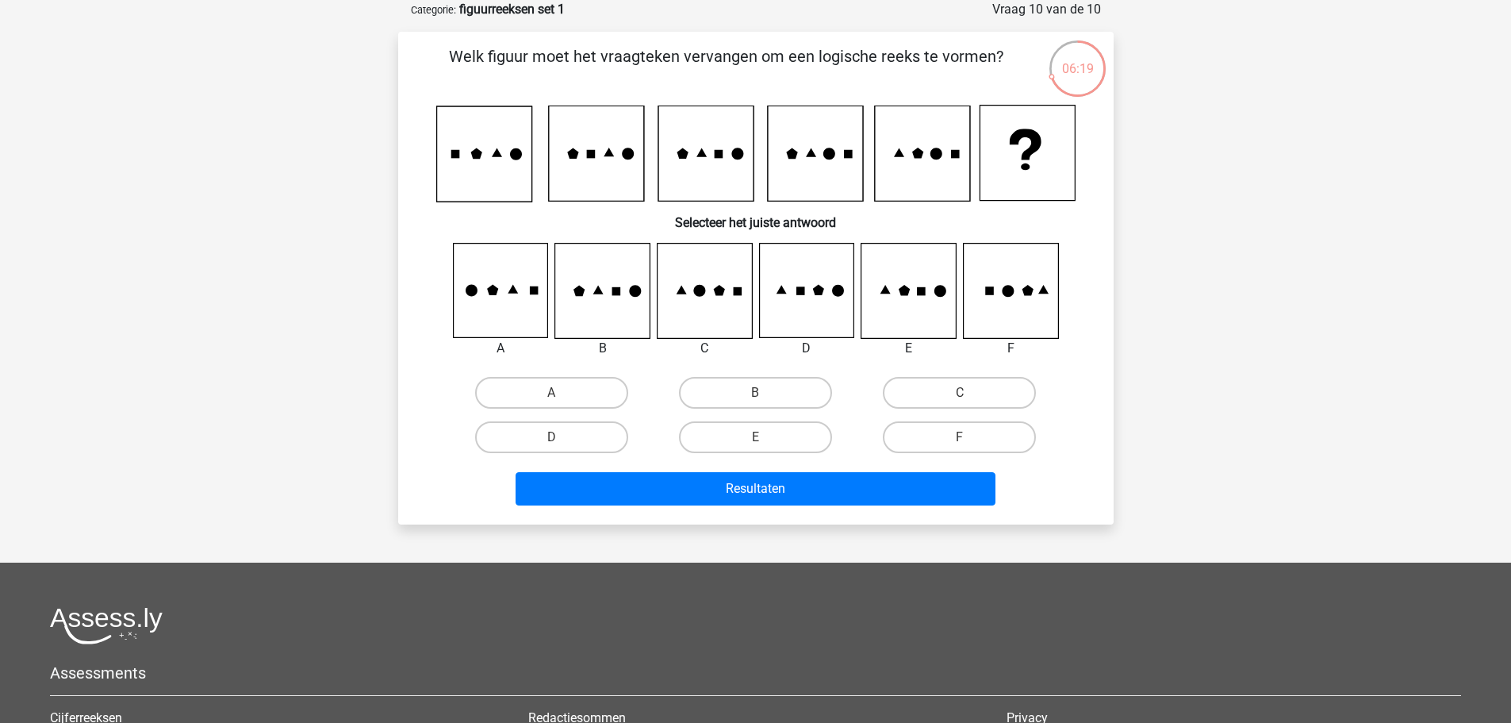
click at [557, 441] on input "D" at bounding box center [556, 442] width 10 height 10
radio input "true"
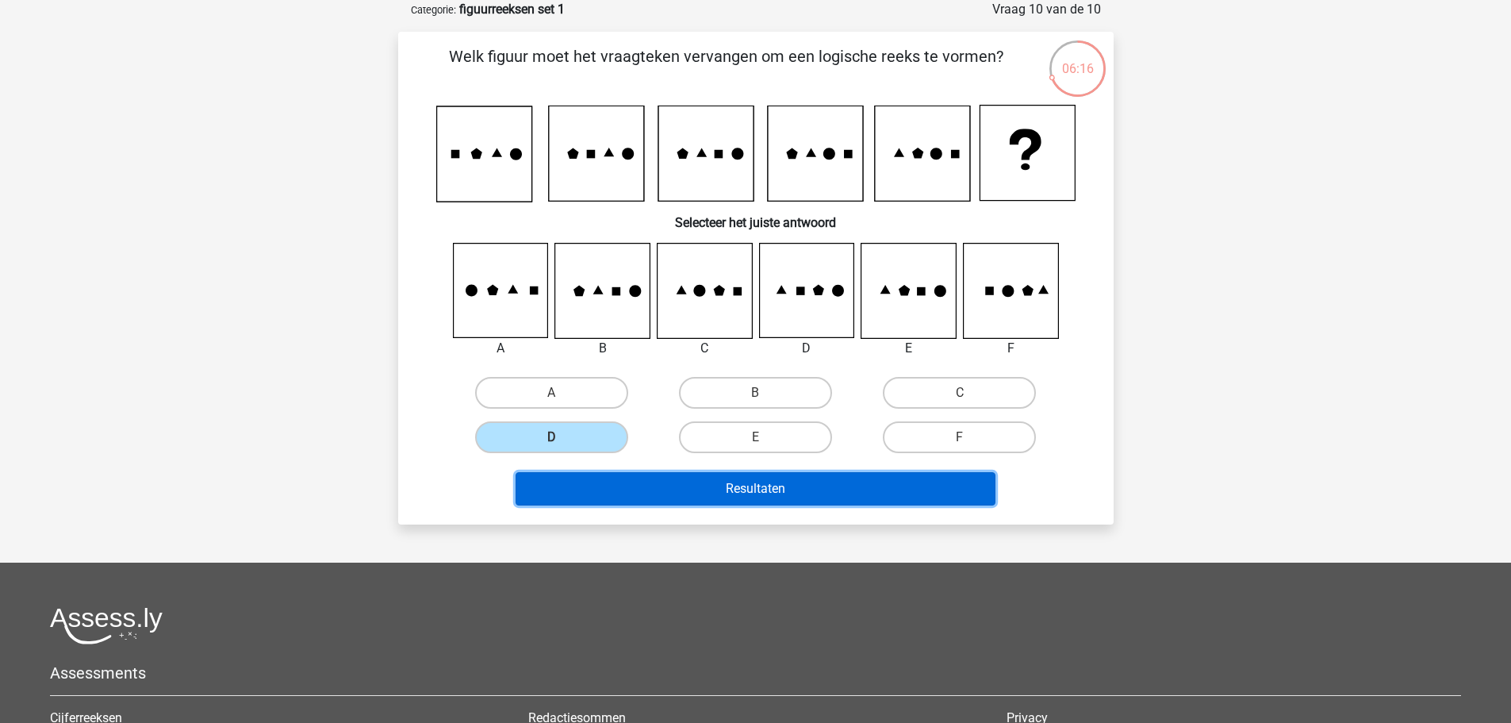
click at [745, 492] on button "Resultaten" at bounding box center [756, 488] width 480 height 33
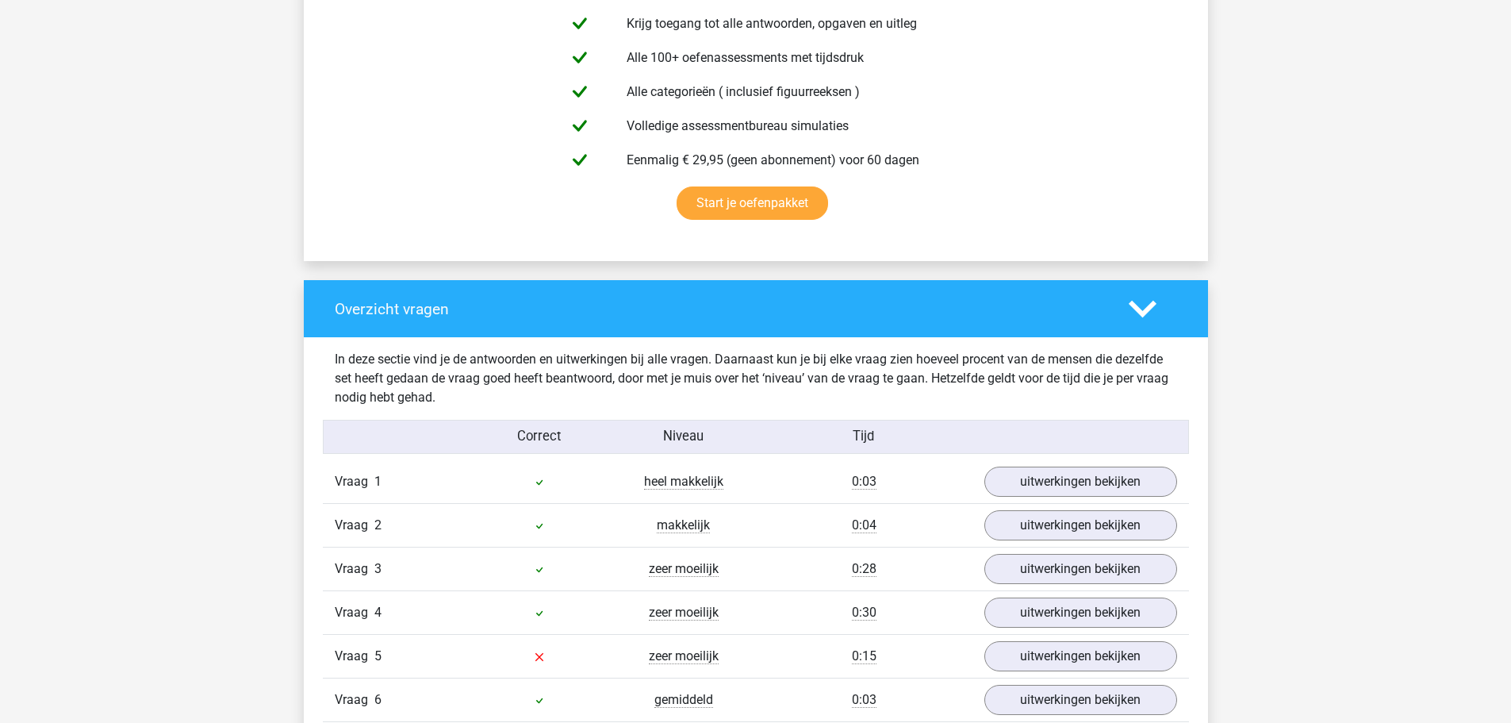
scroll to position [1111, 0]
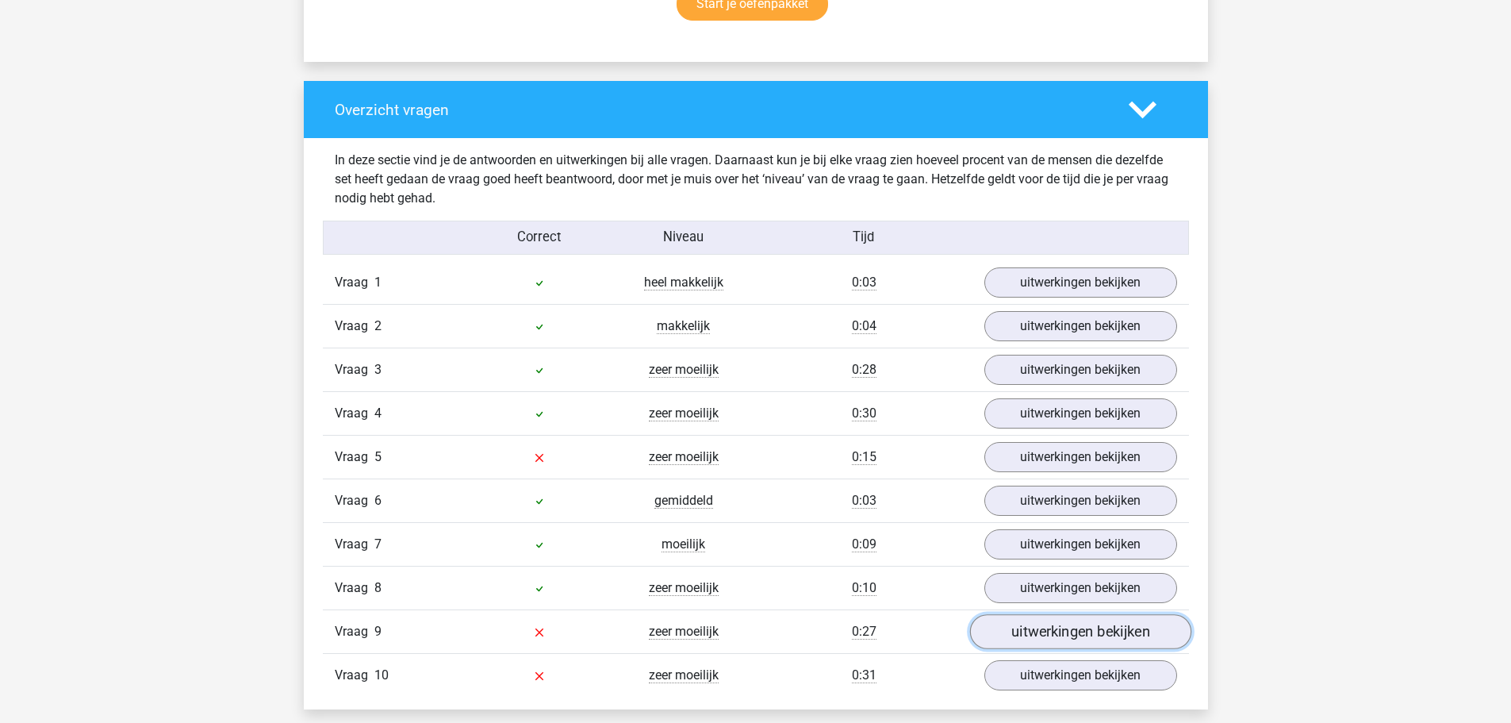
click at [1033, 631] on link "uitwerkingen bekijken" at bounding box center [1079, 632] width 221 height 35
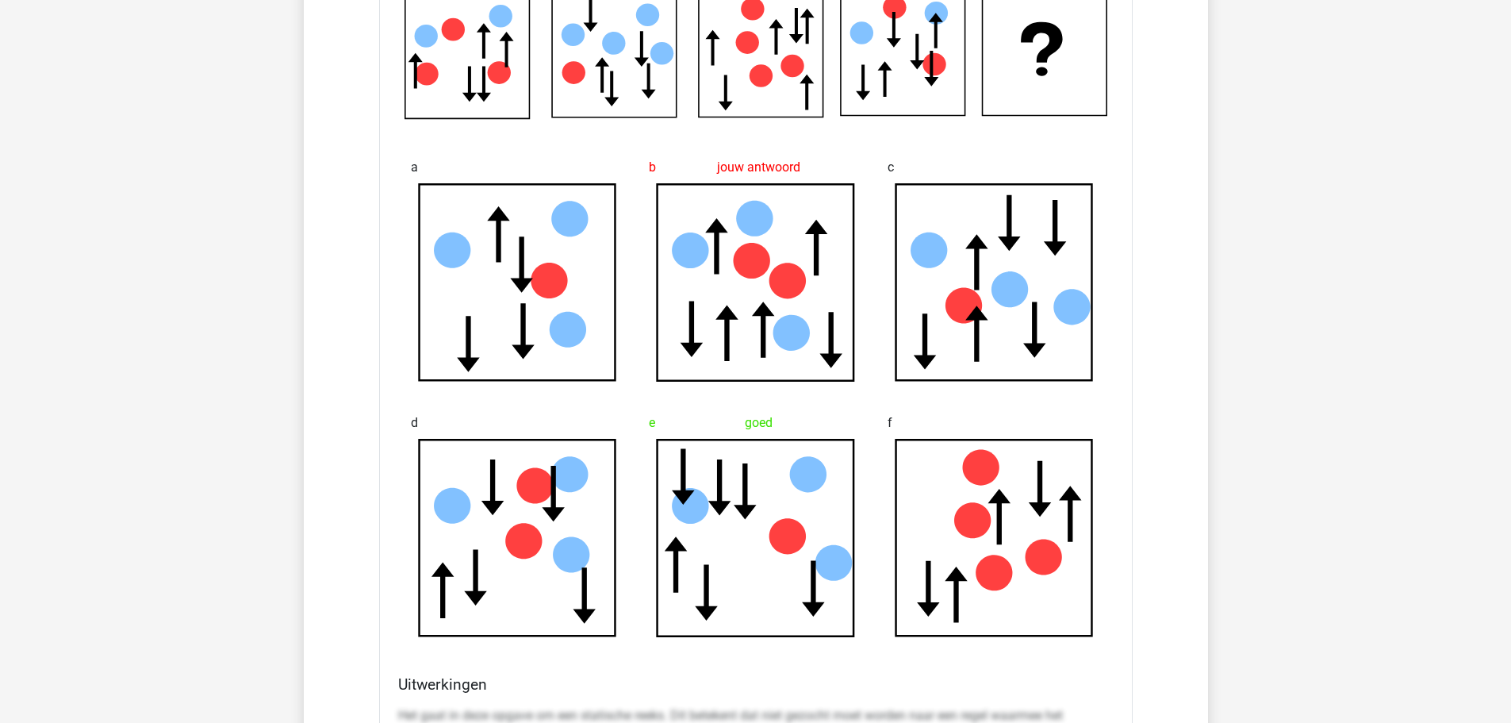
scroll to position [1745, 0]
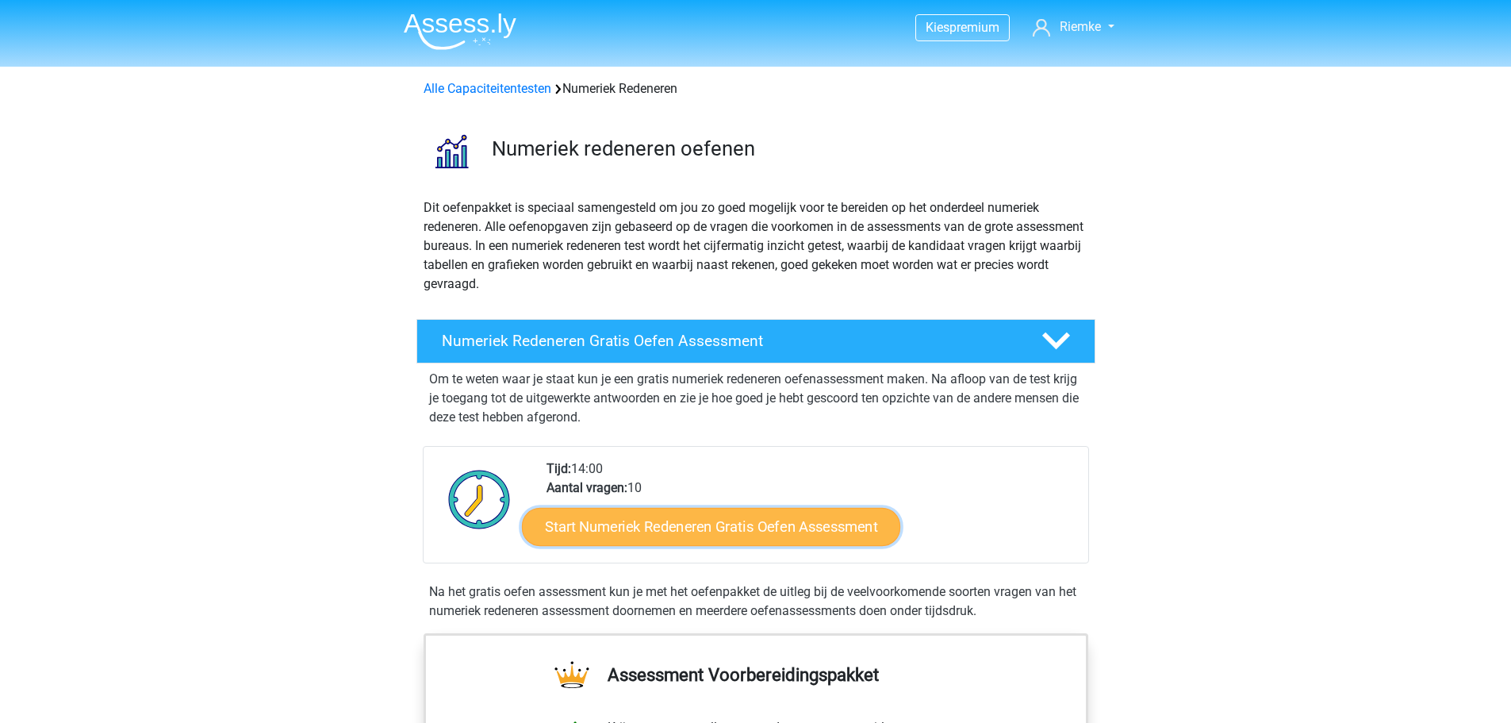
click at [744, 522] on link "Start Numeriek Redeneren Gratis Oefen Assessment" at bounding box center [711, 526] width 378 height 38
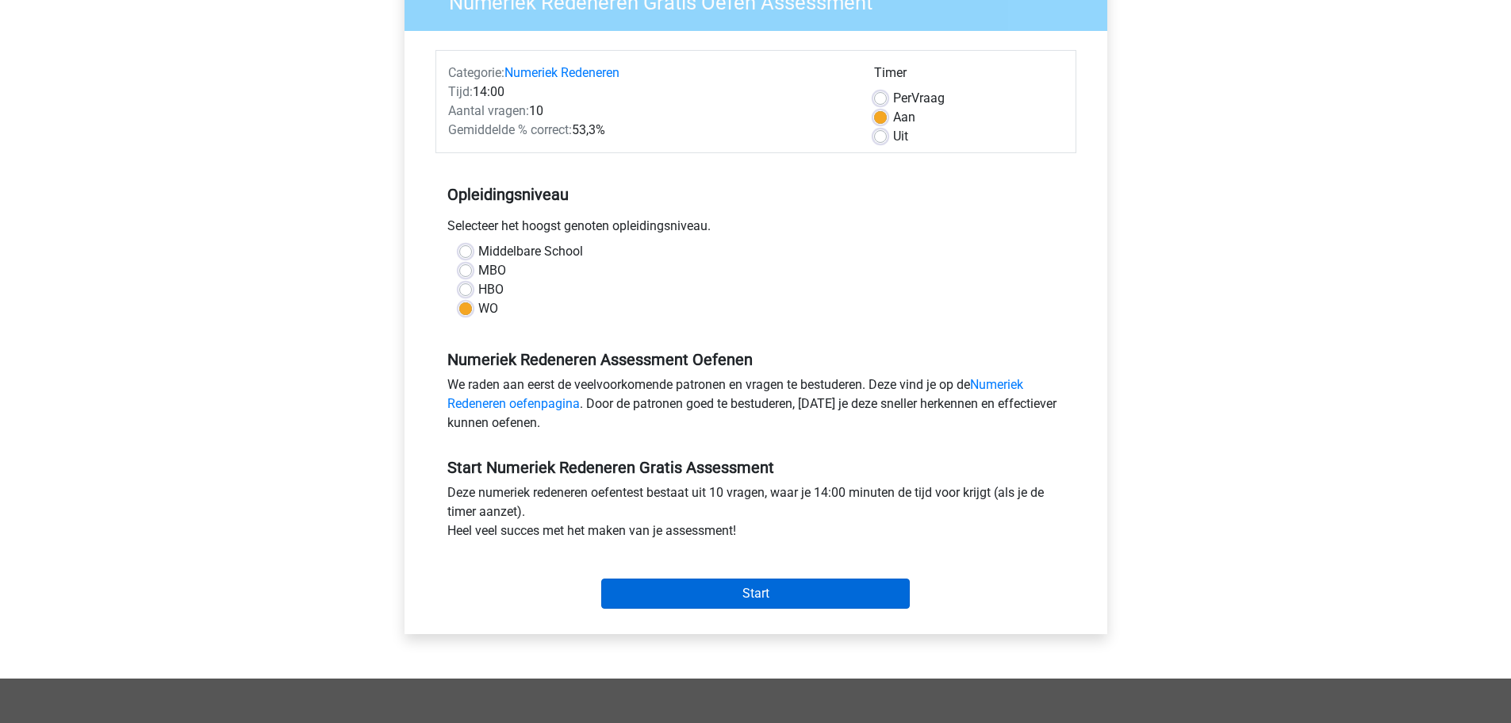
scroll to position [317, 0]
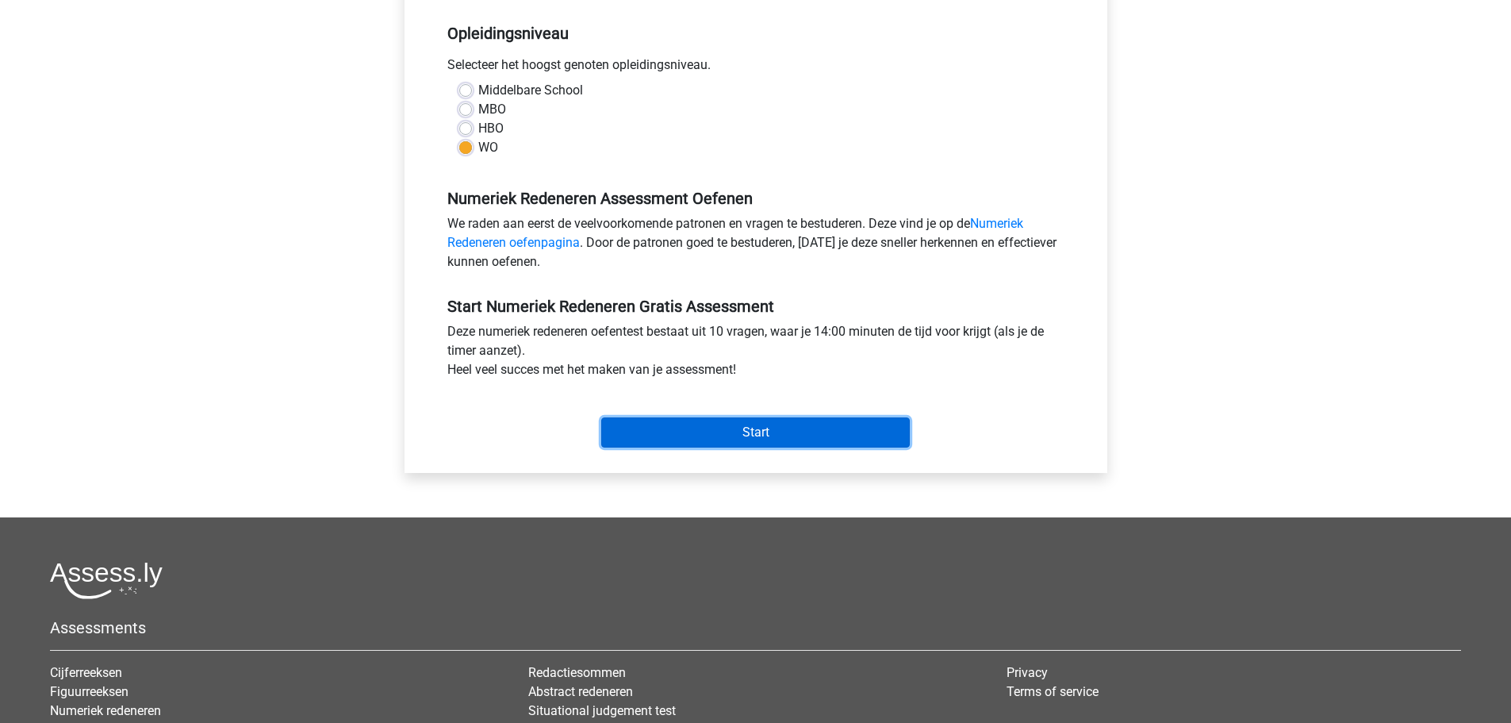
click at [771, 433] on input "Start" at bounding box center [755, 432] width 309 height 30
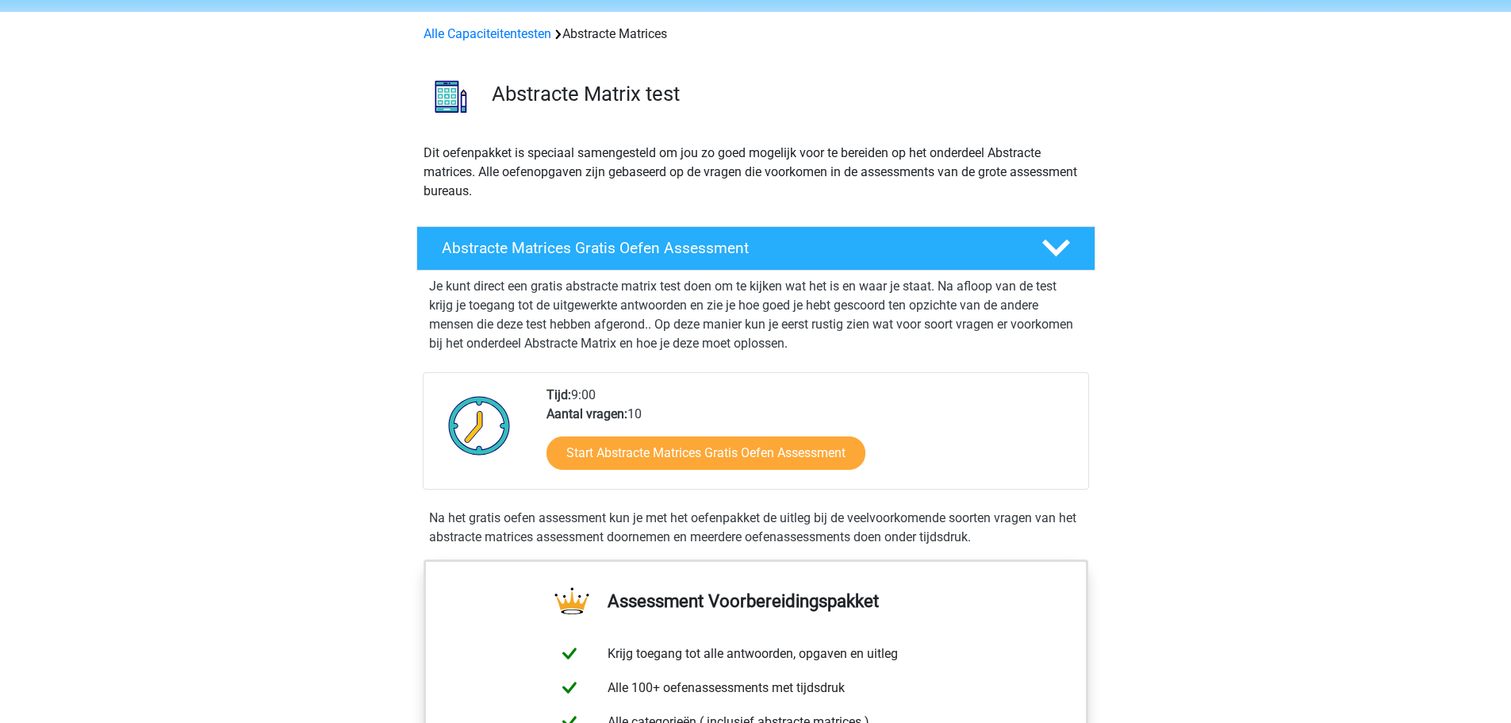
scroll to position [79, 0]
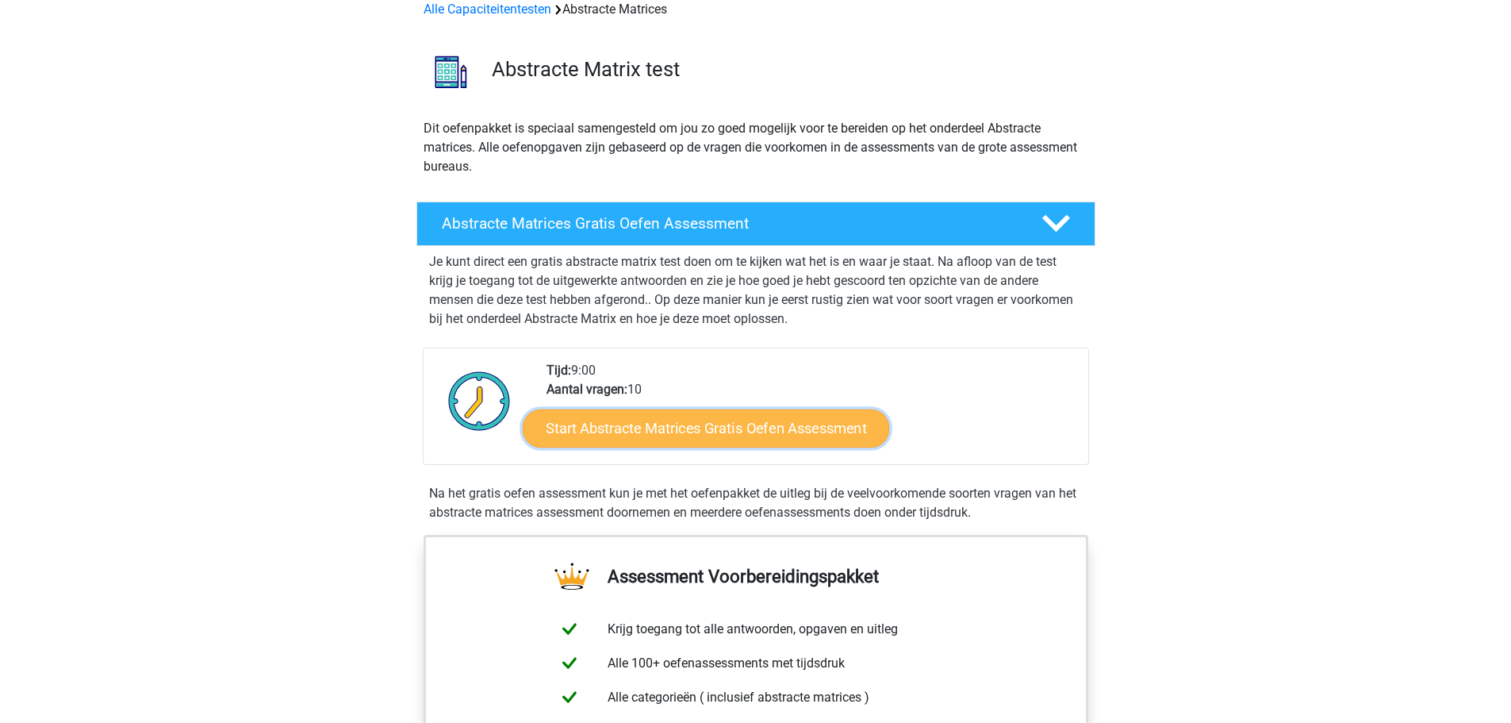
click at [712, 432] on link "Start Abstracte Matrices Gratis Oefen Assessment" at bounding box center [706, 428] width 366 height 38
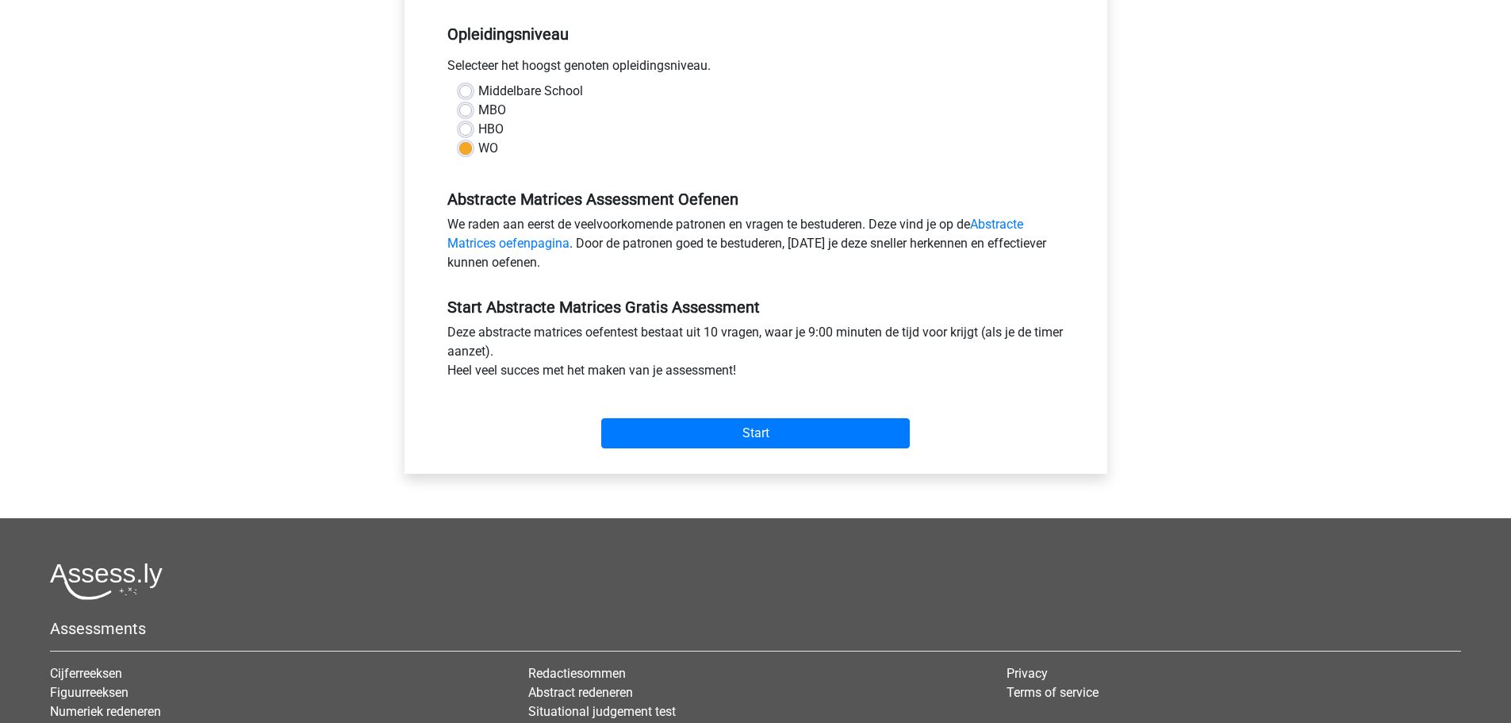
scroll to position [317, 0]
click at [758, 435] on input "Start" at bounding box center [755, 432] width 309 height 30
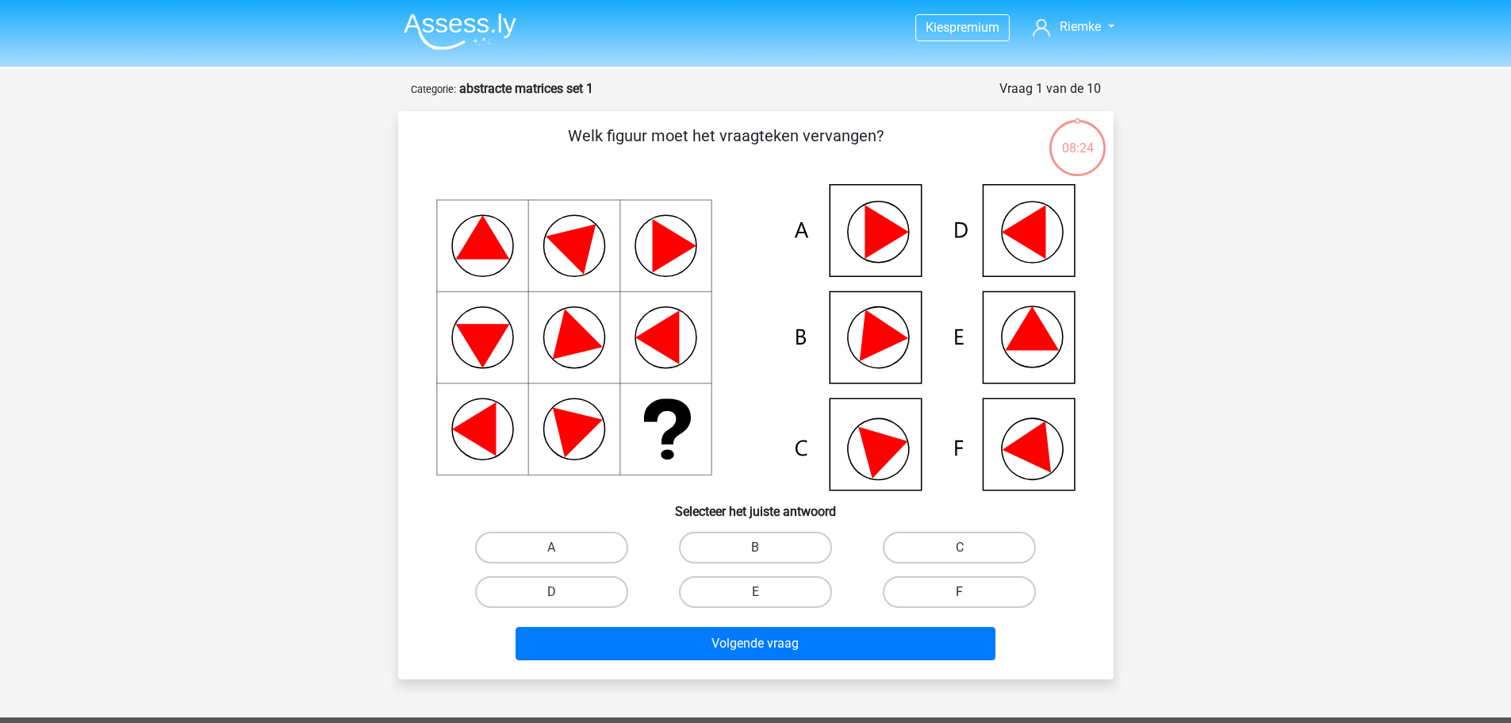
click at [995, 589] on label "F" at bounding box center [959, 592] width 153 height 32
click at [970, 592] on input "F" at bounding box center [965, 597] width 10 height 10
radio input "true"
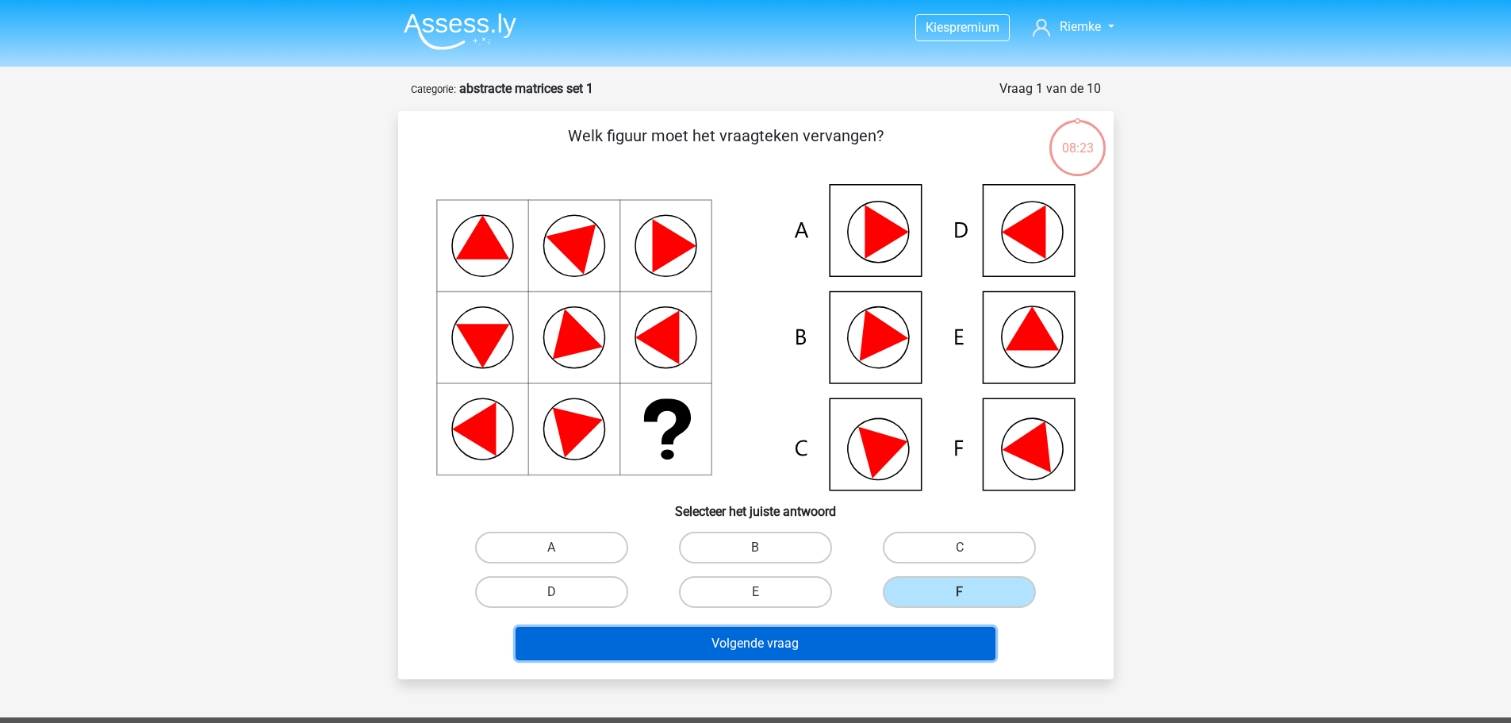
click at [778, 640] on button "Volgende vraag" at bounding box center [756, 643] width 480 height 33
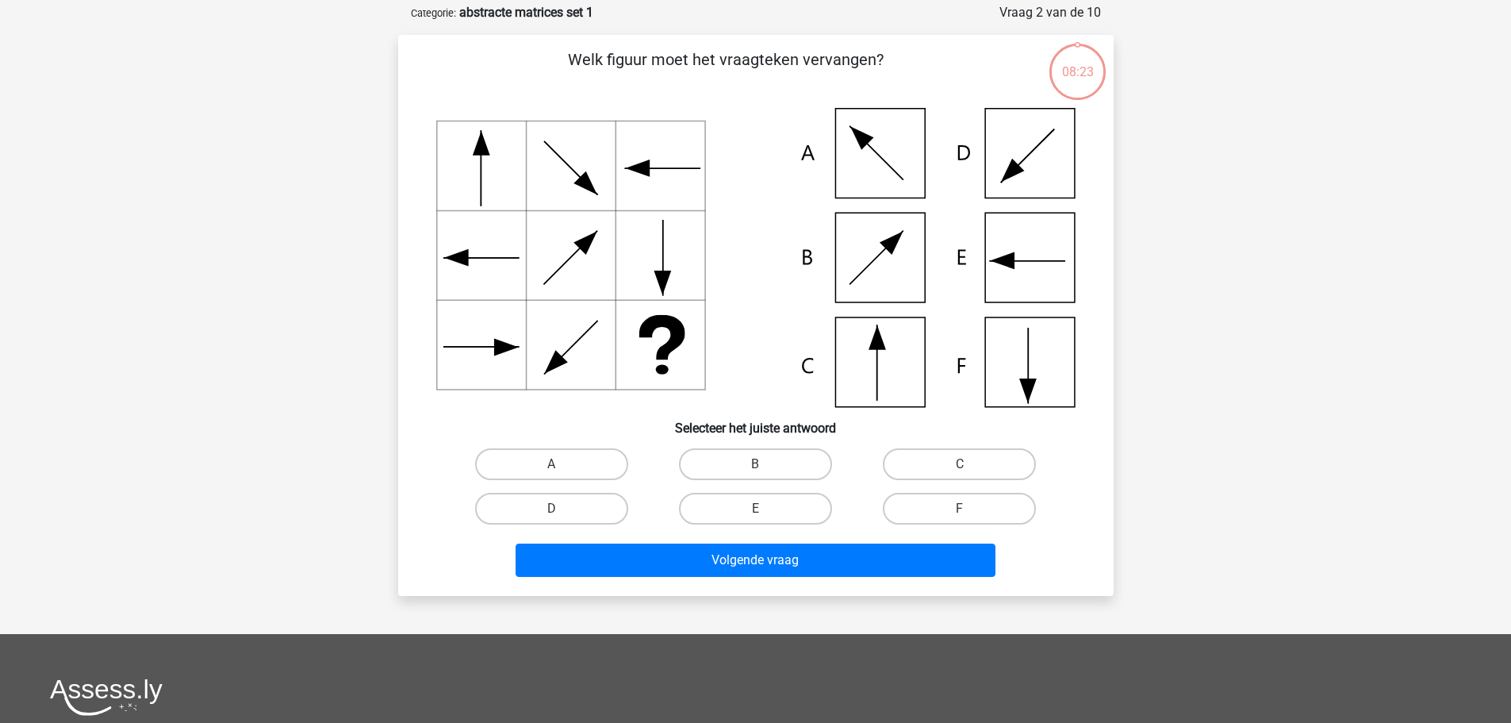
scroll to position [79, 0]
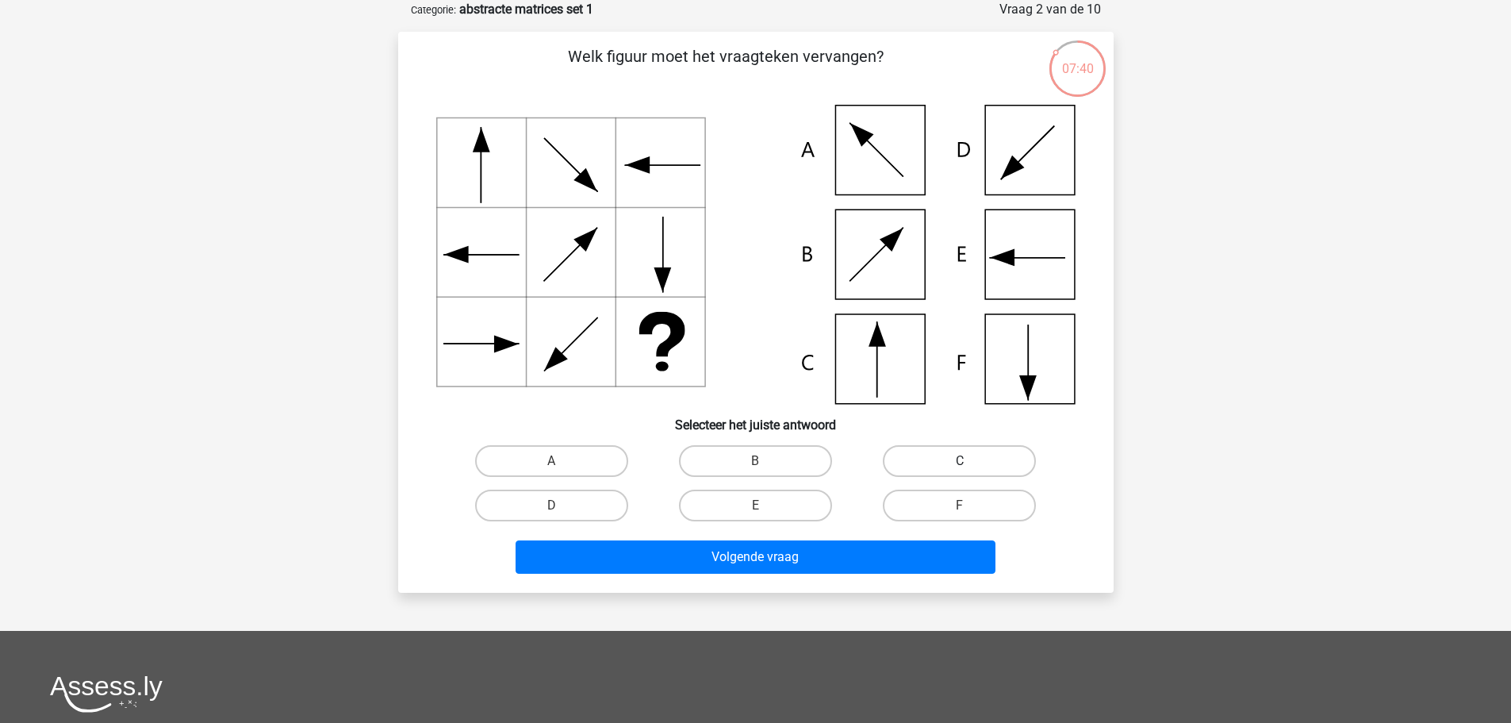
click at [979, 461] on label "C" at bounding box center [959, 461] width 153 height 32
click at [970, 461] on input "C" at bounding box center [965, 466] width 10 height 10
radio input "true"
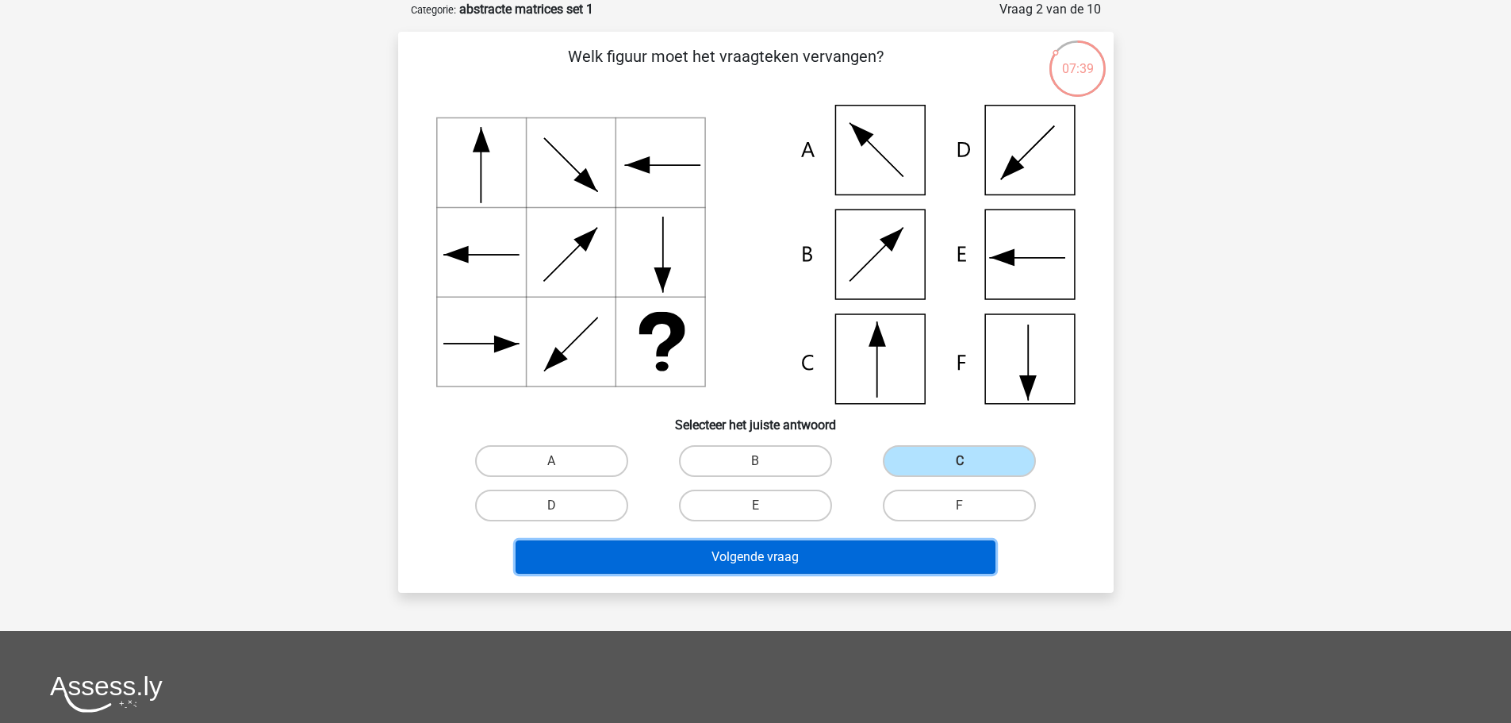
click at [861, 554] on button "Volgende vraag" at bounding box center [756, 556] width 480 height 33
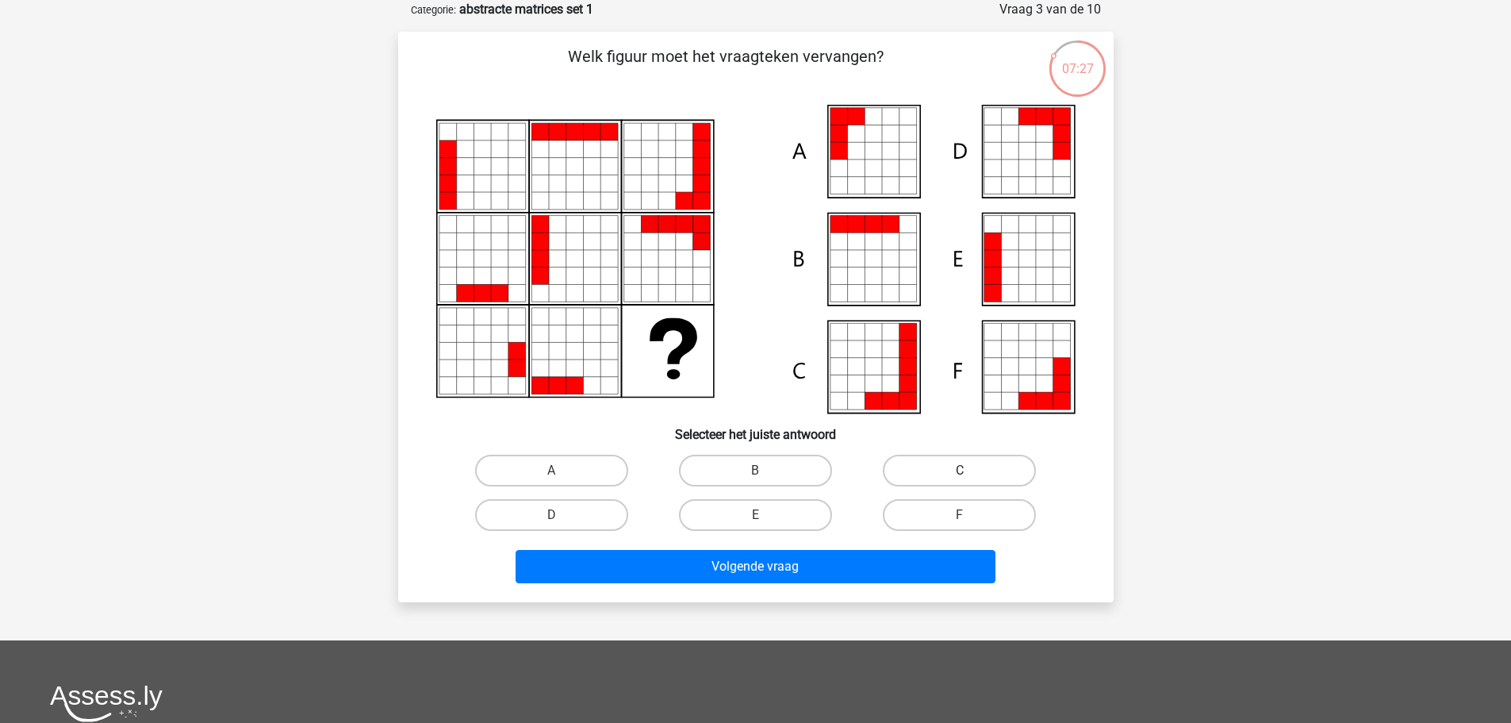
click at [983, 462] on label "C" at bounding box center [959, 471] width 153 height 32
click at [970, 470] on input "C" at bounding box center [965, 475] width 10 height 10
radio input "true"
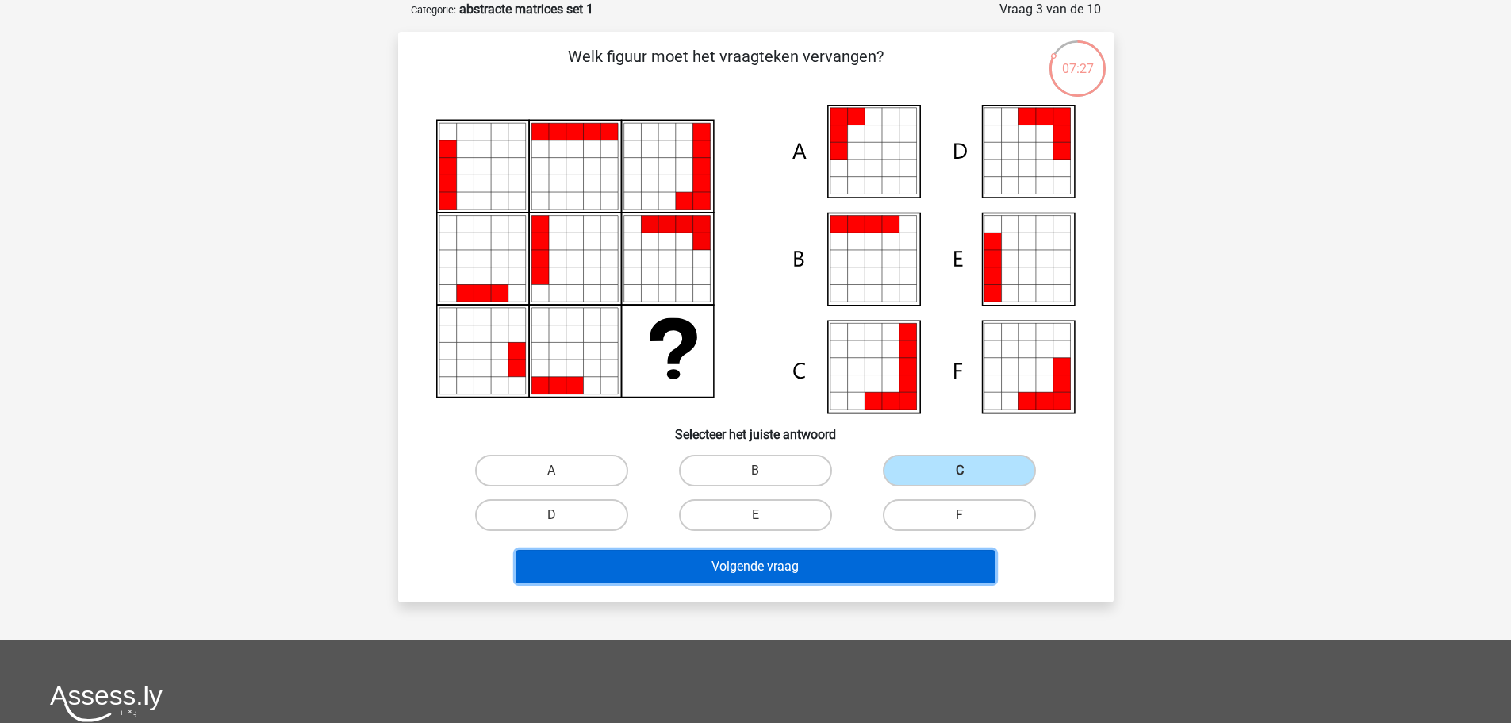
click at [860, 573] on button "Volgende vraag" at bounding box center [756, 566] width 480 height 33
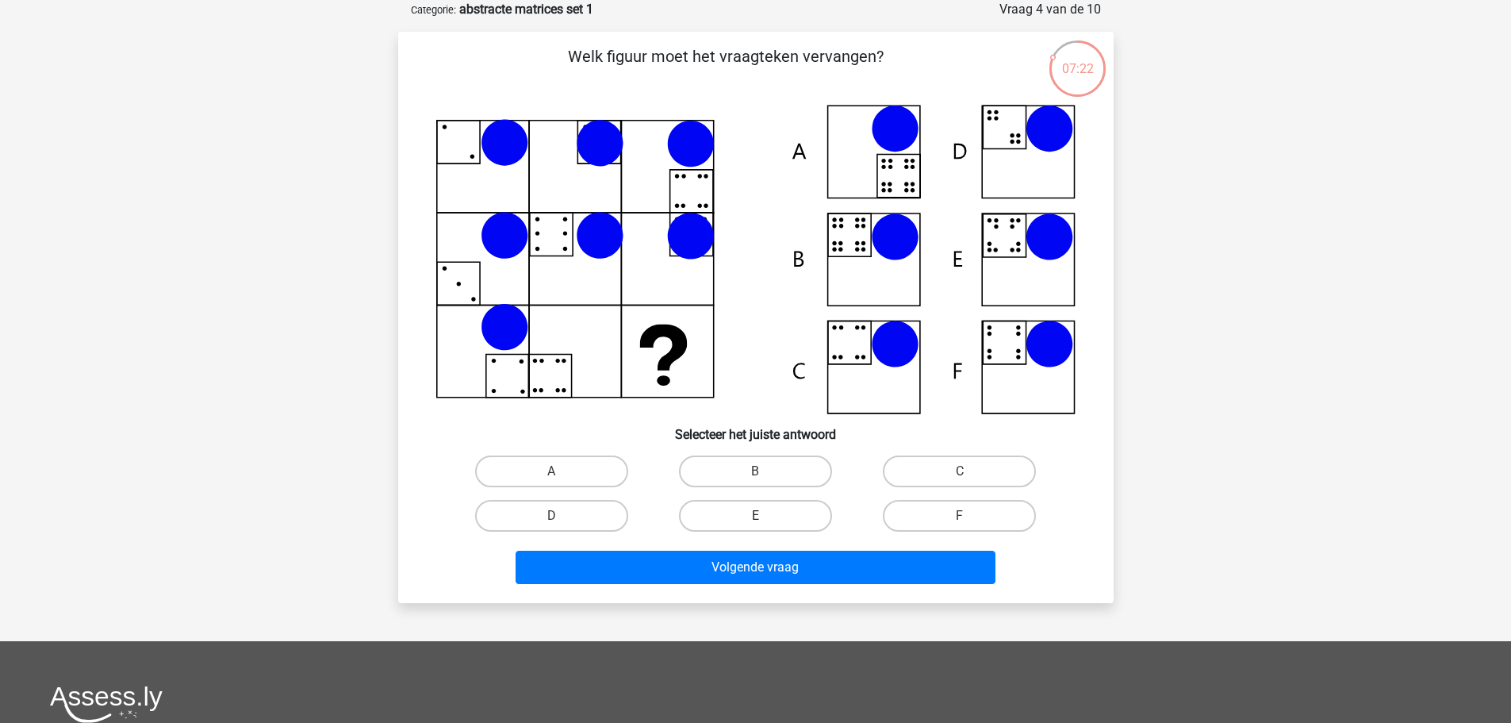
click at [753, 513] on label "E" at bounding box center [755, 516] width 153 height 32
click at [755, 516] on input "E" at bounding box center [760, 521] width 10 height 10
radio input "true"
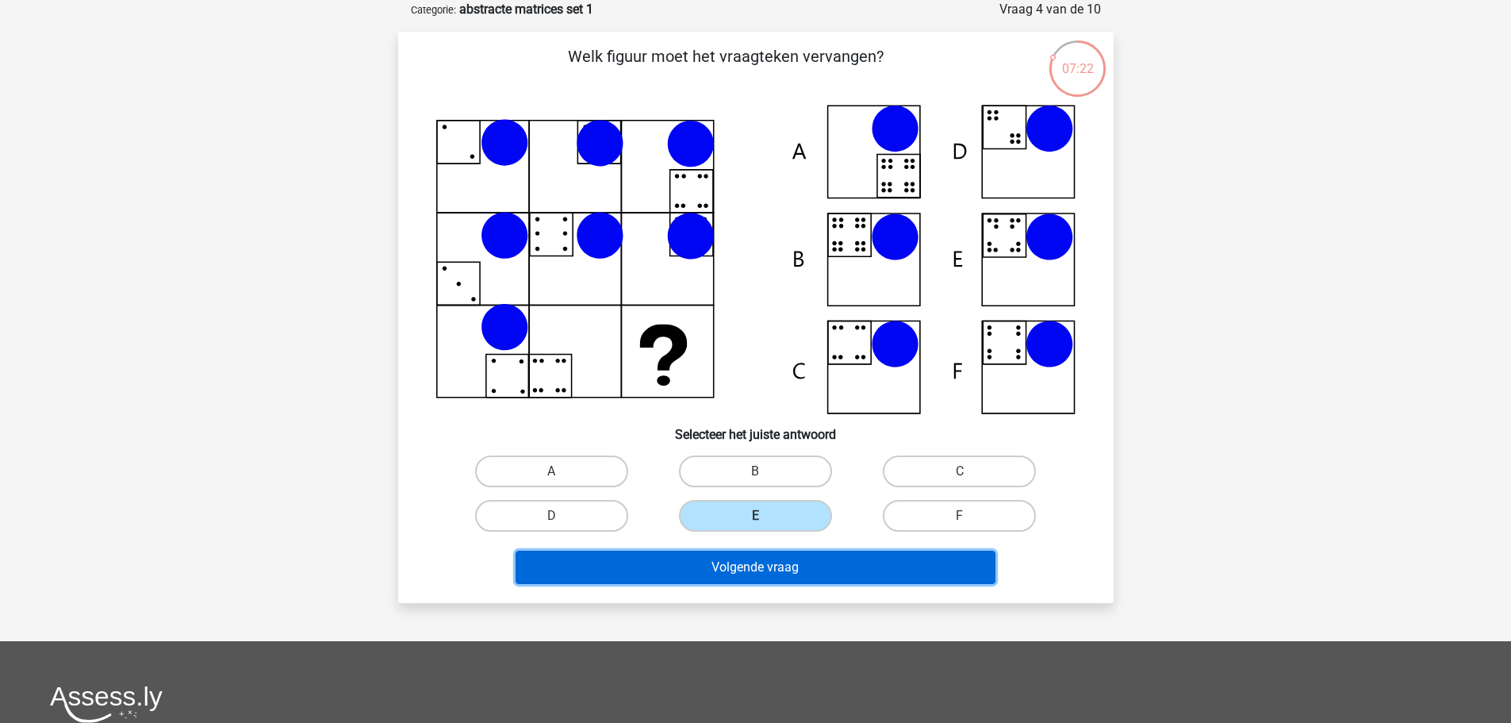
click at [749, 568] on button "Volgende vraag" at bounding box center [756, 567] width 480 height 33
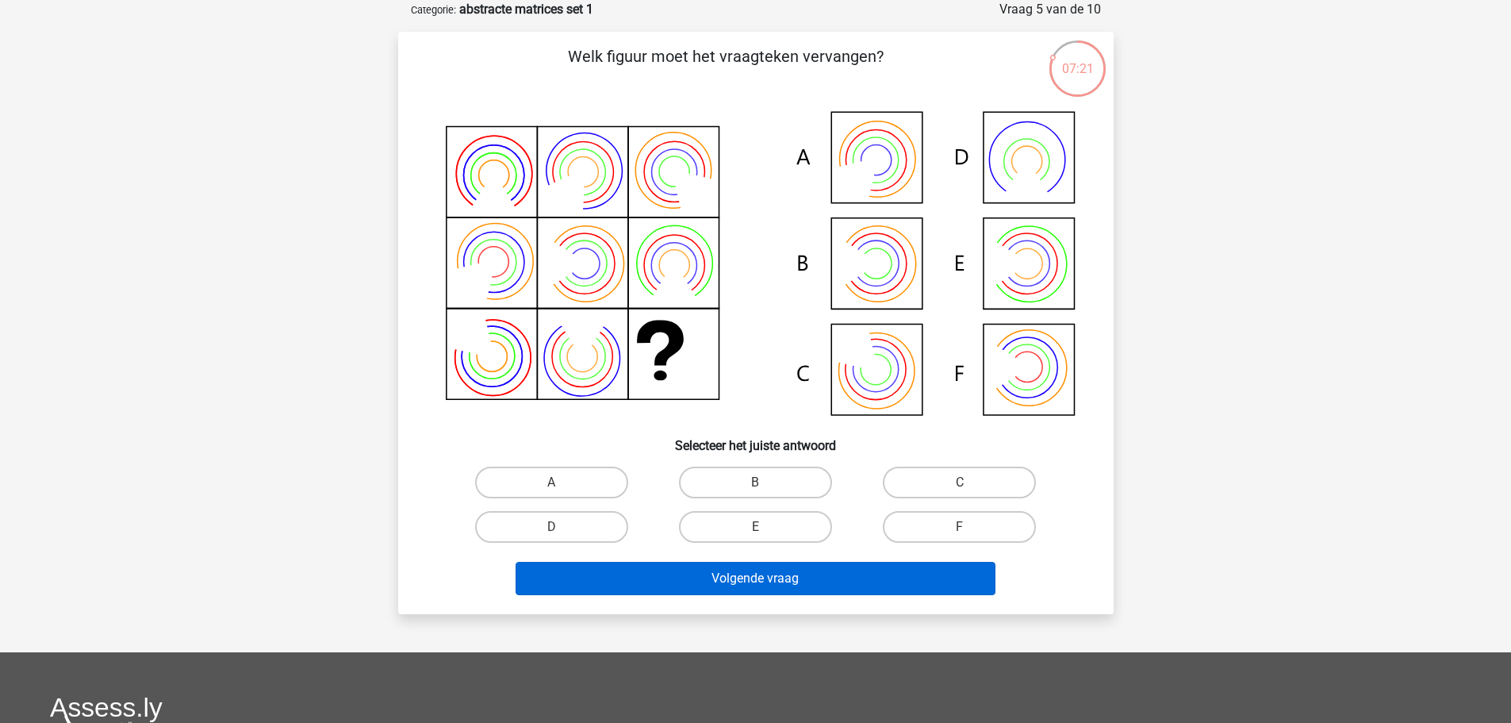
drag, startPoint x: 768, startPoint y: 535, endPoint x: 763, endPoint y: 563, distance: 29.0
click at [768, 534] on label "E" at bounding box center [755, 527] width 153 height 32
click at [765, 534] on input "E" at bounding box center [760, 532] width 10 height 10
radio input "true"
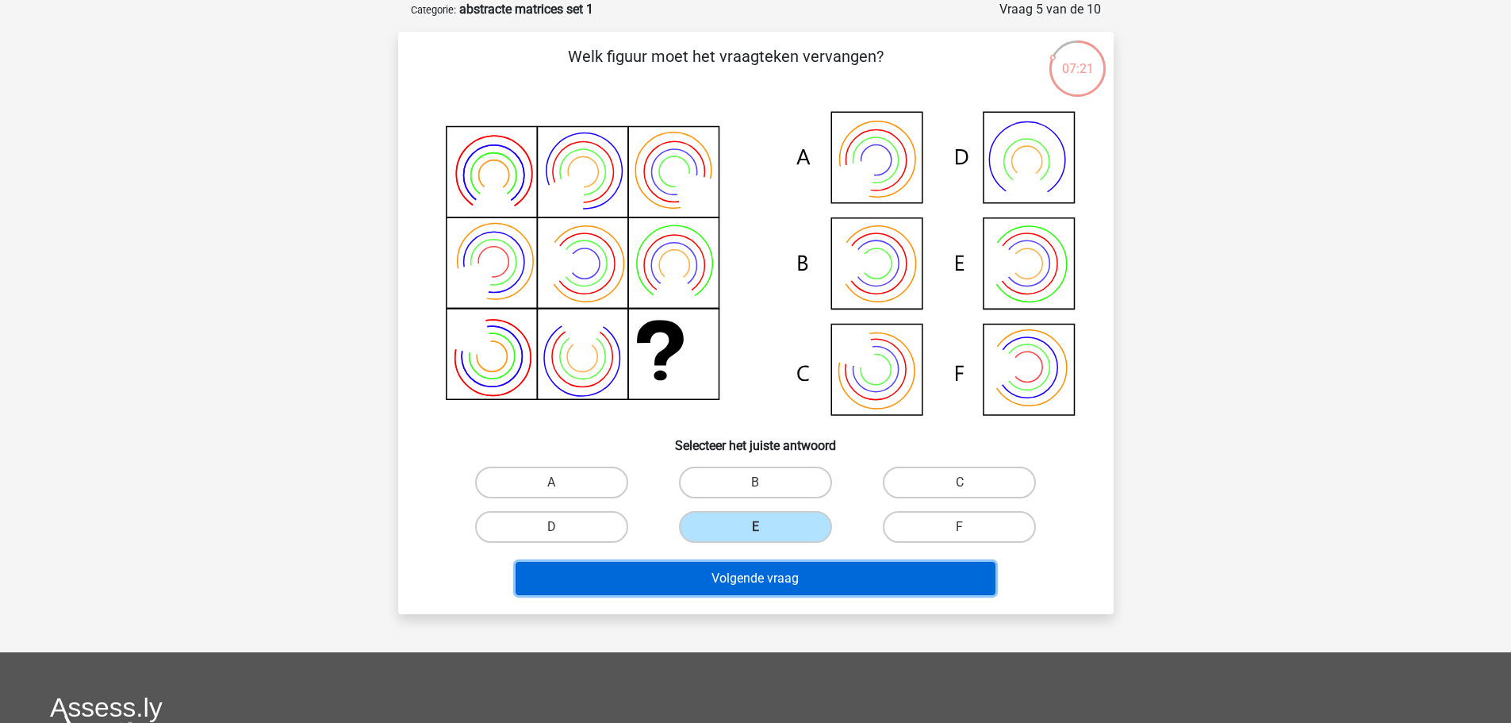
click at [759, 585] on button "Volgende vraag" at bounding box center [756, 578] width 480 height 33
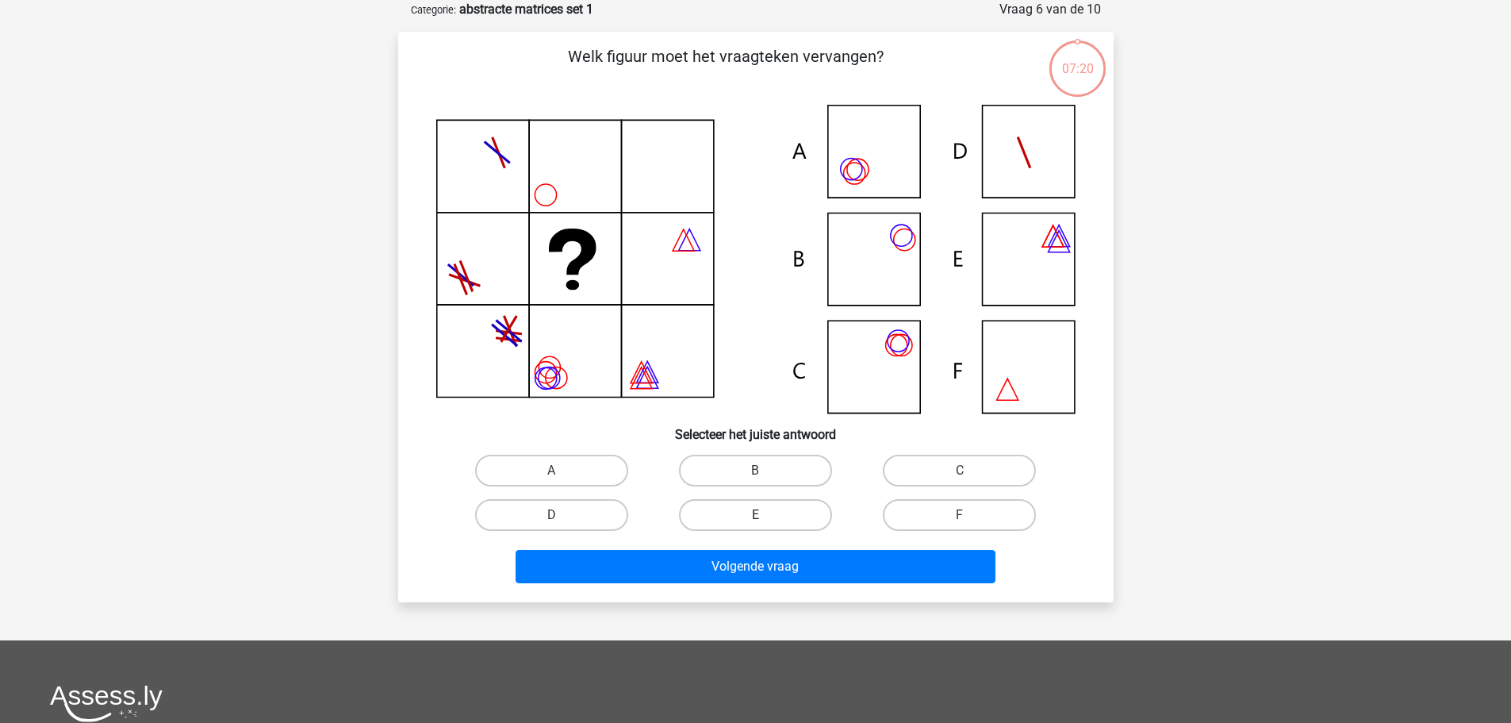
click at [782, 517] on label "E" at bounding box center [755, 515] width 153 height 32
click at [765, 517] on input "E" at bounding box center [760, 520] width 10 height 10
radio input "true"
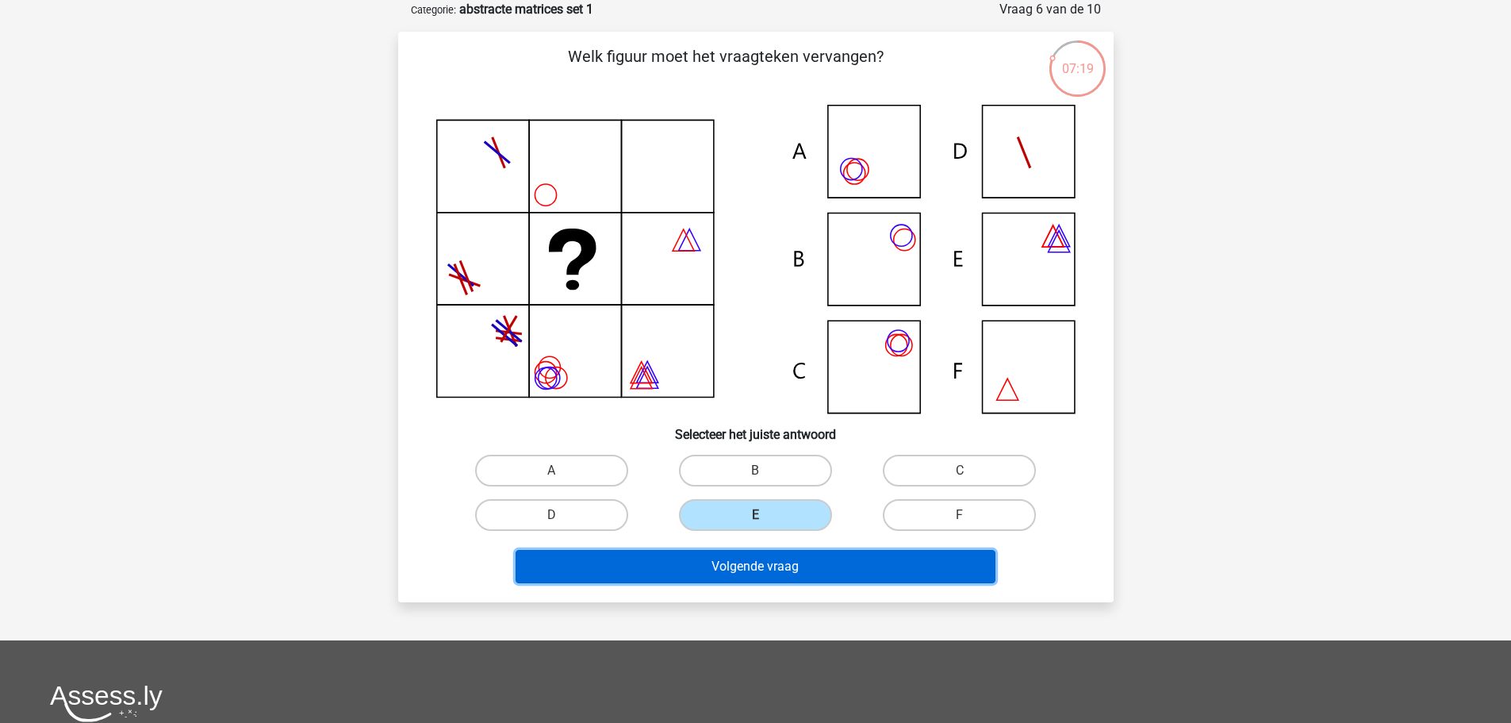
click at [759, 581] on button "Volgende vraag" at bounding box center [756, 566] width 480 height 33
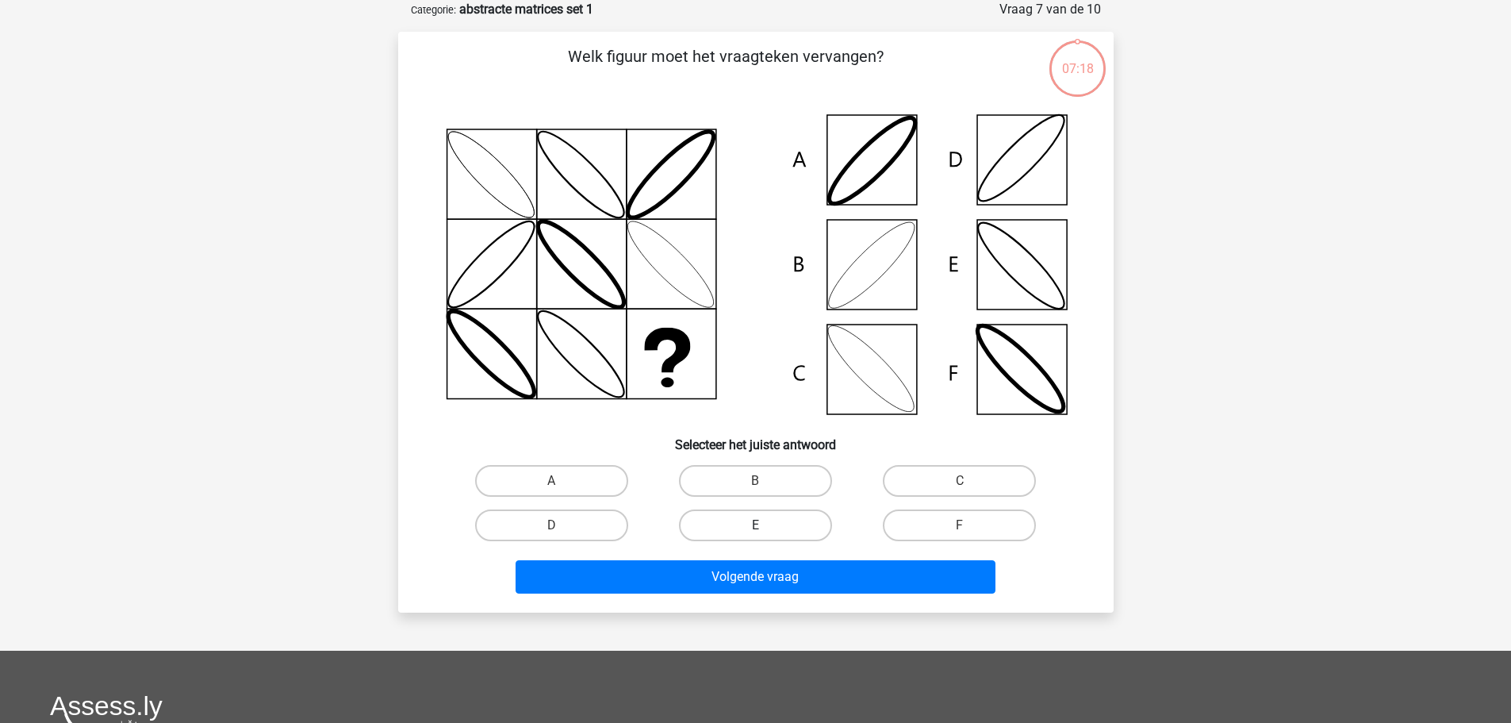
click at [778, 530] on label "E" at bounding box center [755, 525] width 153 height 32
click at [765, 530] on input "E" at bounding box center [760, 530] width 10 height 10
radio input "true"
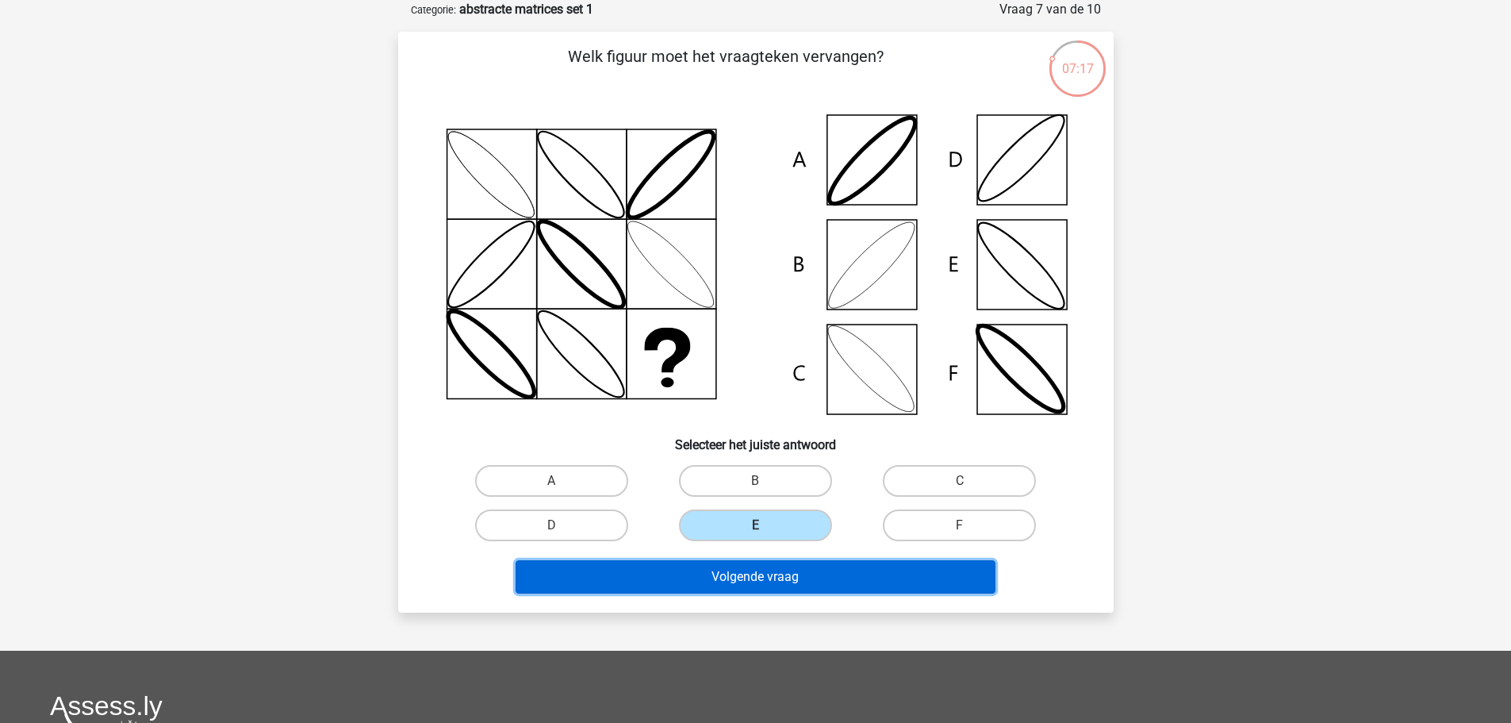
click at [764, 583] on button "Volgende vraag" at bounding box center [756, 576] width 480 height 33
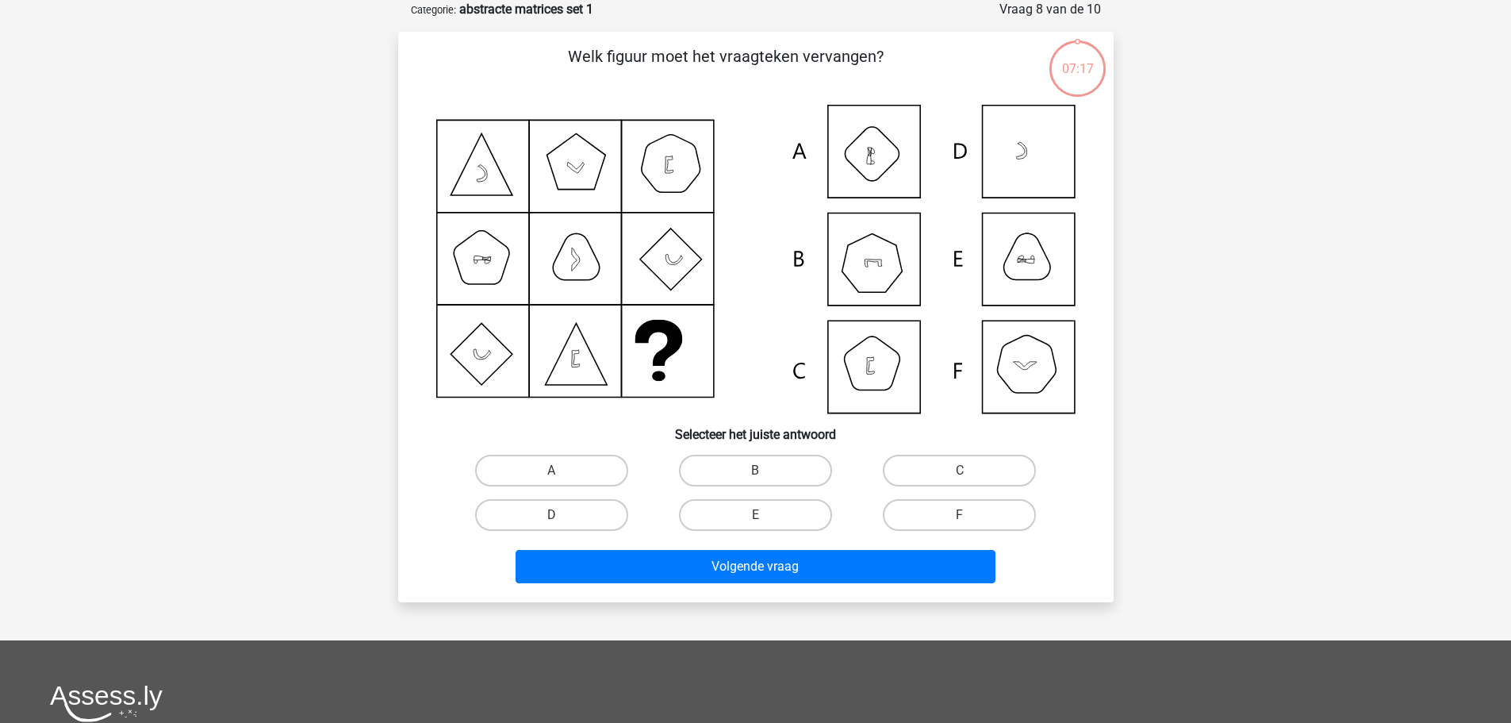
click at [762, 519] on input "E" at bounding box center [760, 520] width 10 height 10
radio input "true"
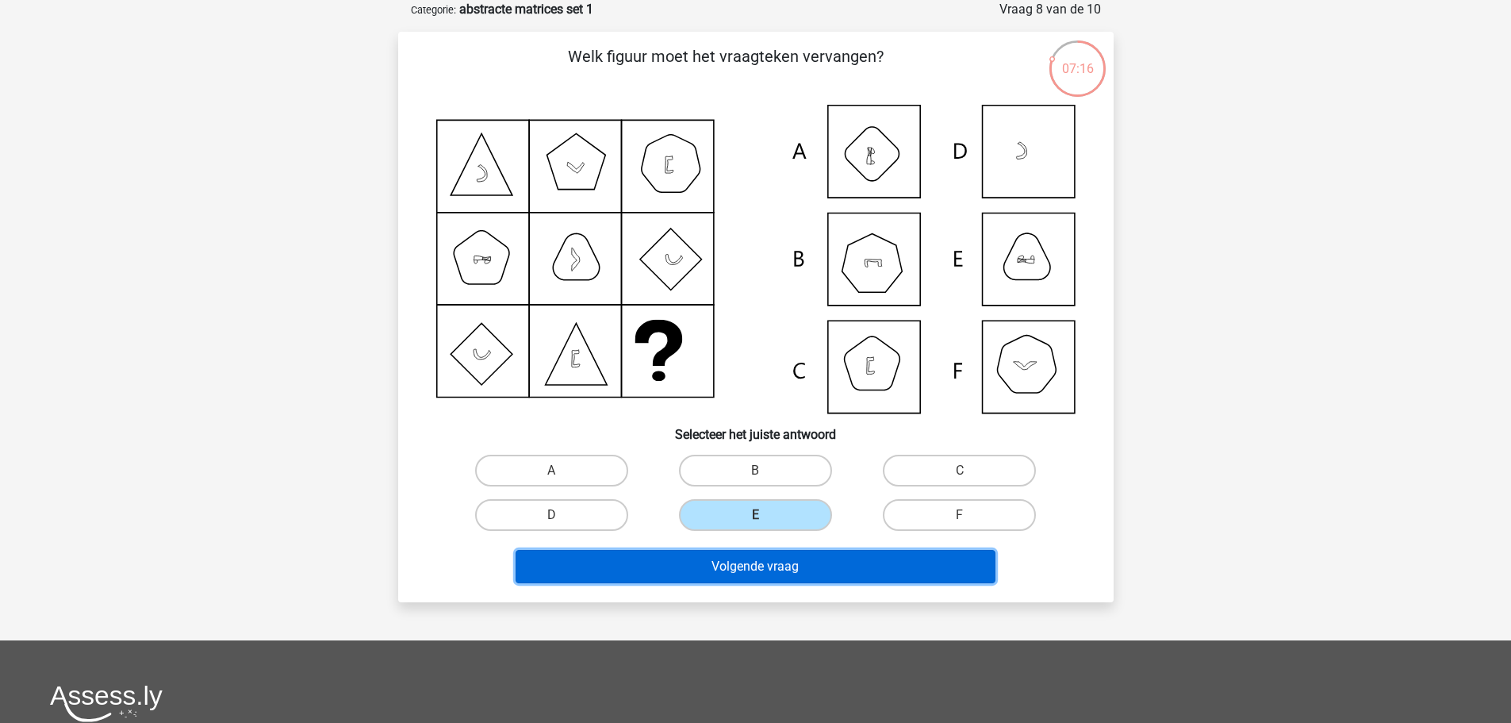
click at [756, 570] on button "Volgende vraag" at bounding box center [756, 566] width 480 height 33
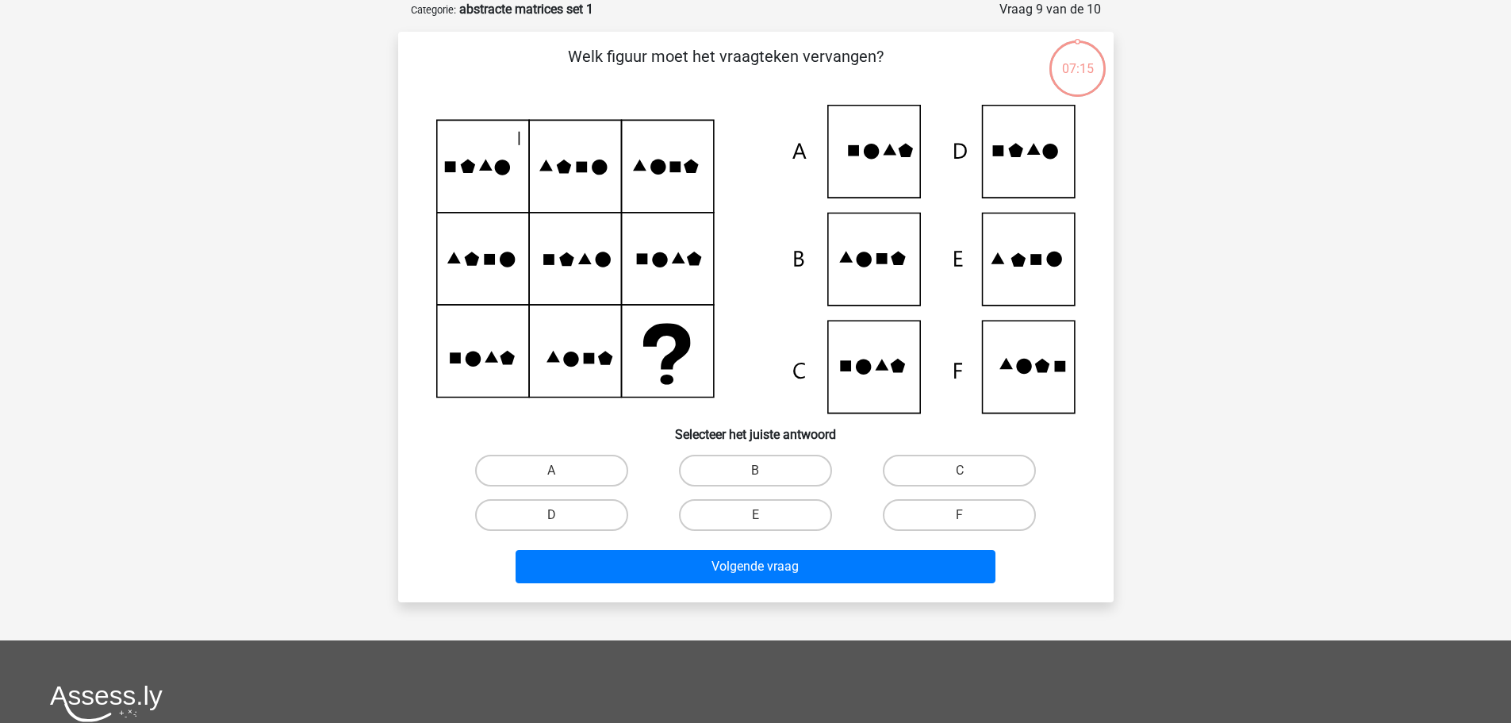
drag, startPoint x: 761, startPoint y: 500, endPoint x: 761, endPoint y: 517, distance: 17.5
click at [761, 502] on label "E" at bounding box center [755, 515] width 153 height 32
click at [761, 515] on input "E" at bounding box center [760, 520] width 10 height 10
radio input "true"
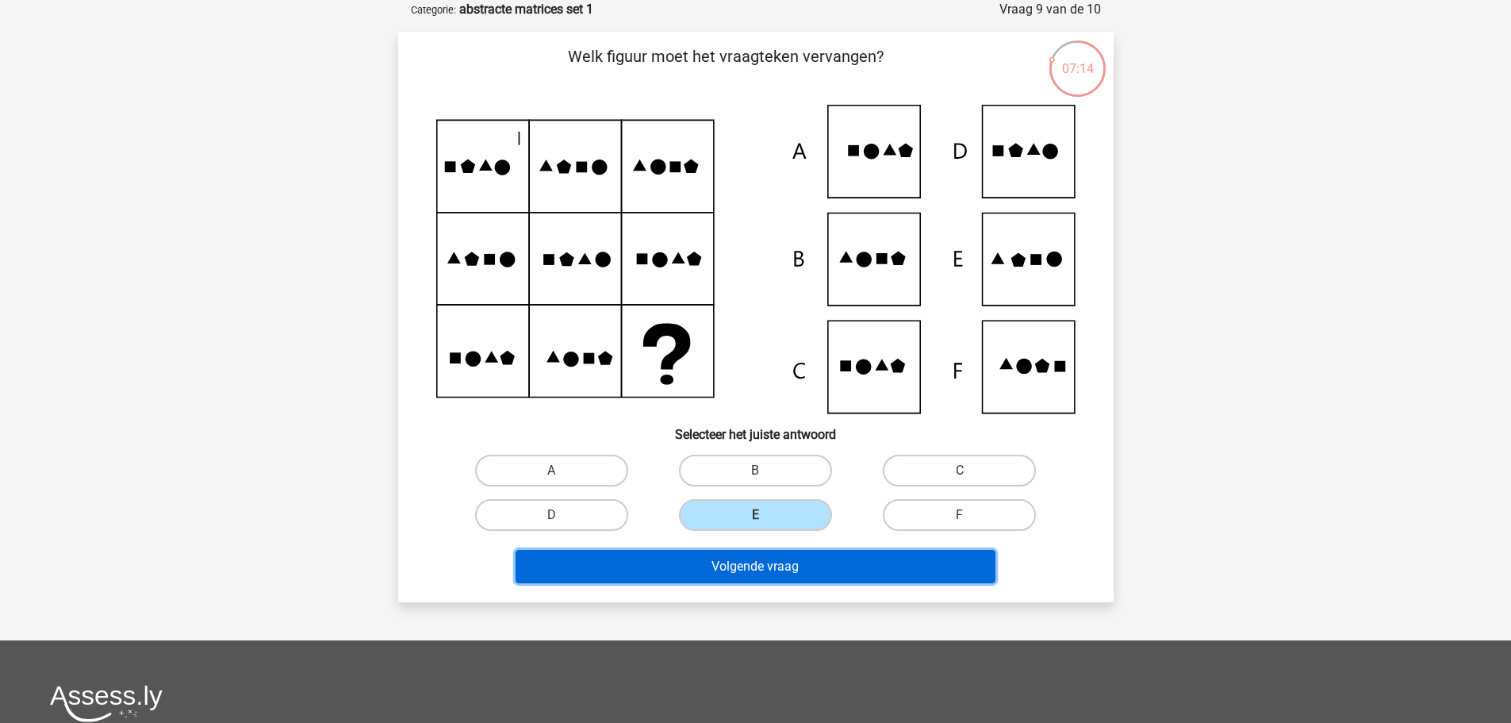
click at [750, 573] on button "Volgende vraag" at bounding box center [756, 566] width 480 height 33
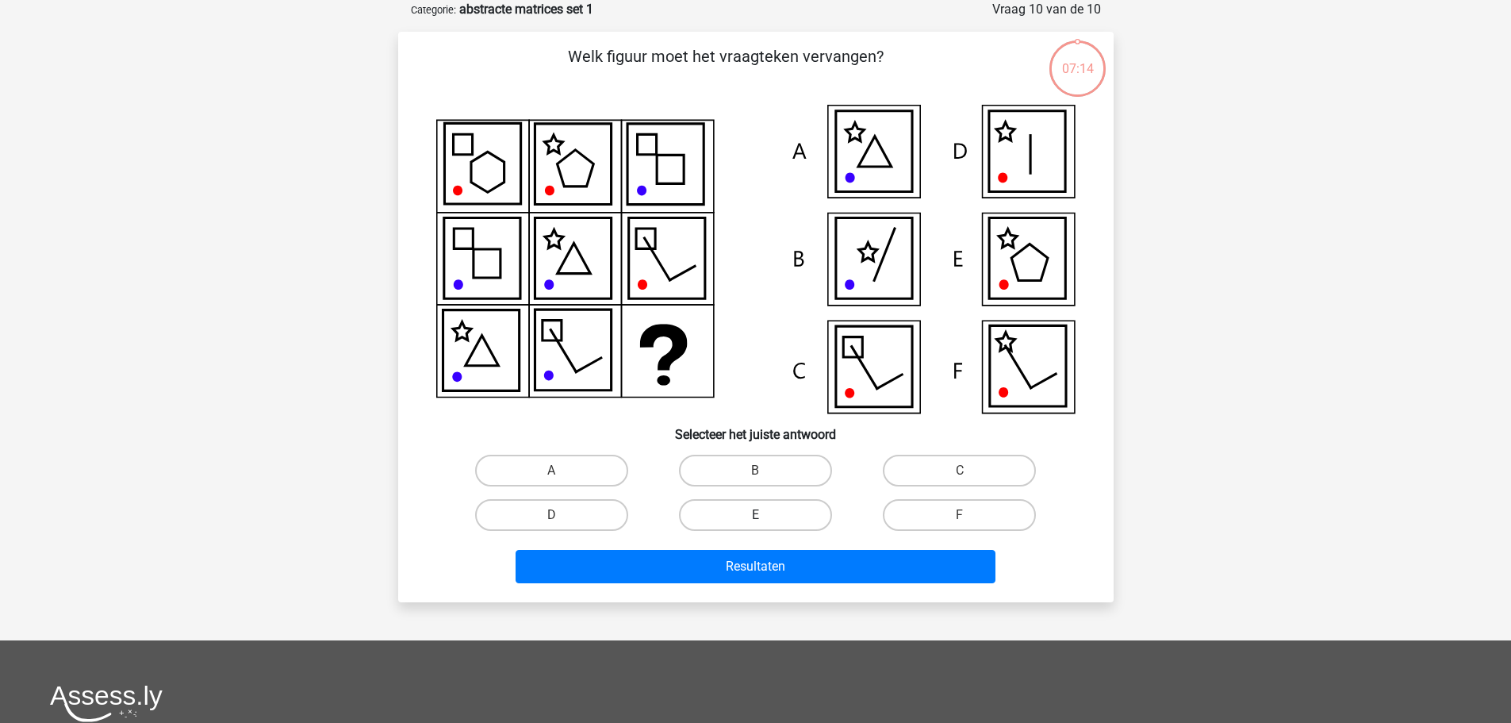
click at [769, 508] on label "E" at bounding box center [755, 515] width 153 height 32
click at [765, 515] on input "E" at bounding box center [760, 520] width 10 height 10
radio input "true"
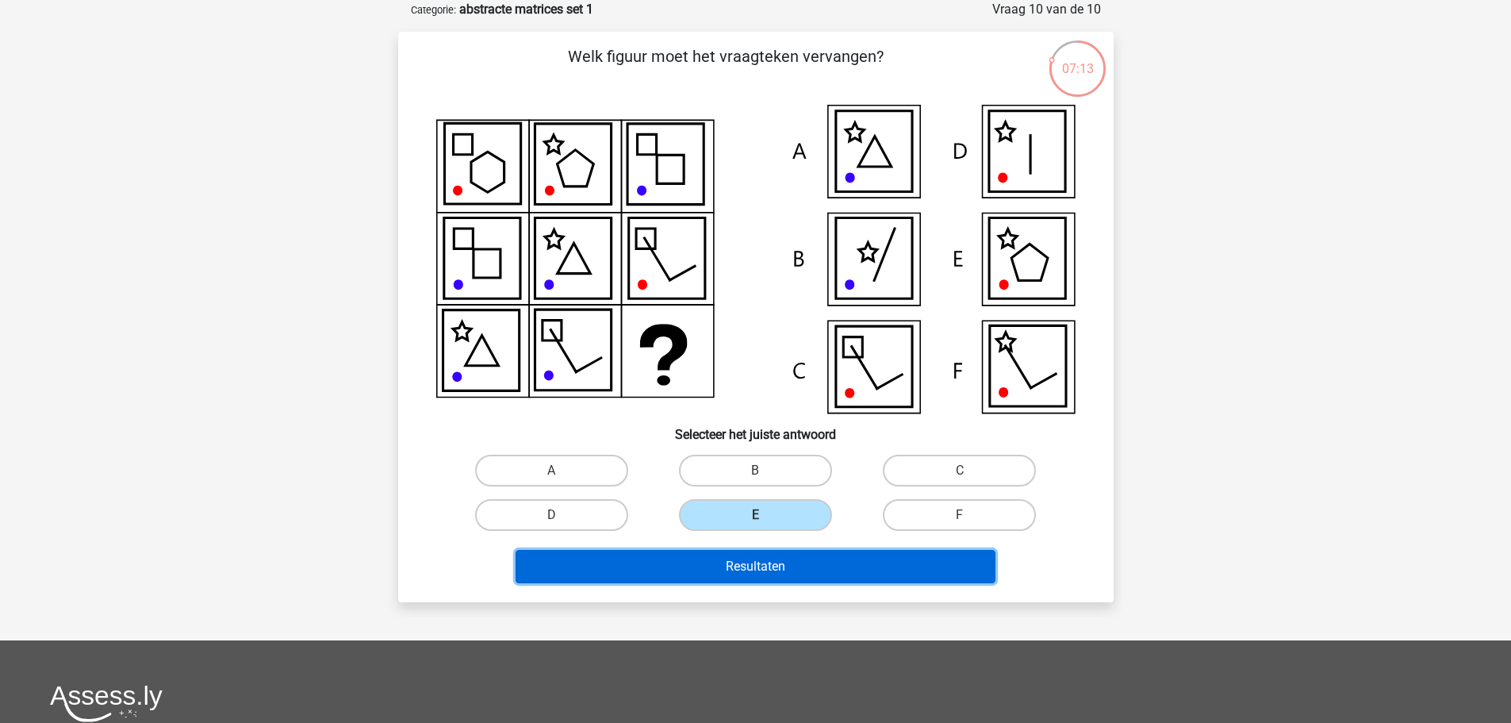
click at [760, 565] on button "Resultaten" at bounding box center [756, 566] width 480 height 33
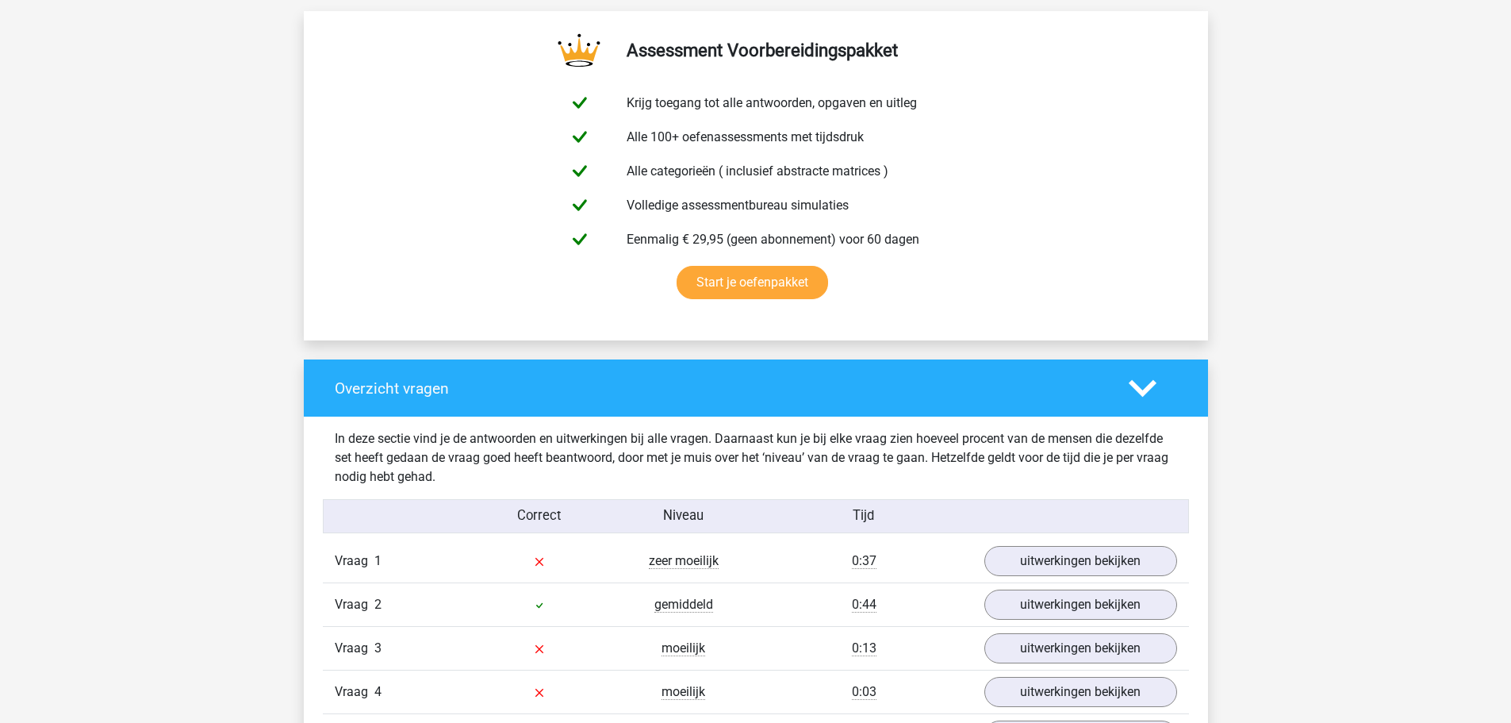
scroll to position [1031, 0]
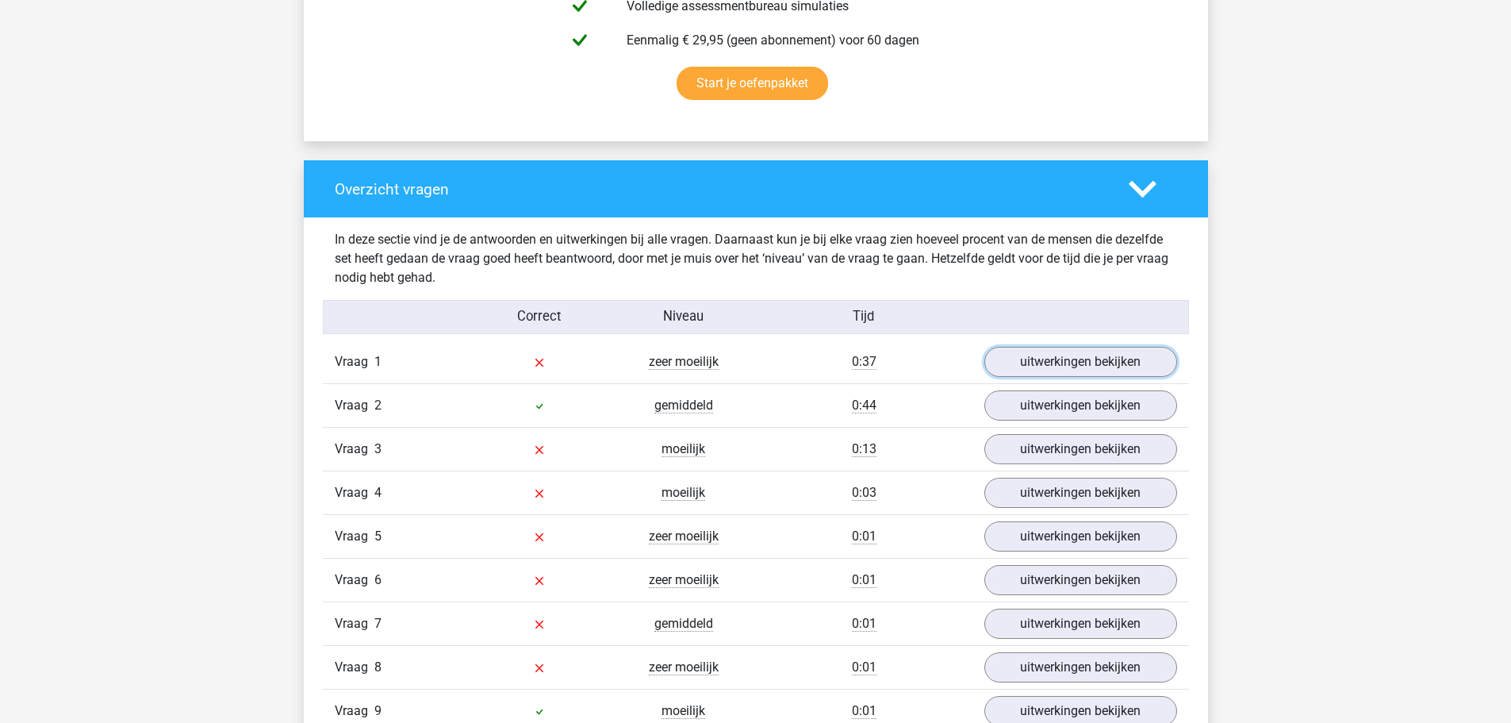
drag, startPoint x: 1087, startPoint y: 359, endPoint x: 1106, endPoint y: 389, distance: 36.3
click at [1088, 358] on link "uitwerkingen bekijken" at bounding box center [1080, 362] width 193 height 30
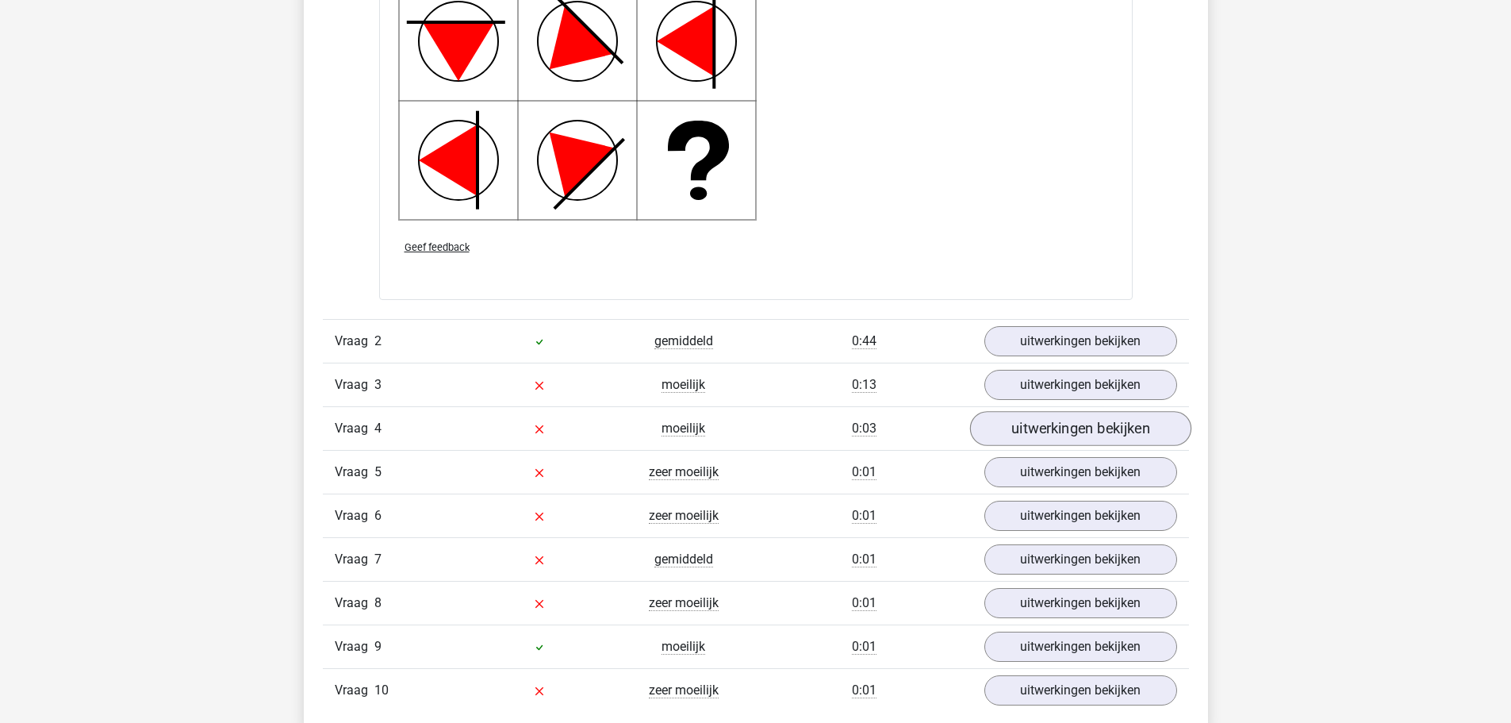
scroll to position [2221, 0]
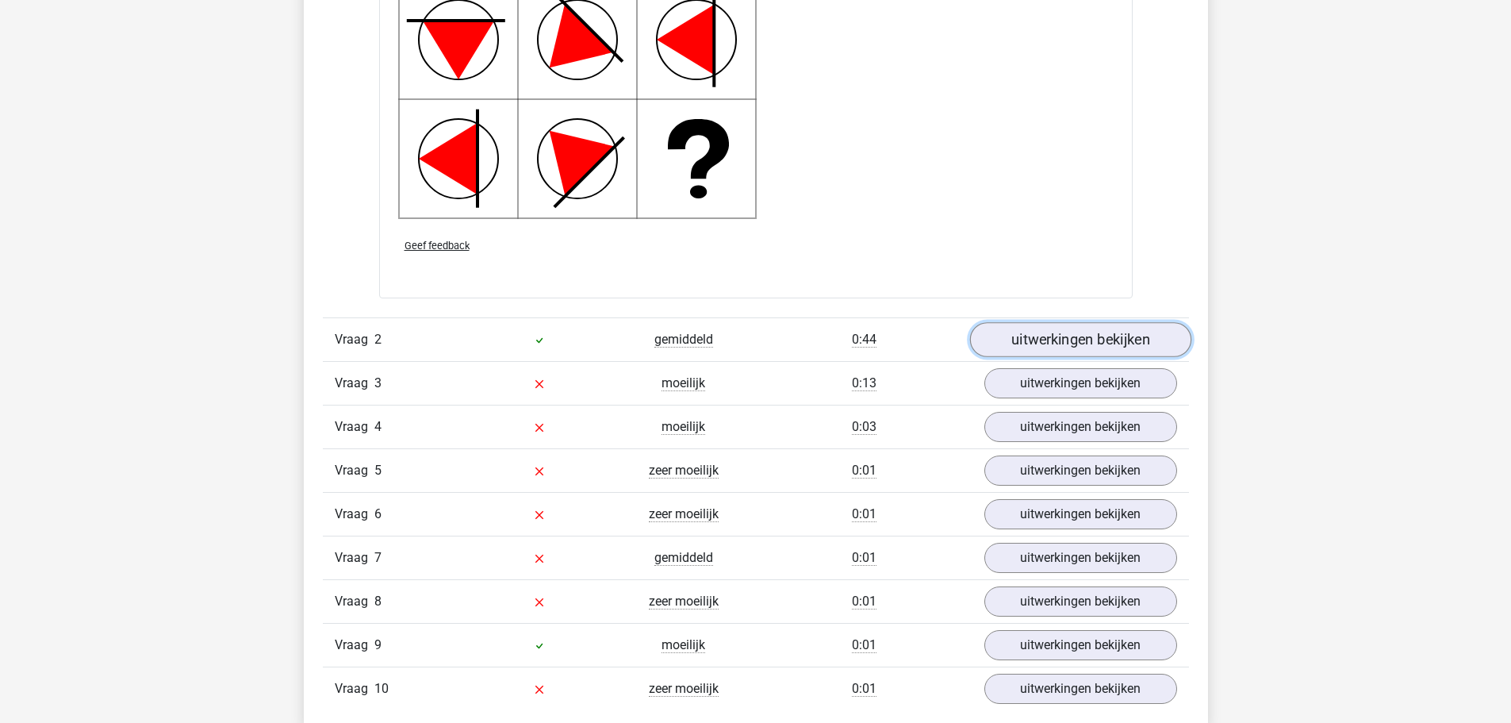
click at [1095, 342] on link "uitwerkingen bekijken" at bounding box center [1079, 340] width 221 height 35
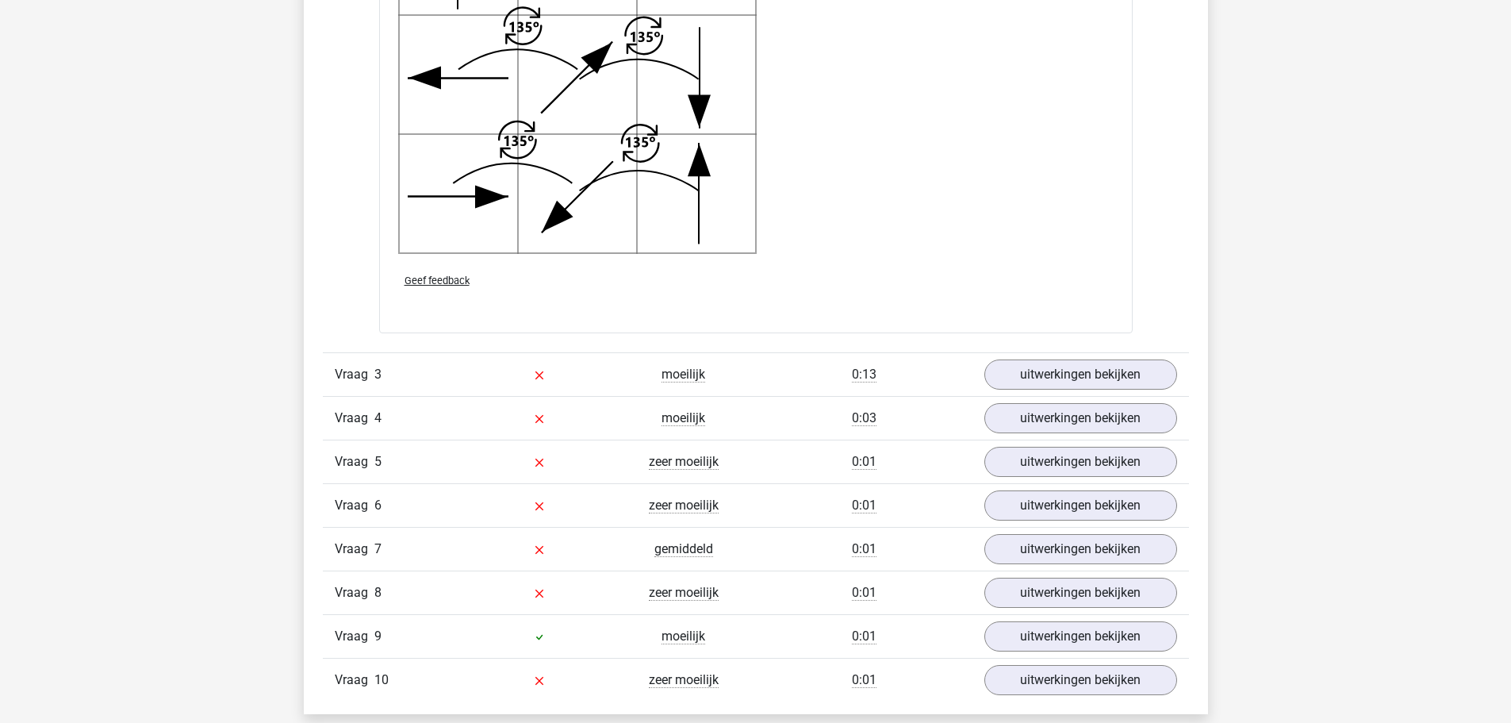
scroll to position [3332, 0]
click at [1157, 369] on link "uitwerkingen bekijken" at bounding box center [1079, 373] width 221 height 35
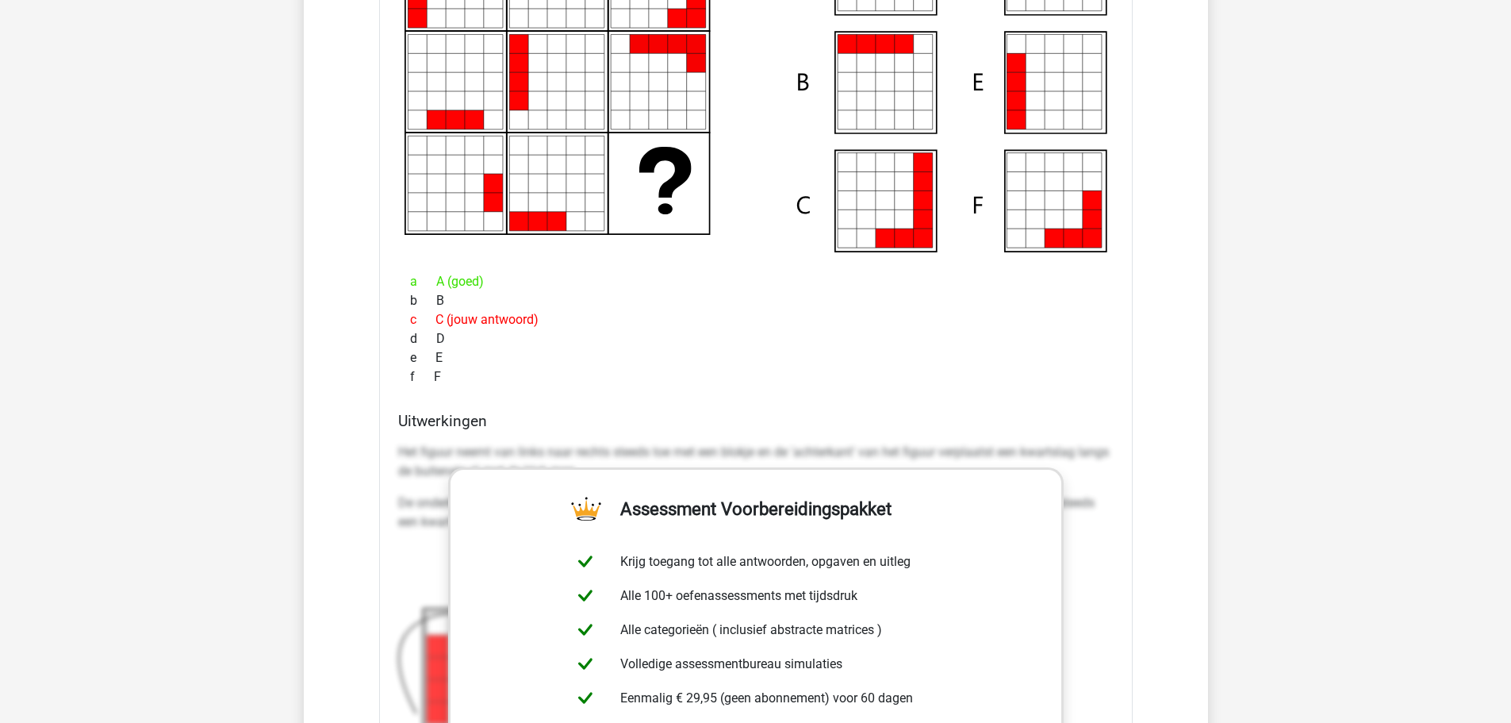
scroll to position [3966, 0]
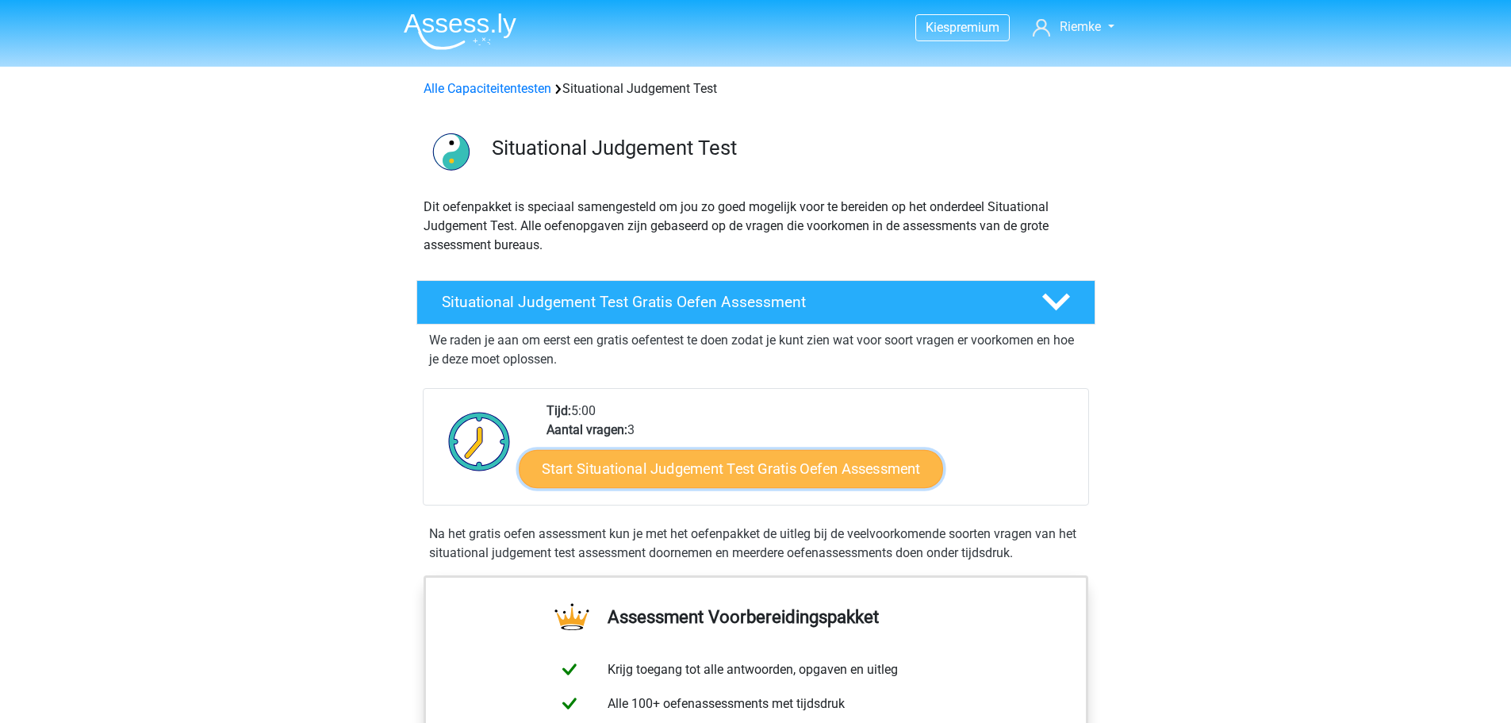
click at [666, 466] on link "Start Situational Judgement Test Gratis Oefen Assessment" at bounding box center [731, 469] width 424 height 38
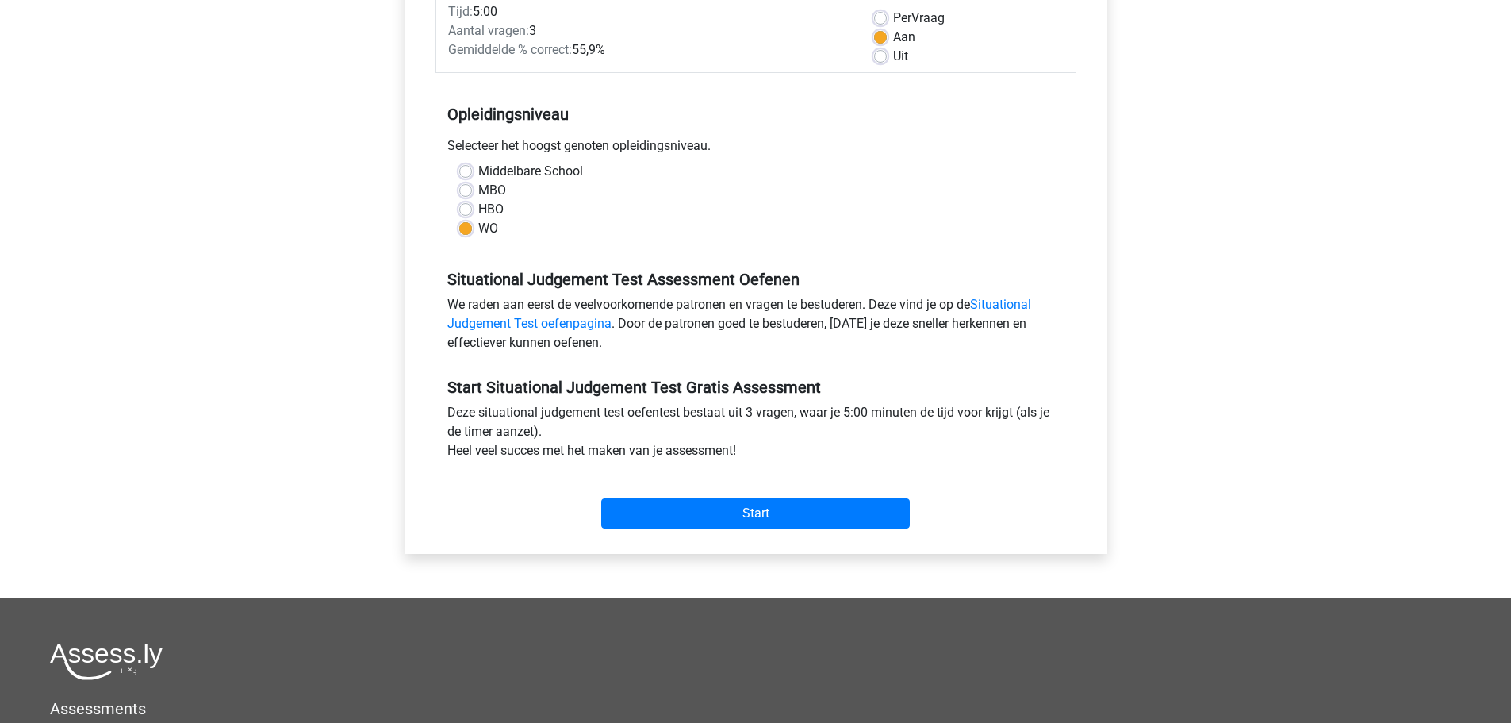
scroll to position [238, 0]
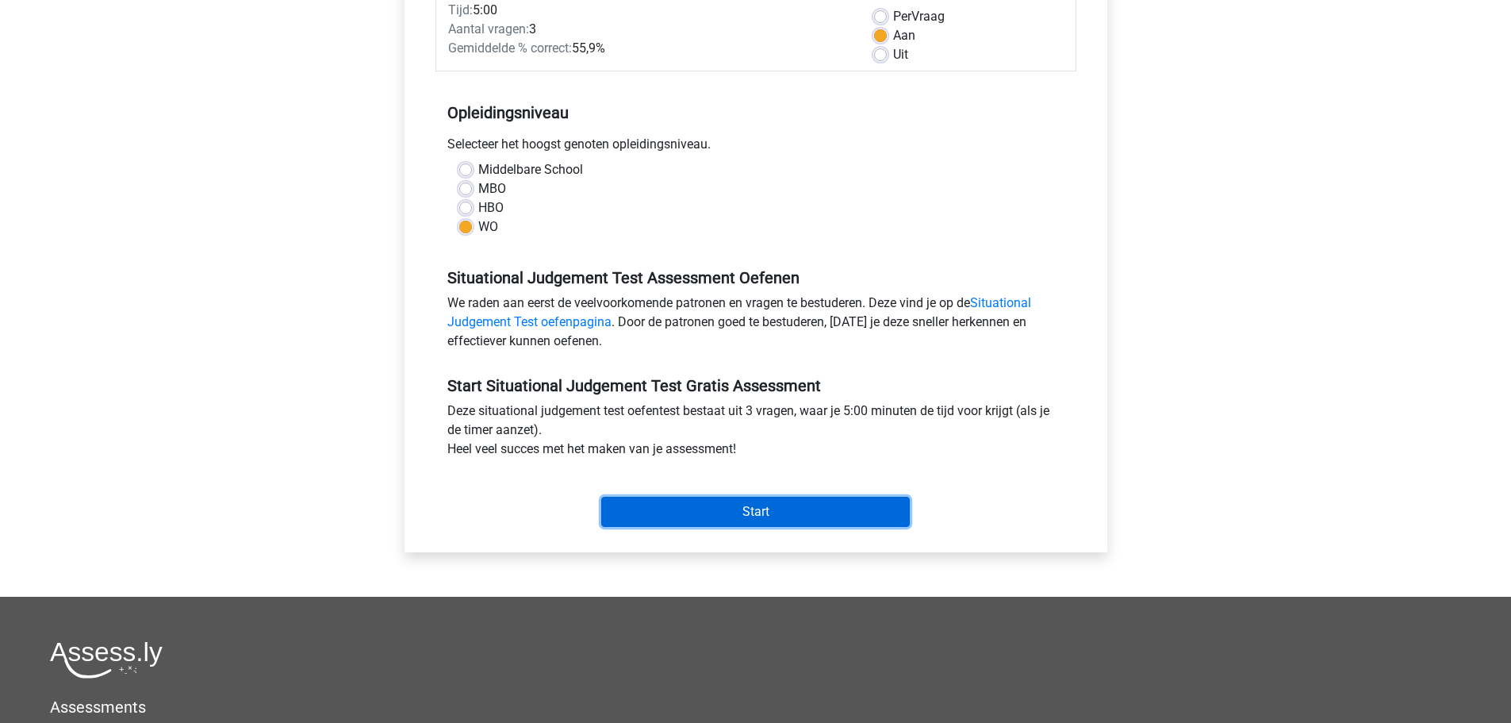
click at [757, 516] on input "Start" at bounding box center [755, 512] width 309 height 30
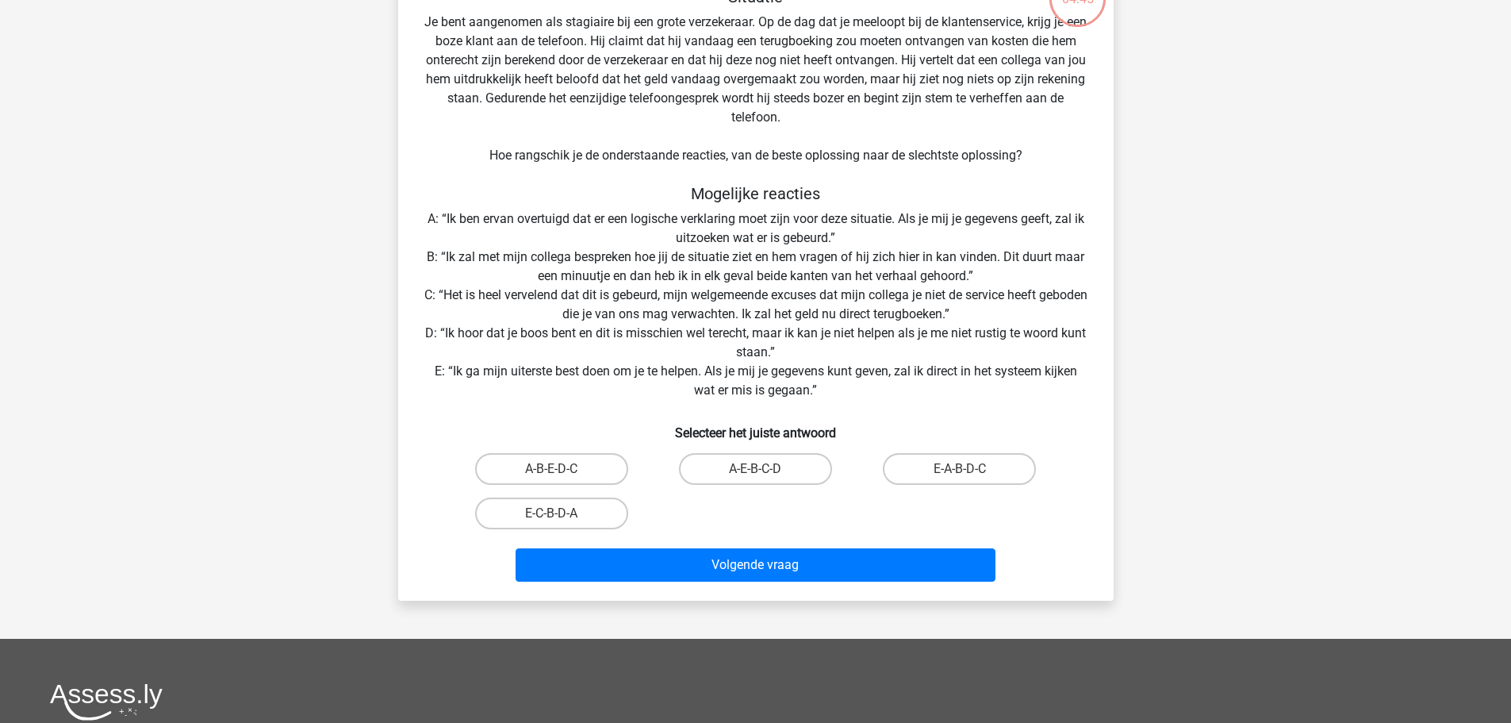
scroll to position [159, 0]
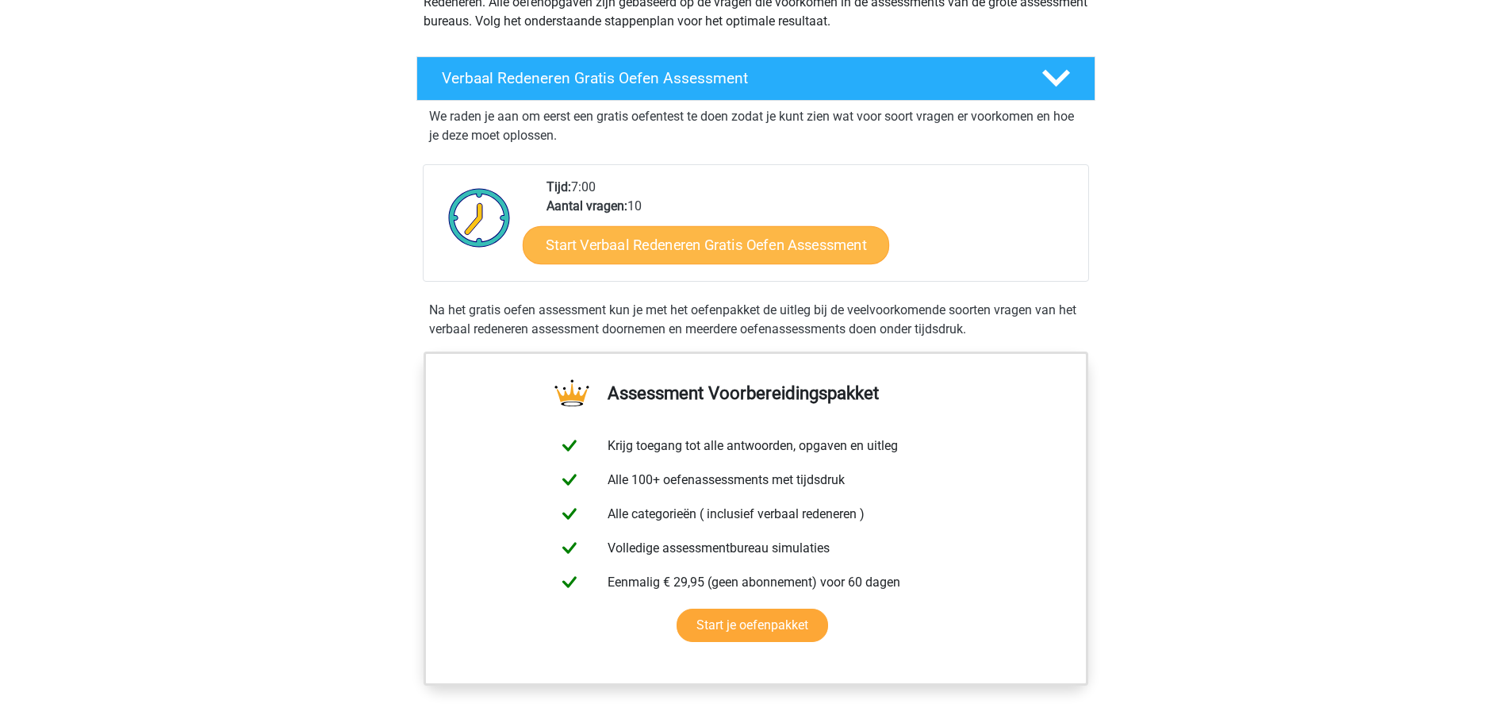
scroll to position [238, 0]
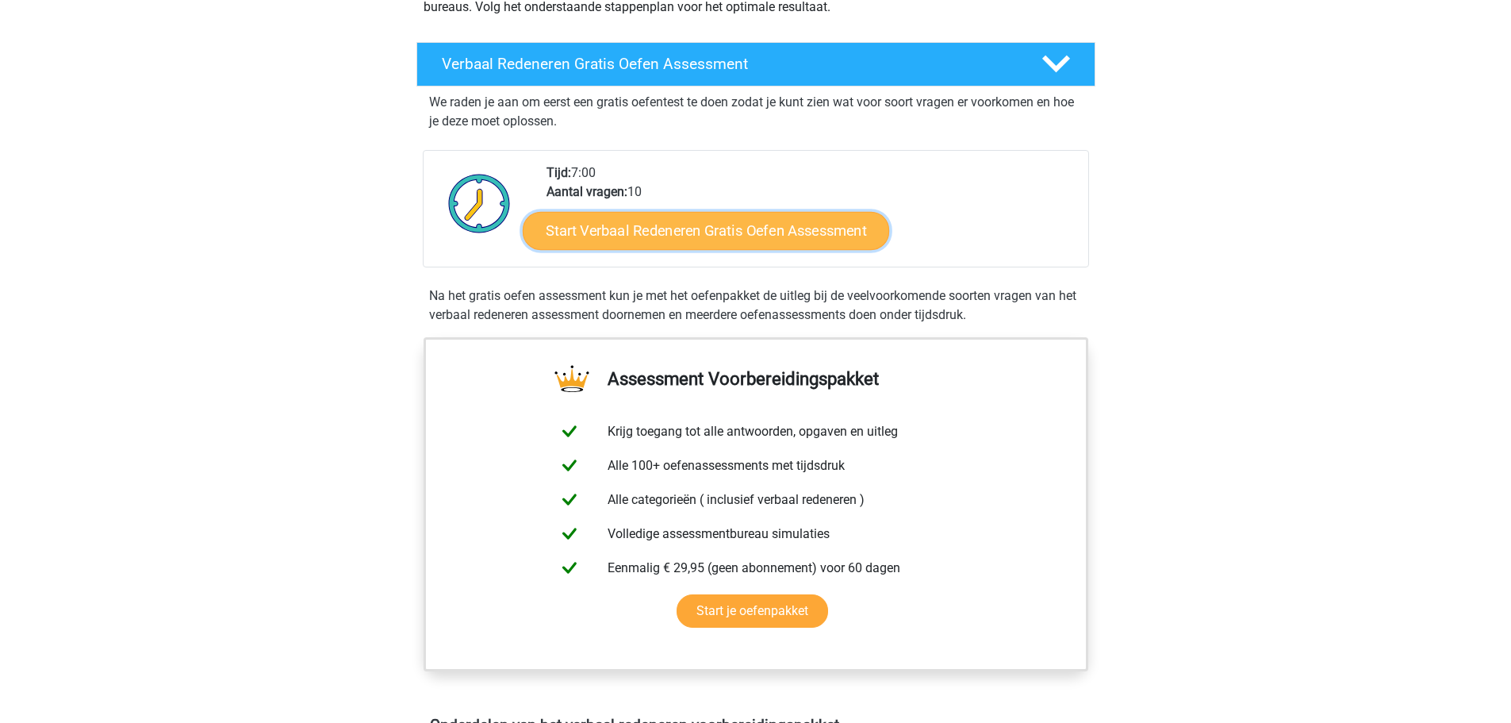
click at [633, 231] on link "Start Verbaal Redeneren Gratis Oefen Assessment" at bounding box center [706, 231] width 366 height 38
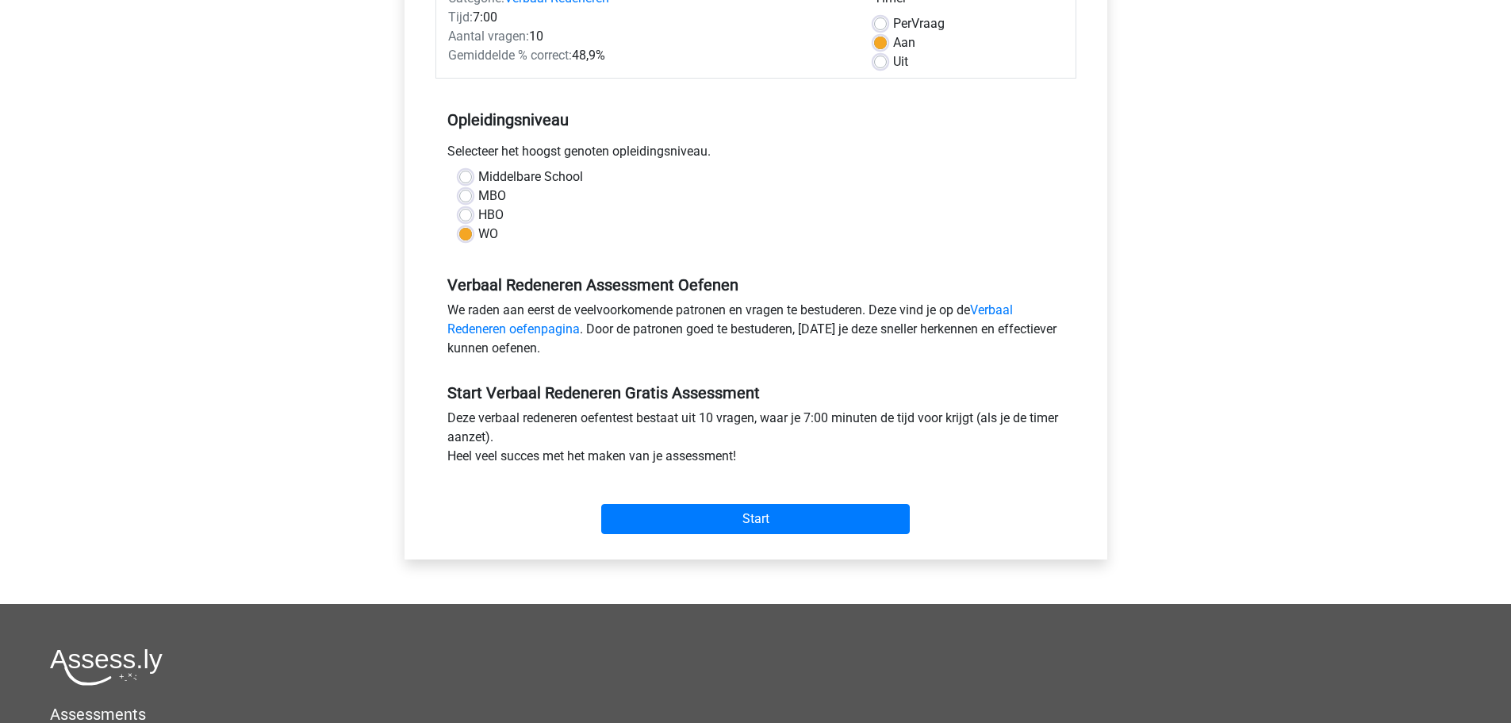
scroll to position [397, 0]
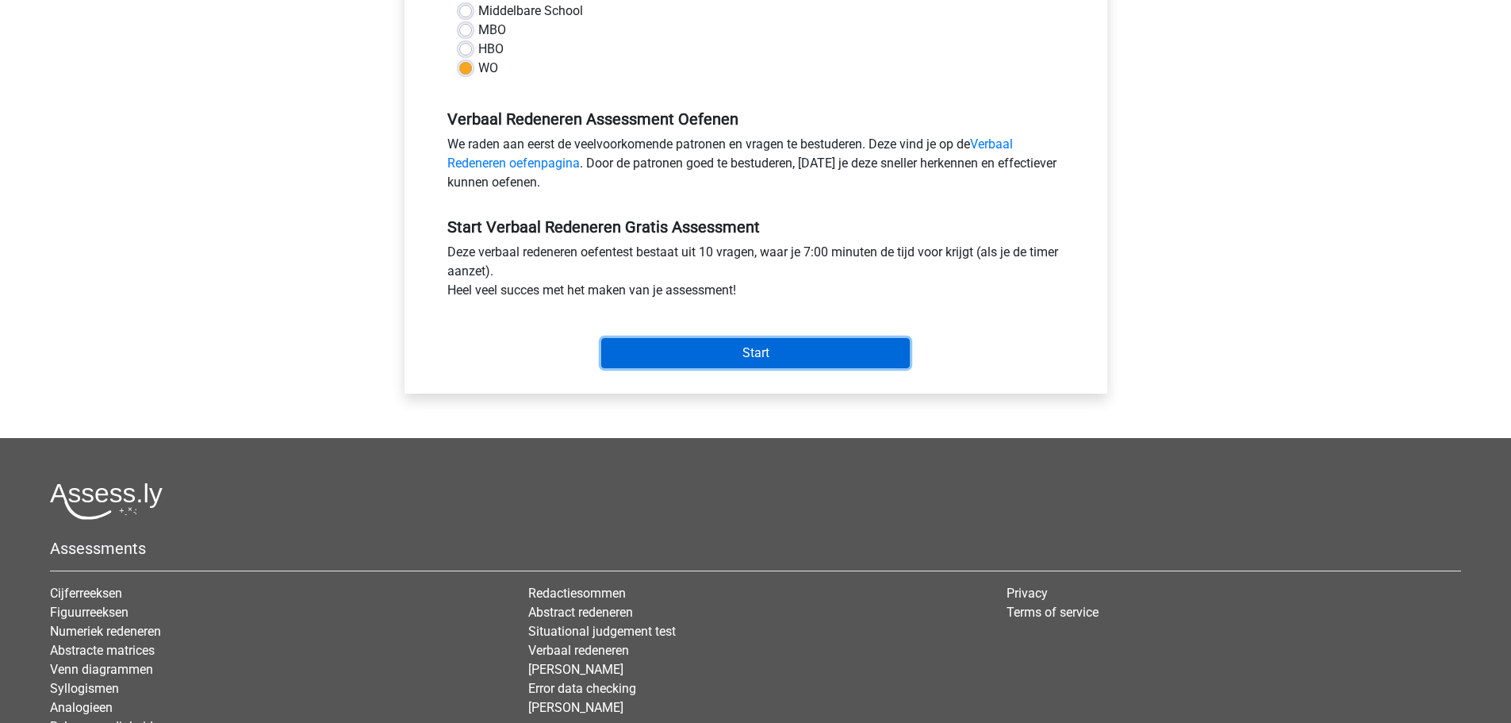
drag, startPoint x: 692, startPoint y: 347, endPoint x: 707, endPoint y: 347, distance: 15.1
click at [693, 347] on input "Start" at bounding box center [755, 353] width 309 height 30
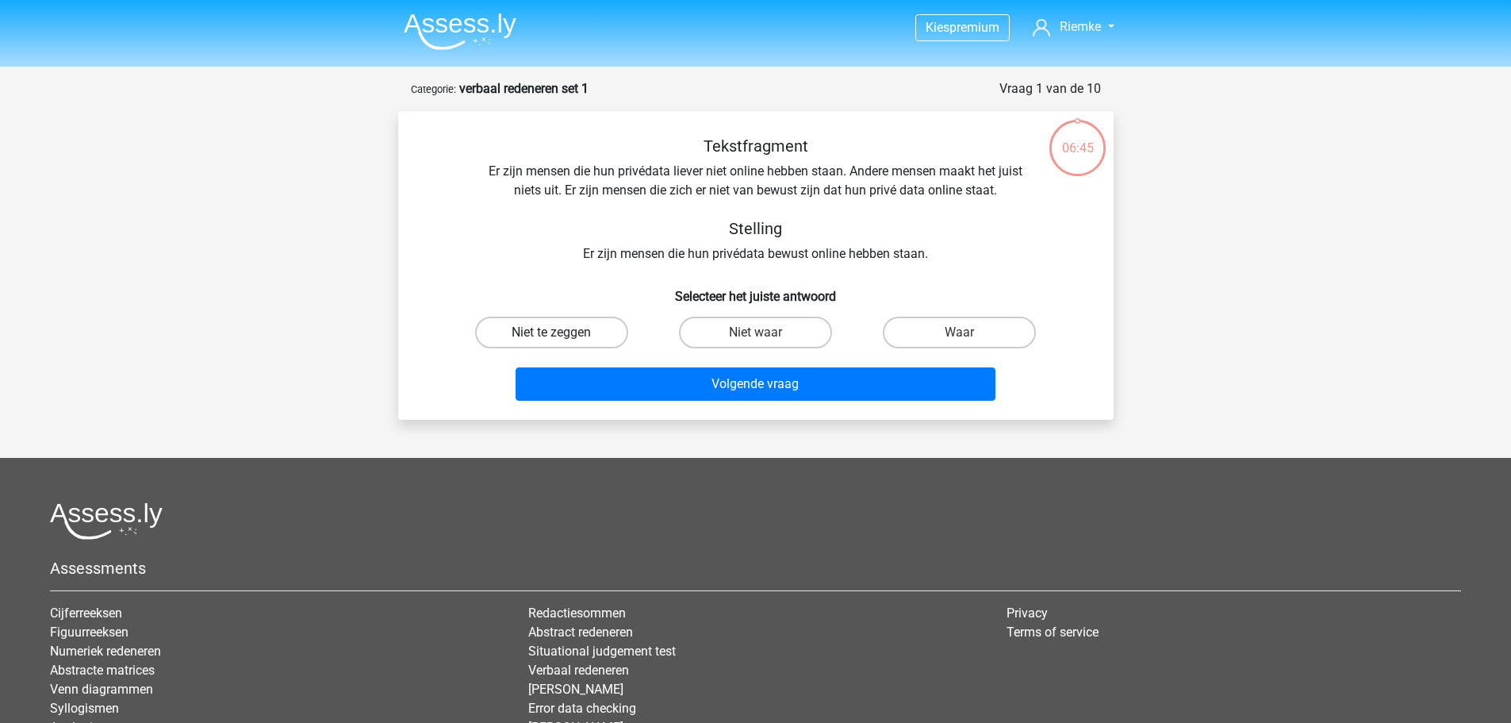
click at [571, 323] on label "Niet te zeggen" at bounding box center [551, 333] width 153 height 32
click at [562, 332] on input "Niet te zeggen" at bounding box center [556, 337] width 10 height 10
radio input "true"
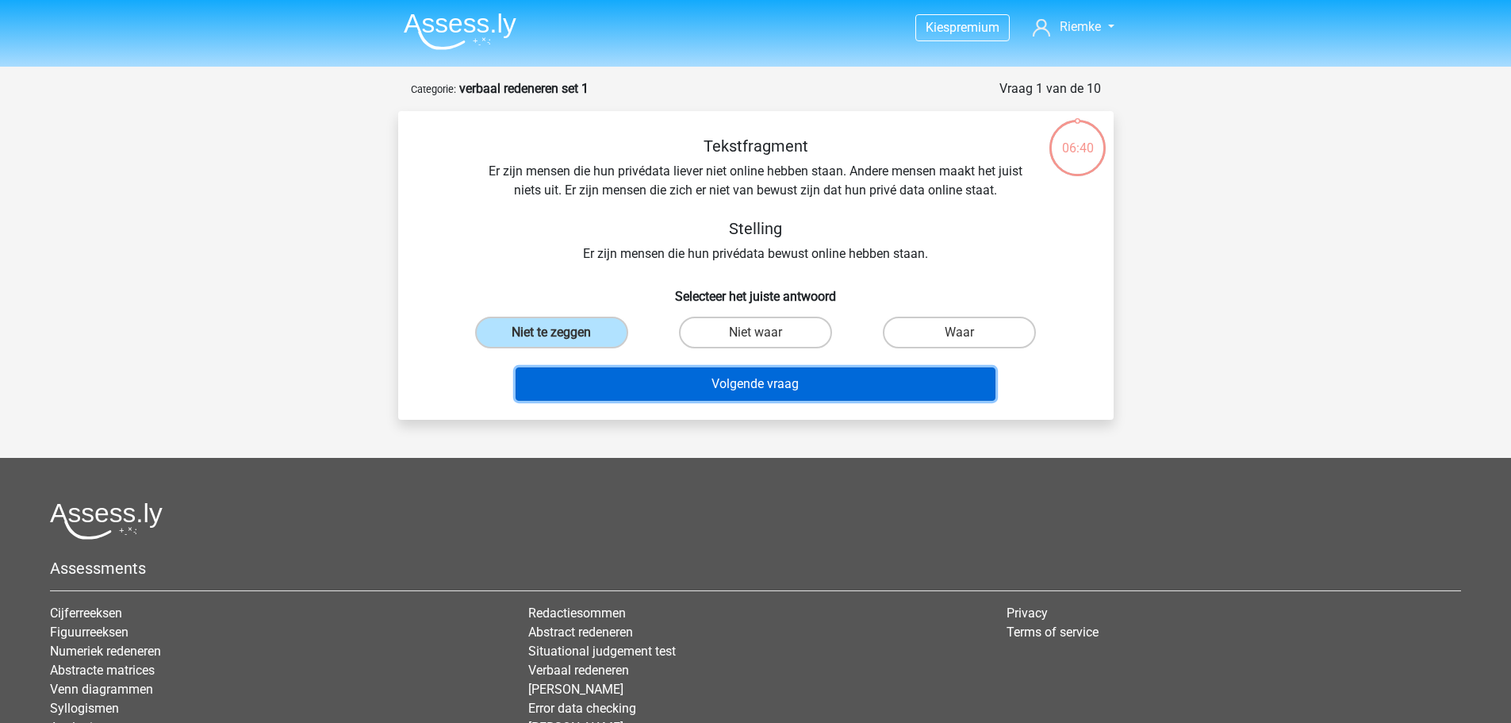
click at [764, 390] on button "Volgende vraag" at bounding box center [756, 383] width 480 height 33
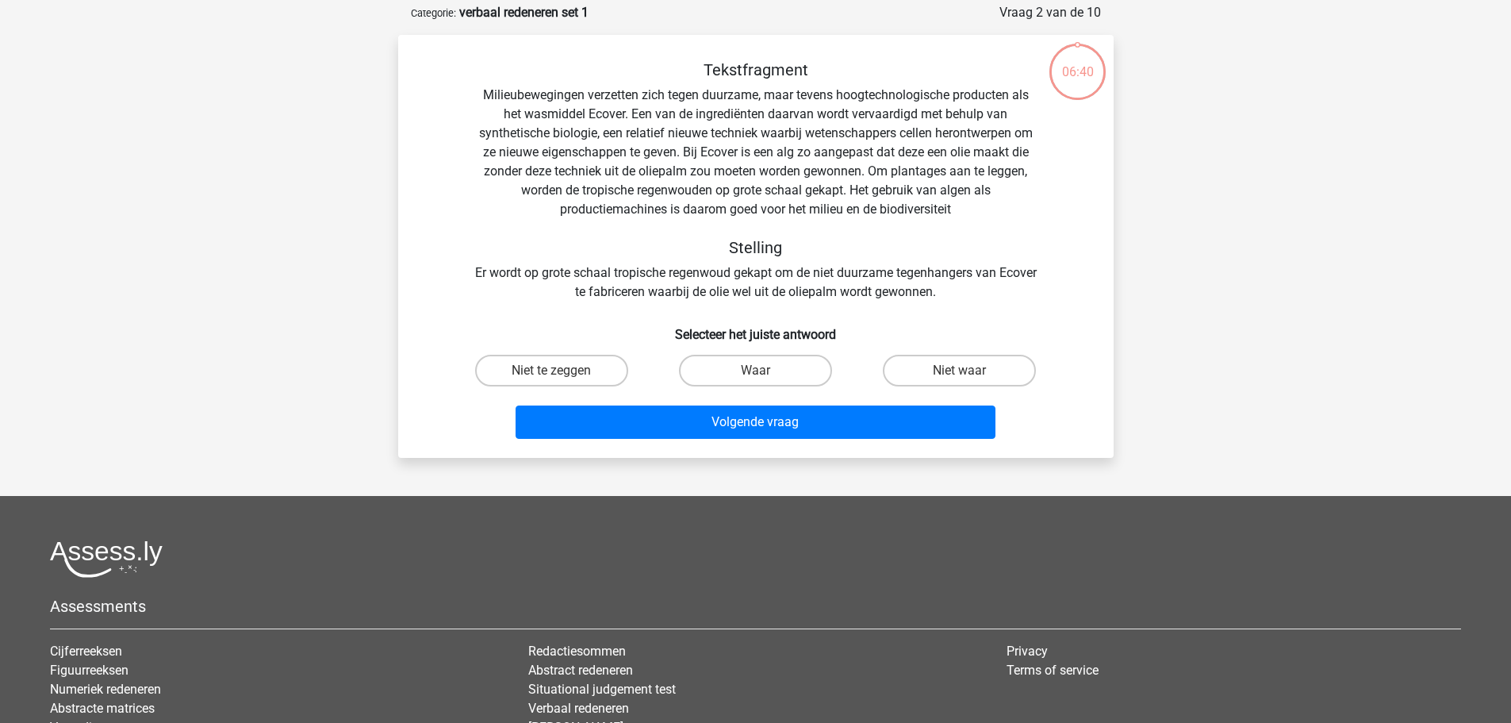
scroll to position [79, 0]
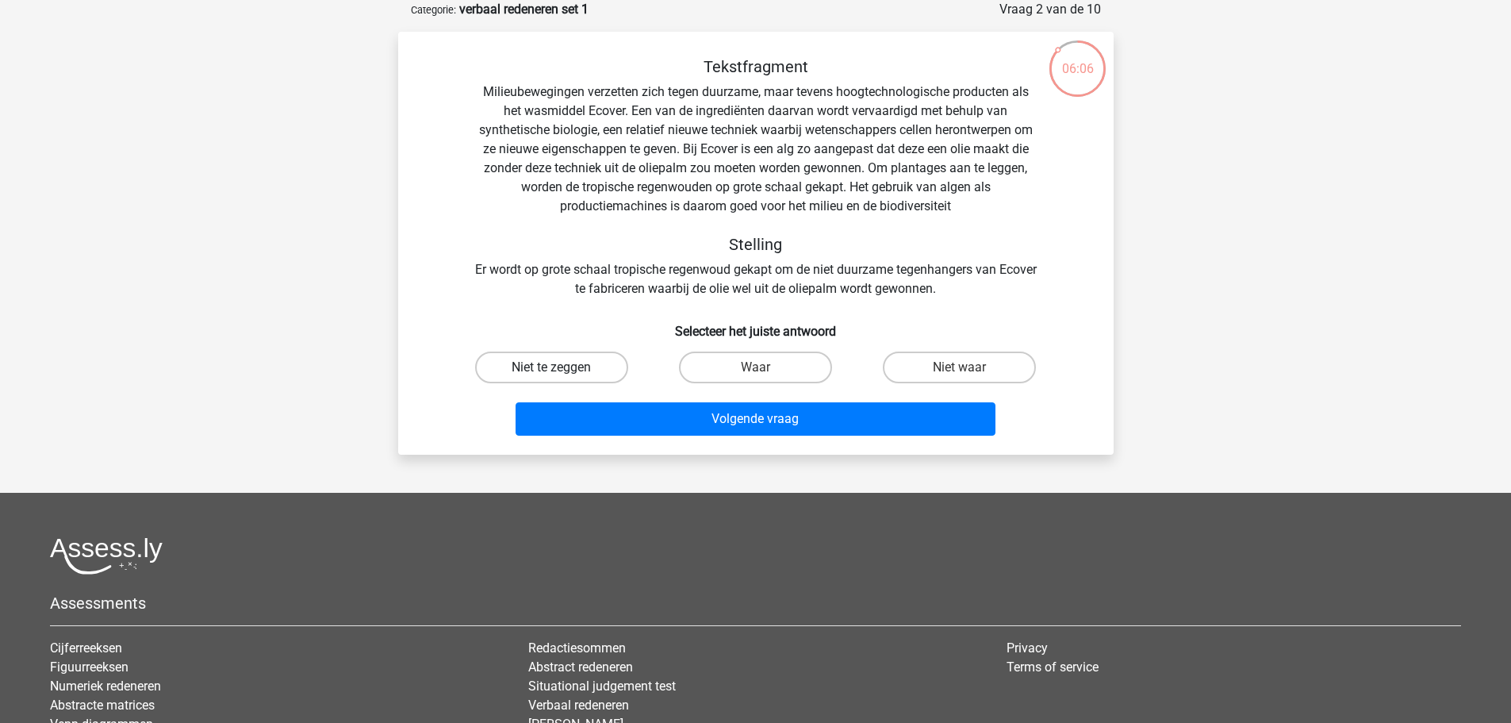
click at [547, 375] on label "Niet te zeggen" at bounding box center [551, 367] width 153 height 32
click at [551, 375] on input "Niet te zeggen" at bounding box center [556, 372] width 10 height 10
radio input "true"
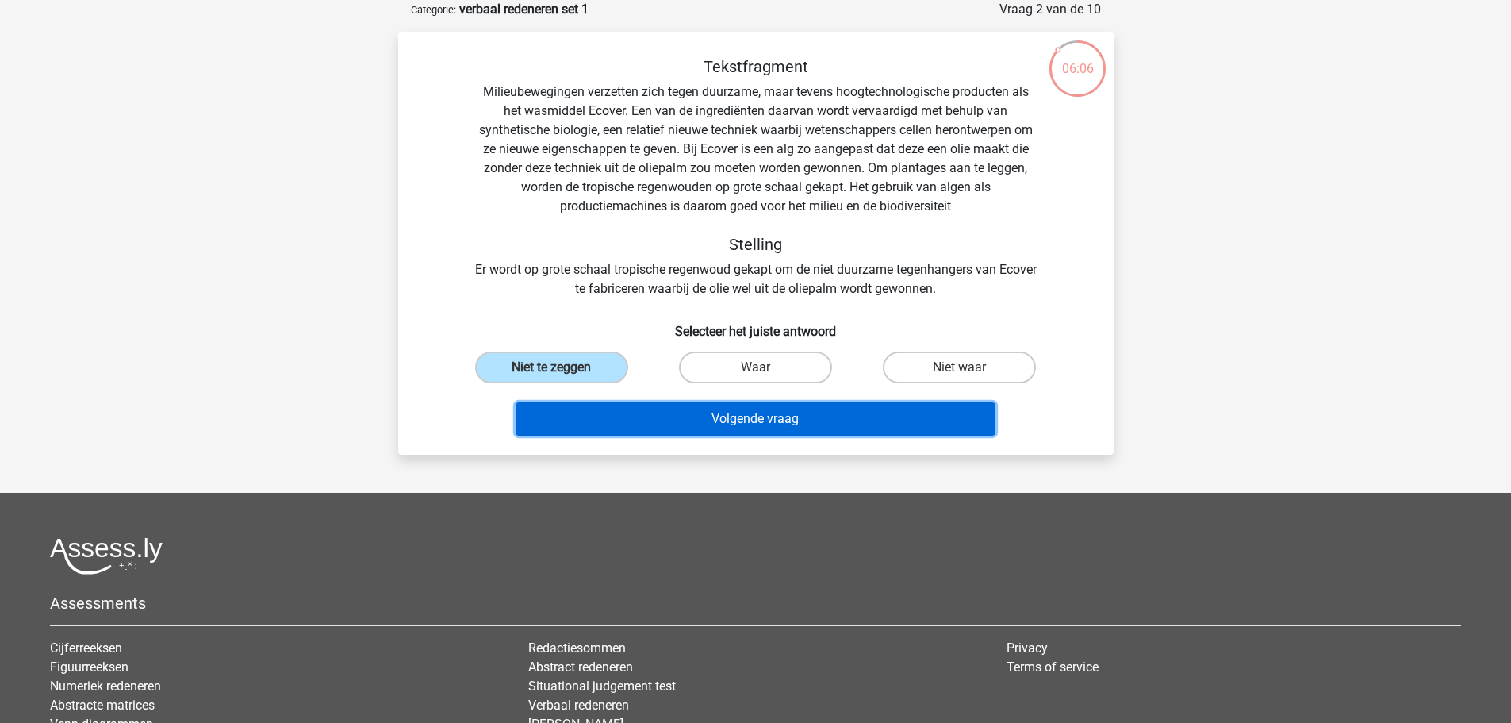
click at [762, 424] on button "Volgende vraag" at bounding box center [756, 418] width 480 height 33
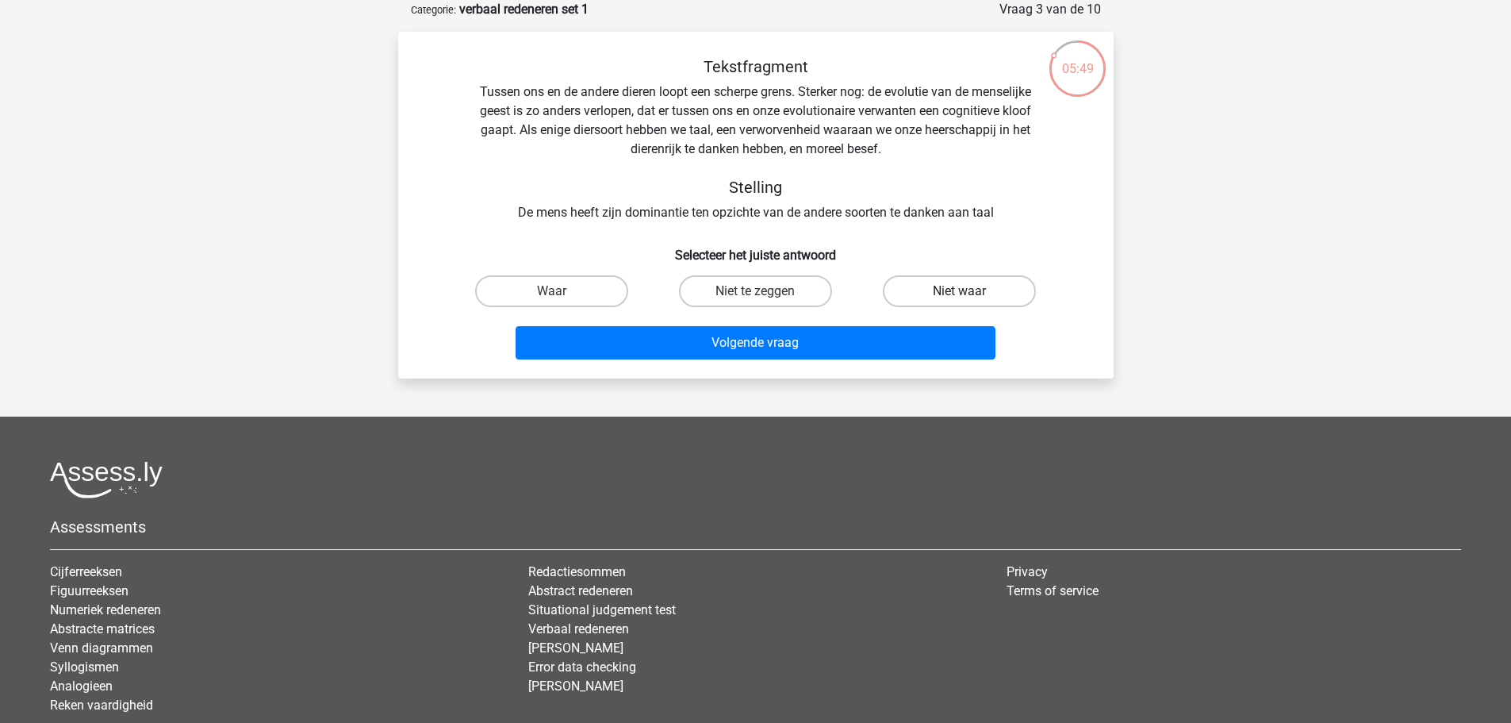
click at [967, 285] on label "Niet waar" at bounding box center [959, 291] width 153 height 32
click at [967, 291] on input "Niet waar" at bounding box center [965, 296] width 10 height 10
radio input "true"
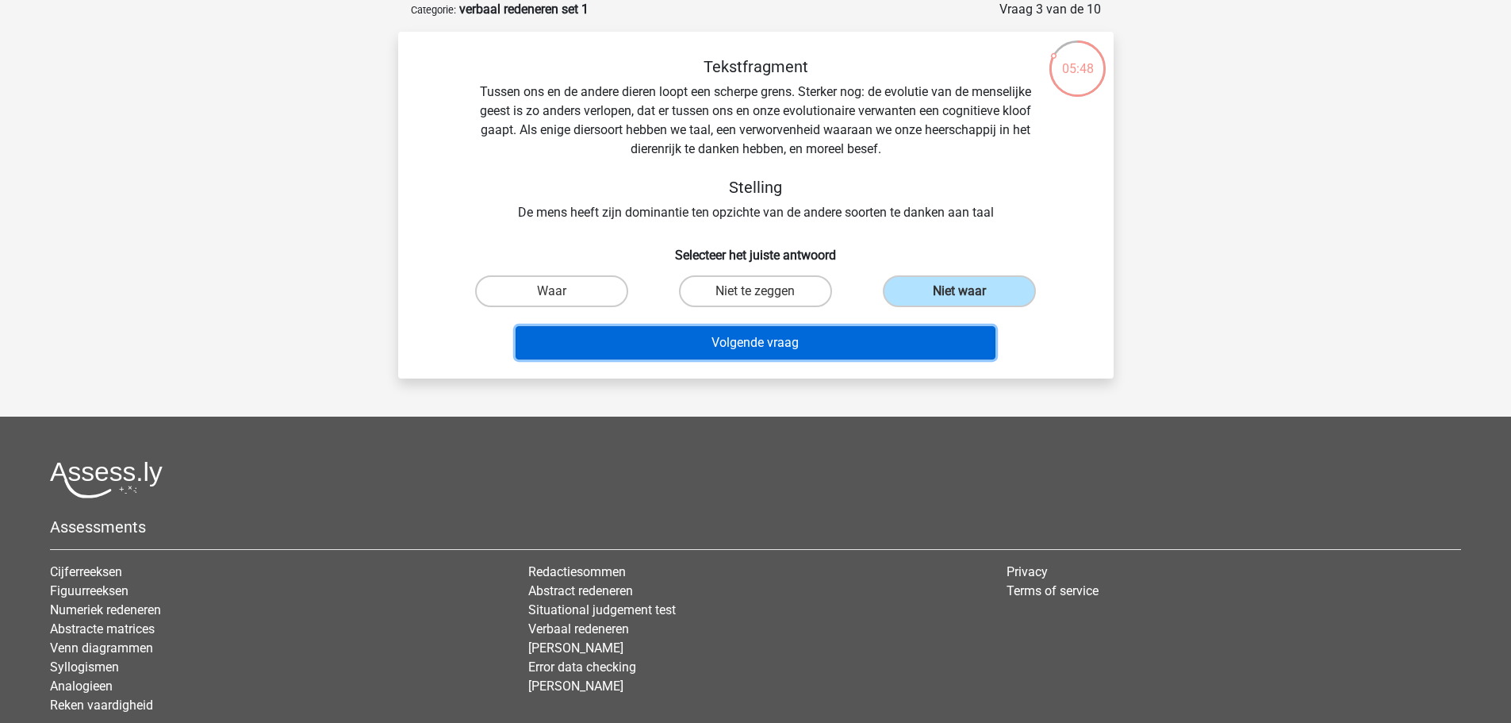
click at [818, 341] on button "Volgende vraag" at bounding box center [756, 342] width 480 height 33
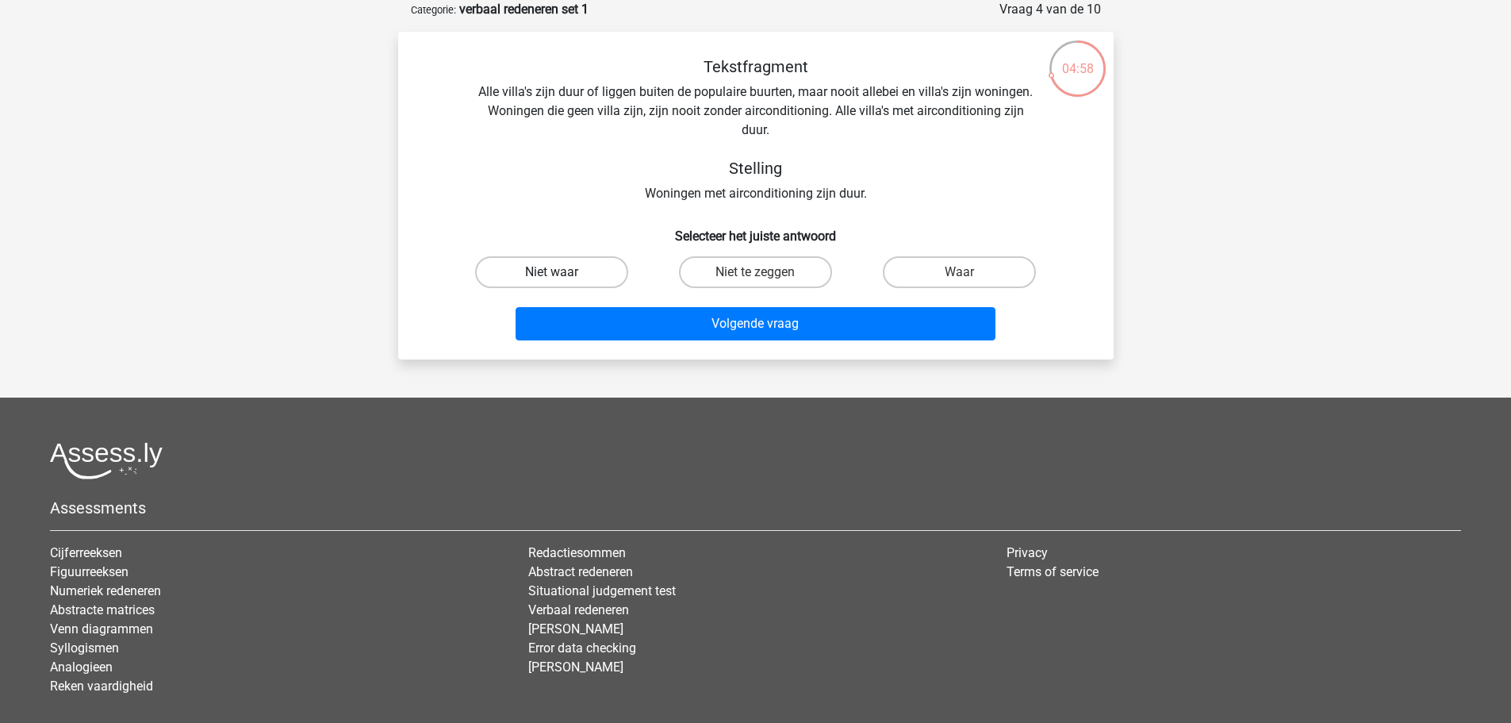
click at [610, 272] on label "Niet waar" at bounding box center [551, 272] width 153 height 32
click at [562, 272] on input "Niet waar" at bounding box center [556, 277] width 10 height 10
radio input "true"
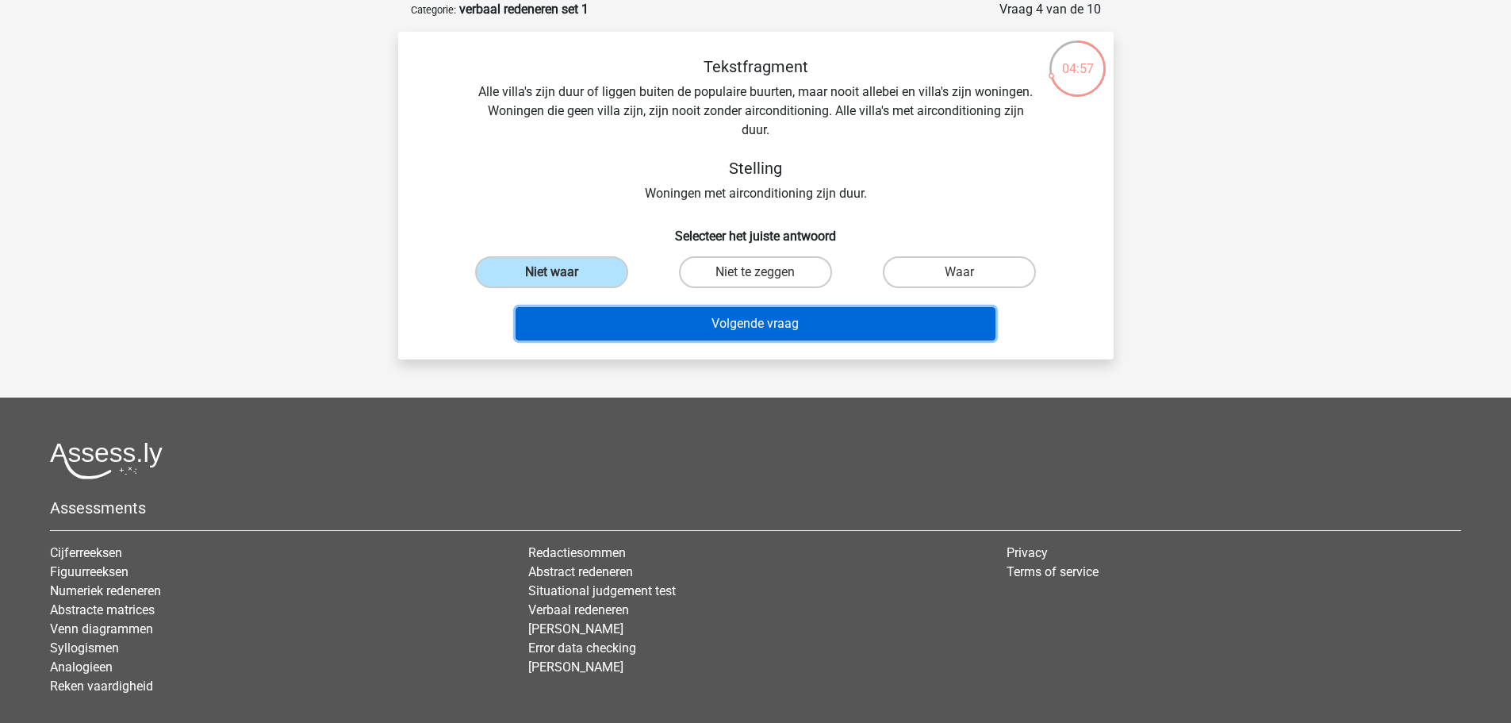
click at [815, 329] on button "Volgende vraag" at bounding box center [756, 323] width 480 height 33
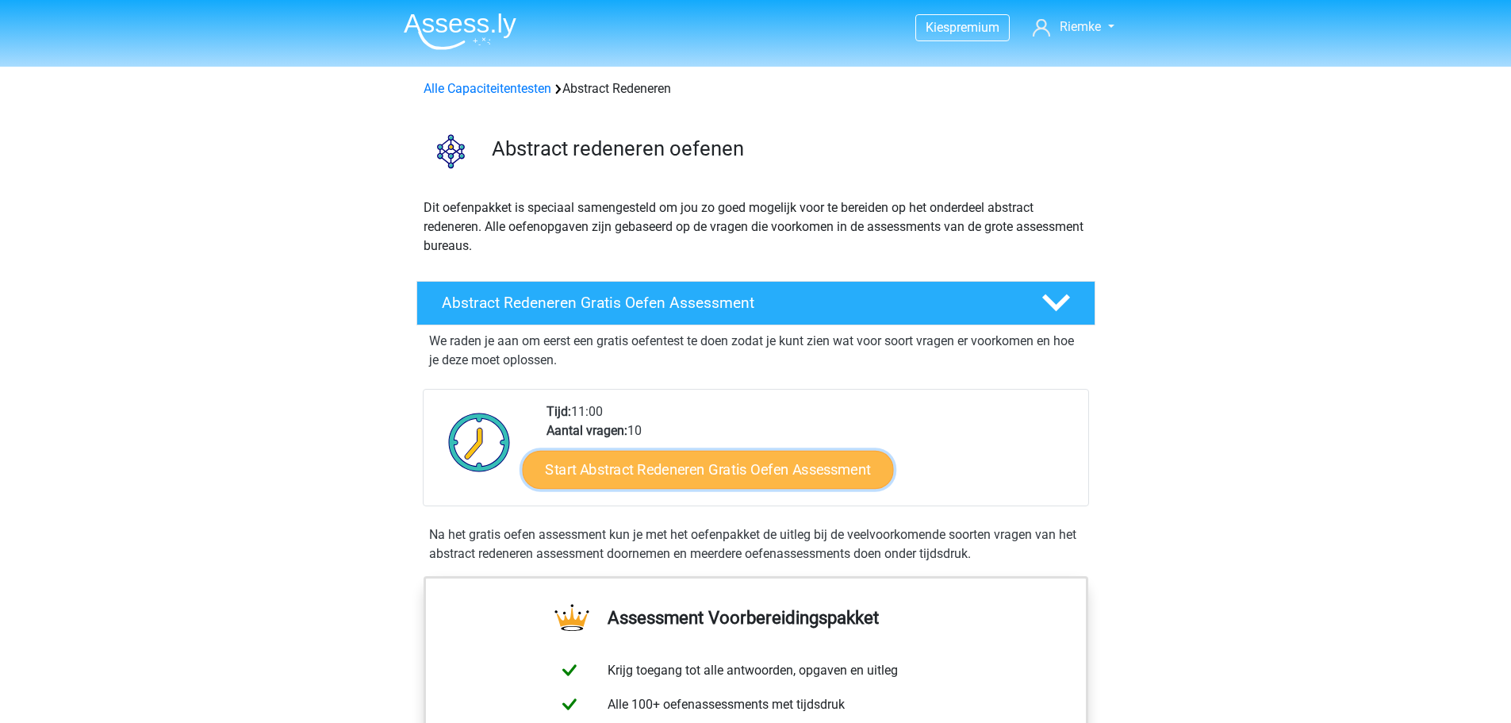
drag, startPoint x: 760, startPoint y: 470, endPoint x: 792, endPoint y: 486, distance: 35.5
click at [760, 470] on link "Start Abstract Redeneren Gratis Oefen Assessment" at bounding box center [707, 469] width 371 height 38
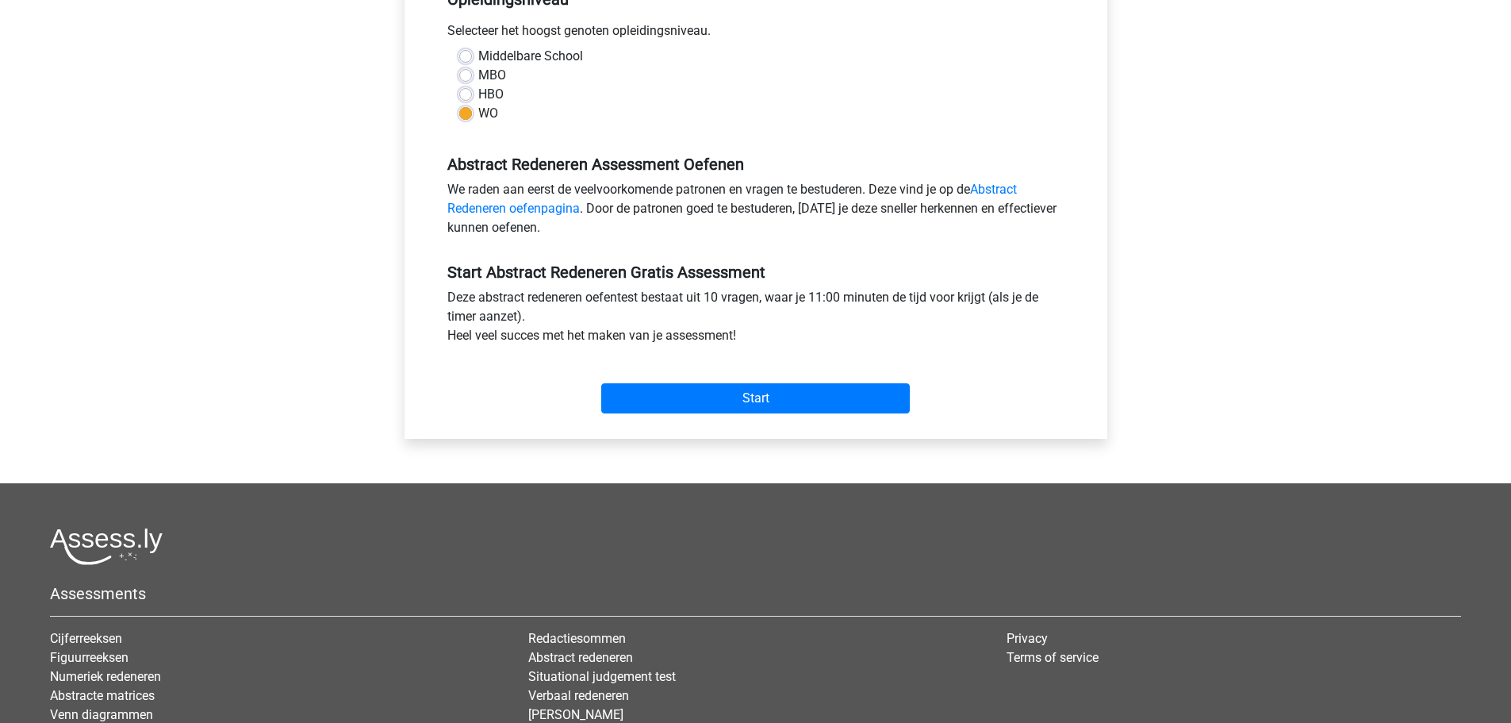
scroll to position [397, 0]
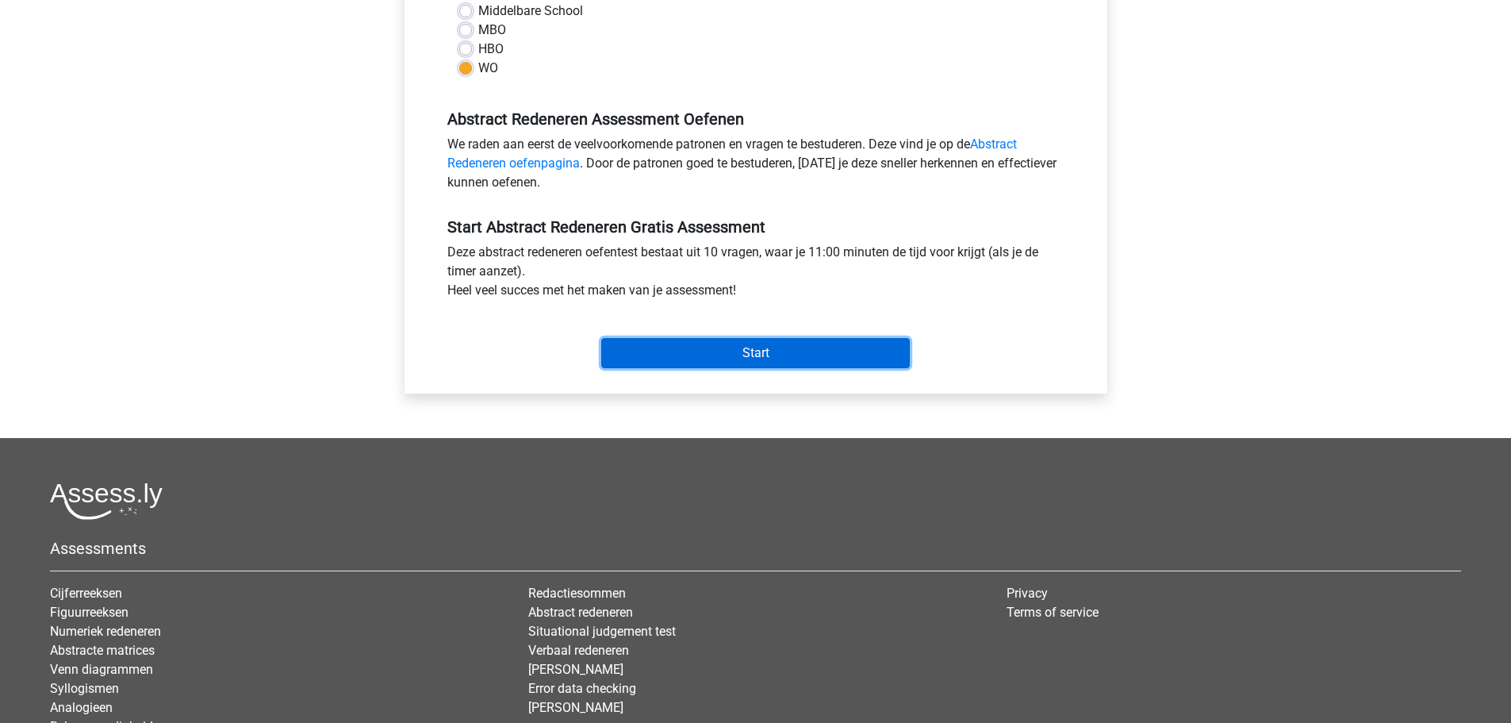
click at [779, 344] on input "Start" at bounding box center [755, 353] width 309 height 30
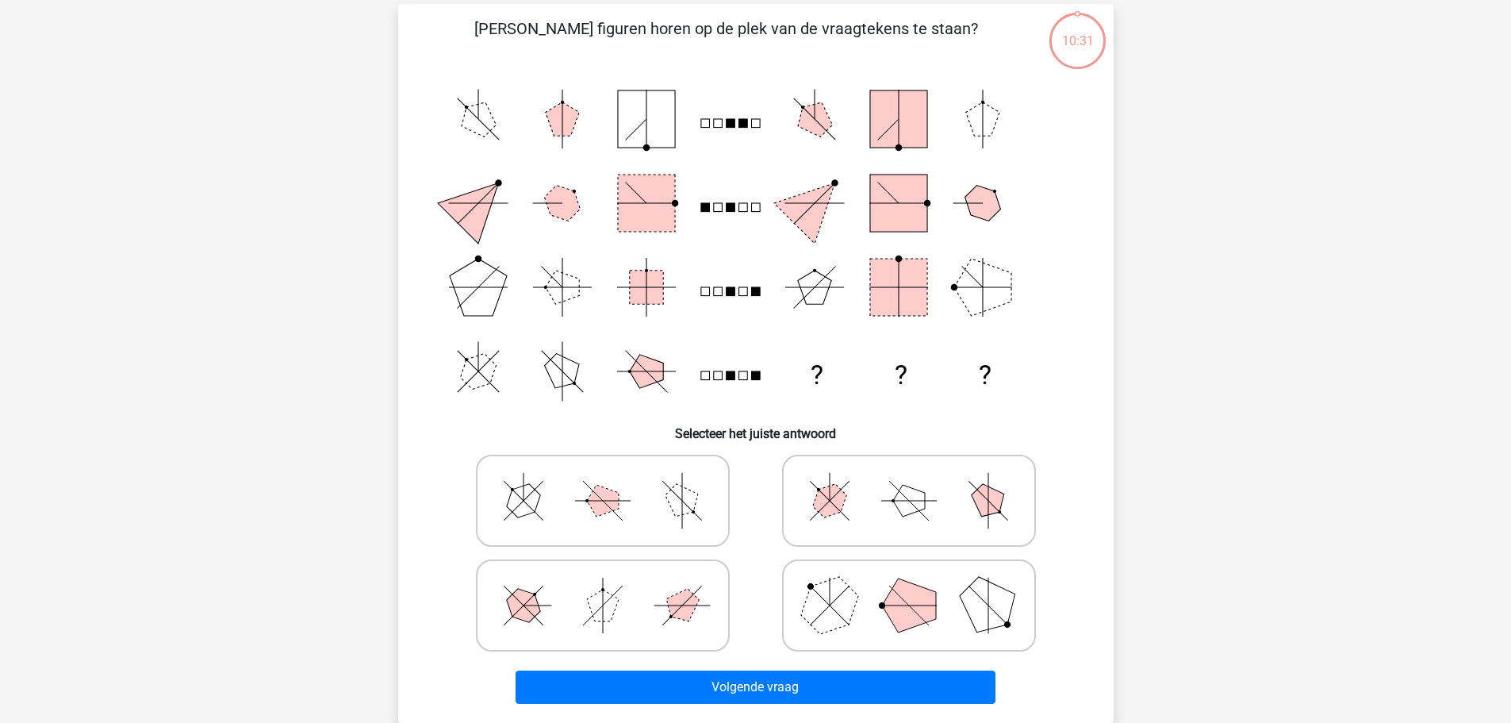
scroll to position [79, 0]
